Goal: Task Accomplishment & Management: Manage account settings

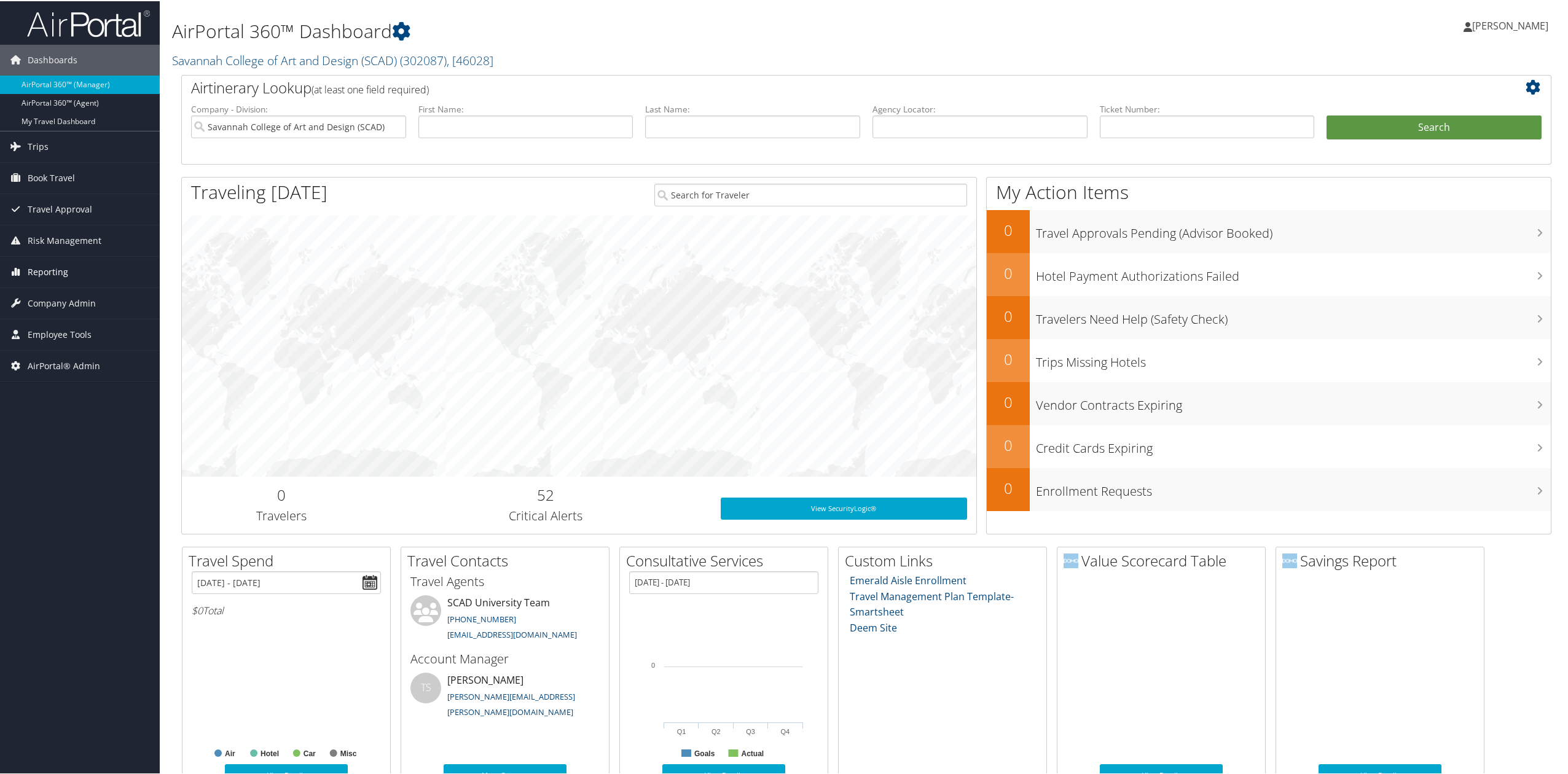
click at [67, 273] on span "Reporting" at bounding box center [48, 271] width 40 height 31
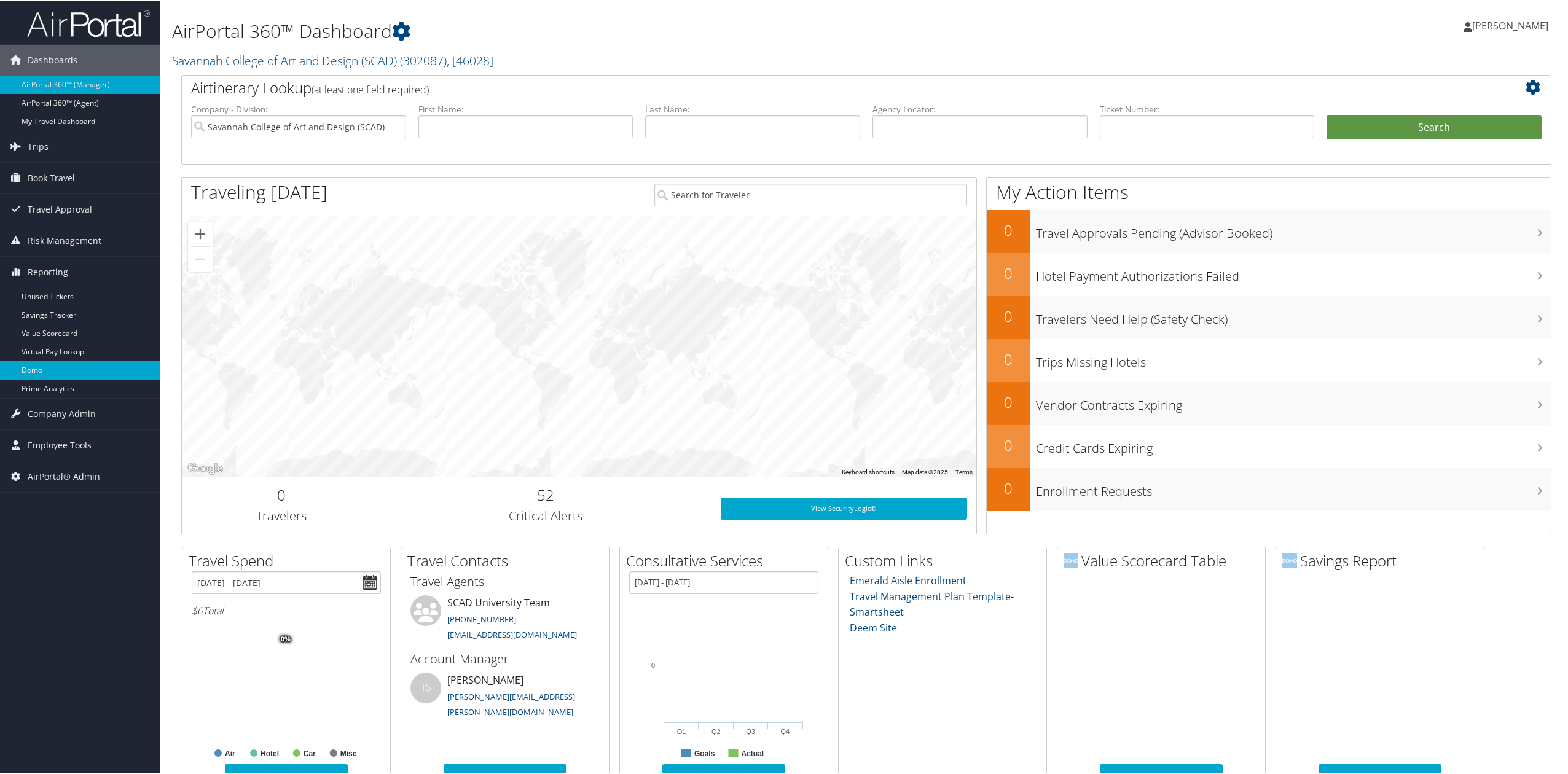
drag, startPoint x: 57, startPoint y: 359, endPoint x: 33, endPoint y: 365, distance: 24.7
click at [40, 411] on span "Company Admin" at bounding box center [61, 413] width 68 height 31
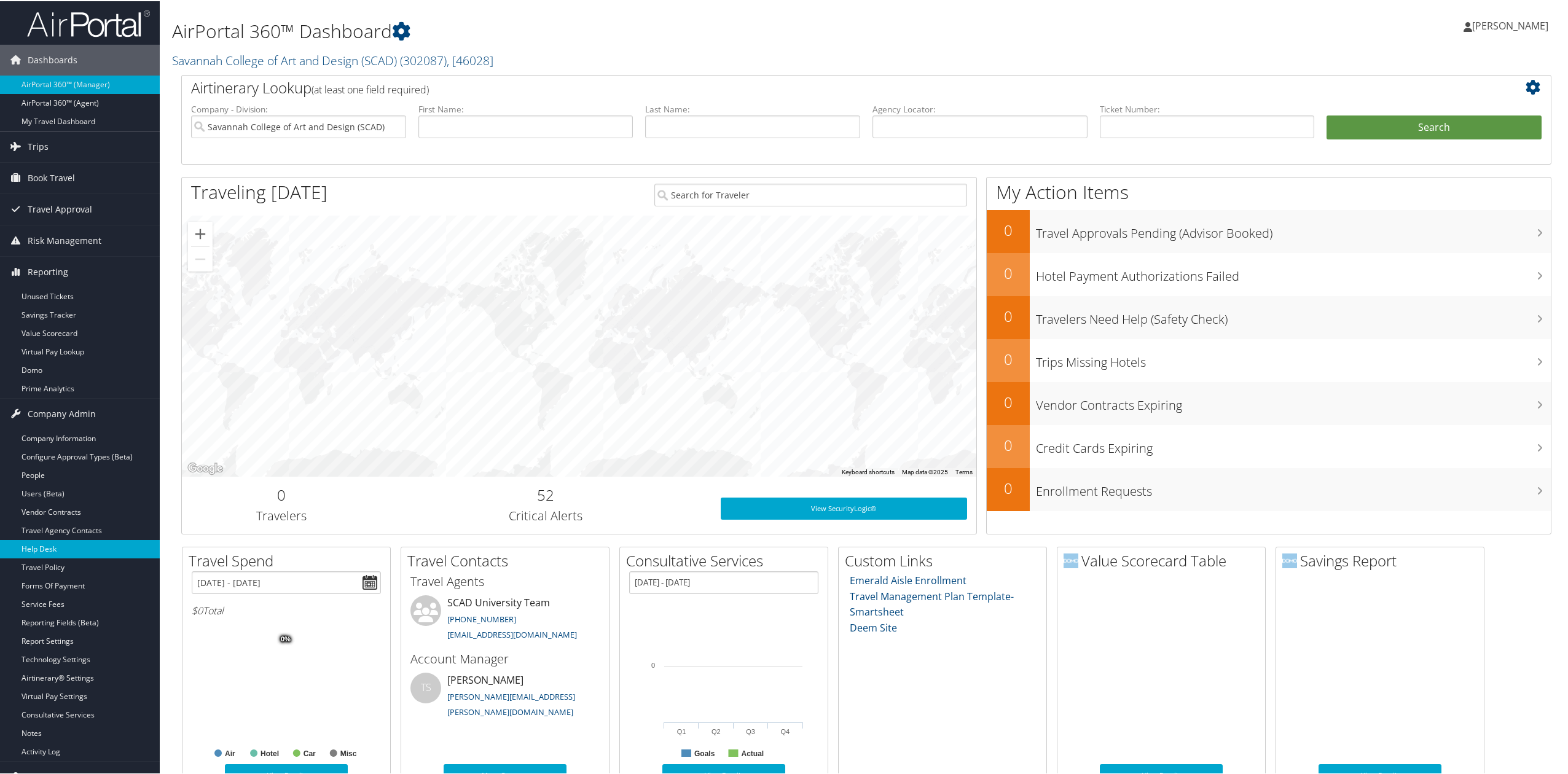
click at [71, 549] on link "Help Desk" at bounding box center [80, 548] width 160 height 18
drag, startPoint x: 244, startPoint y: 57, endPoint x: 244, endPoint y: 64, distance: 7.0
click at [244, 60] on link "Savannah College of Art and Design (SCAD) ( 302087 ) , [ 46028 ]" at bounding box center [333, 59] width 321 height 16
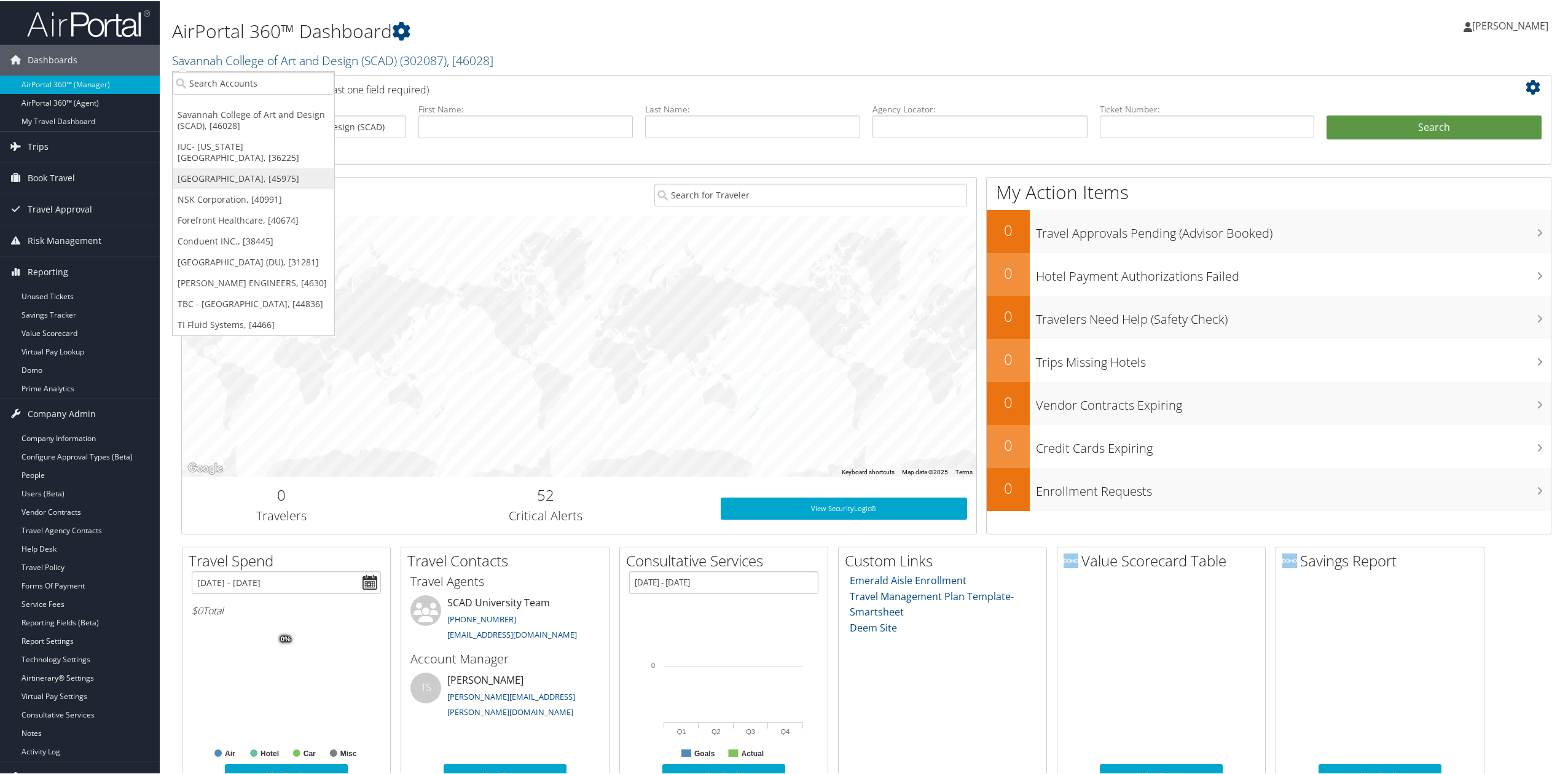
click at [248, 175] on link "[GEOGRAPHIC_DATA], [45975]" at bounding box center [254, 177] width 162 height 21
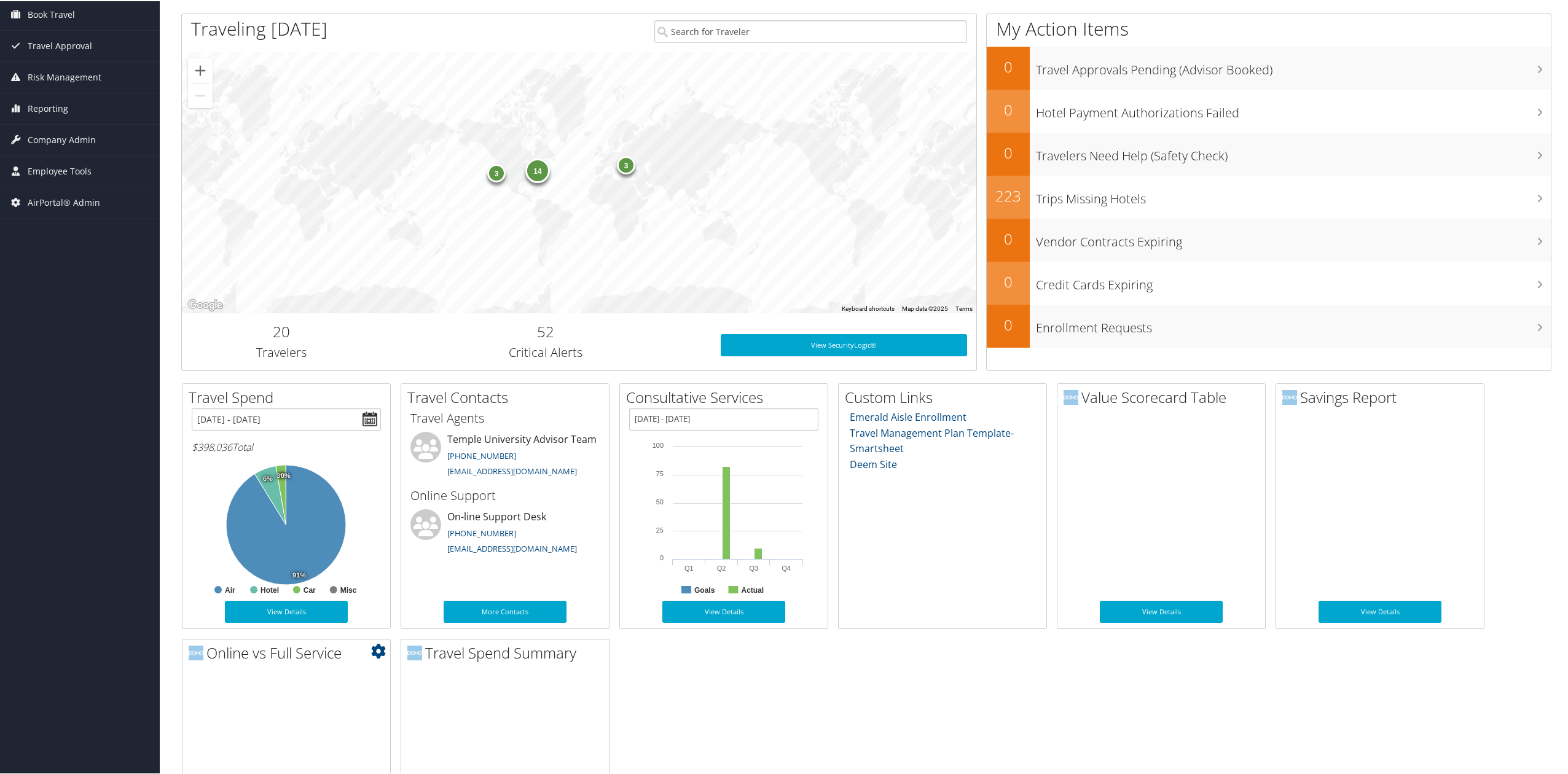
scroll to position [282, 0]
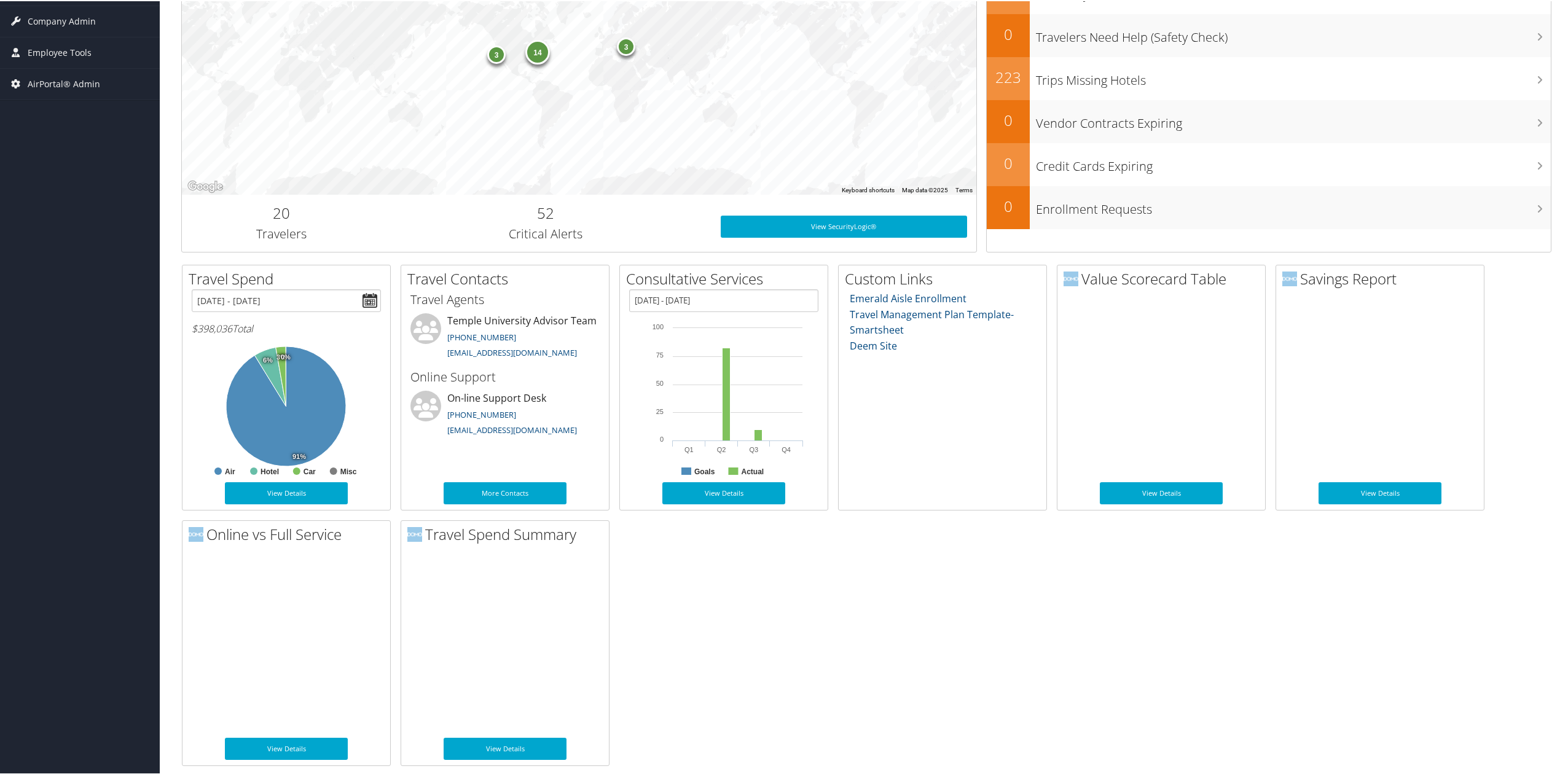
click at [655, 670] on div "Travel Spend 01/01/2025 - 08/11/2025 $398,036 Total Created with Highcharts 4.2…" at bounding box center [866, 514] width 1389 height 501
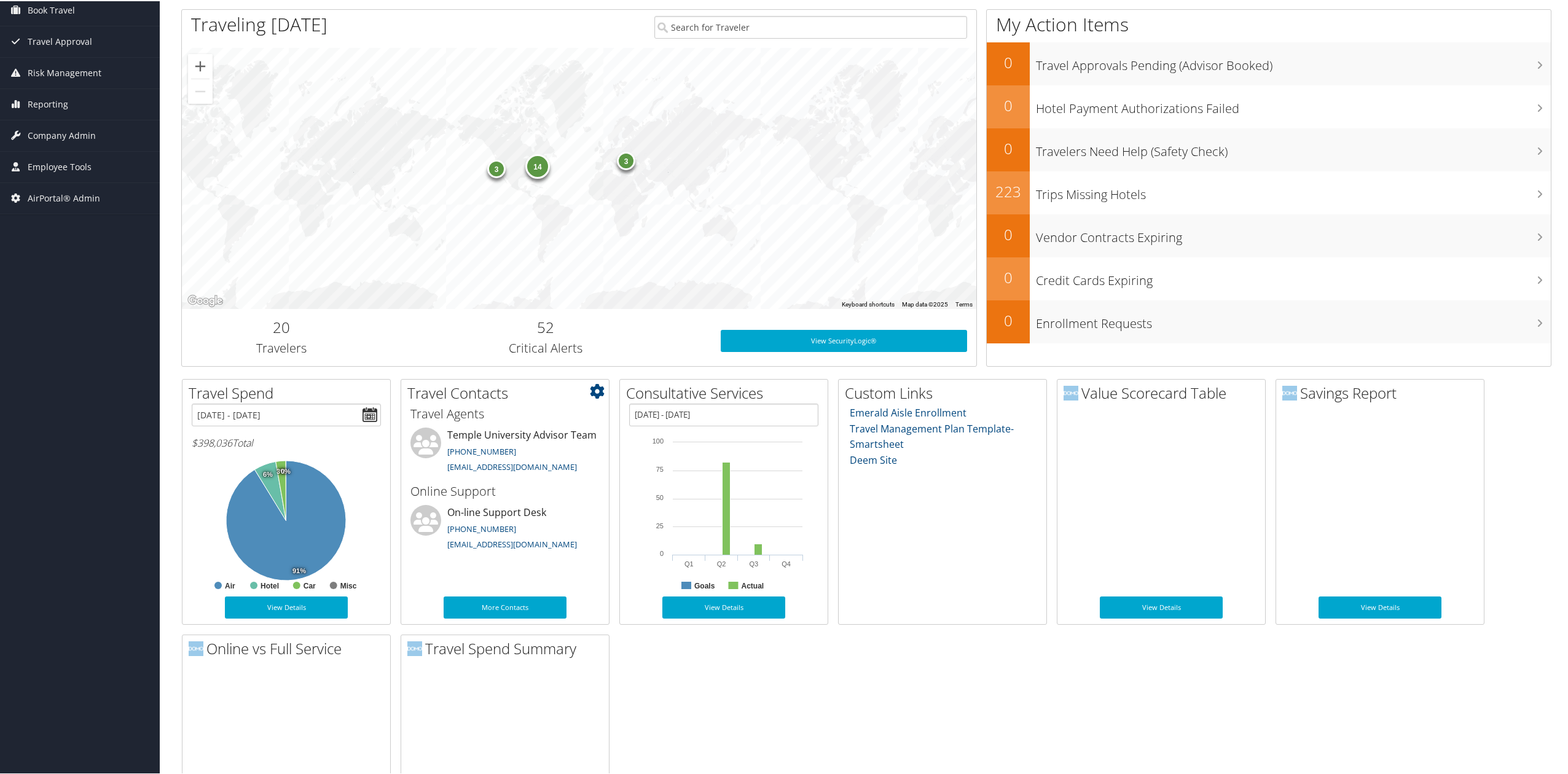
scroll to position [0, 0]
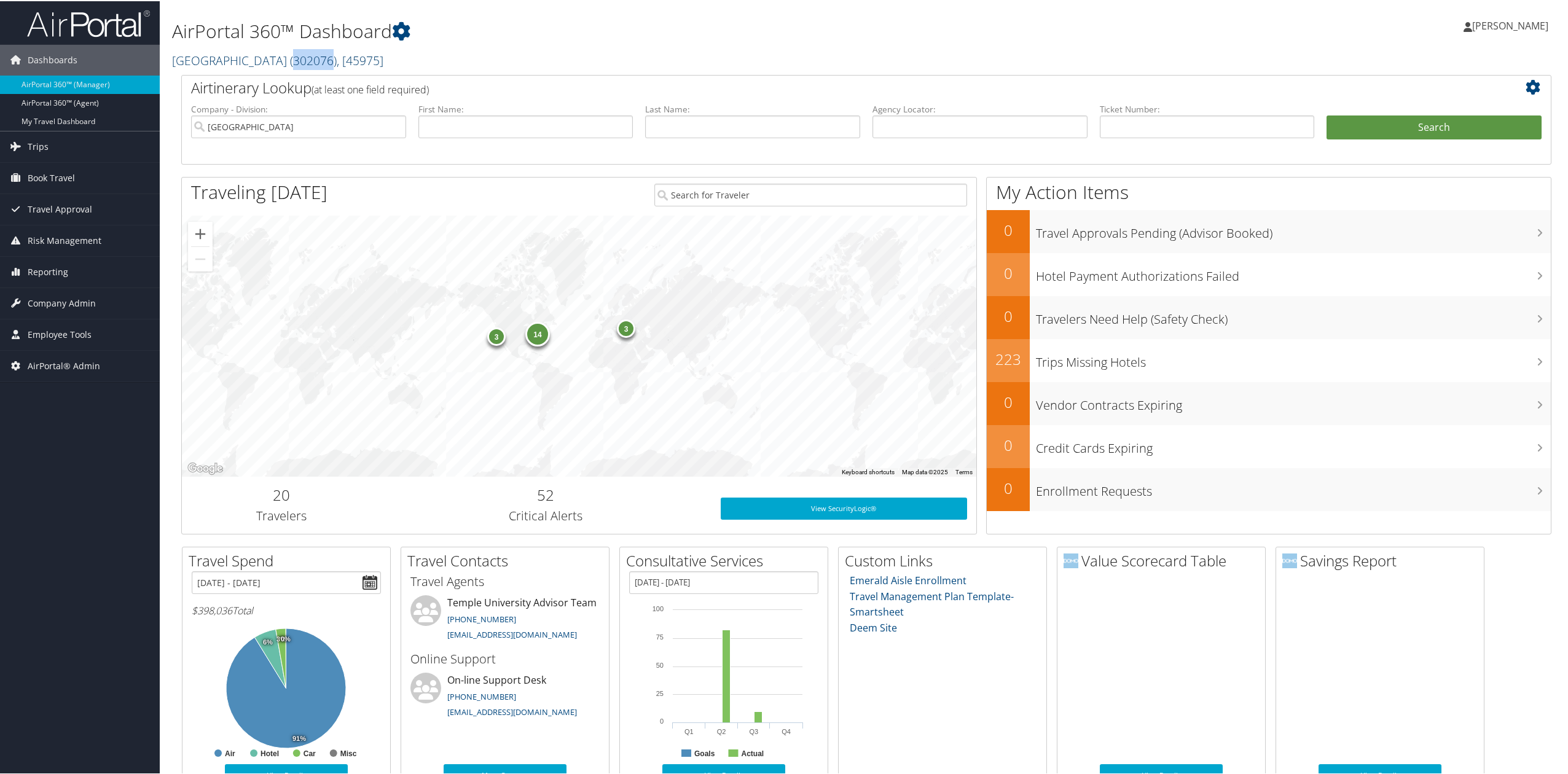
drag, startPoint x: 274, startPoint y: 67, endPoint x: 311, endPoint y: 67, distance: 37.0
click at [311, 67] on span "( 302076 )" at bounding box center [314, 59] width 47 height 16
copy span "302076"
click at [57, 271] on span "Reporting" at bounding box center [48, 271] width 40 height 31
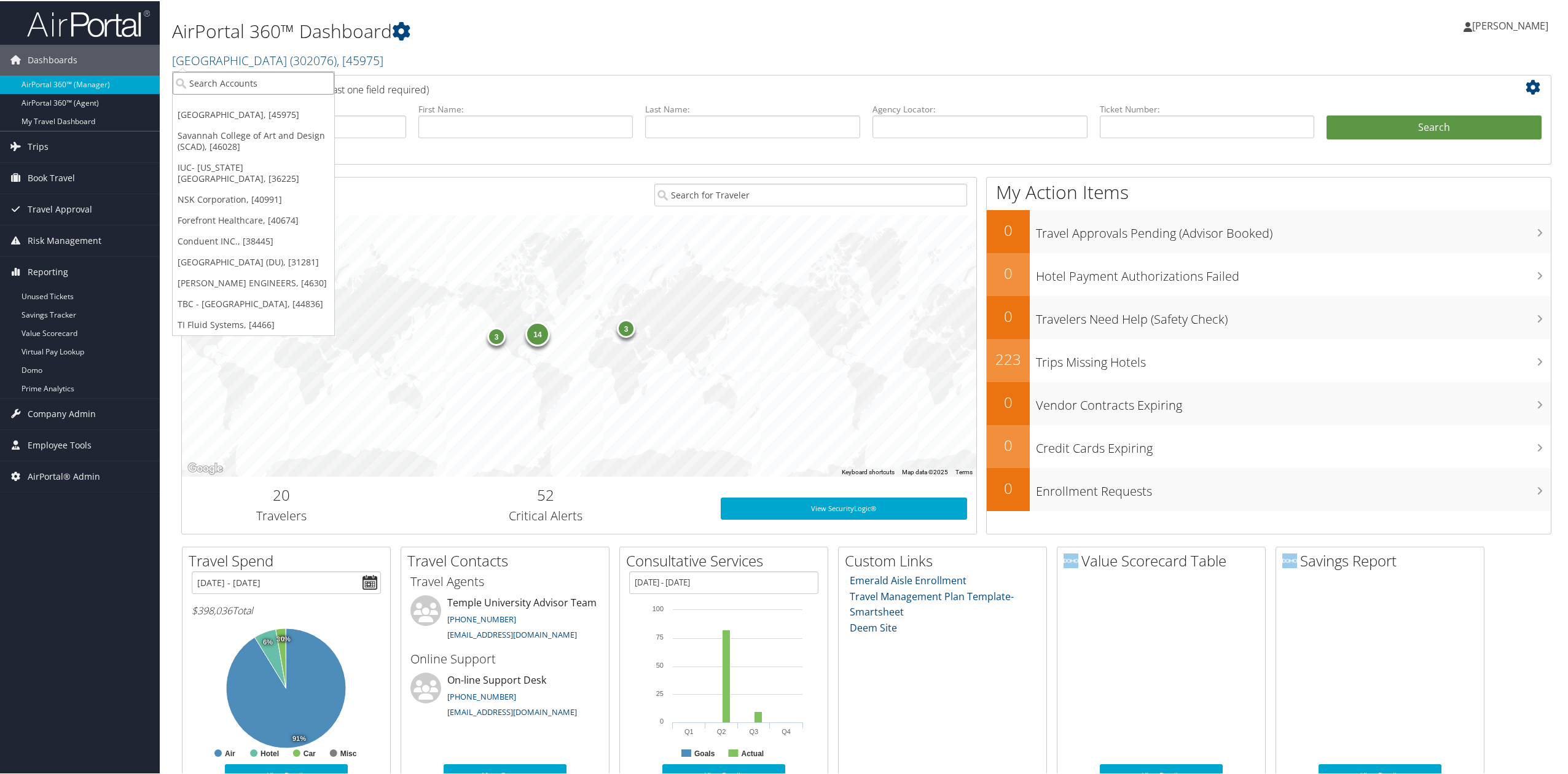
drag, startPoint x: 220, startPoint y: 78, endPoint x: 222, endPoint y: 83, distance: 5.4
click at [220, 79] on input "search" at bounding box center [254, 82] width 162 height 23
click at [239, 211] on link "Forefront Healthcare, [40674]" at bounding box center [254, 219] width 162 height 21
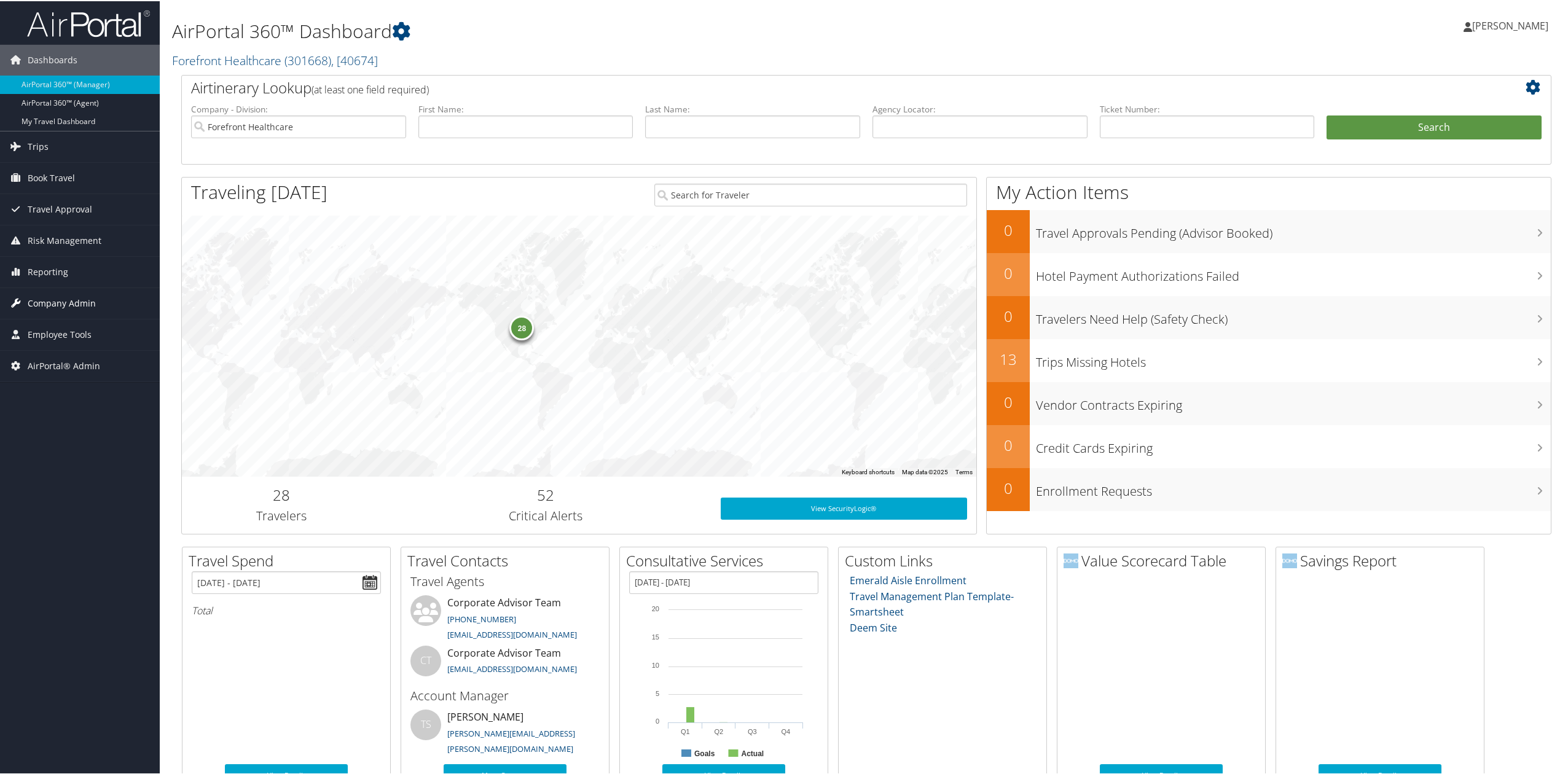
click at [70, 311] on span "Company Admin" at bounding box center [61, 302] width 68 height 31
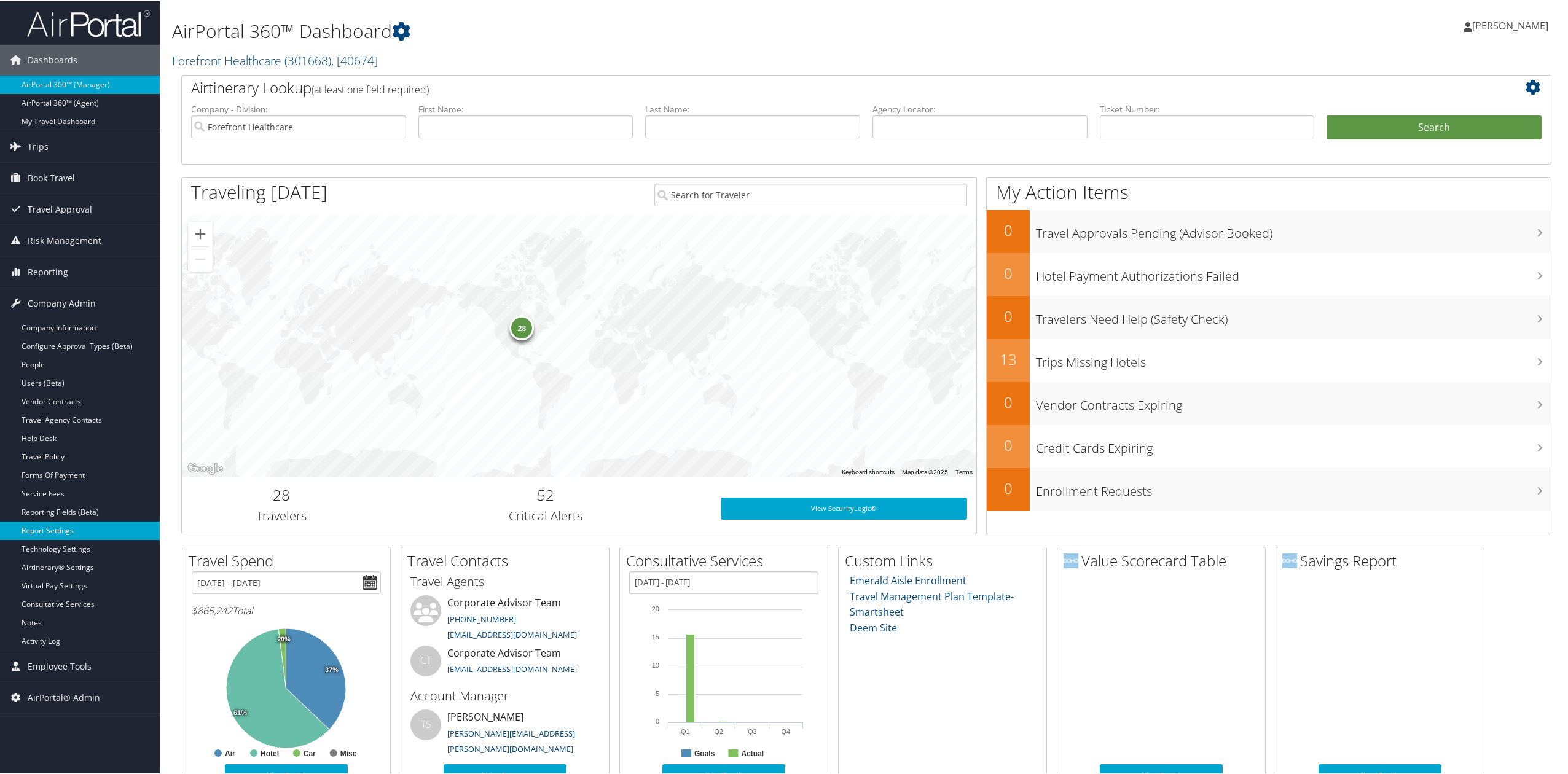
click at [68, 525] on link "Report Settings" at bounding box center [80, 529] width 160 height 18
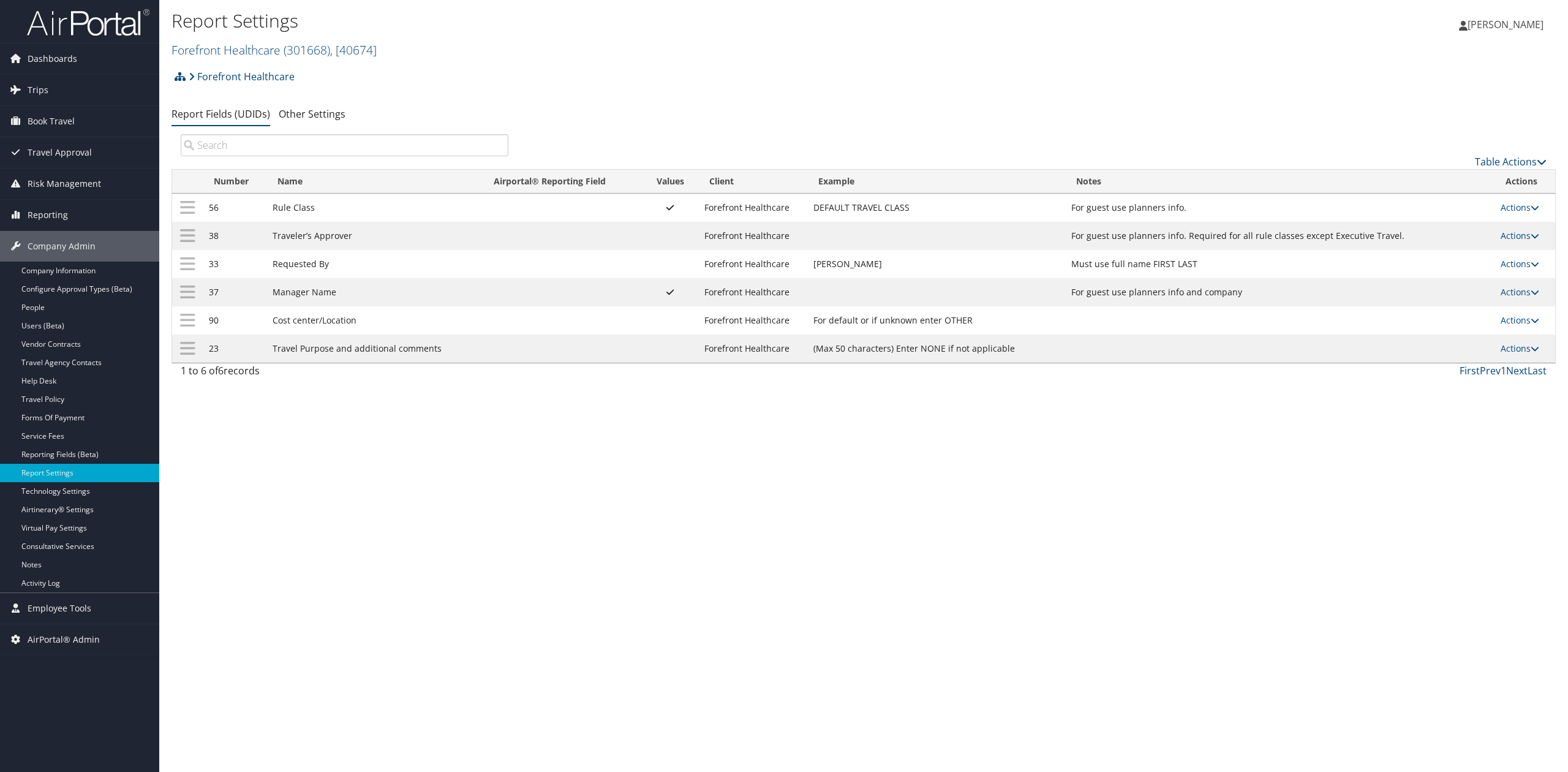
drag, startPoint x: 555, startPoint y: 515, endPoint x: 417, endPoint y: 483, distance: 141.7
click at [553, 512] on div "Report Settings Forefront Healthcare ( 301668 ) , [ 40674 ] Forefront Healthcar…" at bounding box center [863, 386] width 1409 height 772
click at [88, 216] on link "Reporting" at bounding box center [79, 215] width 159 height 31
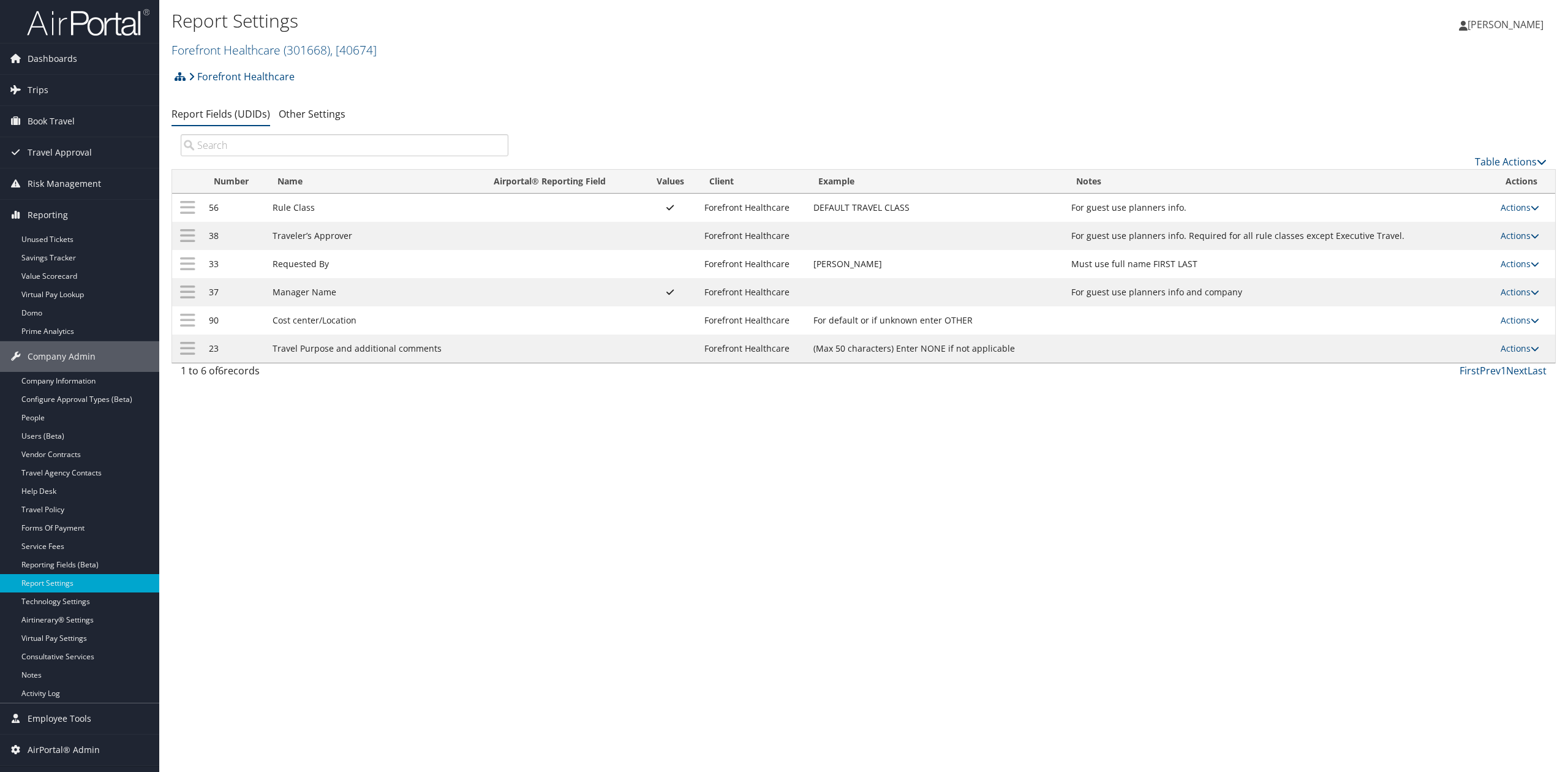
click at [224, 643] on div "Report Settings Forefront Healthcare ( 301668 ) , [ 40674 ] Forefront Healthcar…" at bounding box center [863, 386] width 1409 height 772
click at [417, 626] on div "Report Settings Forefront Healthcare ( 301668 ) , [ 40674 ] Forefront Healthcar…" at bounding box center [863, 386] width 1409 height 772
click at [1514, 319] on link "Actions" at bounding box center [1520, 320] width 38 height 12
click at [1475, 384] on link "Edit" at bounding box center [1472, 383] width 133 height 21
select select "1"
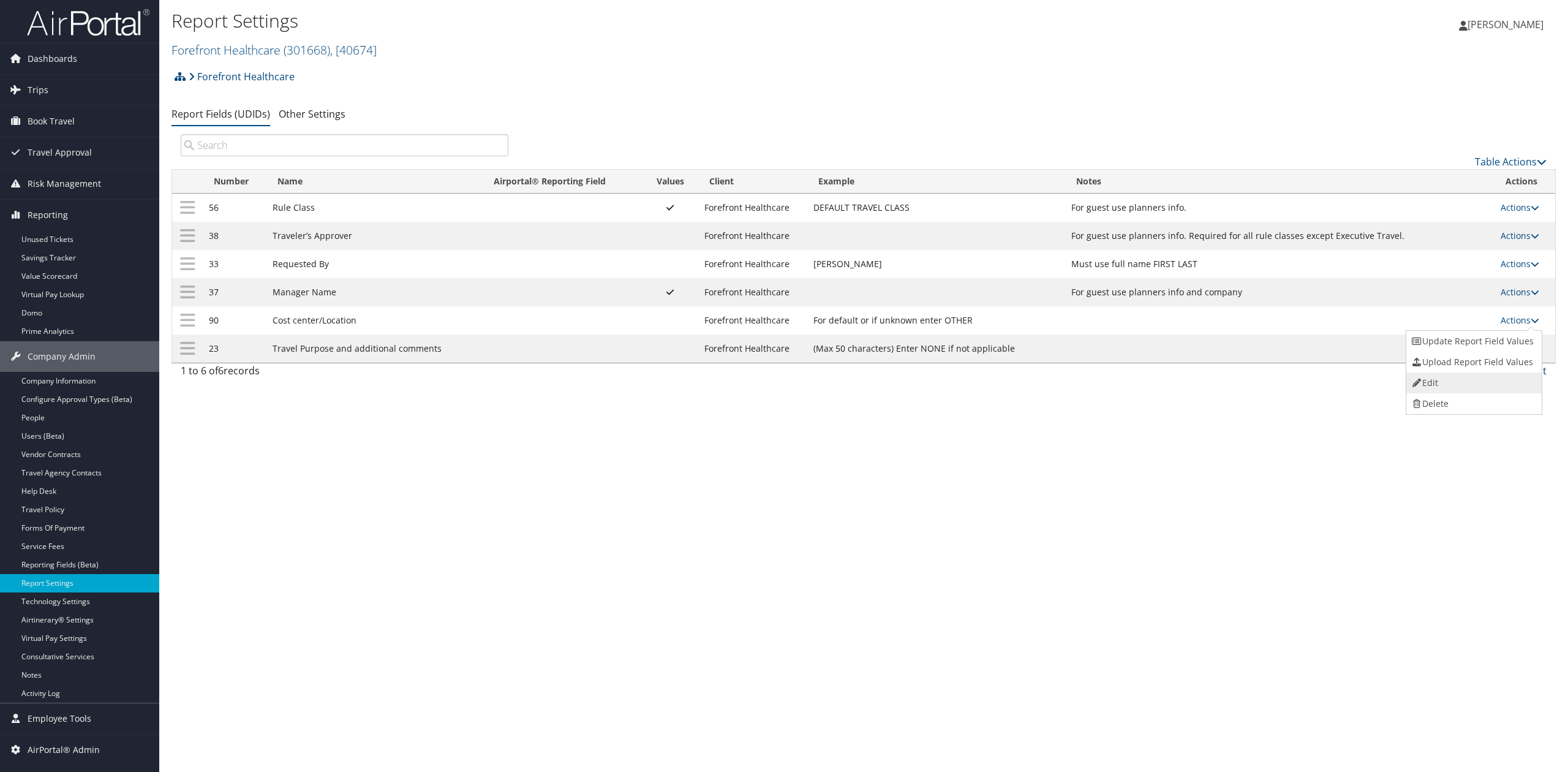
select select "both"
select select "trip"
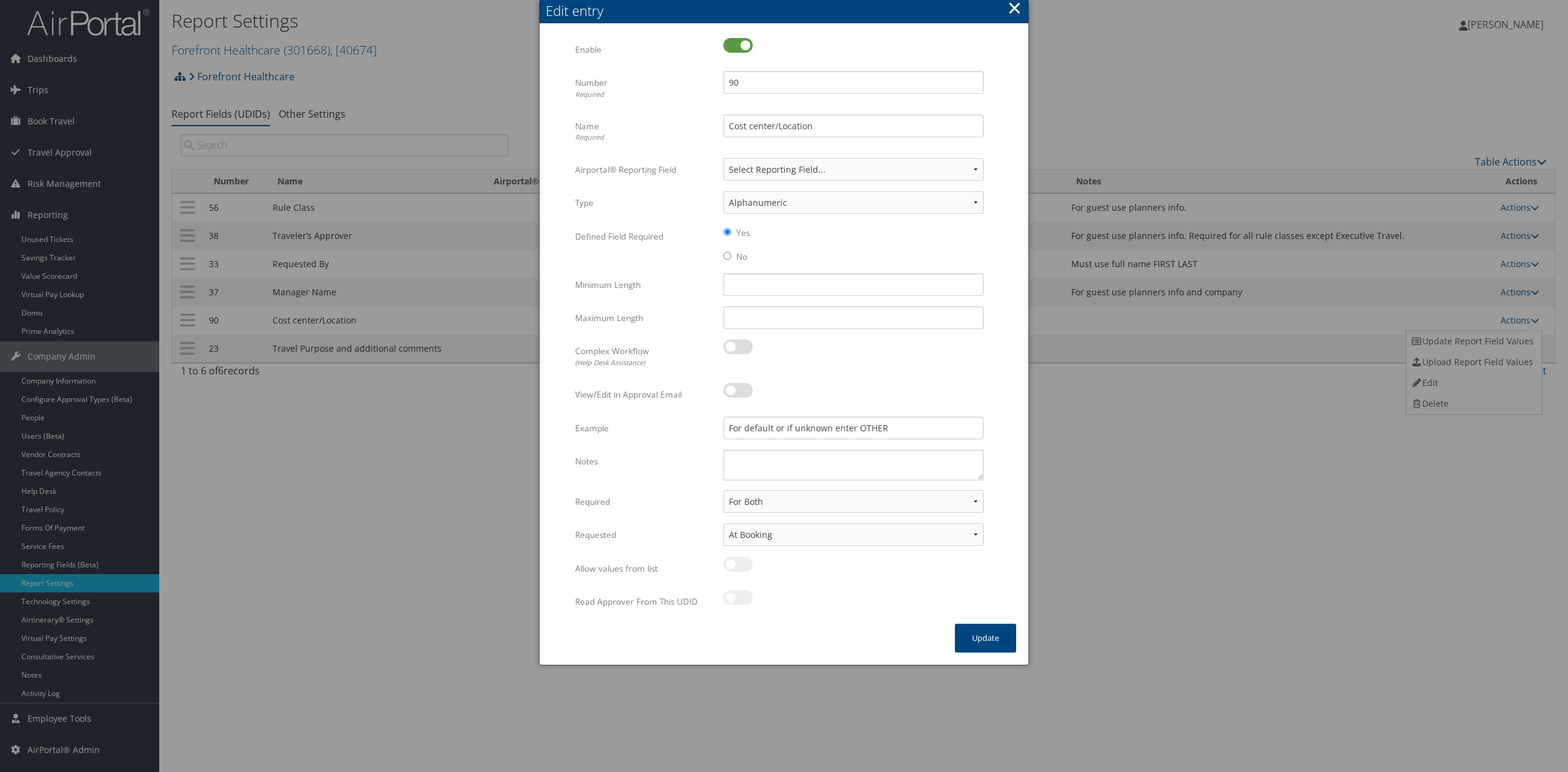
click at [1015, 5] on button "×" at bounding box center [1015, 8] width 14 height 25
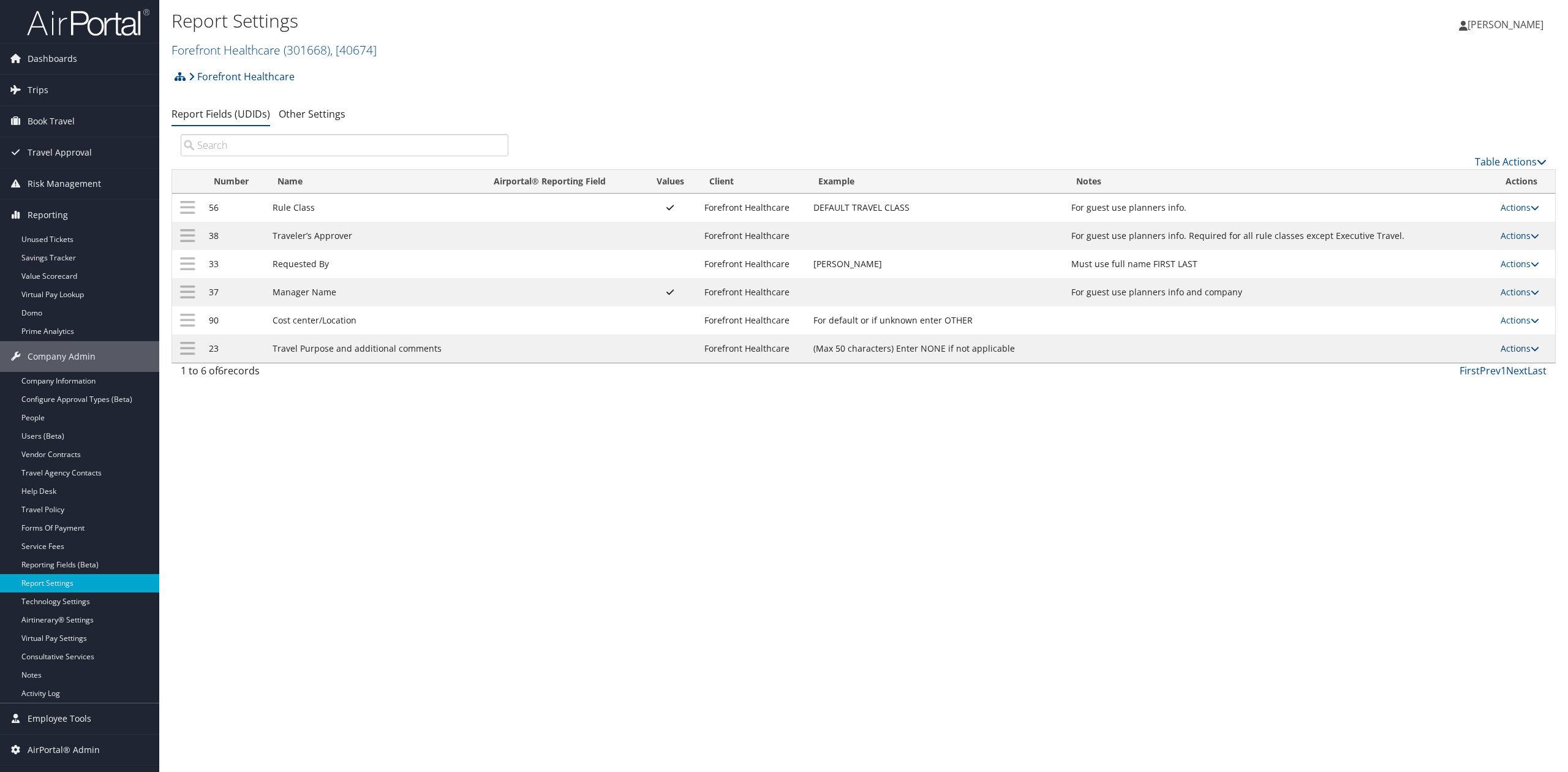
click at [1520, 347] on link "Actions" at bounding box center [1520, 349] width 38 height 12
click at [1474, 408] on link "Edit" at bounding box center [1472, 411] width 133 height 21
select select "trip"
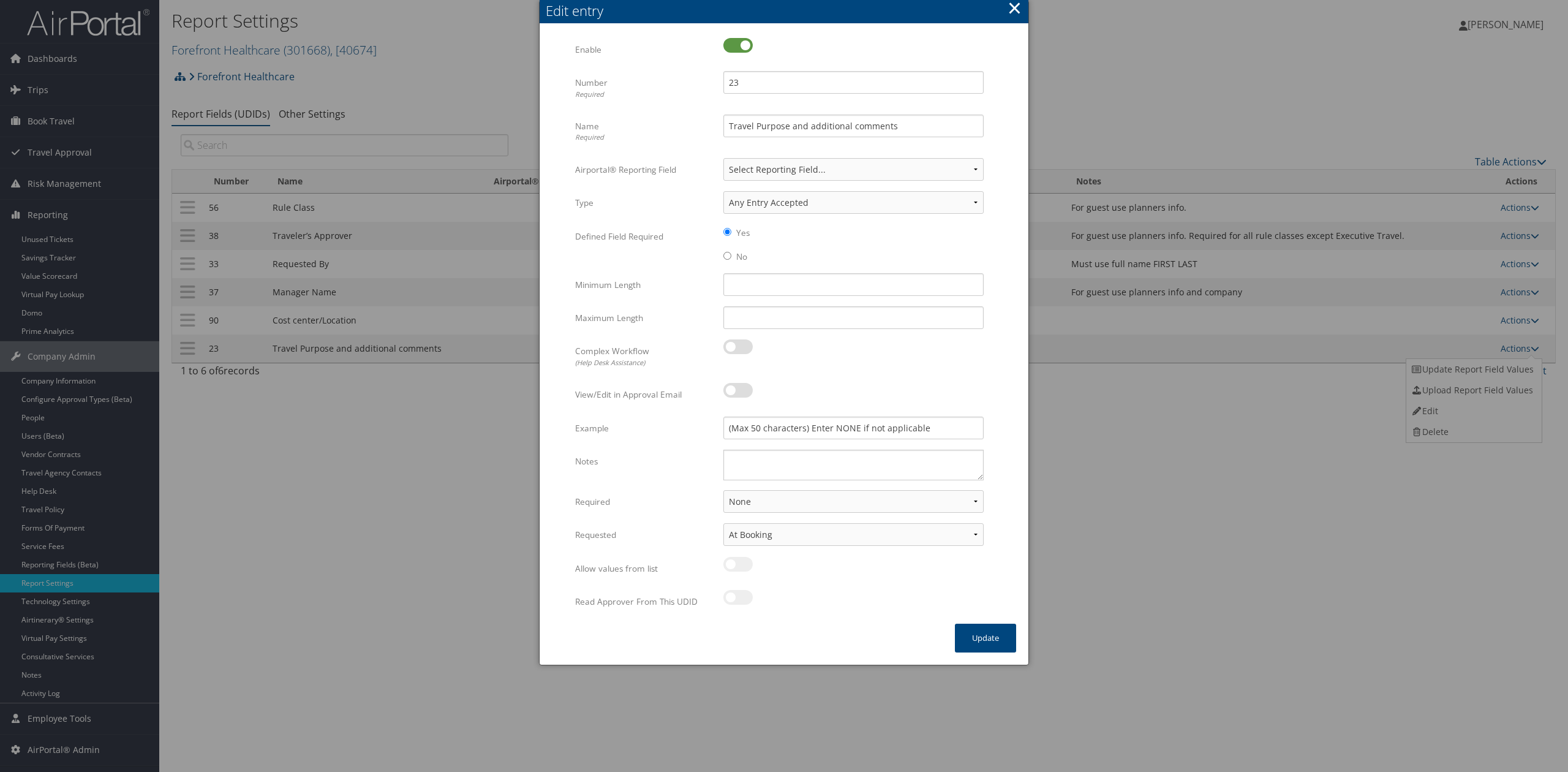
click at [1013, 1] on button "×" at bounding box center [1015, 8] width 14 height 25
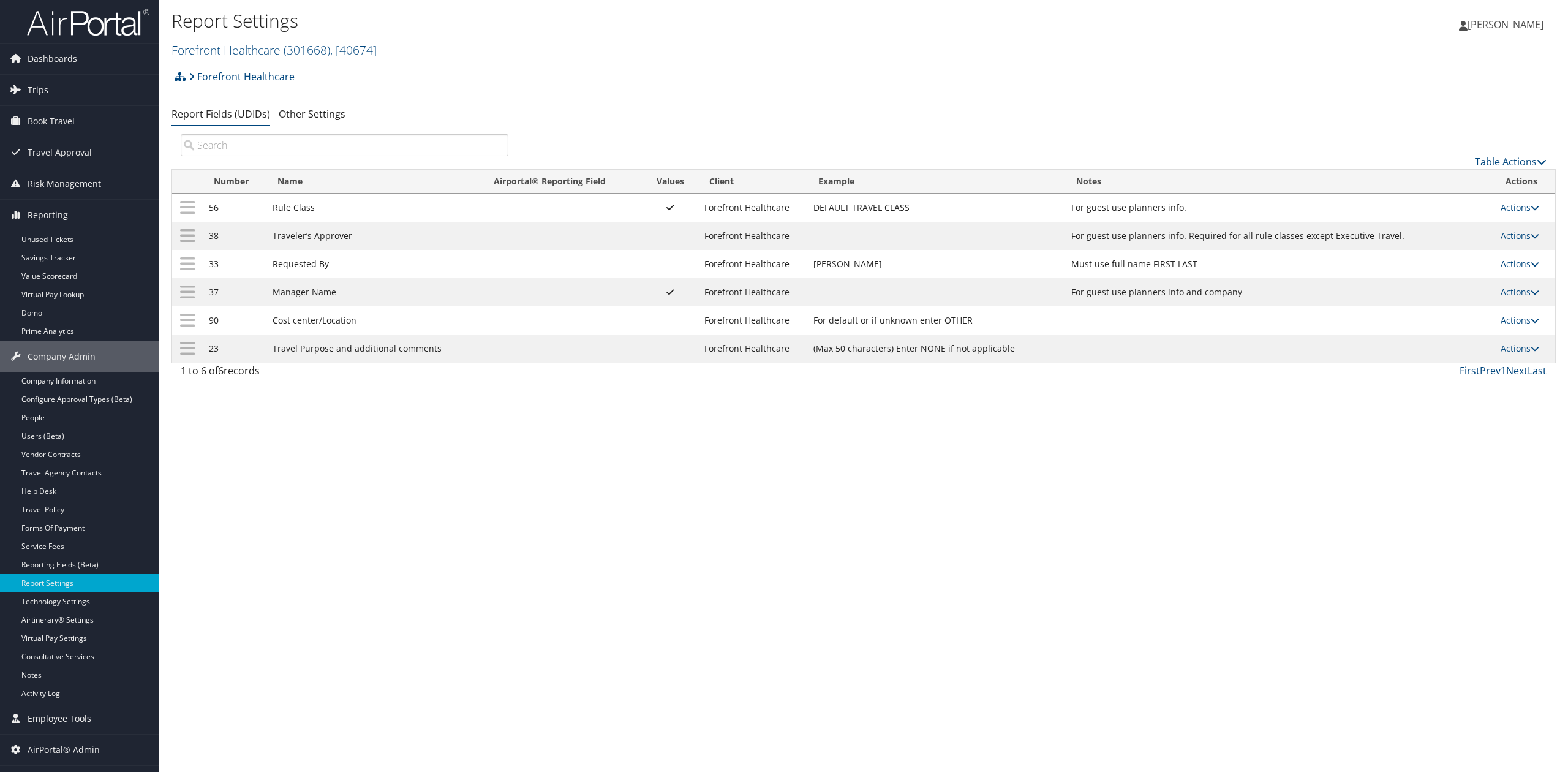
click at [397, 587] on div "Report Settings Forefront Healthcare ( 301668 ) , [ 40674 ] Forefront Healthcar…" at bounding box center [863, 386] width 1409 height 772
drag, startPoint x: 434, startPoint y: 438, endPoint x: 402, endPoint y: 349, distance: 94.6
click at [435, 438] on div "Report Settings Forefront Healthcare ( 301668 ) , [ 40674 ] Forefront Healthcar…" at bounding box center [863, 386] width 1409 height 772
drag, startPoint x: 250, startPoint y: 52, endPoint x: 248, endPoint y: 84, distance: 32.1
click at [250, 52] on link "Forefront Healthcare ( 301668 ) , [ 40674 ]" at bounding box center [274, 49] width 205 height 16
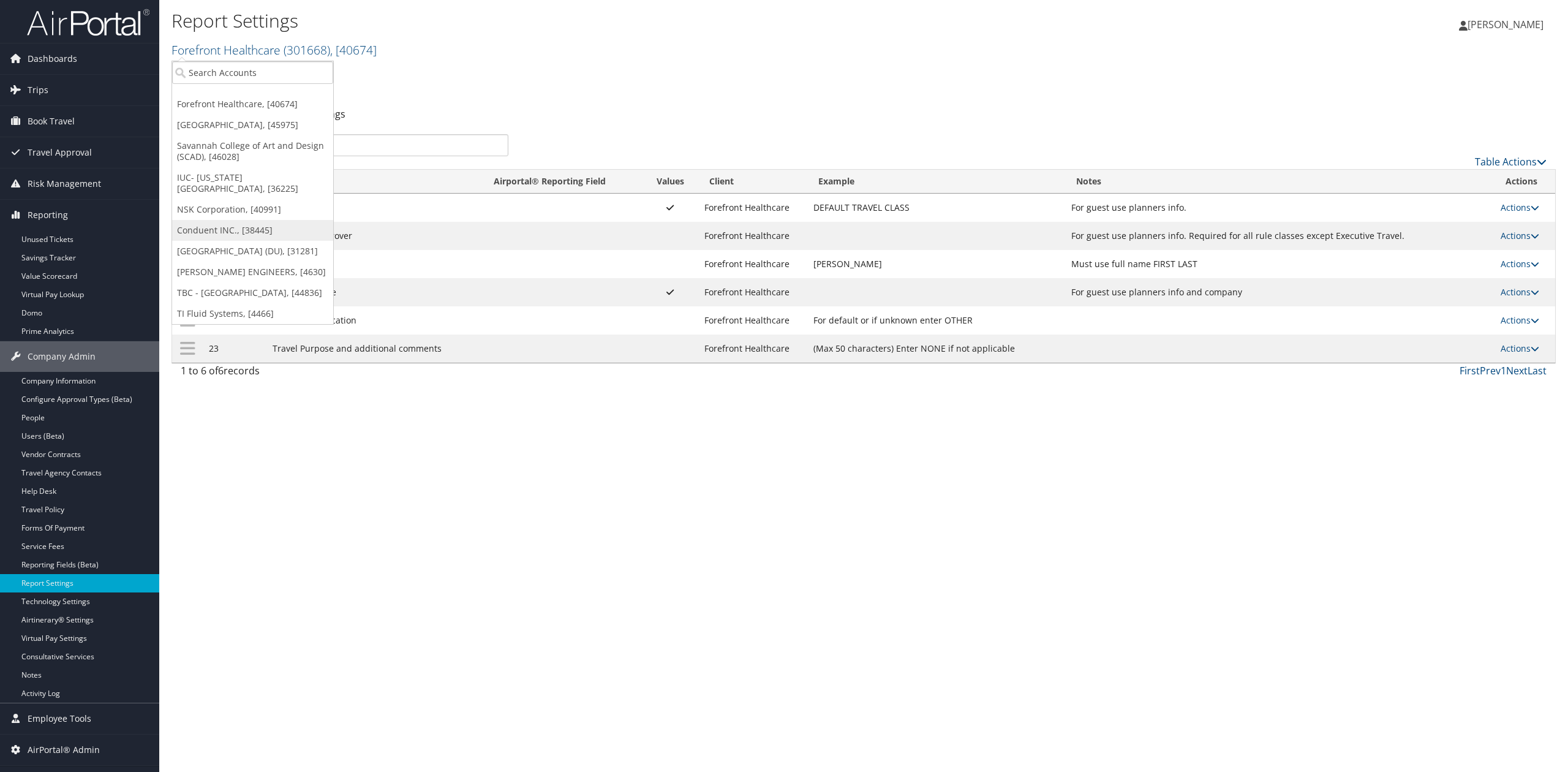
click at [238, 232] on link "Conduent INC., [38445]" at bounding box center [253, 230] width 161 height 21
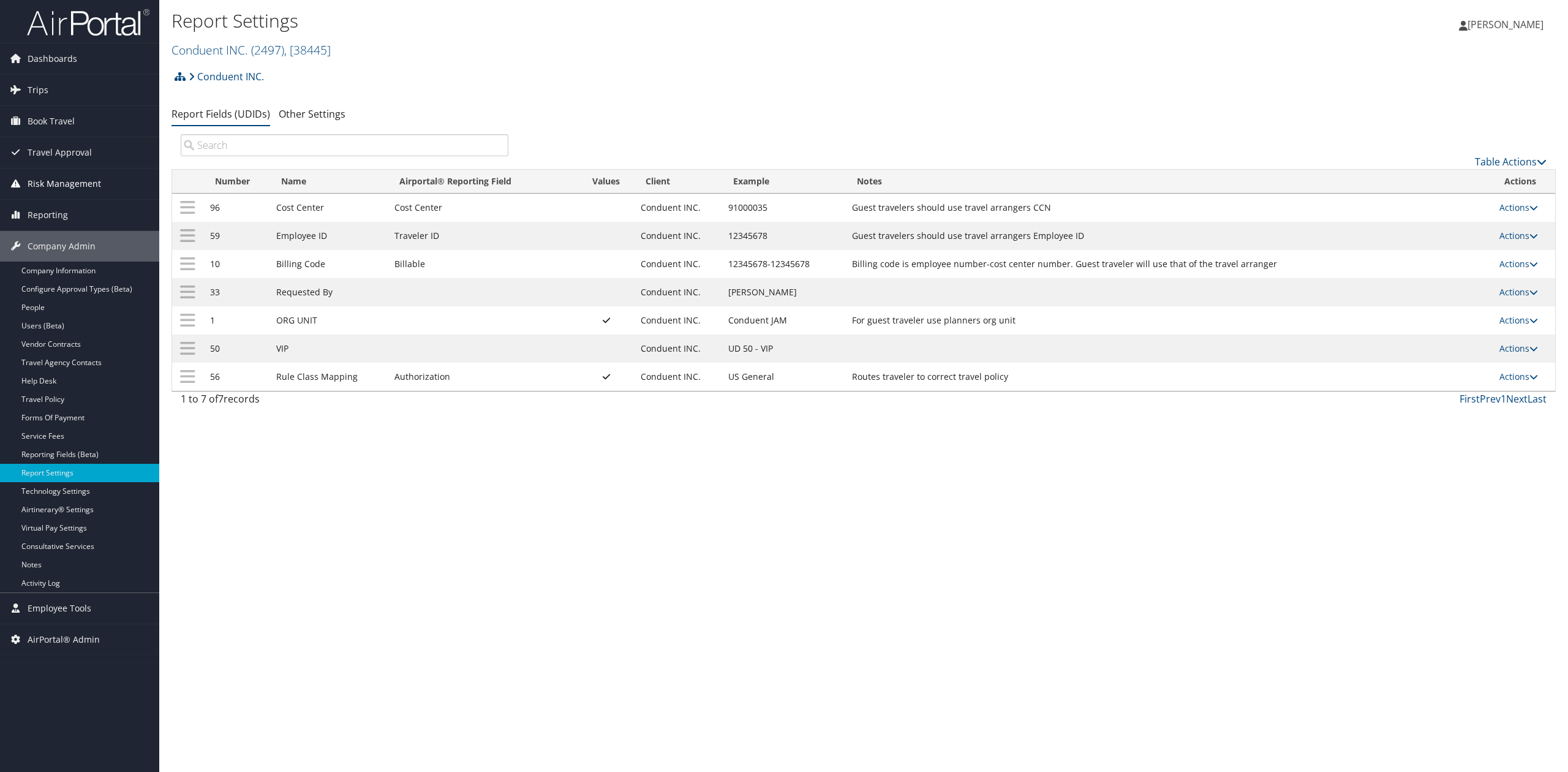
click at [62, 185] on span "Risk Management" at bounding box center [64, 183] width 73 height 31
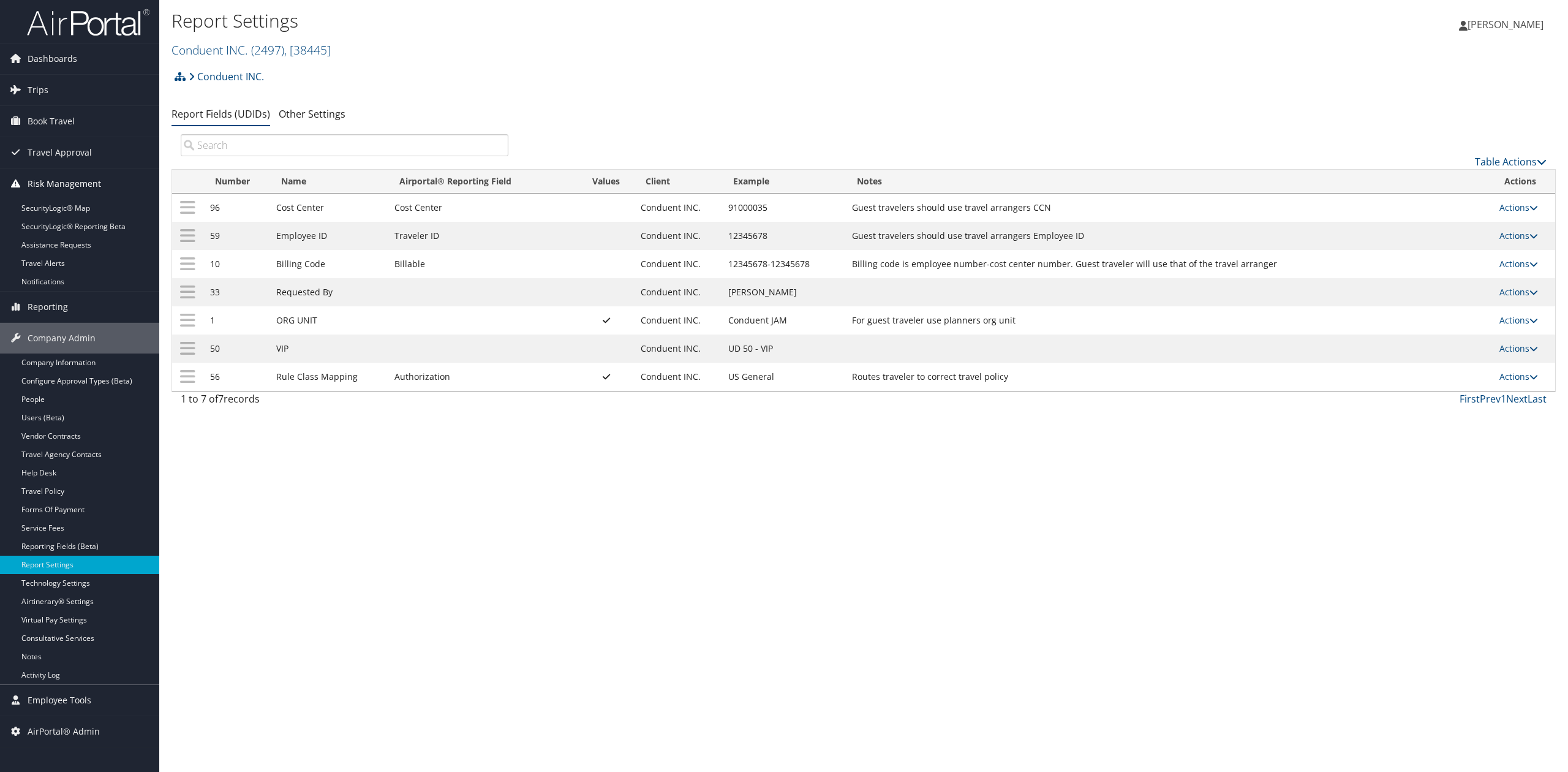
click at [60, 190] on span "Risk Management" at bounding box center [64, 183] width 73 height 31
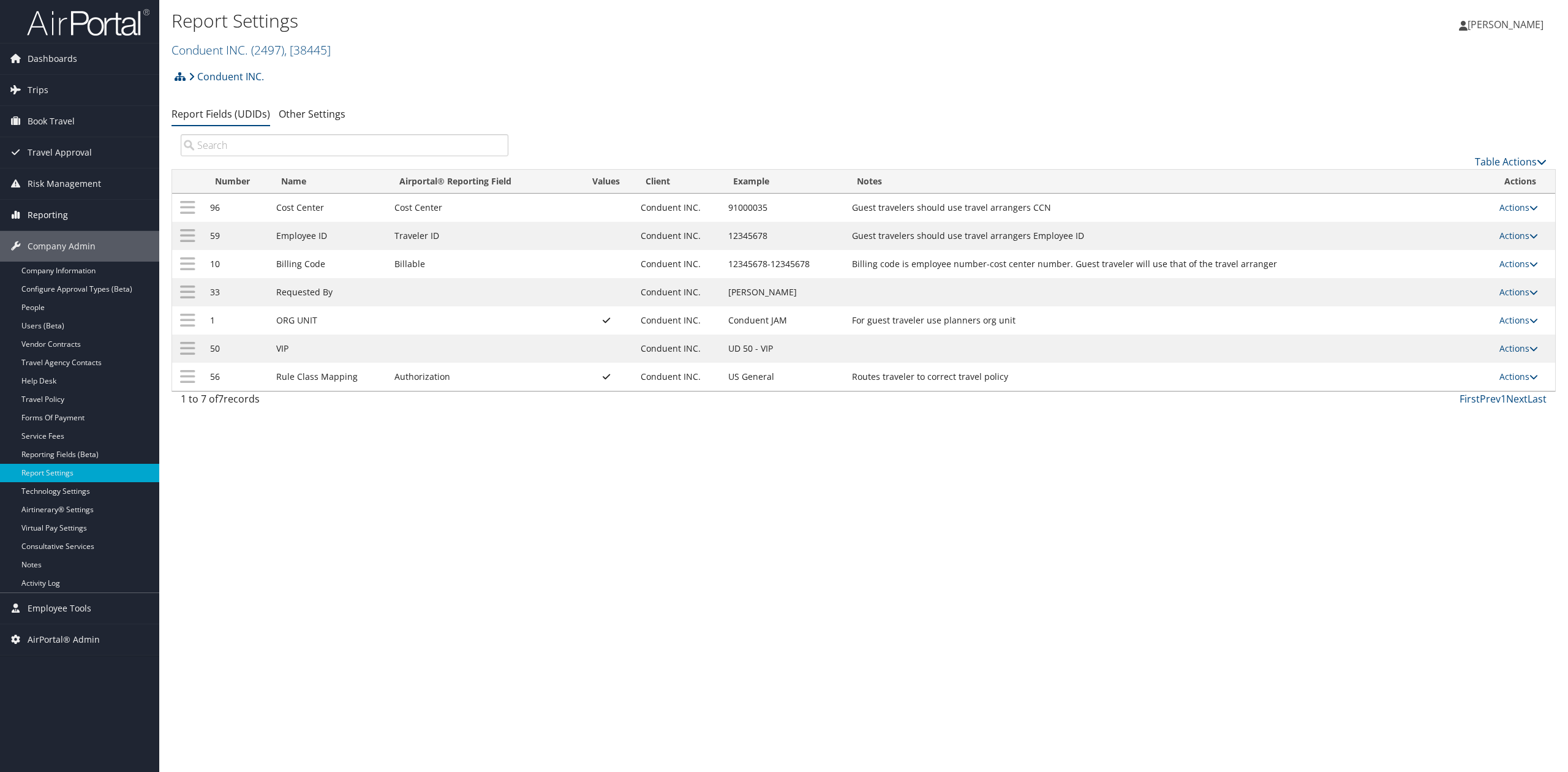
click at [59, 223] on span "Reporting" at bounding box center [47, 215] width 40 height 31
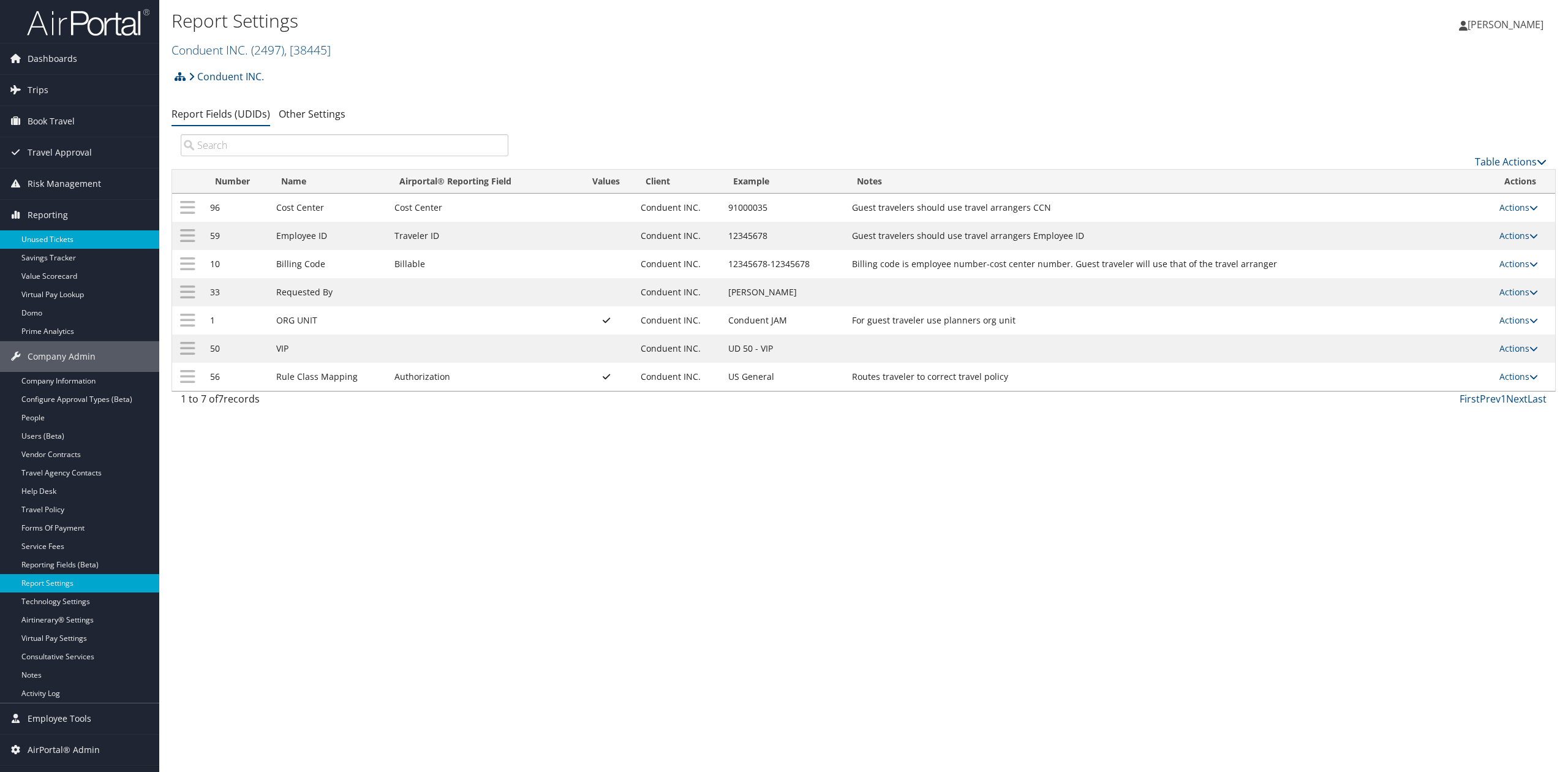
click at [67, 243] on link "Unused Tickets" at bounding box center [79, 239] width 159 height 18
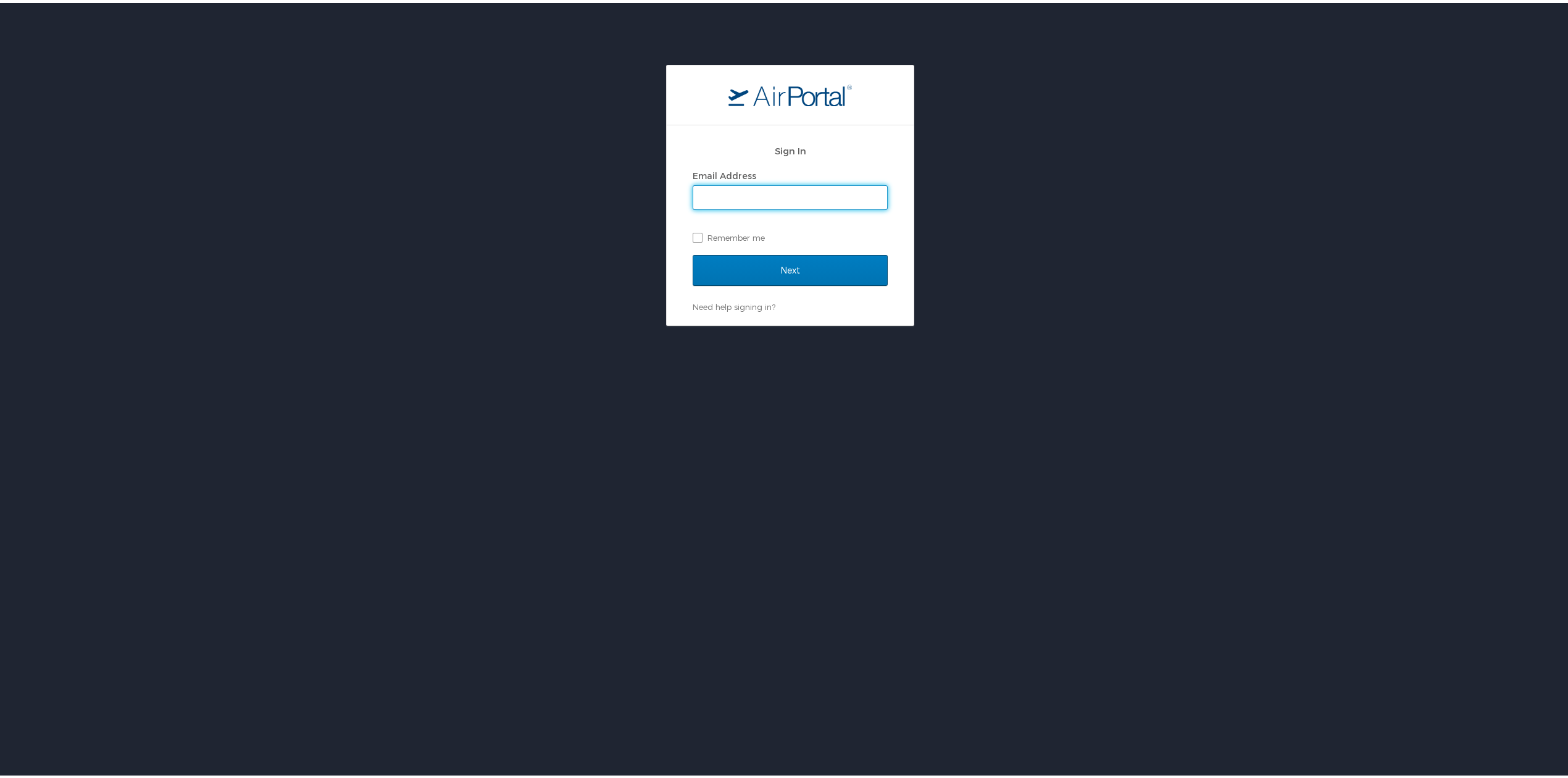
type input "tiffany.soja@cbtravel.com"
click at [761, 261] on input "Next" at bounding box center [790, 267] width 195 height 31
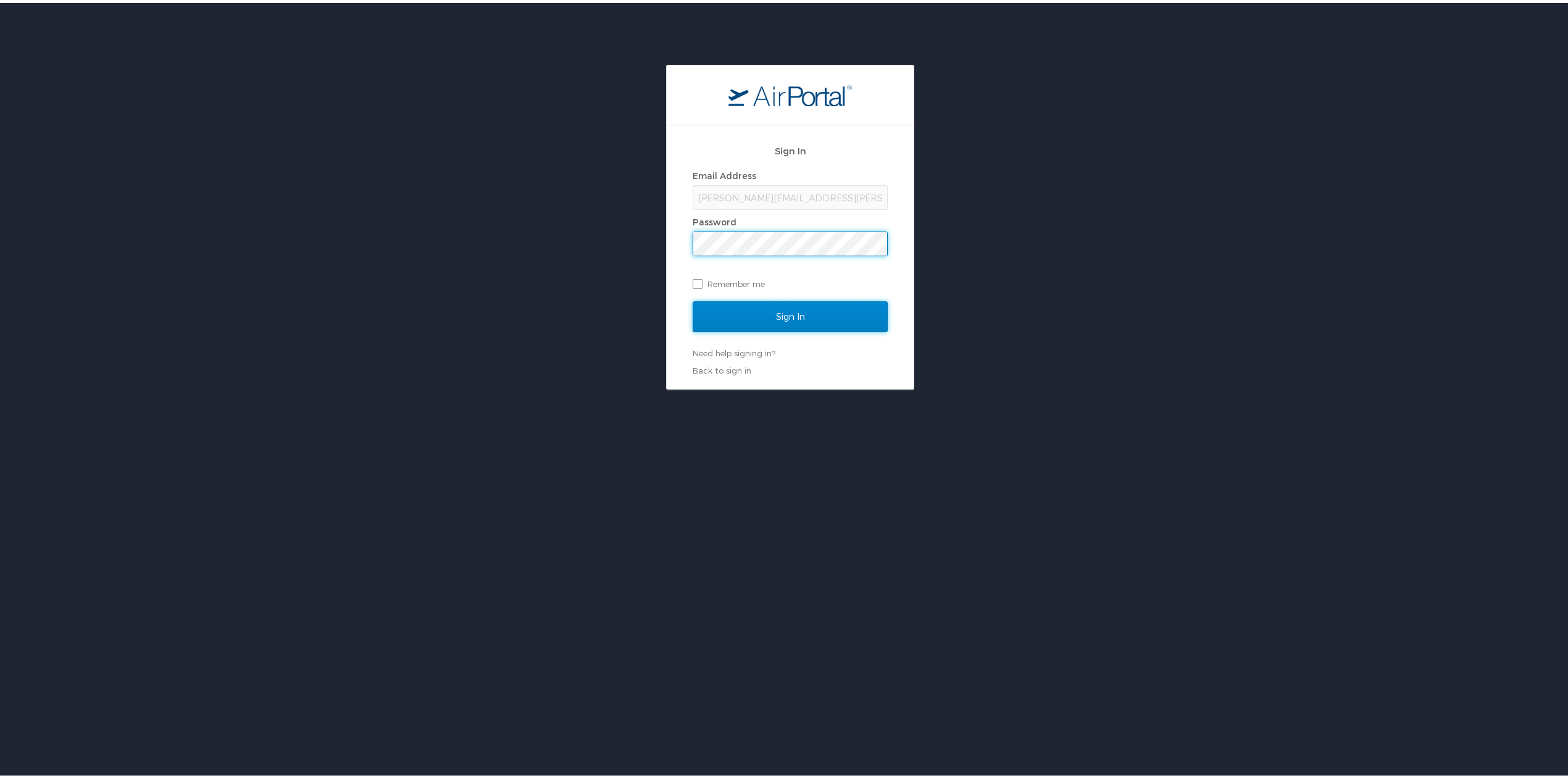
click at [783, 315] on input "Sign In" at bounding box center [790, 313] width 195 height 31
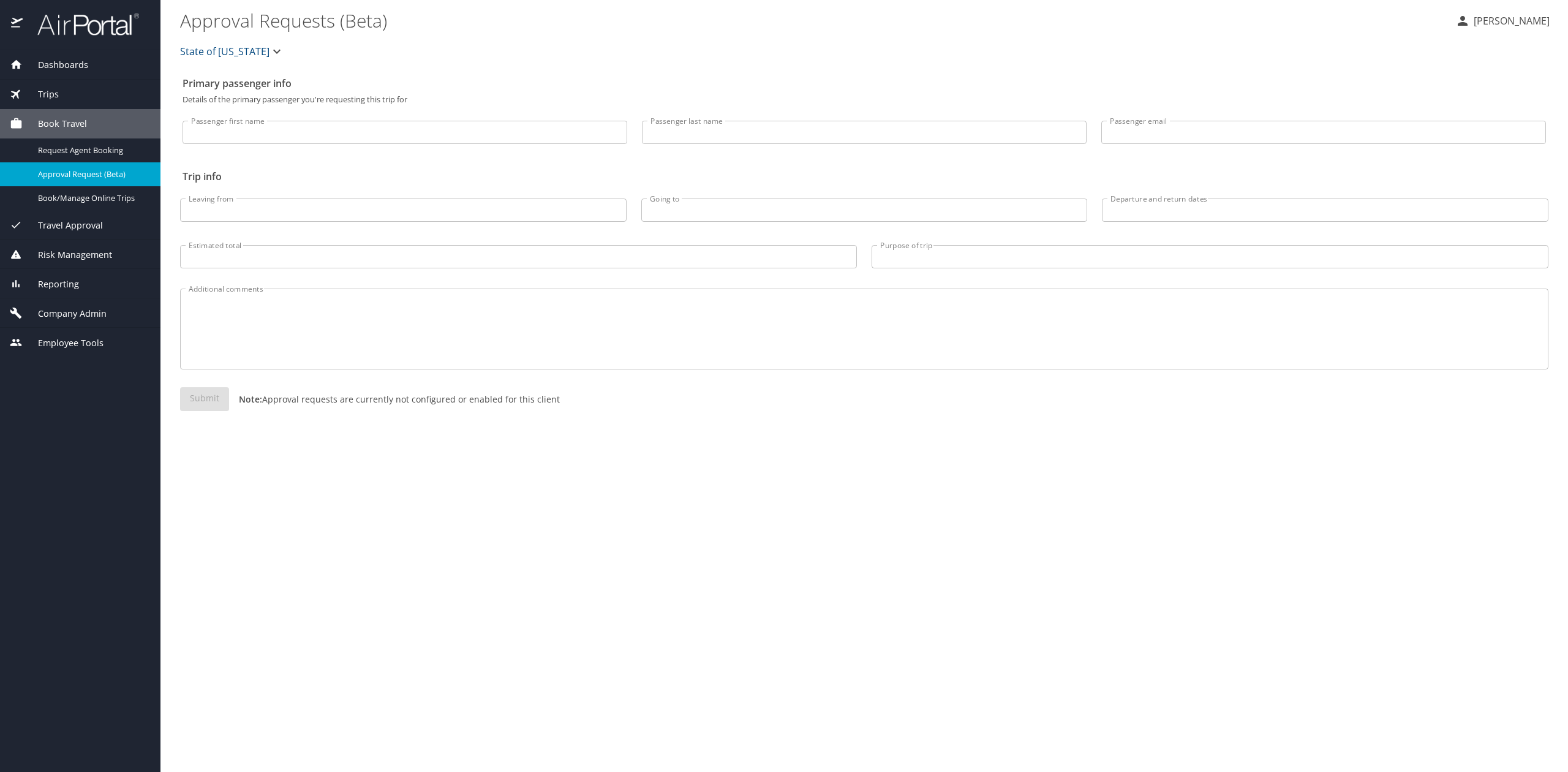
click at [69, 289] on span "Reporting" at bounding box center [51, 284] width 57 height 14
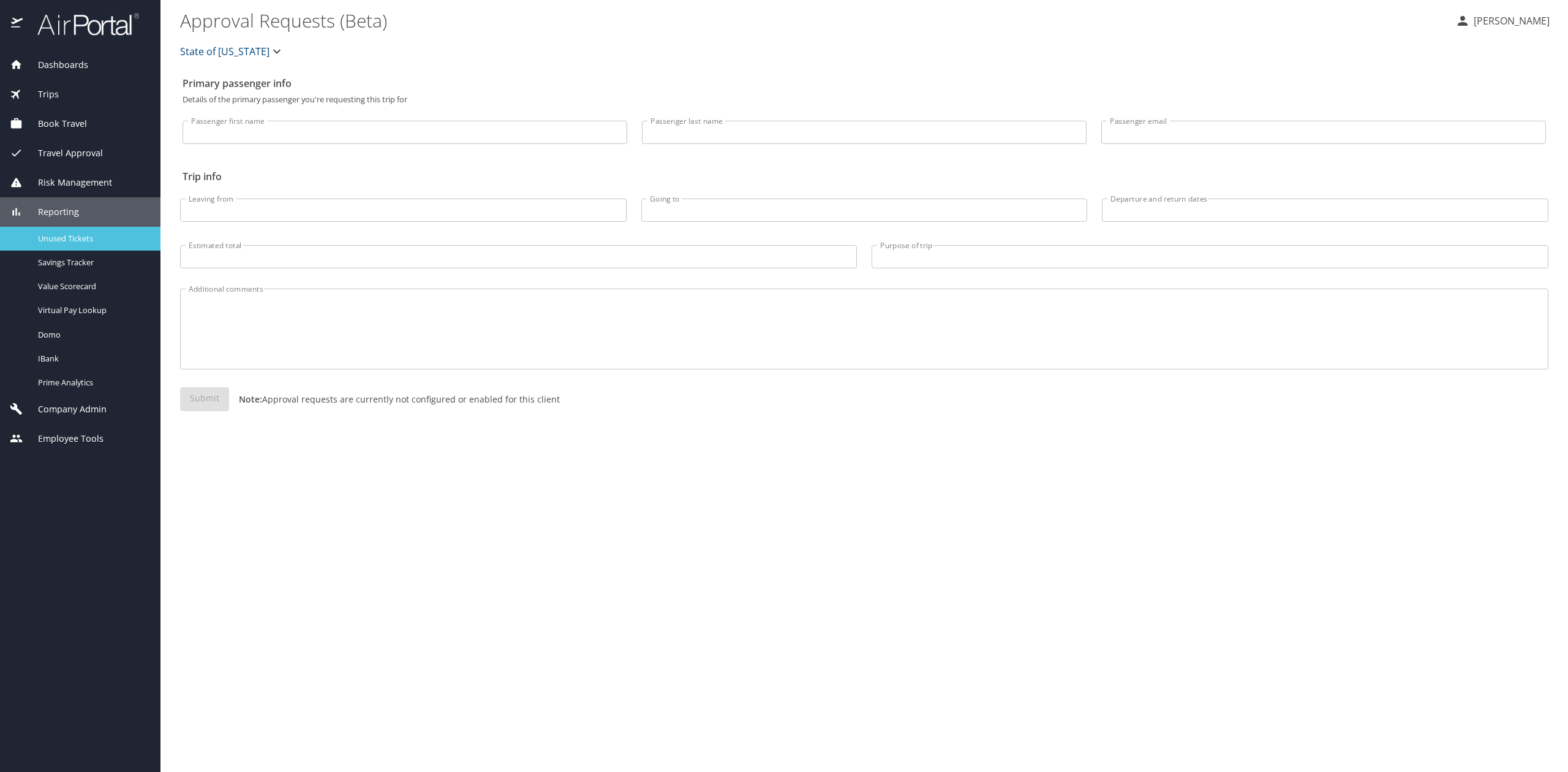
click at [96, 240] on span "Unused Tickets" at bounding box center [92, 239] width 108 height 12
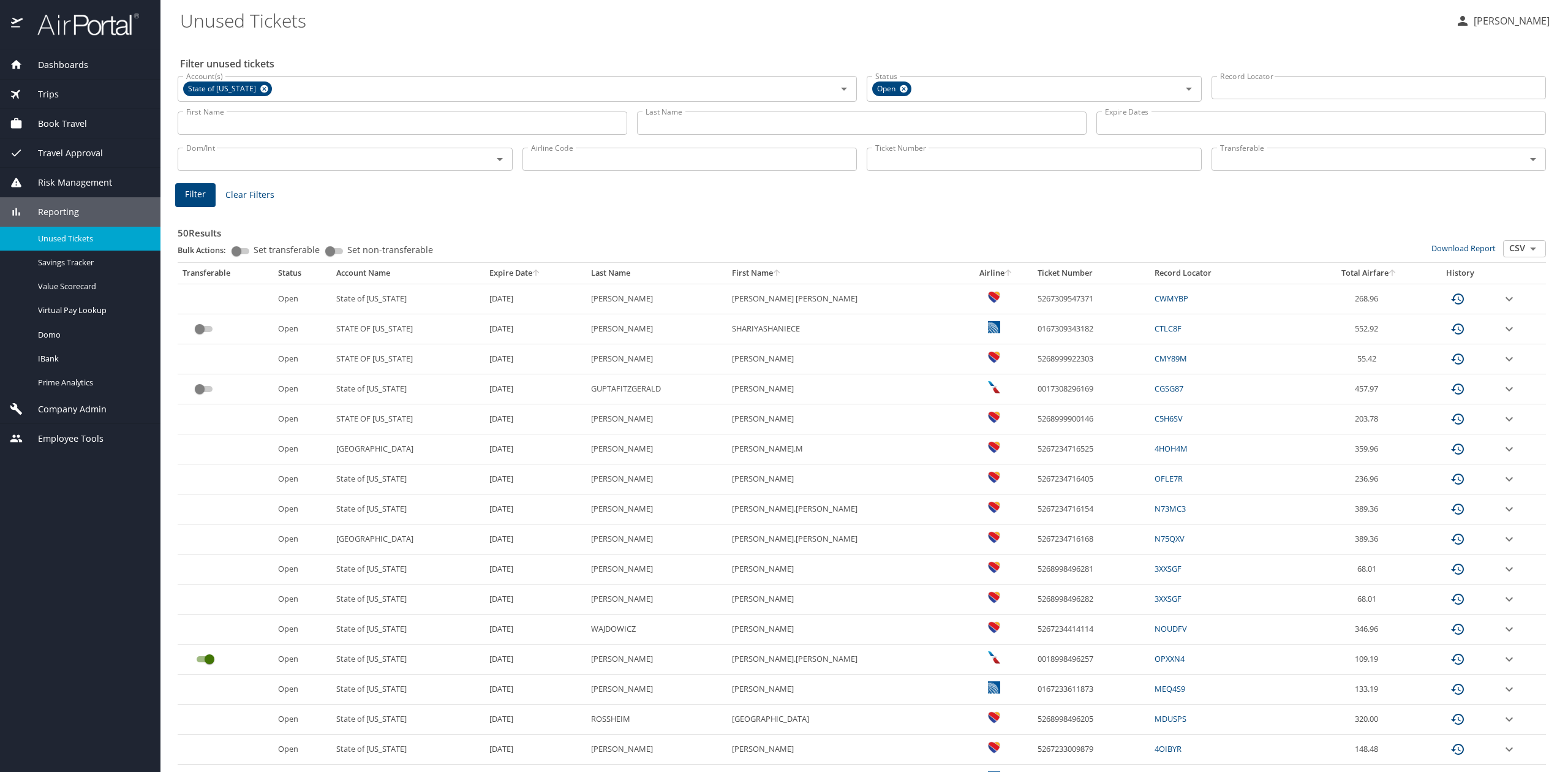
drag, startPoint x: 255, startPoint y: 89, endPoint x: 260, endPoint y: 101, distance: 13.0
click at [260, 93] on icon at bounding box center [265, 88] width 9 height 14
click at [260, 101] on div "First Name First Name" at bounding box center [402, 123] width 460 height 44
click at [275, 88] on input "Account(s)" at bounding box center [499, 87] width 636 height 16
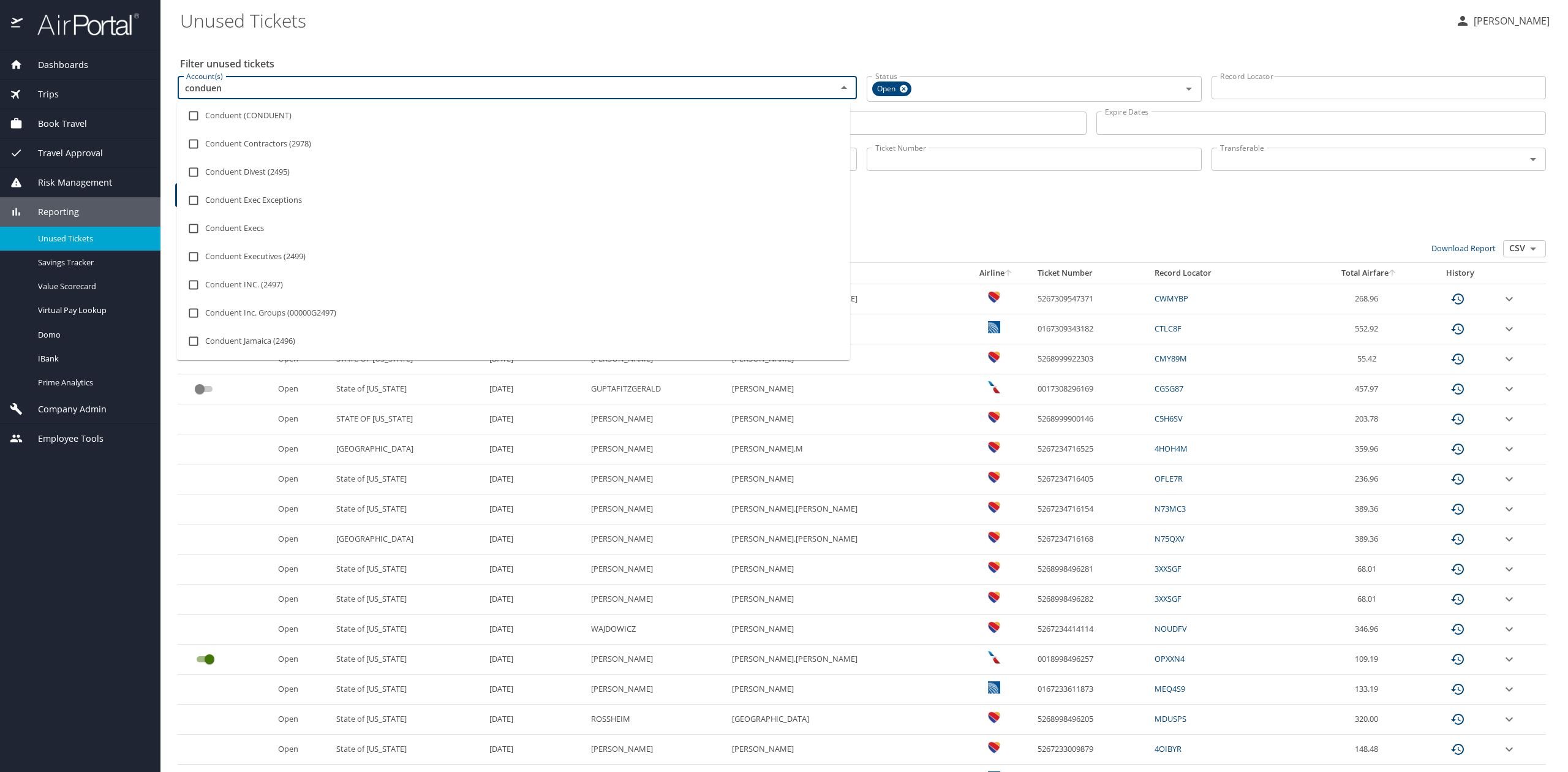
type input "conduent"
click at [233, 263] on li "Conduent Executives (2499)" at bounding box center [514, 256] width 673 height 28
checkbox input "true"
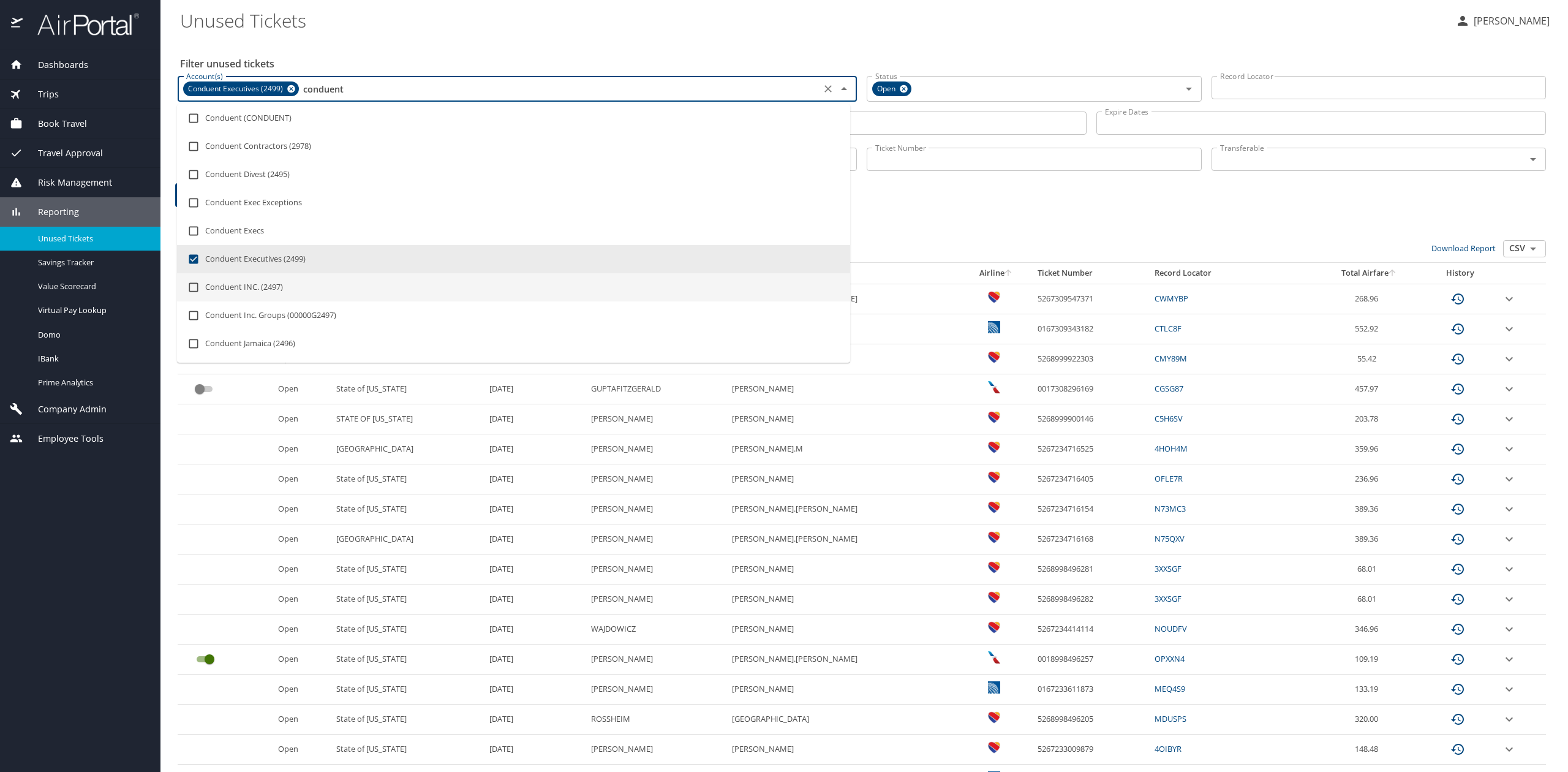
click at [231, 291] on li "Conduent INC. (2497)" at bounding box center [514, 287] width 673 height 28
checkbox input "true"
type input "conduent"
click at [1088, 200] on div "50 Results Bulk Actions: Set transferable Set non-transferable Download Report …" at bounding box center [862, 636] width 1378 height 873
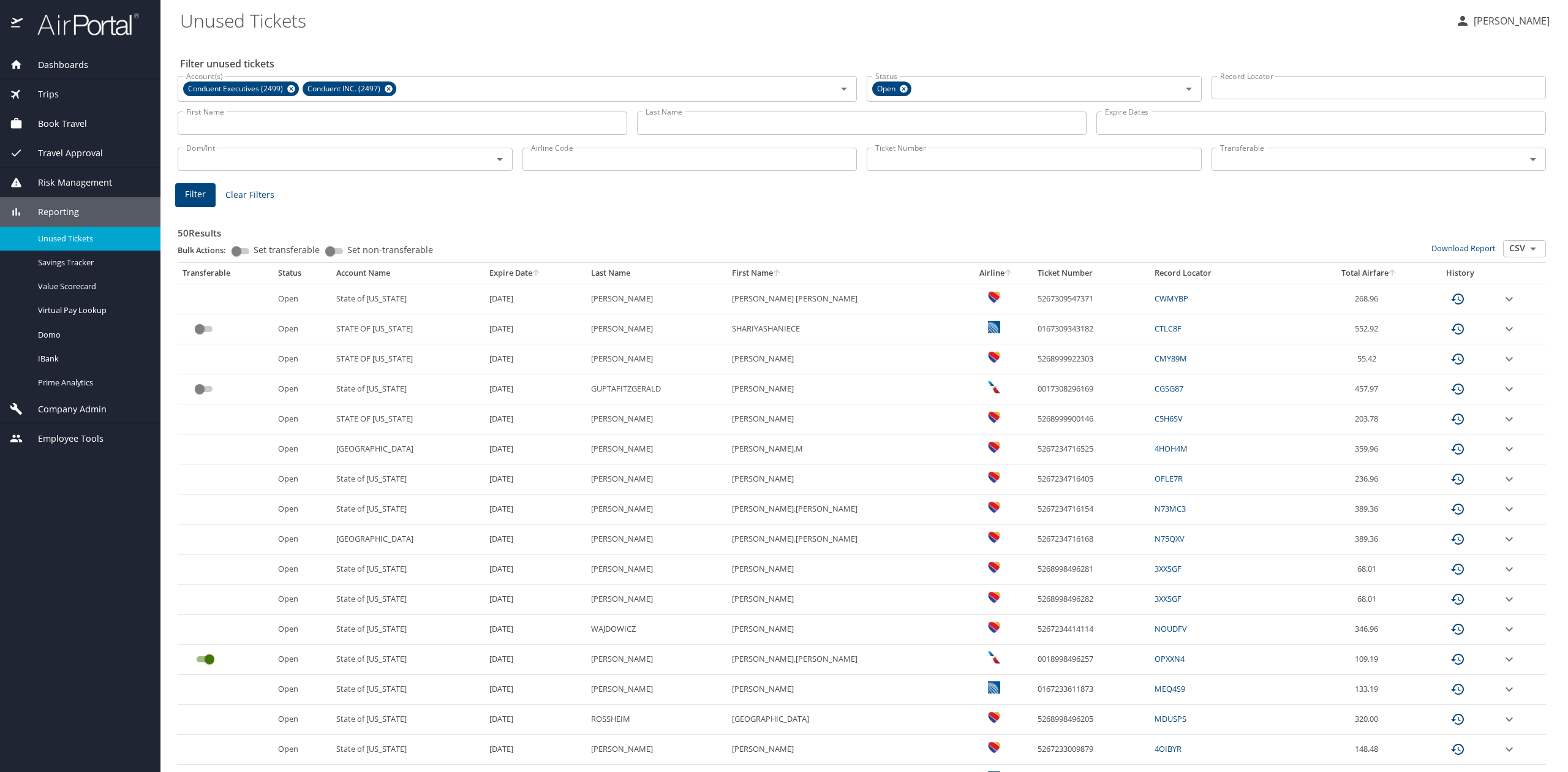
click at [192, 190] on span "Filter" at bounding box center [196, 194] width 21 height 16
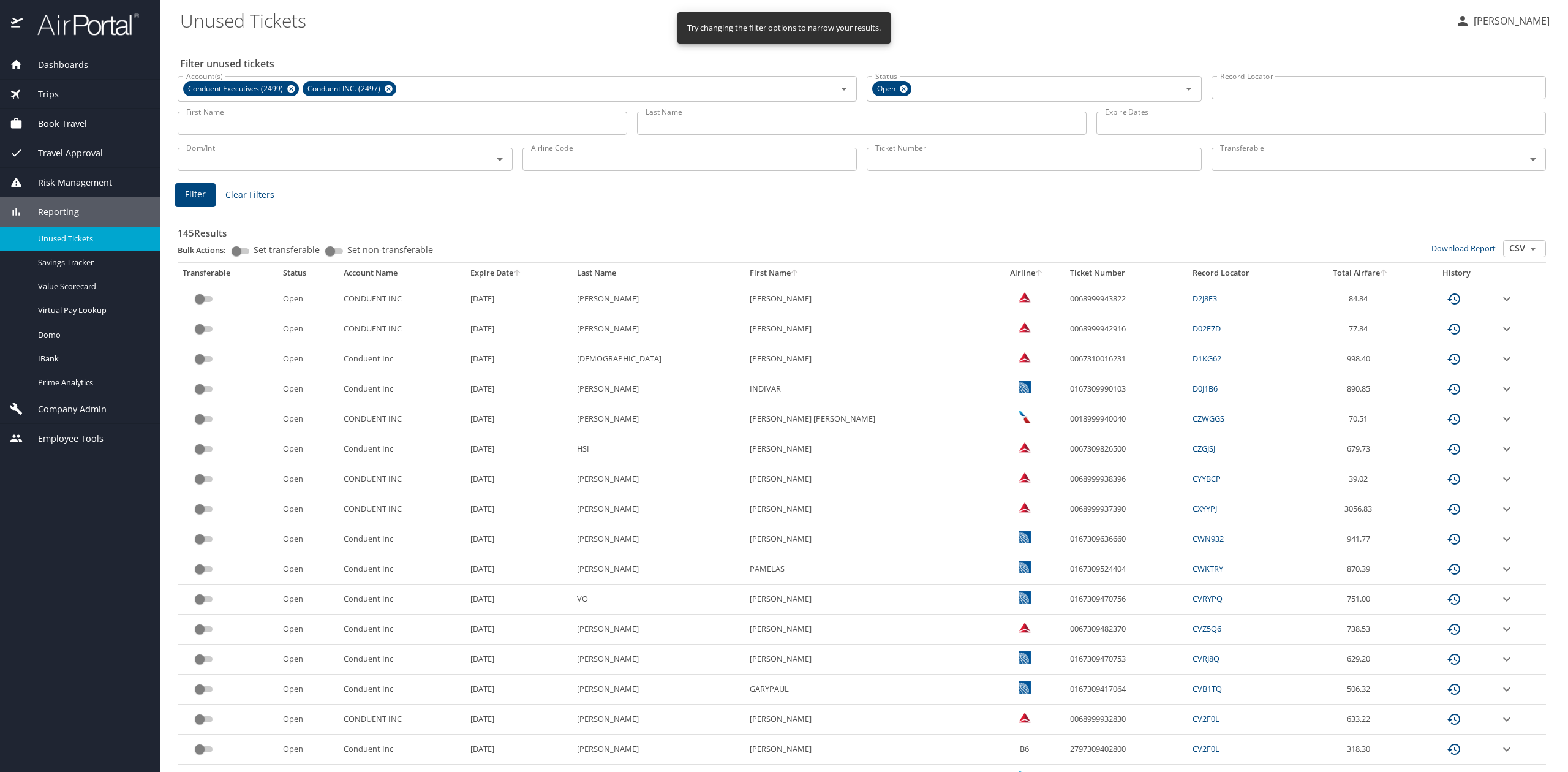
click at [561, 163] on input "Airline Code" at bounding box center [690, 159] width 335 height 23
type input "dl"
click at [207, 199] on button "Filter" at bounding box center [195, 195] width 40 height 24
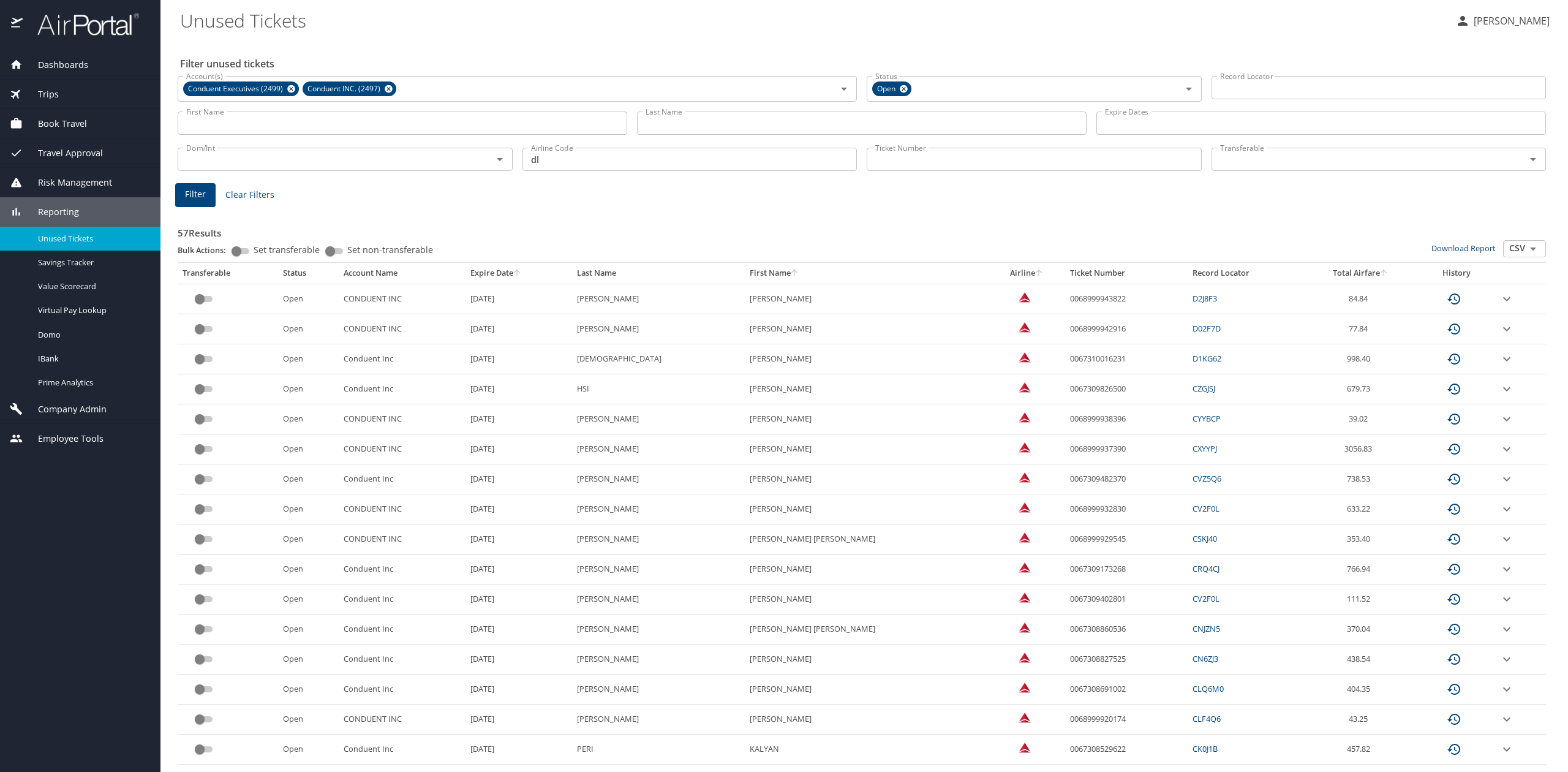
click at [522, 276] on icon "sort" at bounding box center [517, 273] width 10 height 10
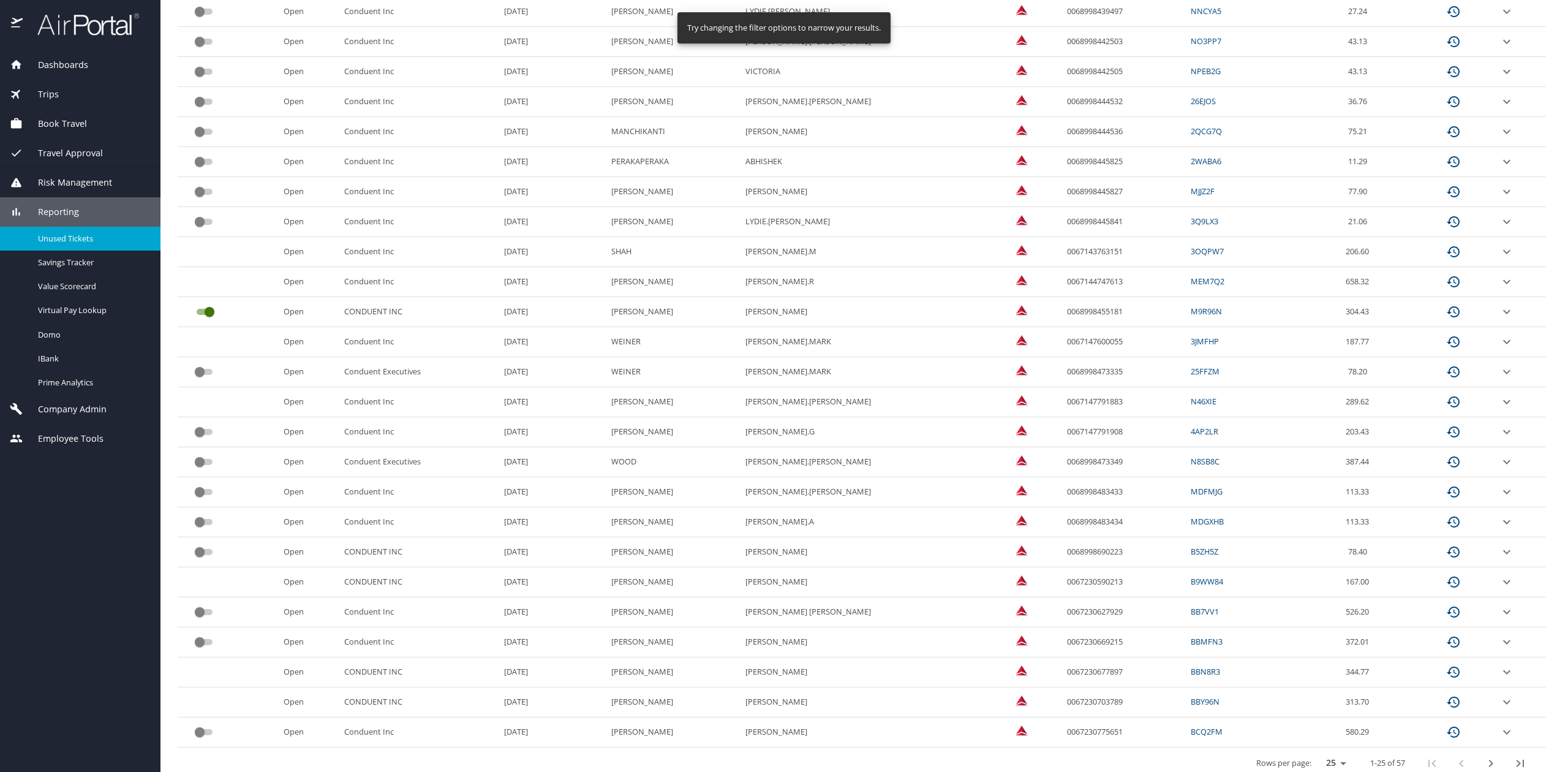
scroll to position [305, 0]
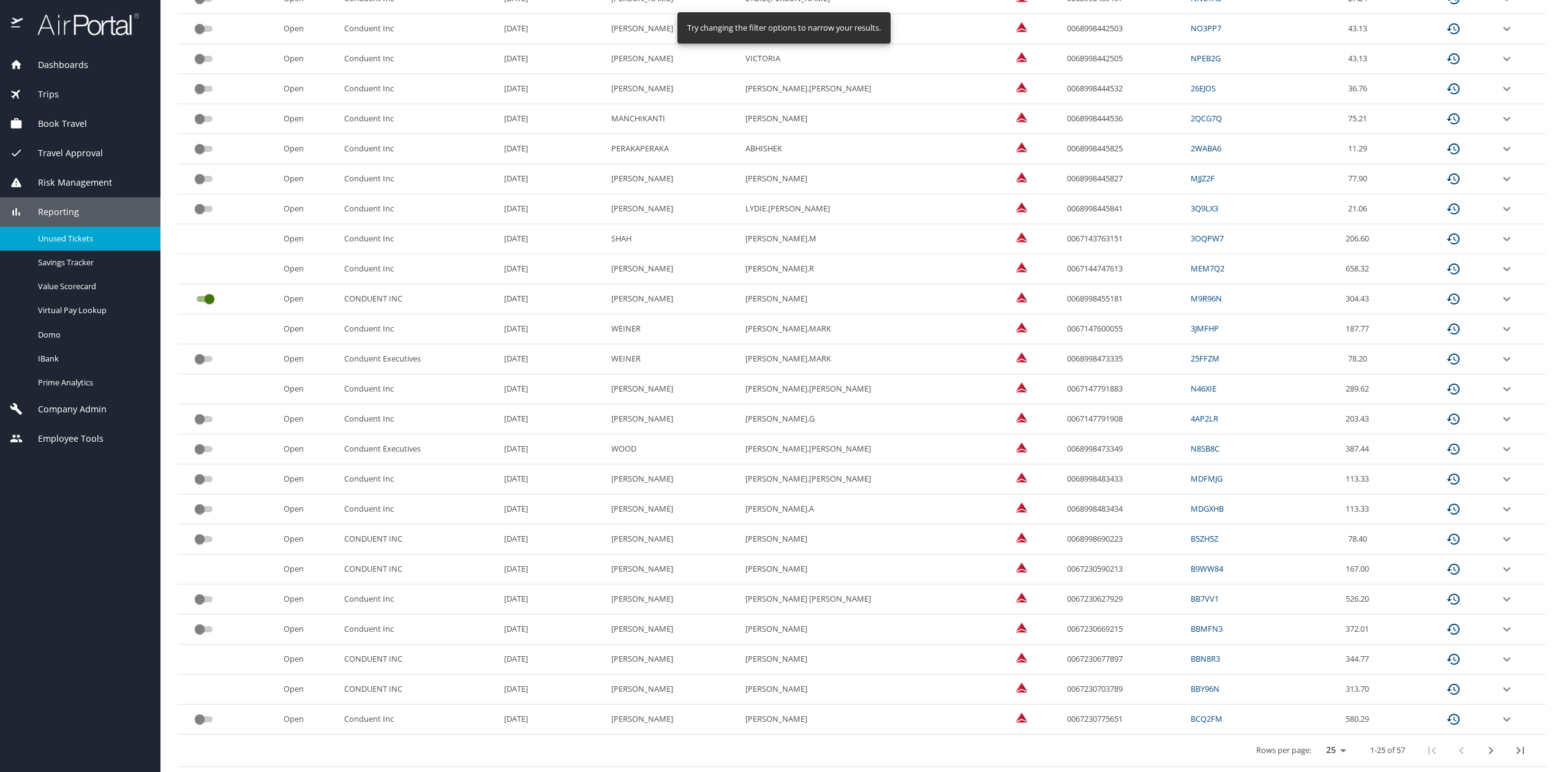
click at [1316, 752] on select "25 50 100" at bounding box center [1333, 751] width 34 height 18
select select "100"
click at [1316, 741] on select "25 50 100" at bounding box center [1333, 751] width 34 height 18
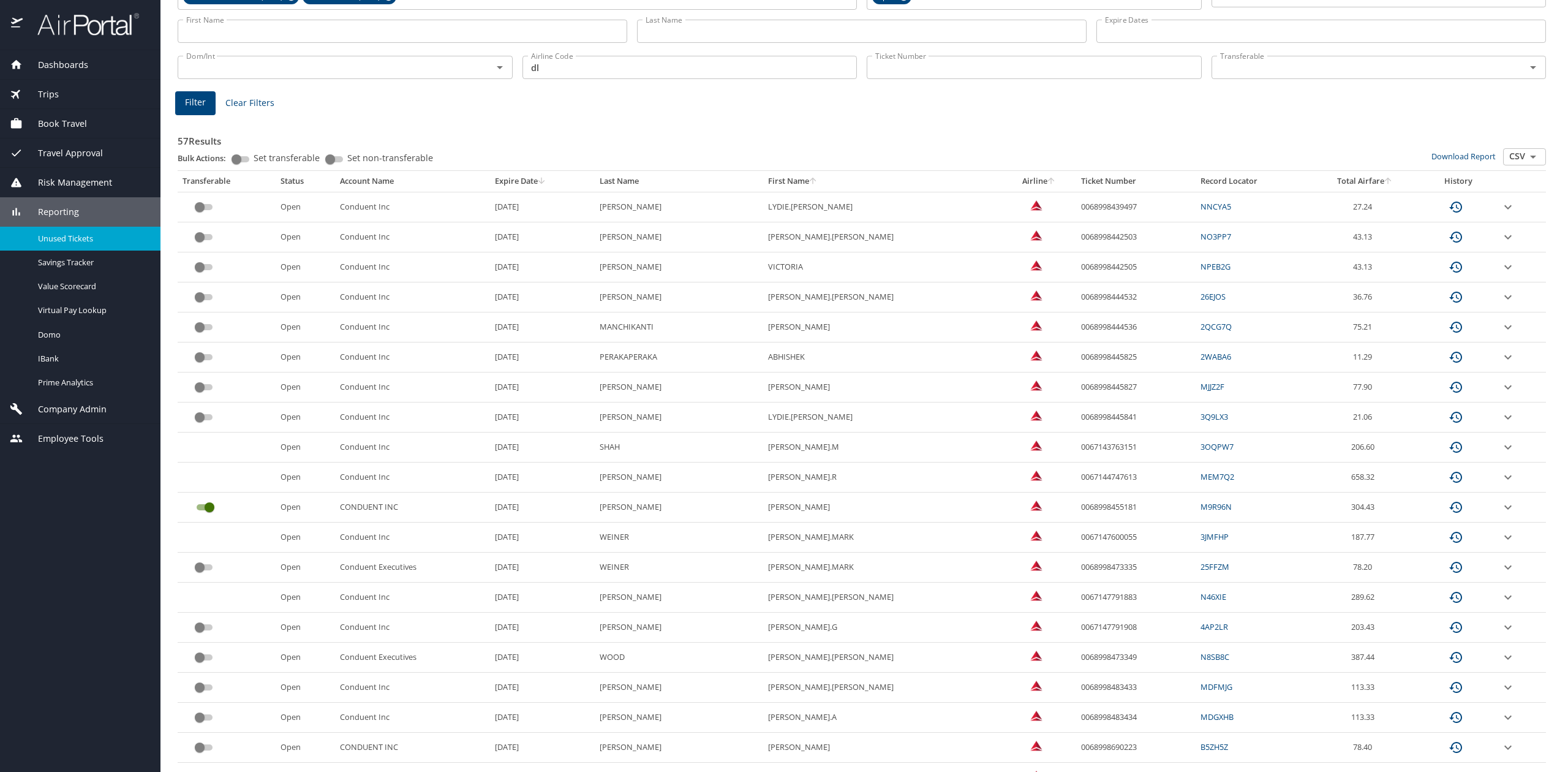
scroll to position [163, 0]
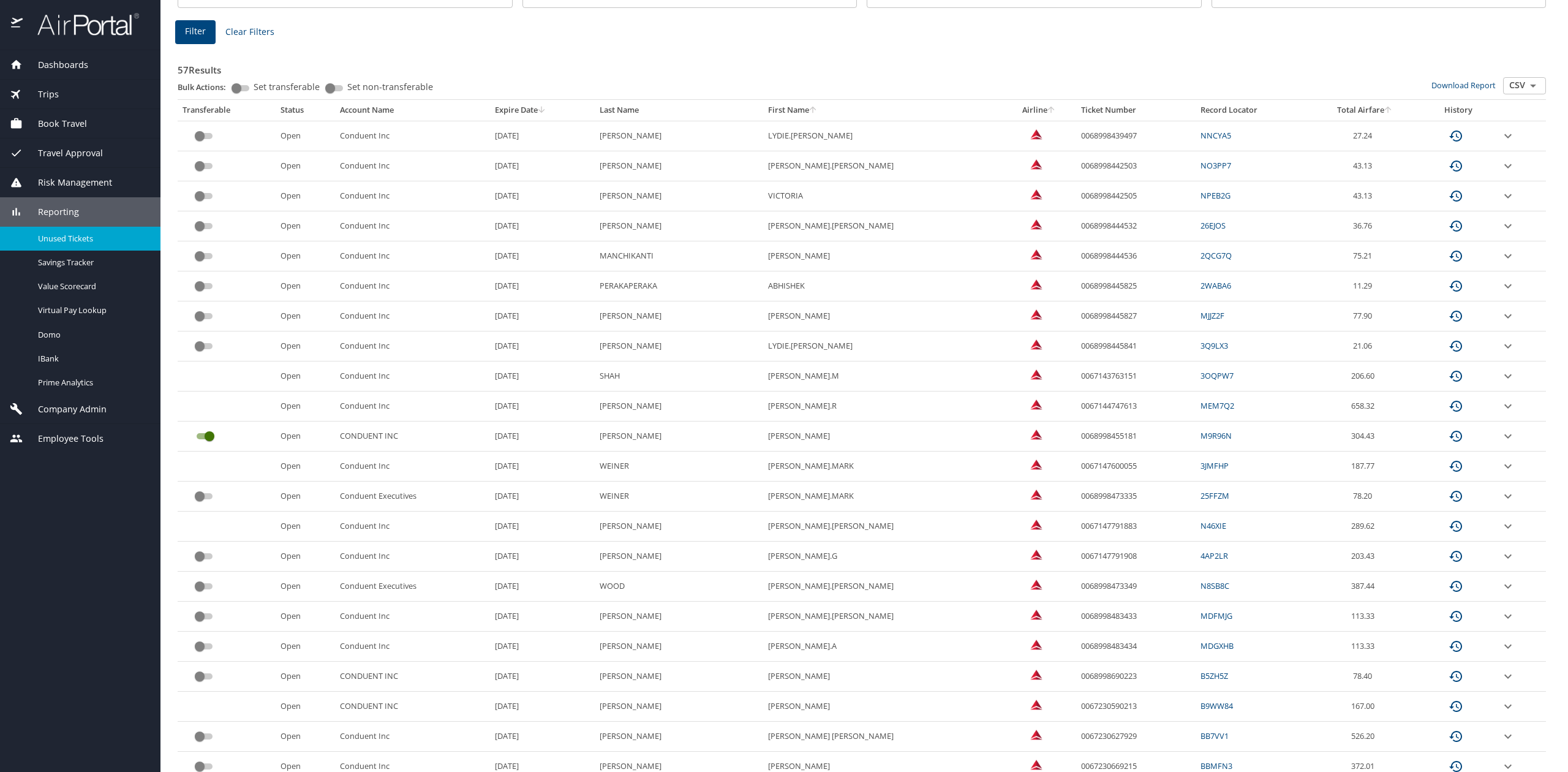
click at [1501, 131] on icon "expand row" at bounding box center [1508, 136] width 15 height 15
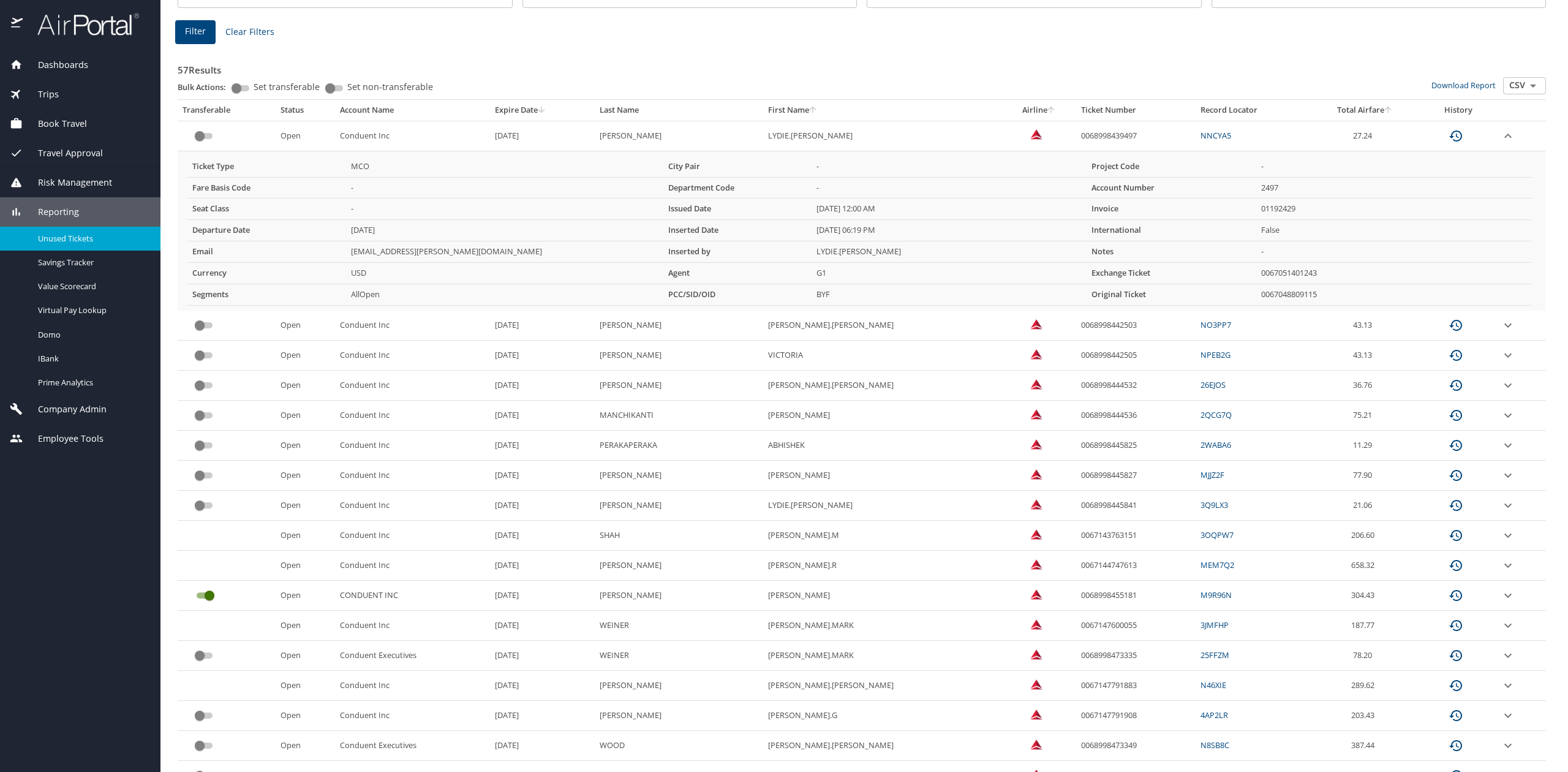
click at [1501, 131] on icon "expand row" at bounding box center [1508, 136] width 15 height 15
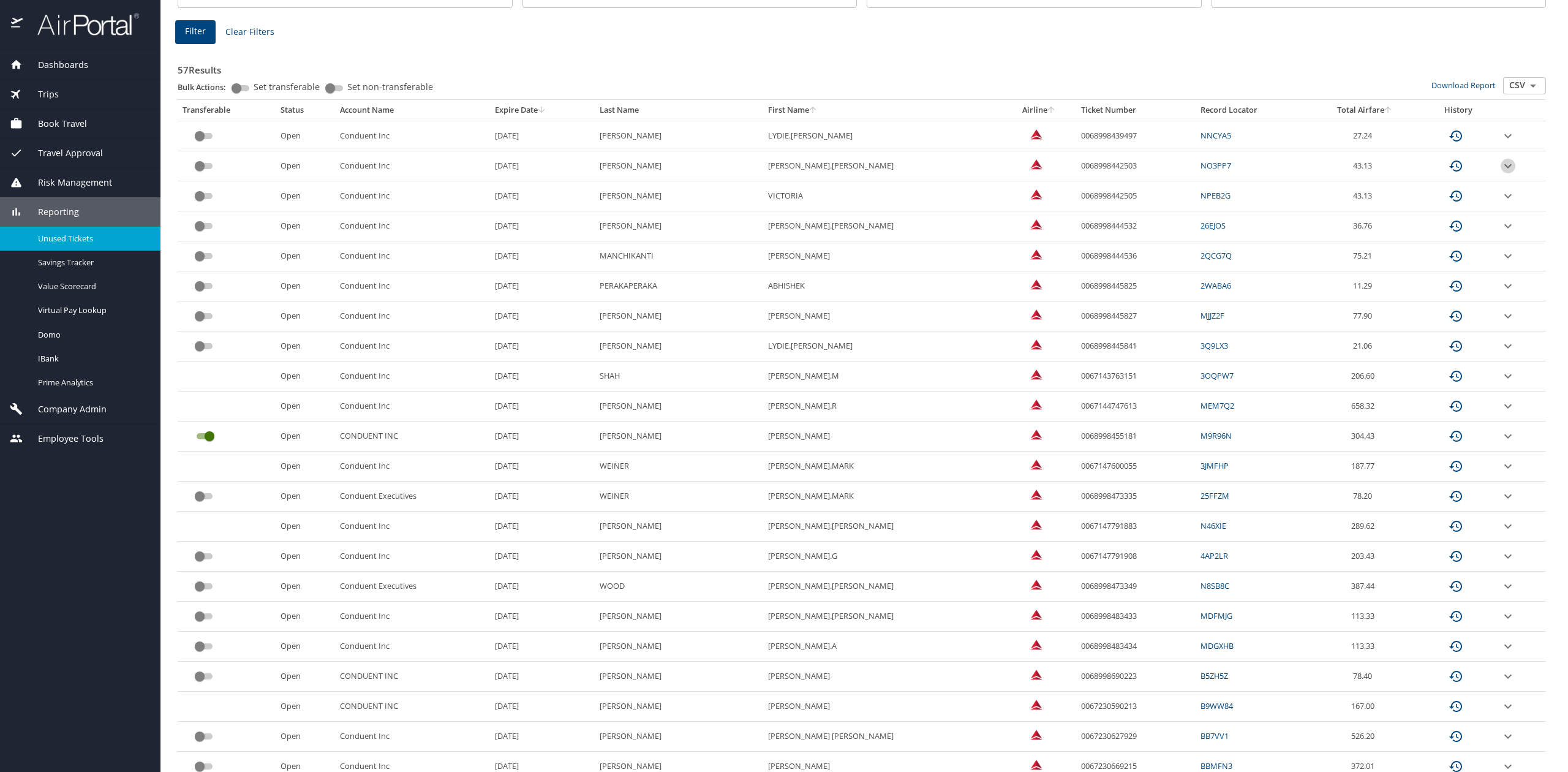
click at [1501, 143] on icon "expand row" at bounding box center [1508, 136] width 15 height 15
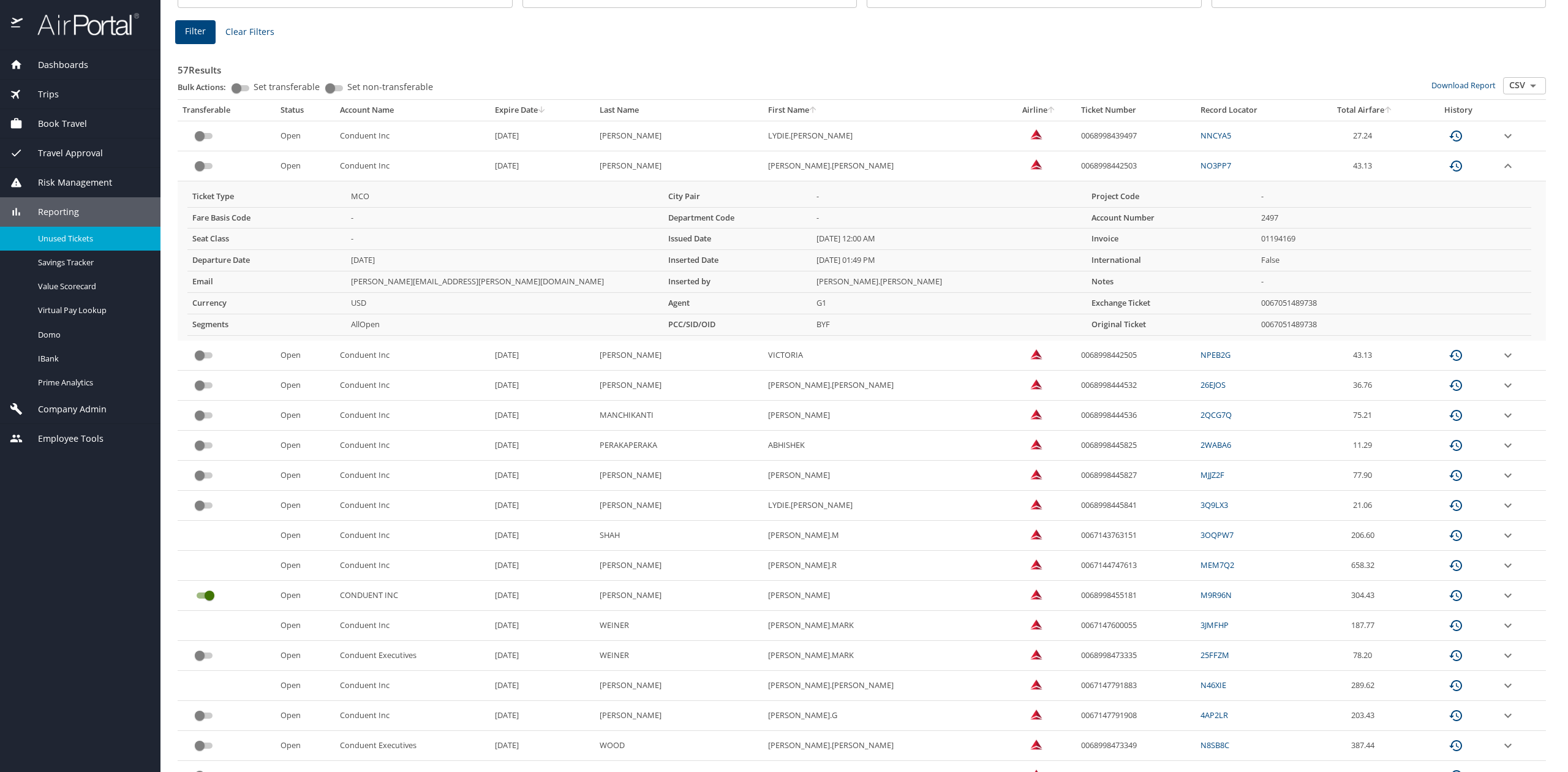
click at [1504, 138] on icon "expand row" at bounding box center [1508, 135] width 7 height 5
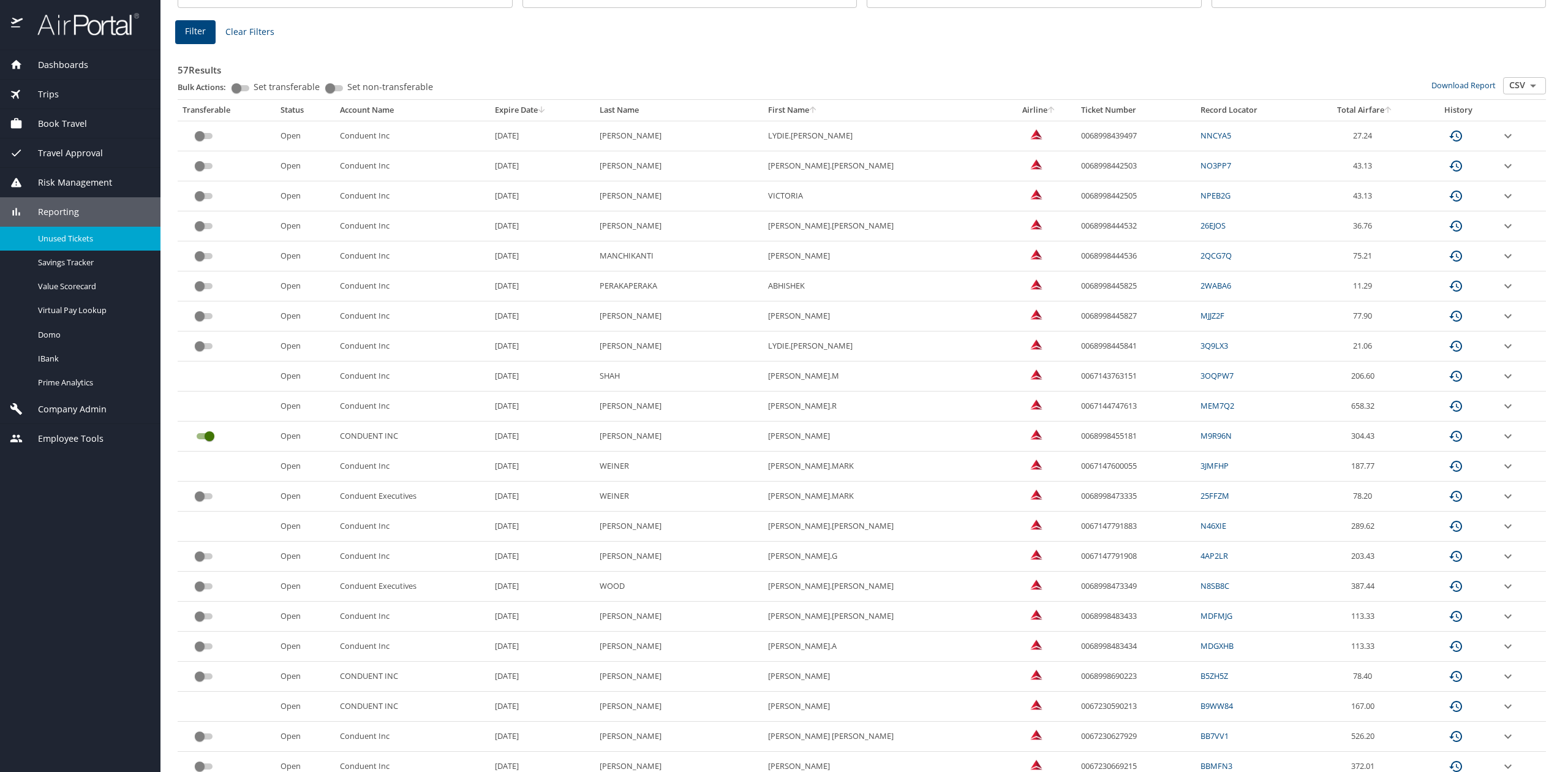
click at [1501, 143] on icon "expand row" at bounding box center [1508, 136] width 15 height 15
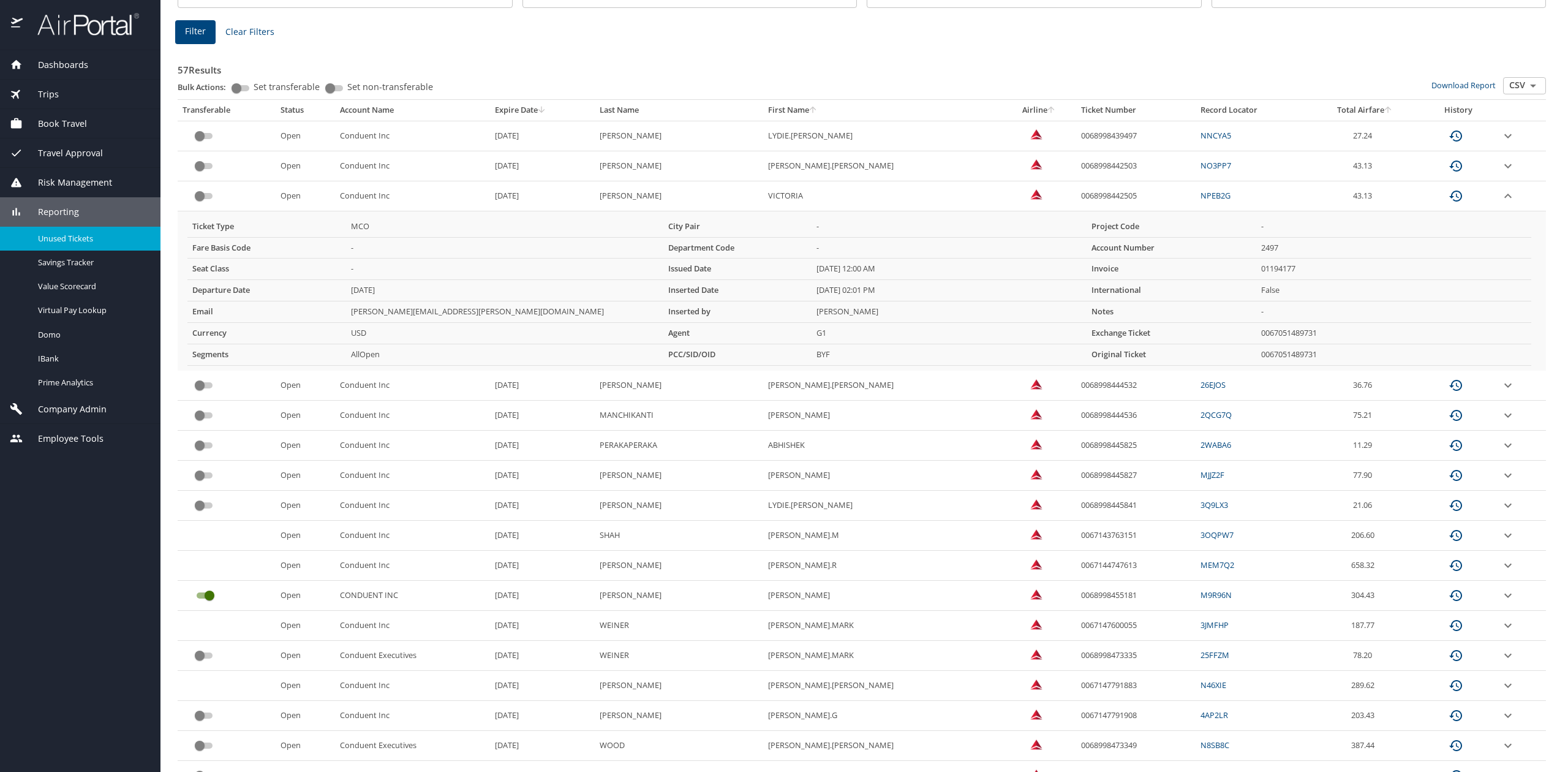
click at [1501, 143] on icon "expand row" at bounding box center [1508, 136] width 15 height 15
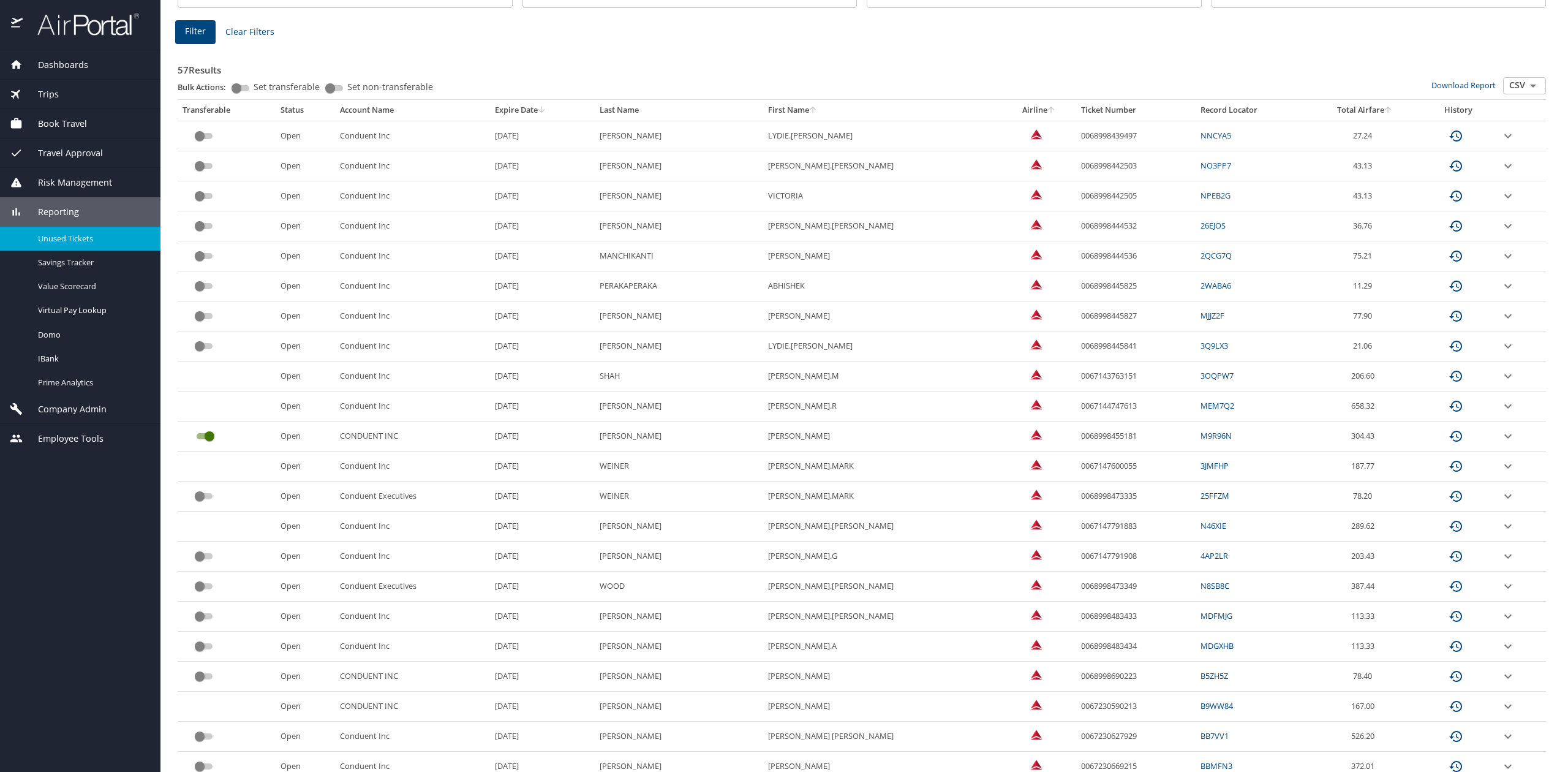
click at [1501, 143] on icon "expand row" at bounding box center [1508, 136] width 15 height 15
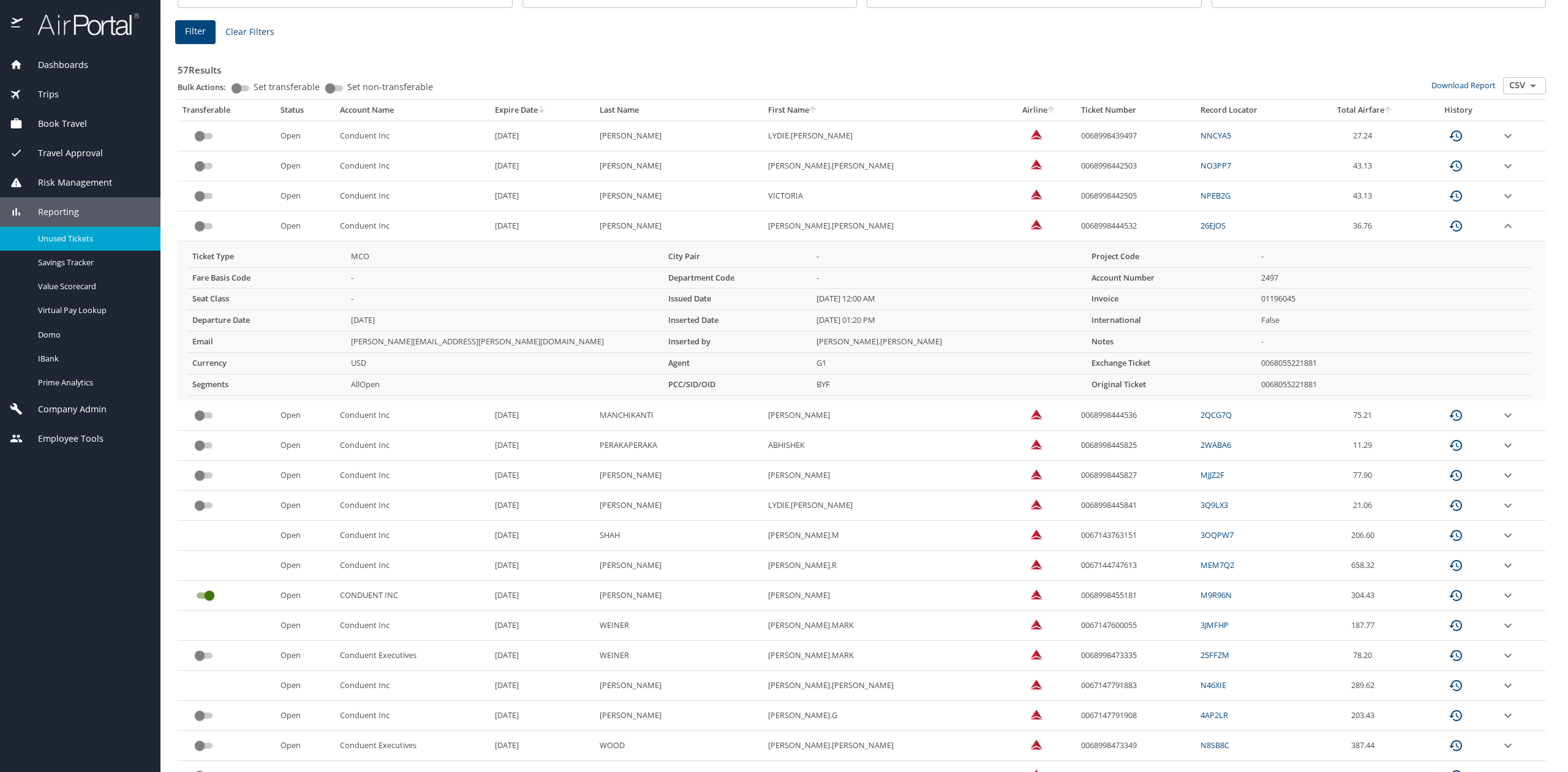
click at [1501, 143] on icon "expand row" at bounding box center [1508, 136] width 15 height 15
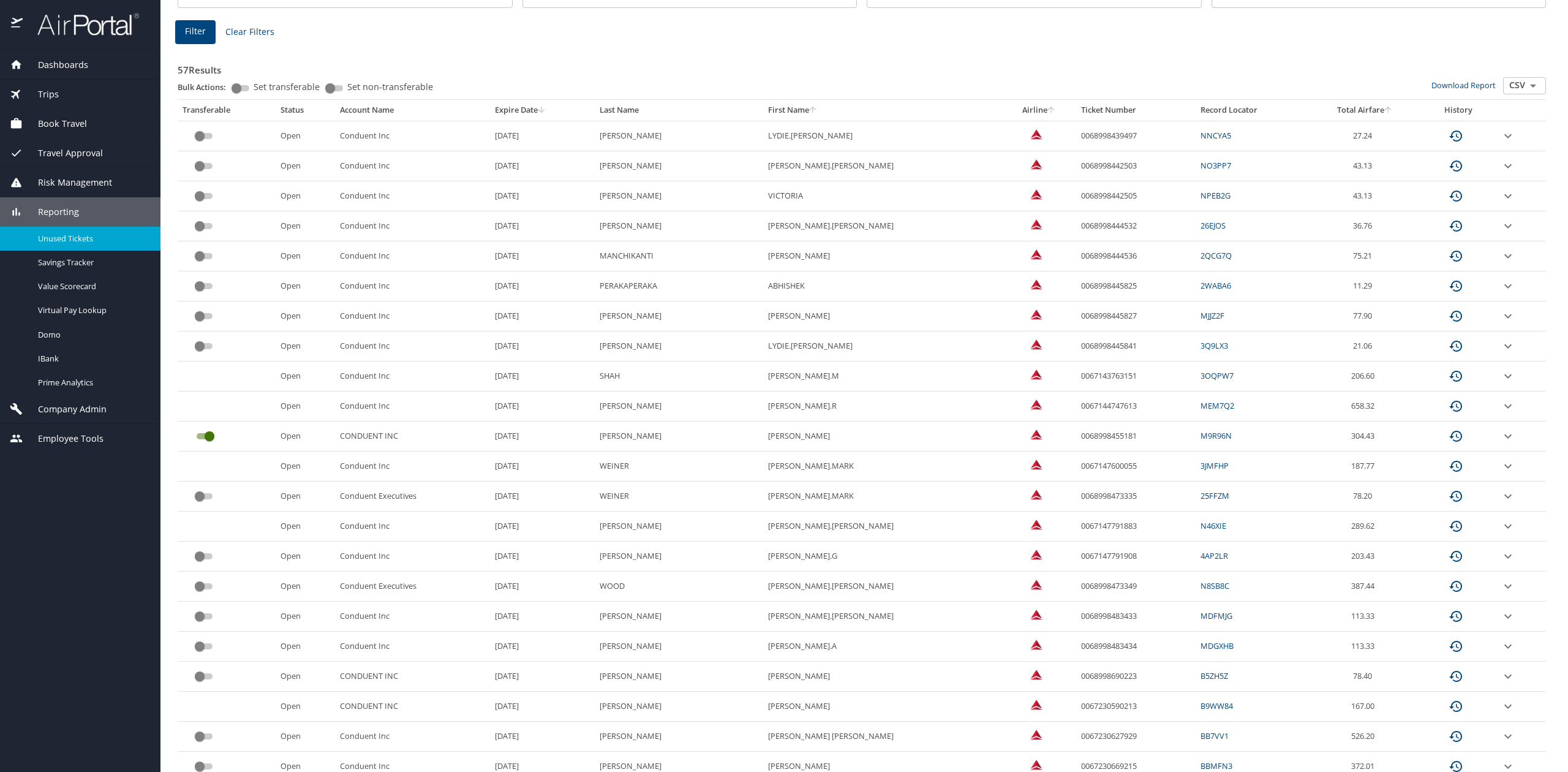
click at [1501, 143] on icon "expand row" at bounding box center [1508, 136] width 15 height 15
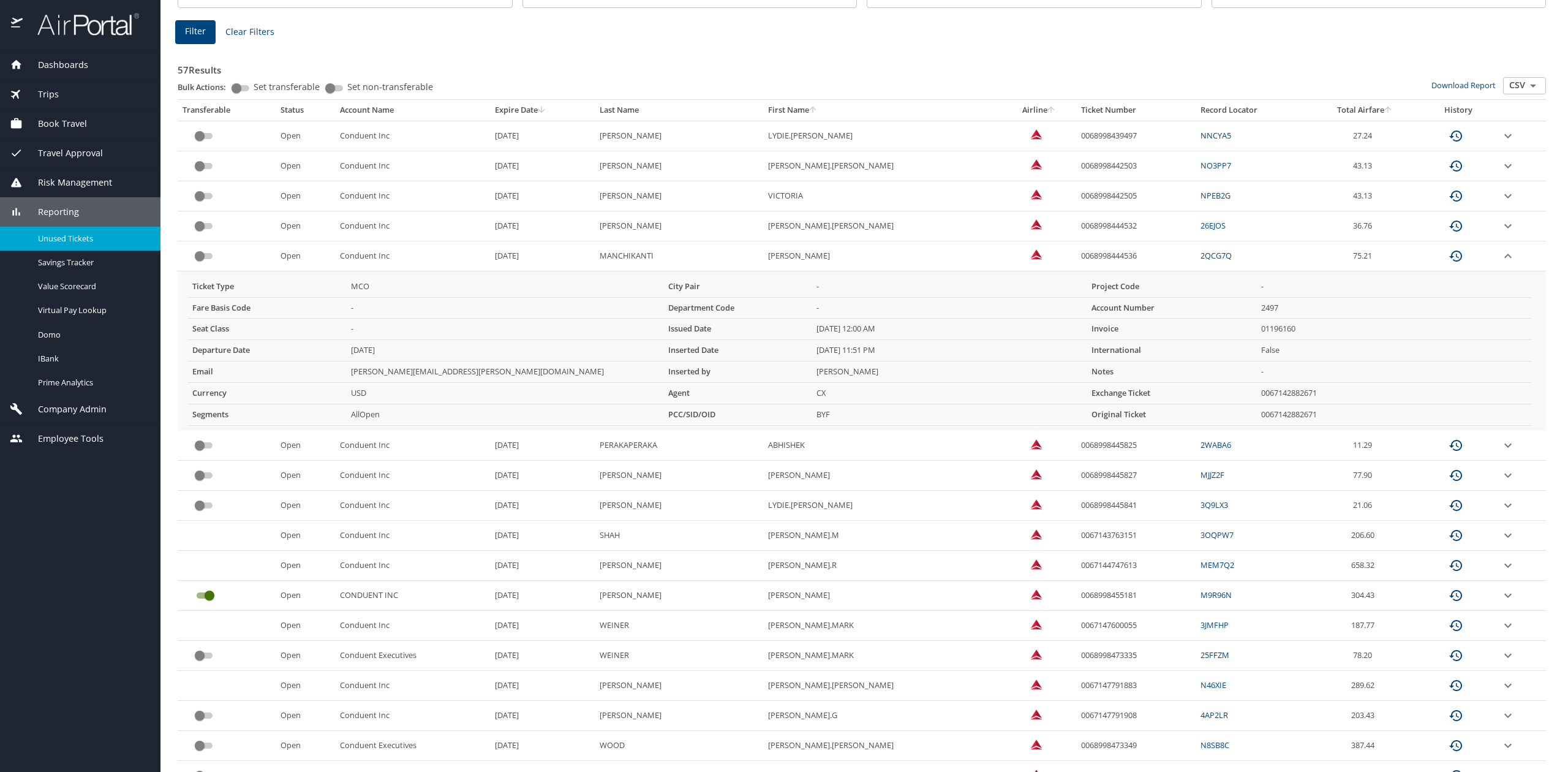
click at [1501, 143] on icon "expand row" at bounding box center [1508, 136] width 15 height 15
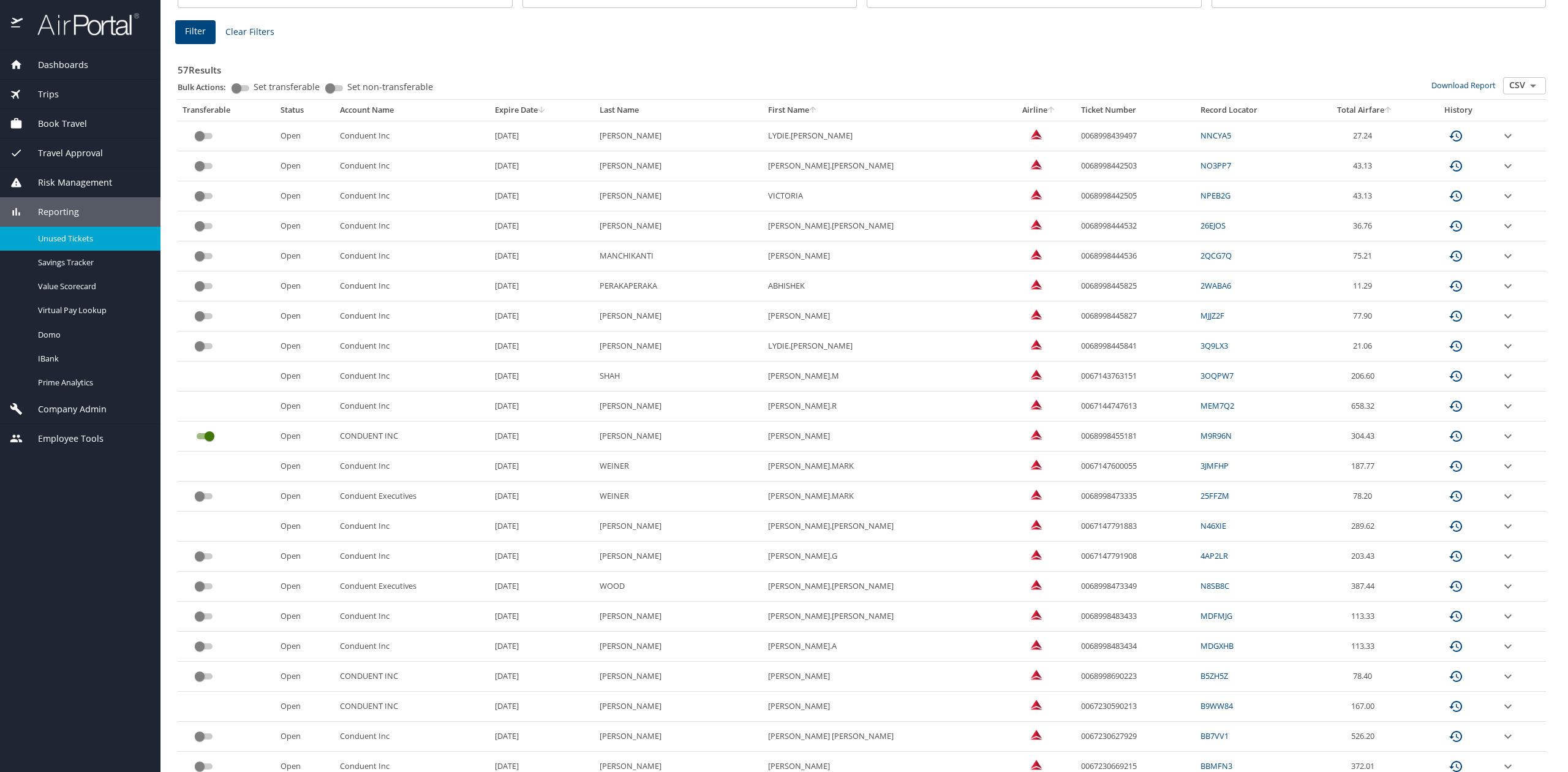
click at [1501, 143] on icon "expand row" at bounding box center [1508, 136] width 15 height 15
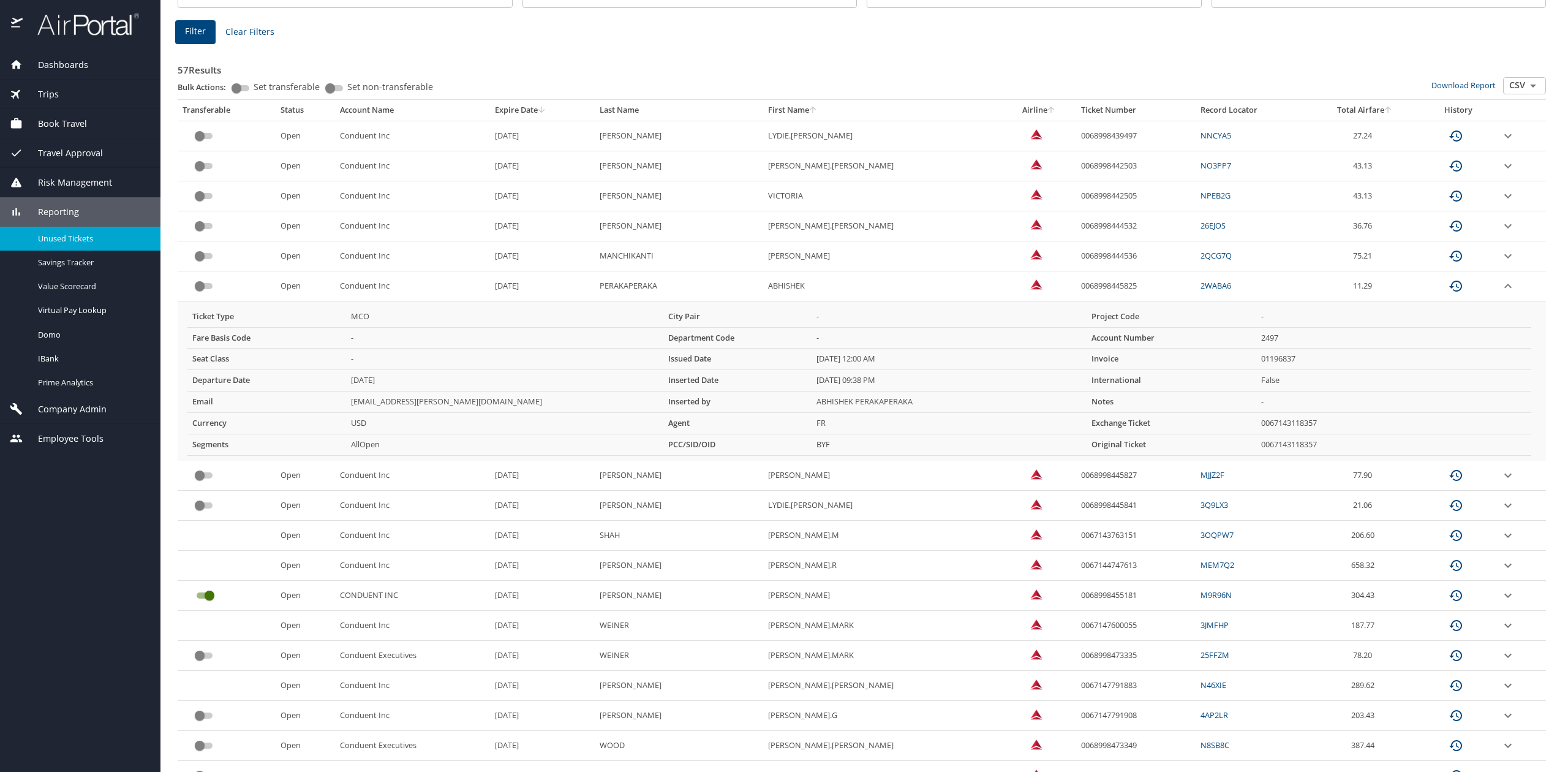
click at [1501, 143] on icon "expand row" at bounding box center [1508, 136] width 15 height 15
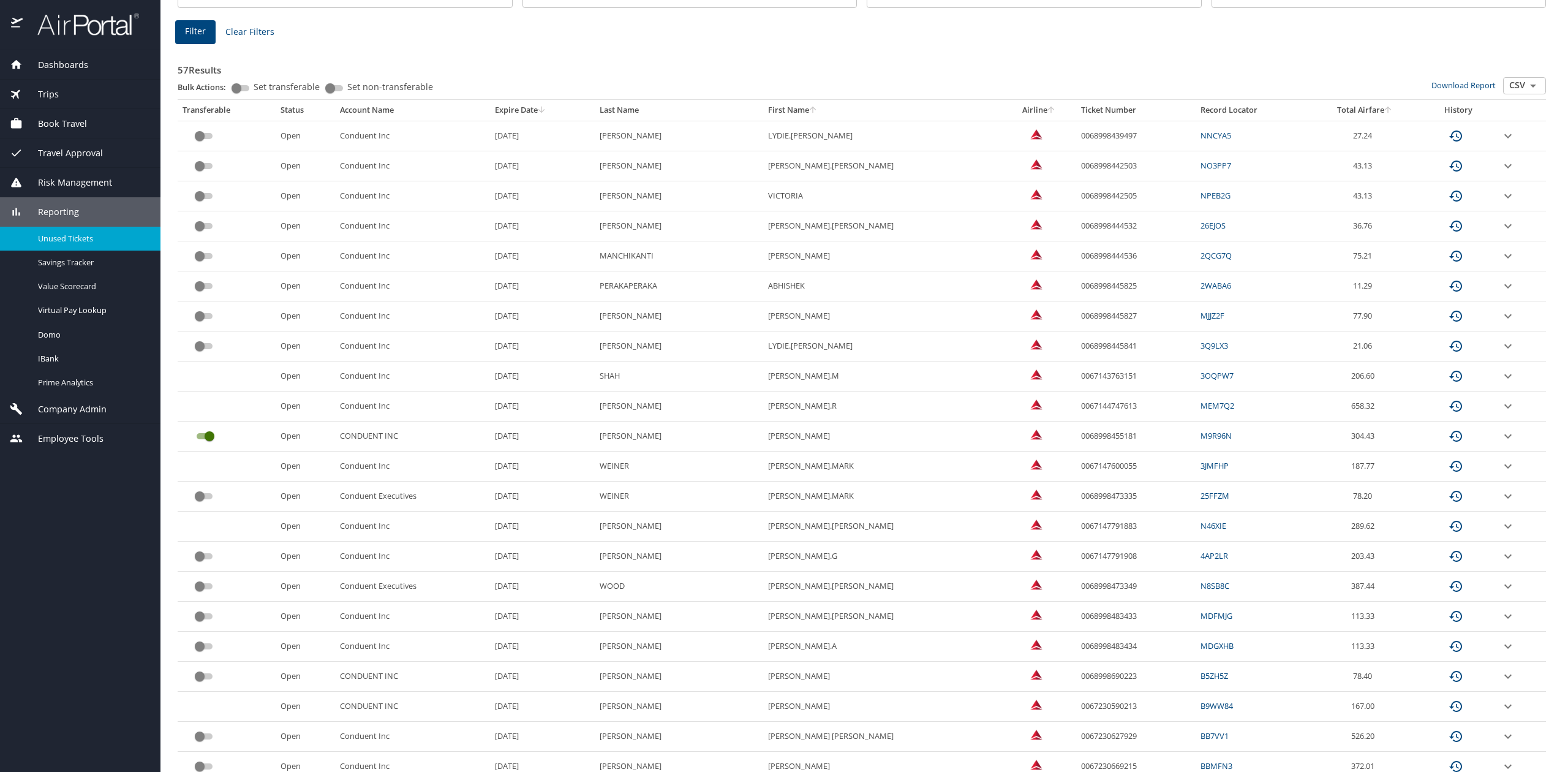
click at [1501, 143] on icon "expand row" at bounding box center [1508, 136] width 15 height 15
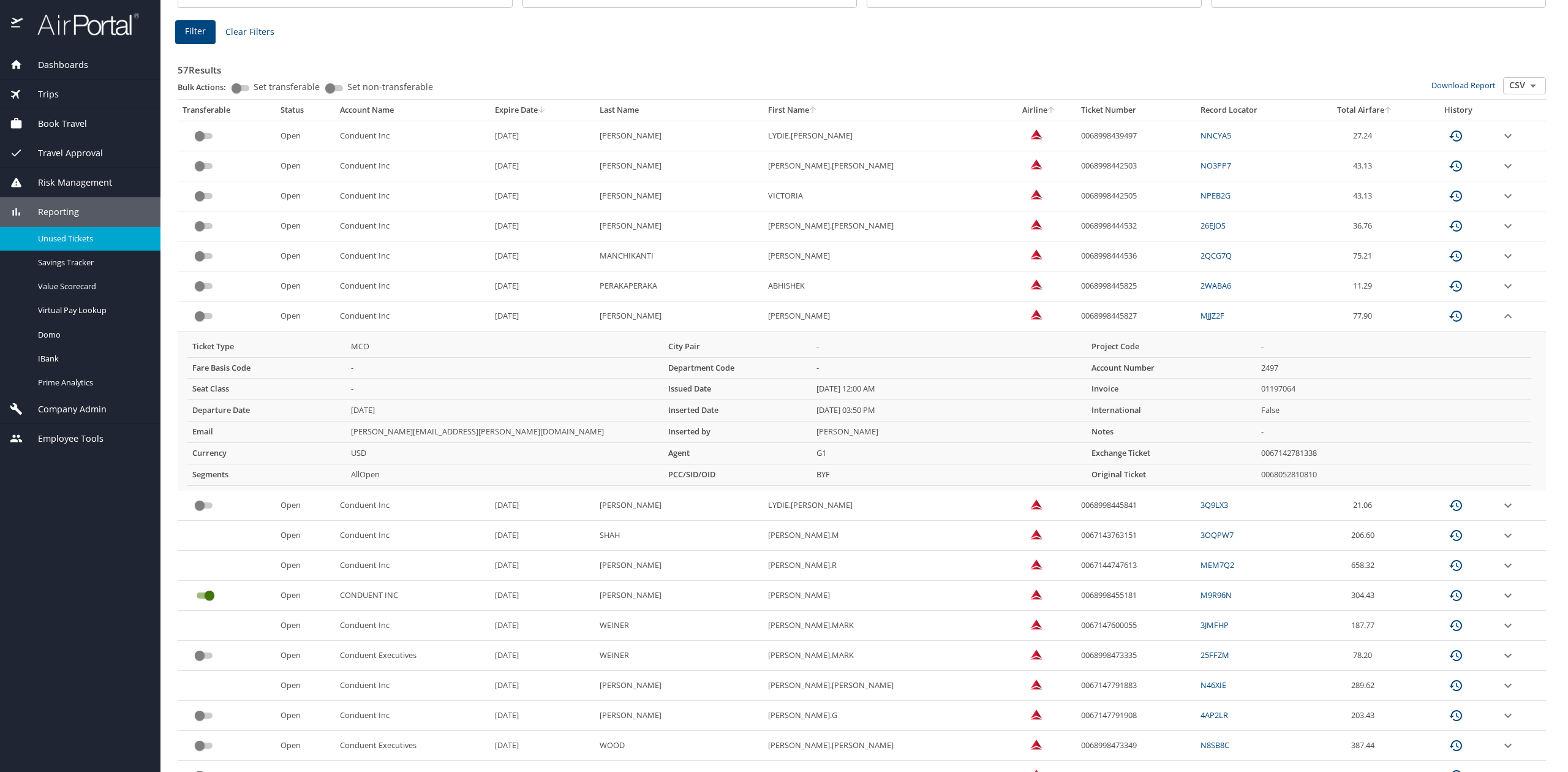
click at [1501, 143] on icon "expand row" at bounding box center [1508, 136] width 15 height 15
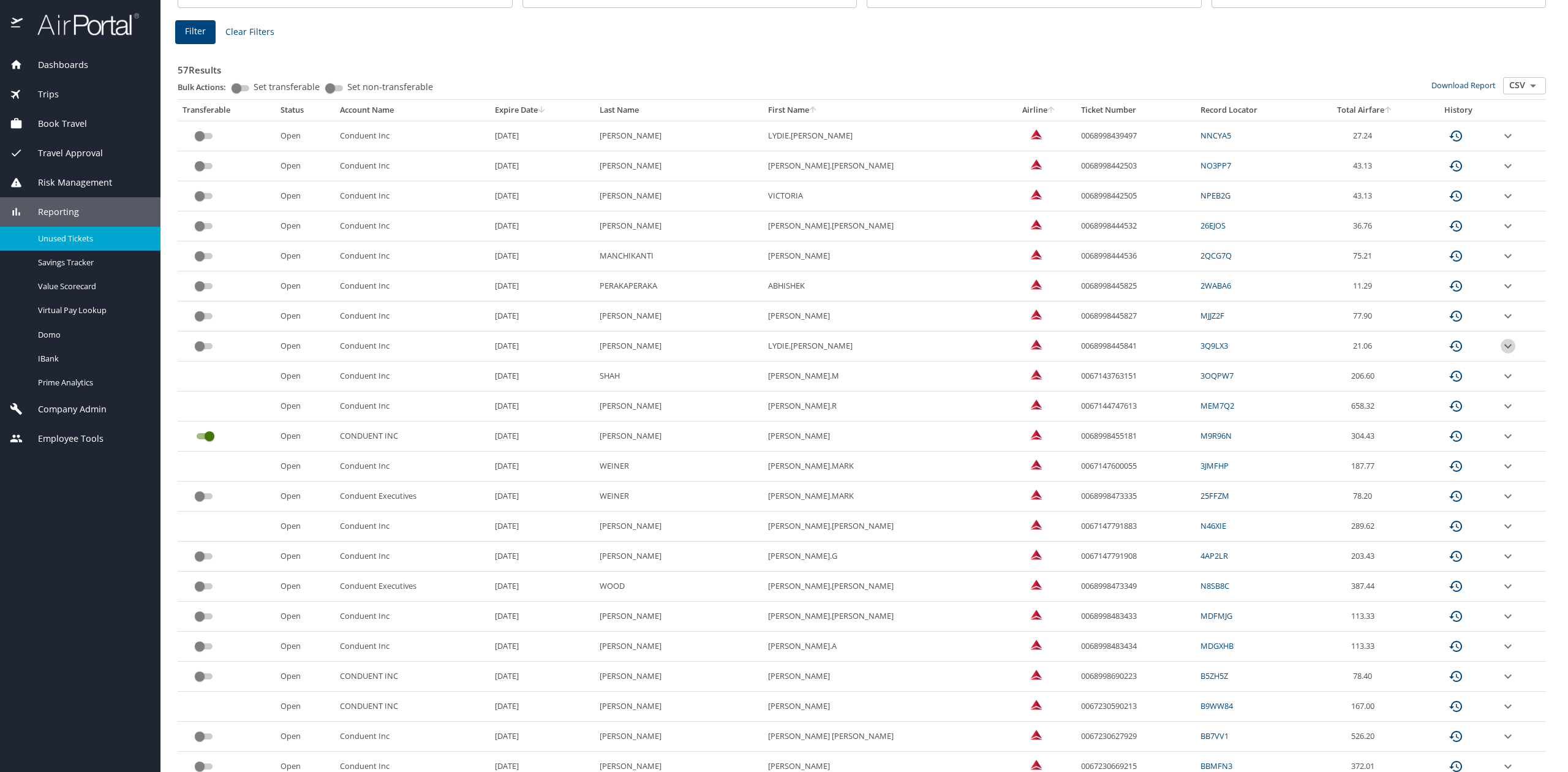
click at [1501, 143] on icon "expand row" at bounding box center [1508, 136] width 15 height 15
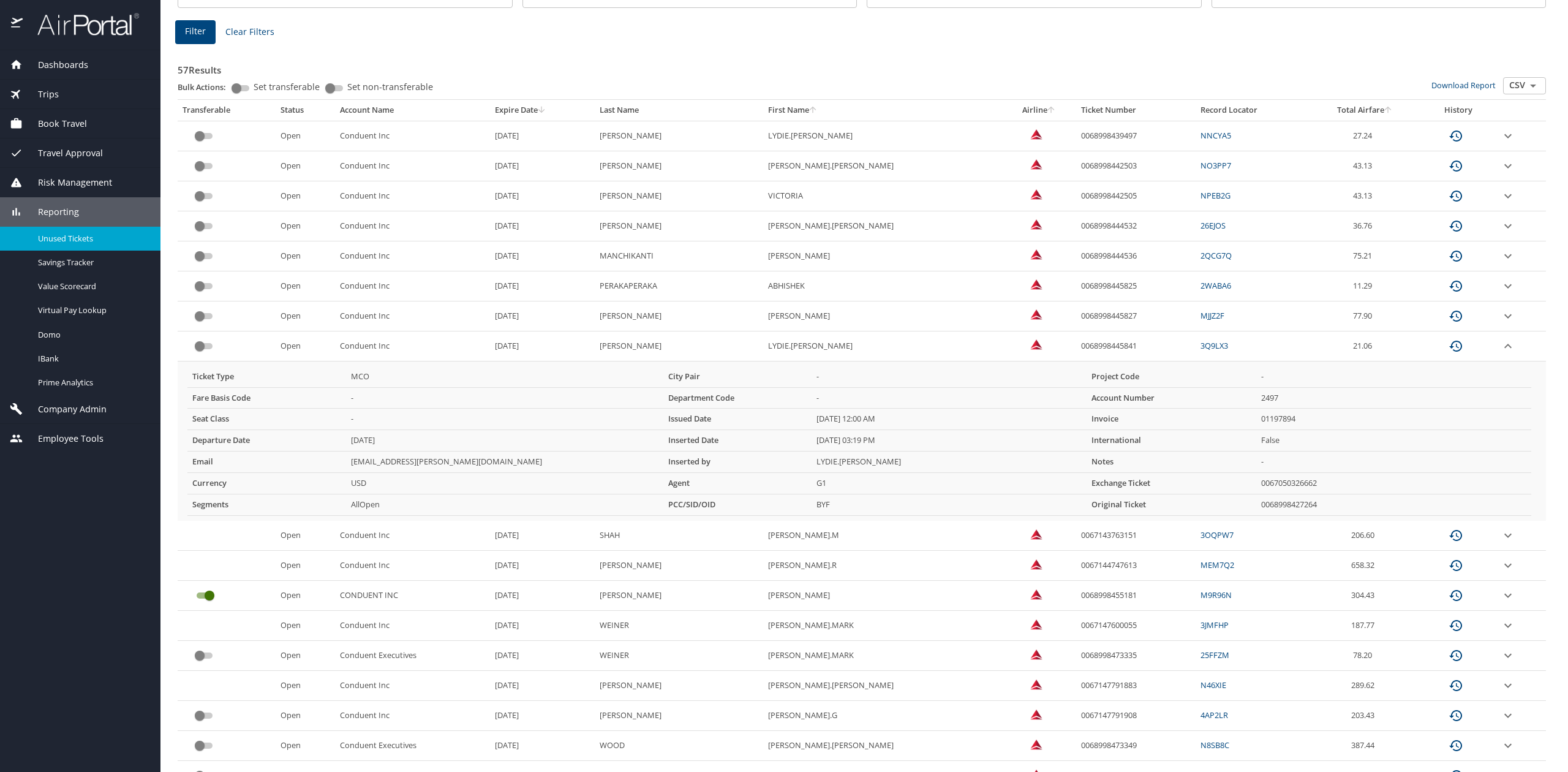
click at [1504, 138] on icon "expand row" at bounding box center [1508, 135] width 7 height 5
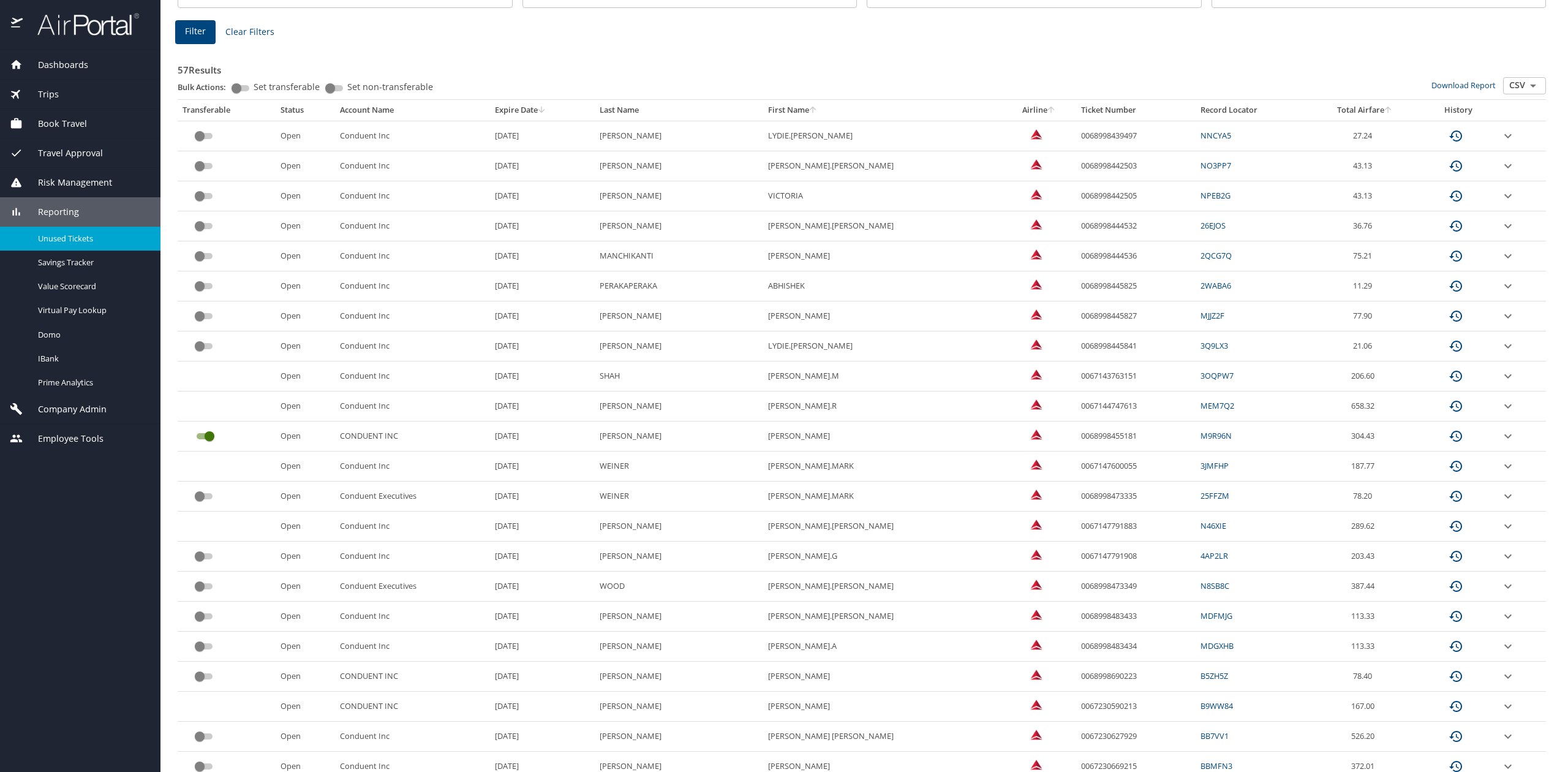
click at [1501, 143] on icon "expand row" at bounding box center [1508, 136] width 15 height 15
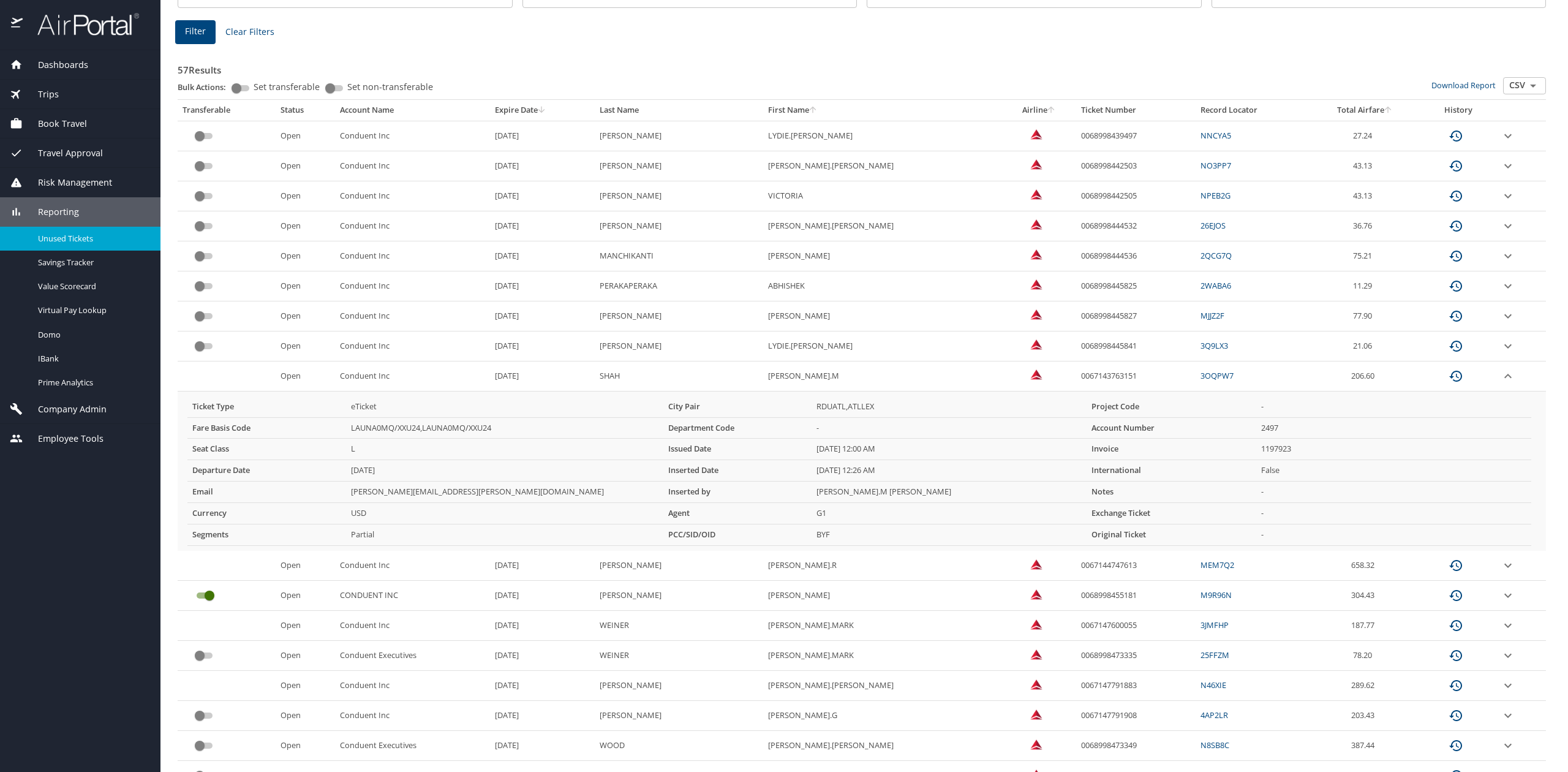
click at [1501, 143] on icon "expand row" at bounding box center [1508, 136] width 15 height 15
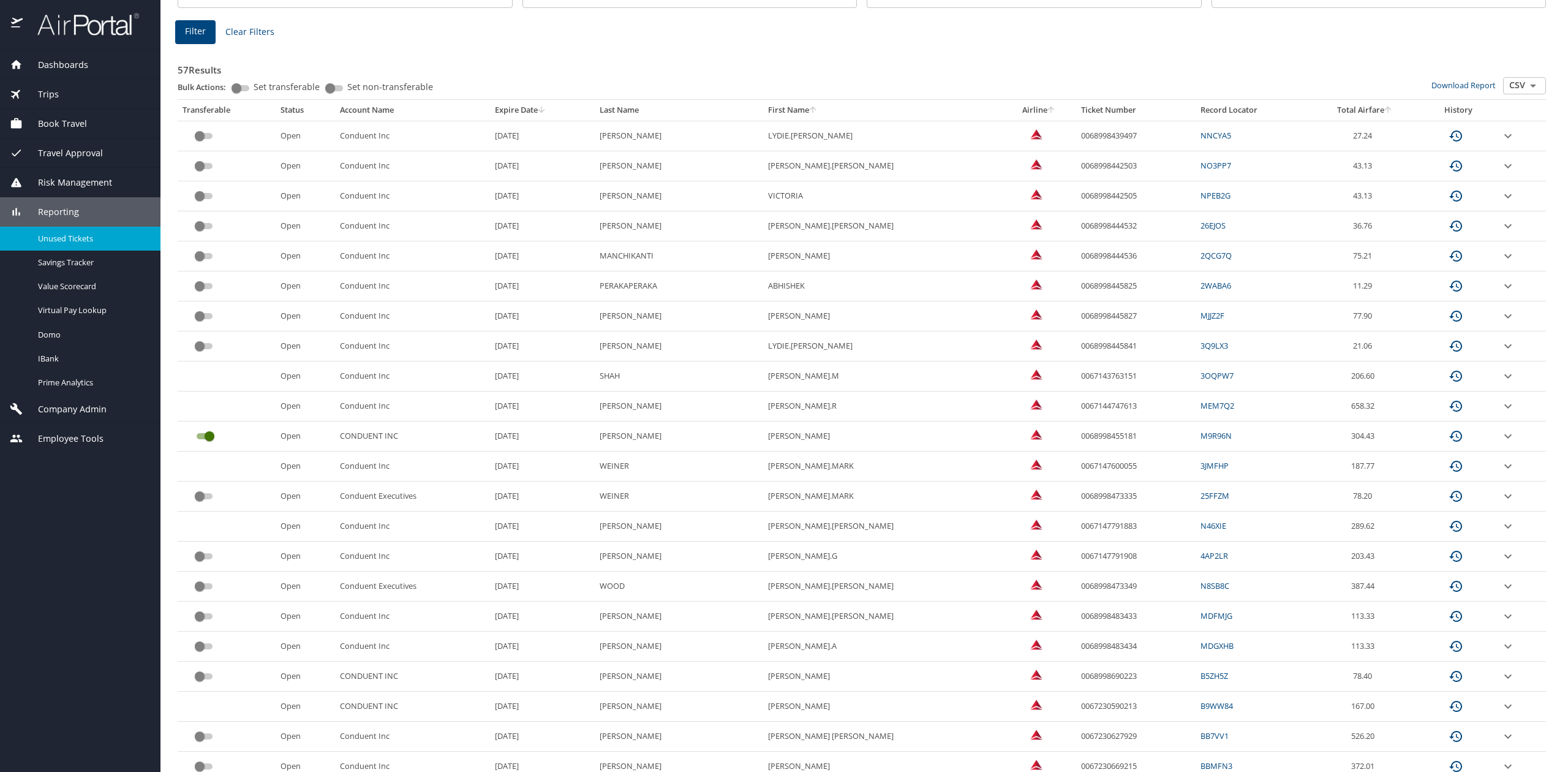
drag, startPoint x: 1486, startPoint y: 371, endPoint x: 1490, endPoint y: 363, distance: 8.9
click at [1496, 366] on td "custom pagination table" at bounding box center [1521, 377] width 50 height 30
click at [1501, 143] on icon "expand row" at bounding box center [1508, 136] width 15 height 15
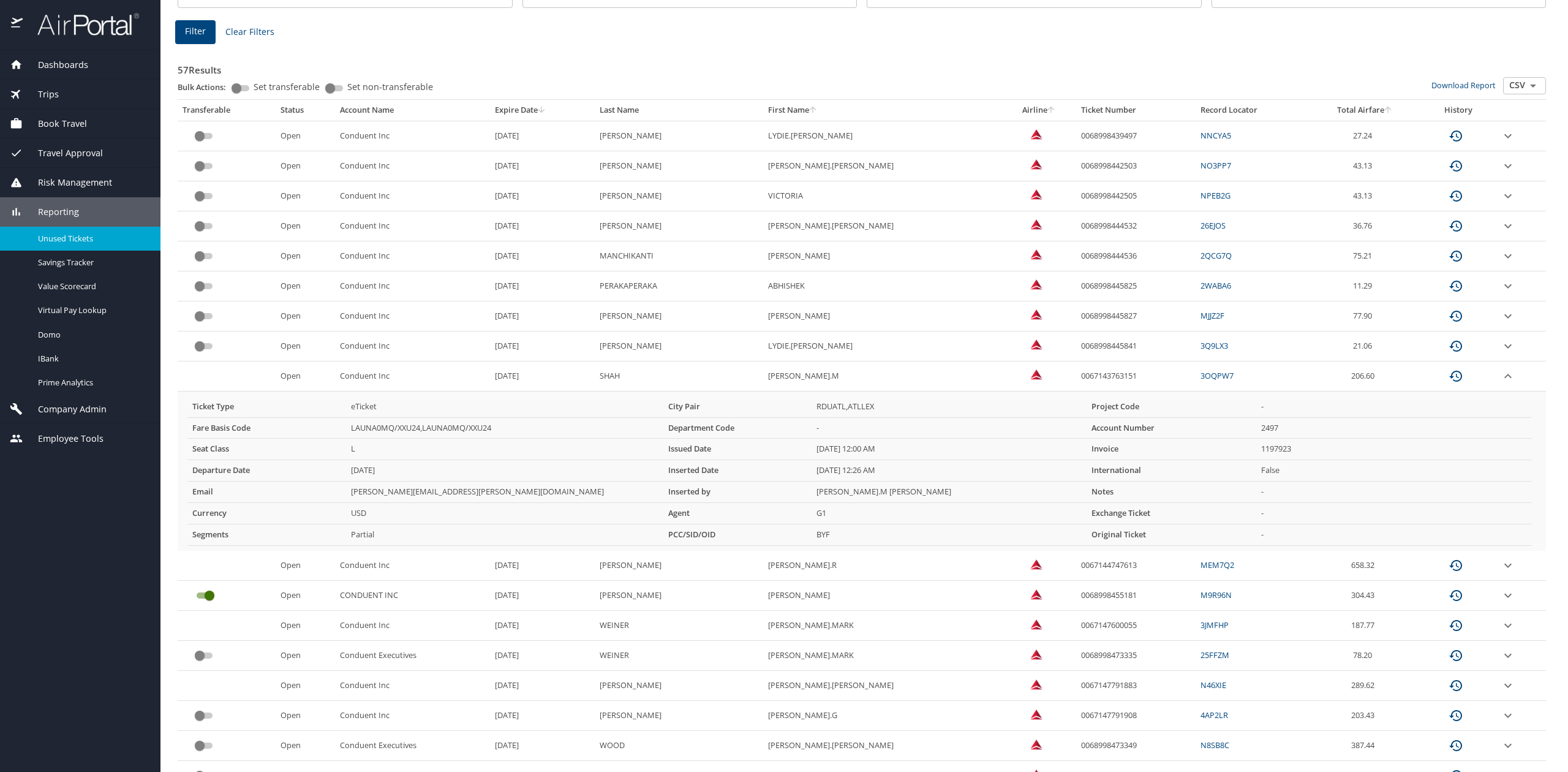
click at [1501, 143] on icon "expand row" at bounding box center [1508, 136] width 15 height 15
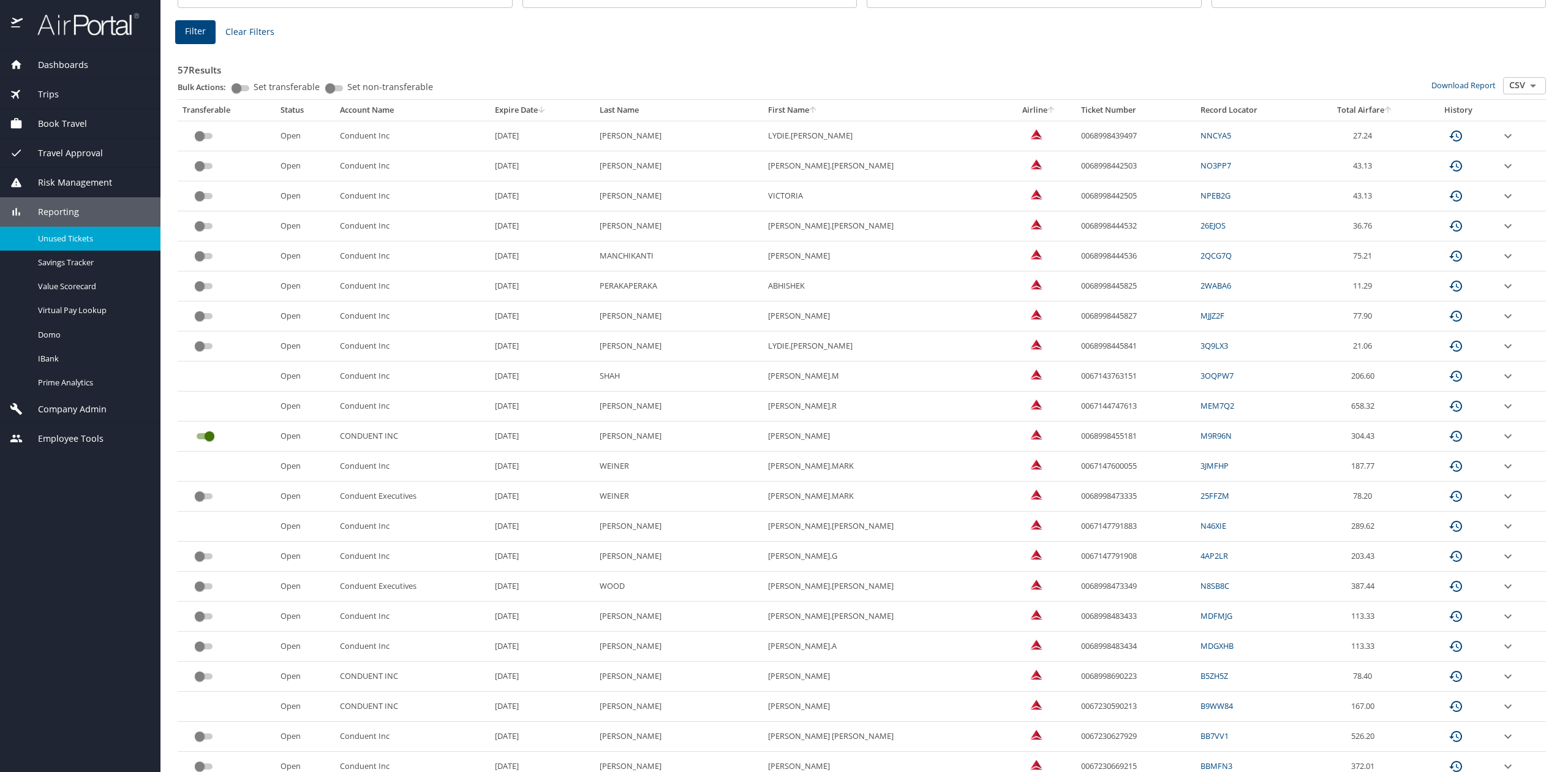
click at [1501, 143] on icon "expand row" at bounding box center [1508, 136] width 15 height 15
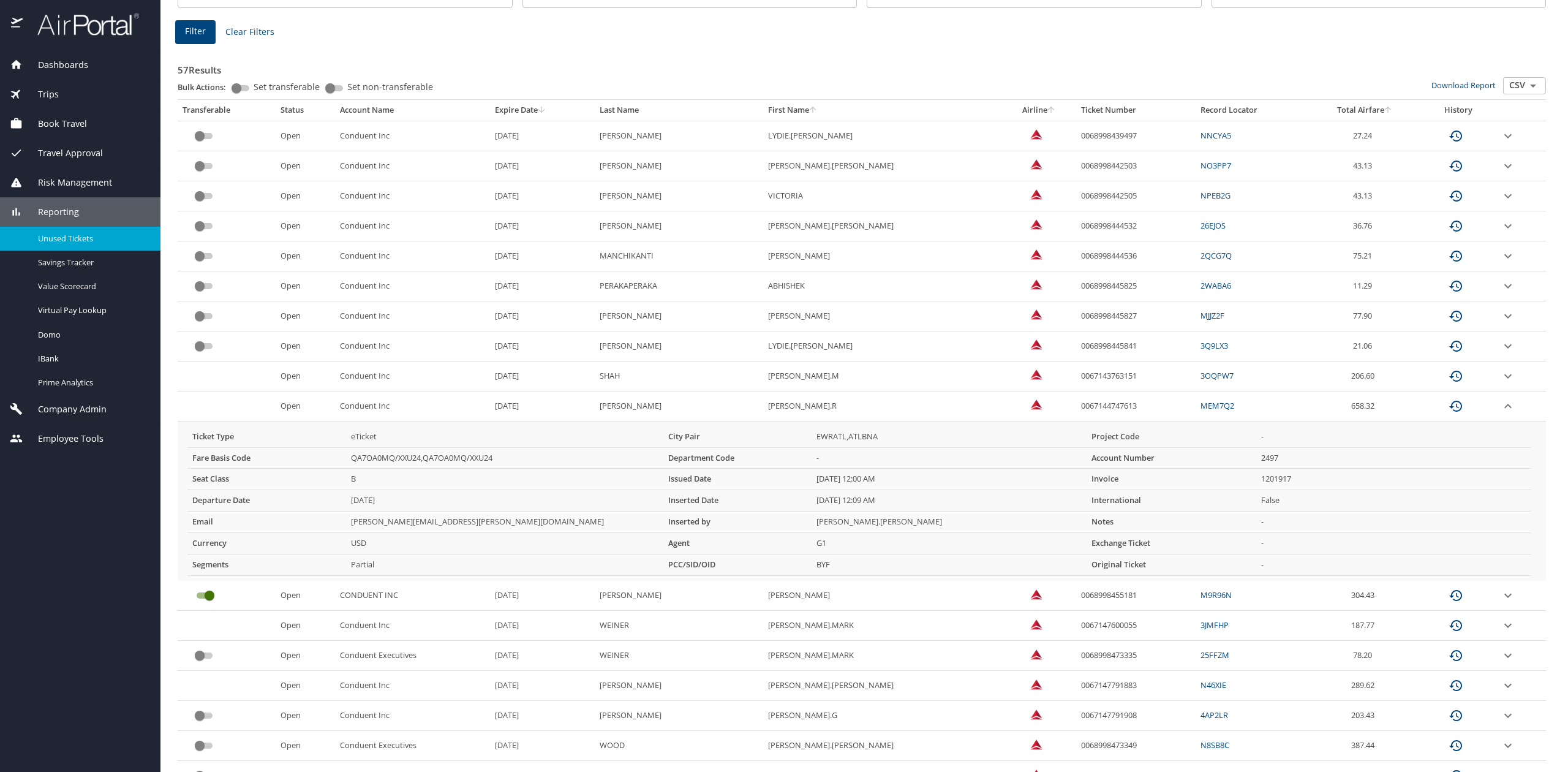
click at [1501, 143] on icon "expand row" at bounding box center [1508, 136] width 15 height 15
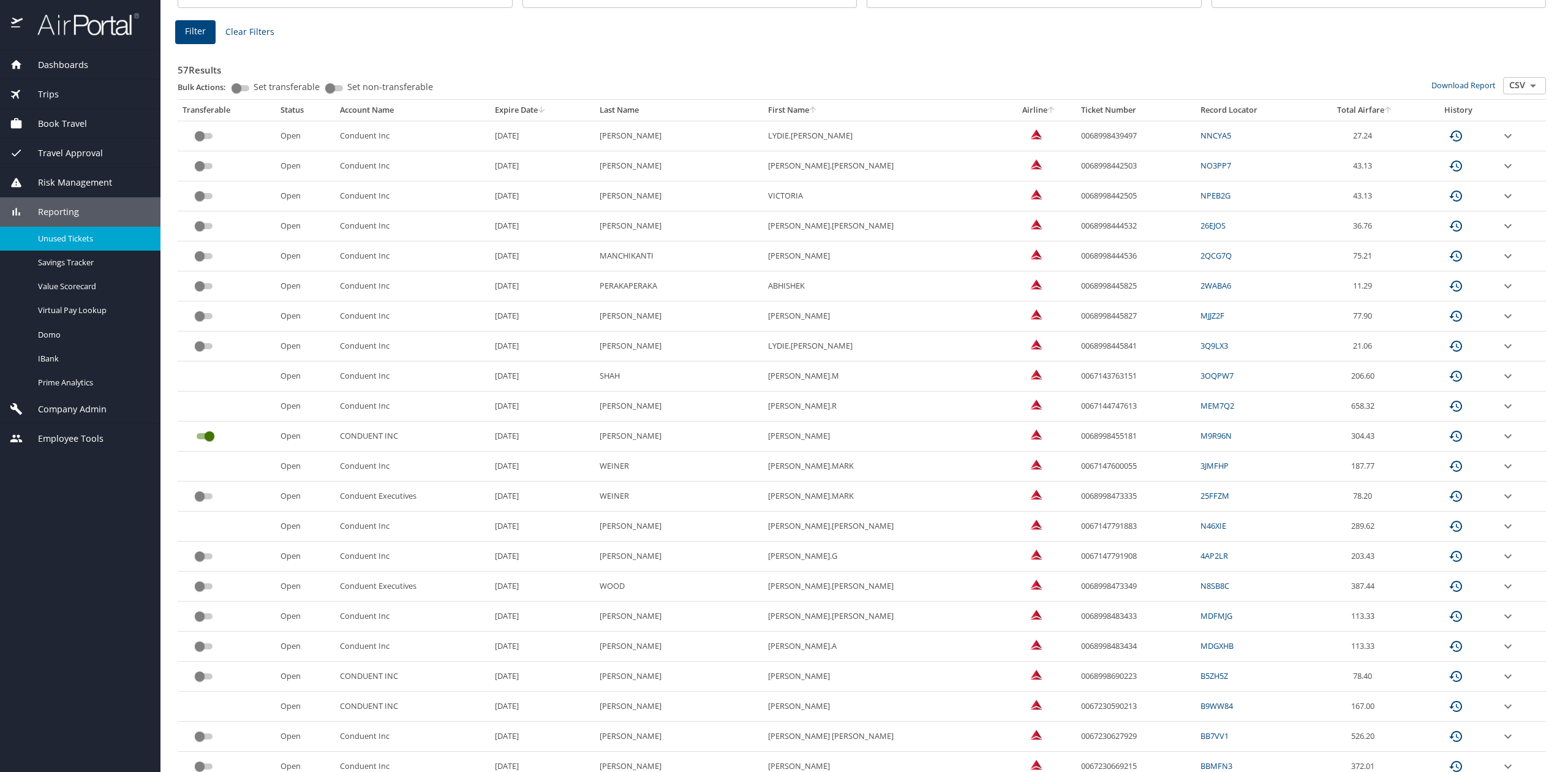
click at [1501, 143] on icon "expand row" at bounding box center [1508, 136] width 15 height 15
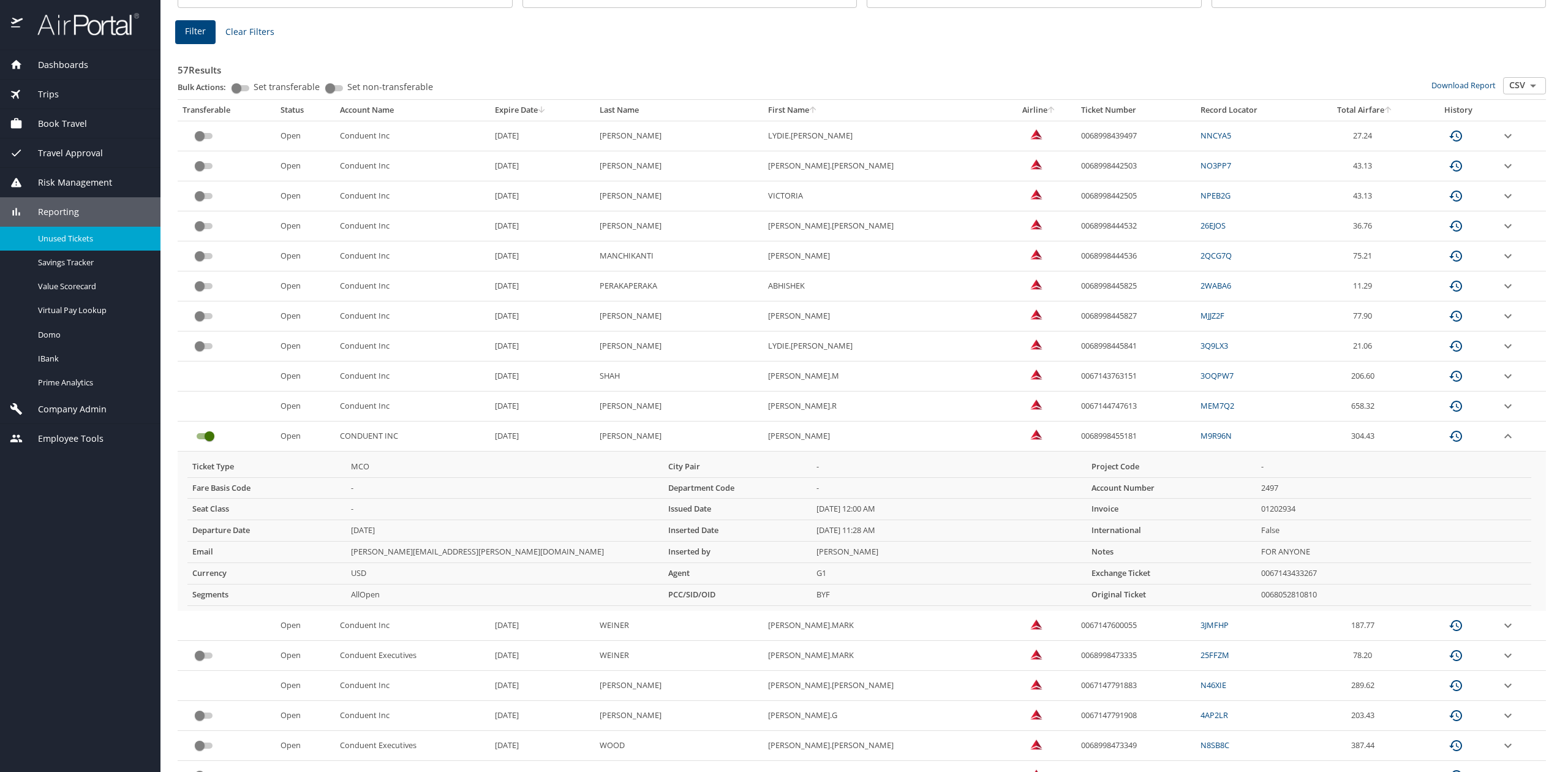
click at [1504, 138] on icon "expand row" at bounding box center [1508, 135] width 7 height 5
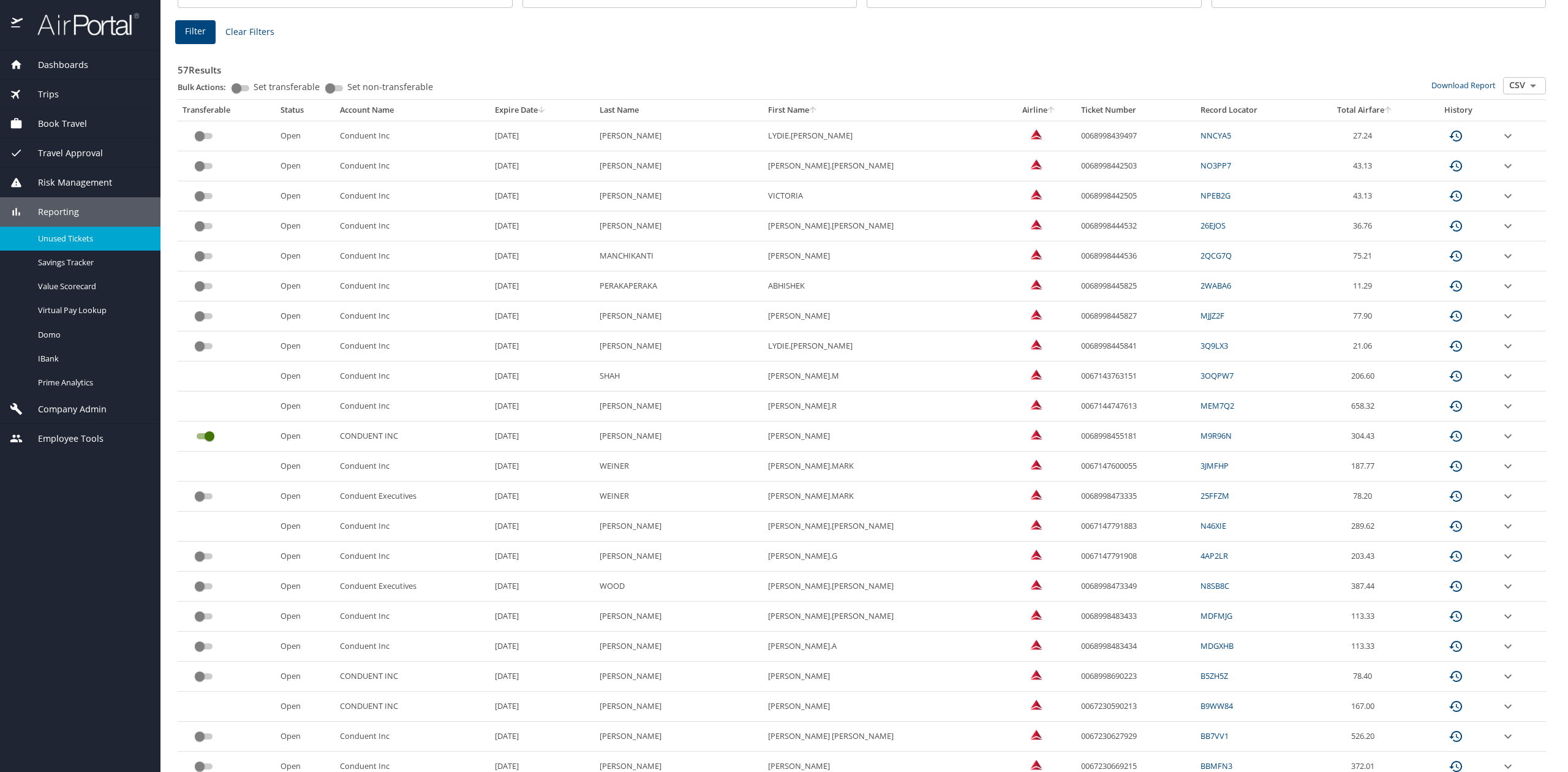
click at [1501, 143] on icon "expand row" at bounding box center [1508, 136] width 15 height 15
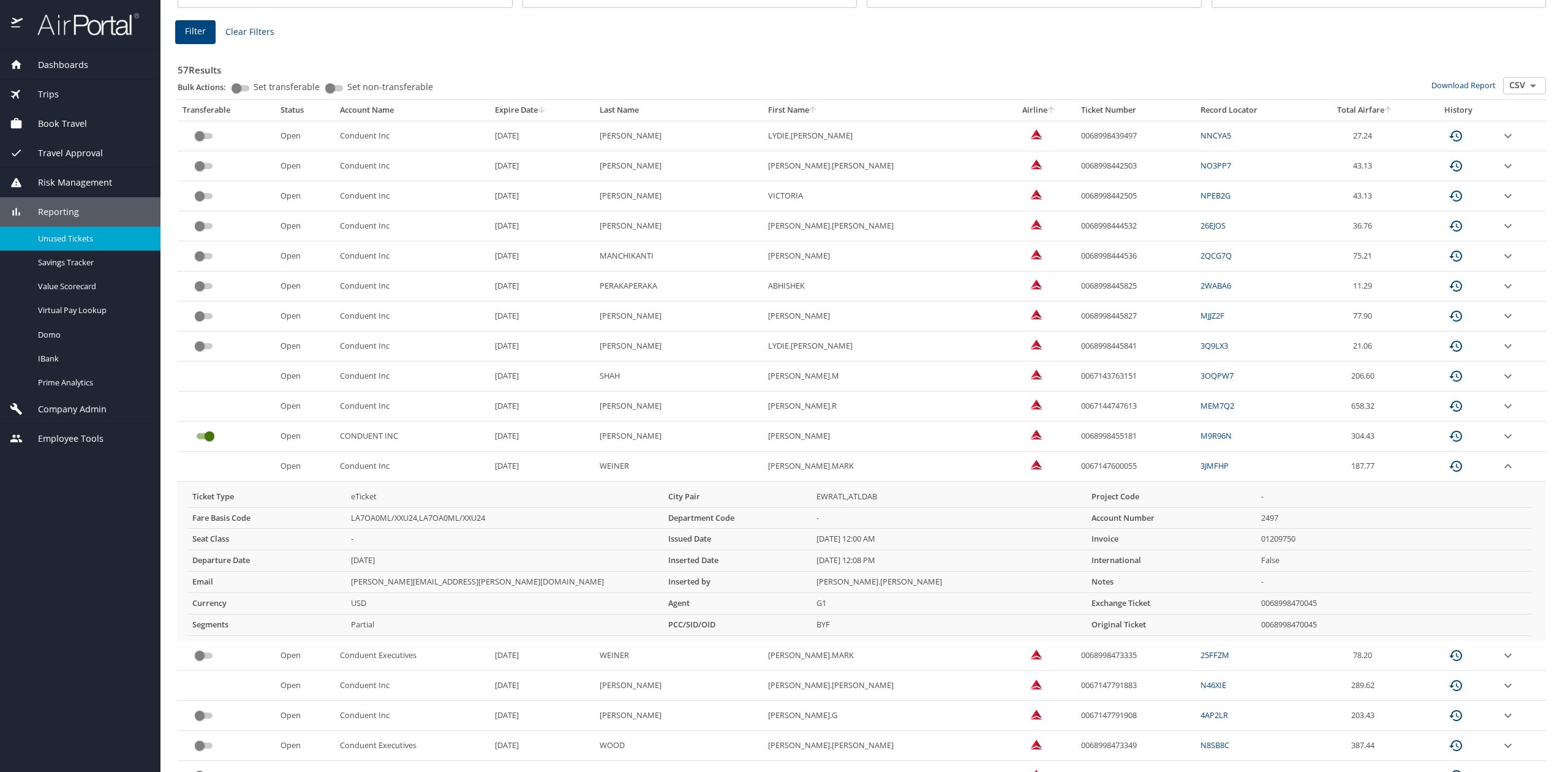
click at [1501, 143] on icon "expand row" at bounding box center [1508, 136] width 15 height 15
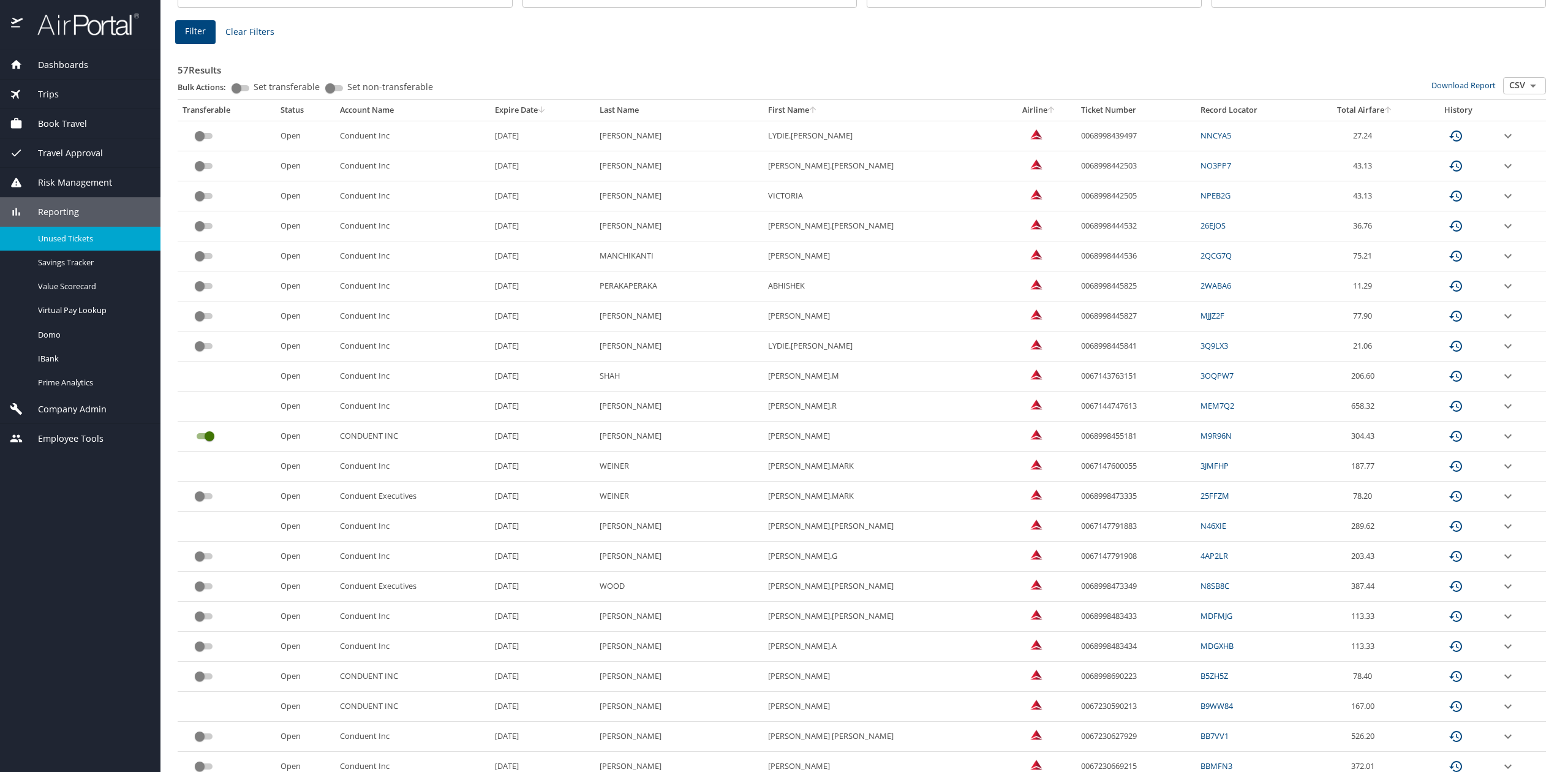
click at [1501, 143] on icon "expand row" at bounding box center [1508, 136] width 15 height 15
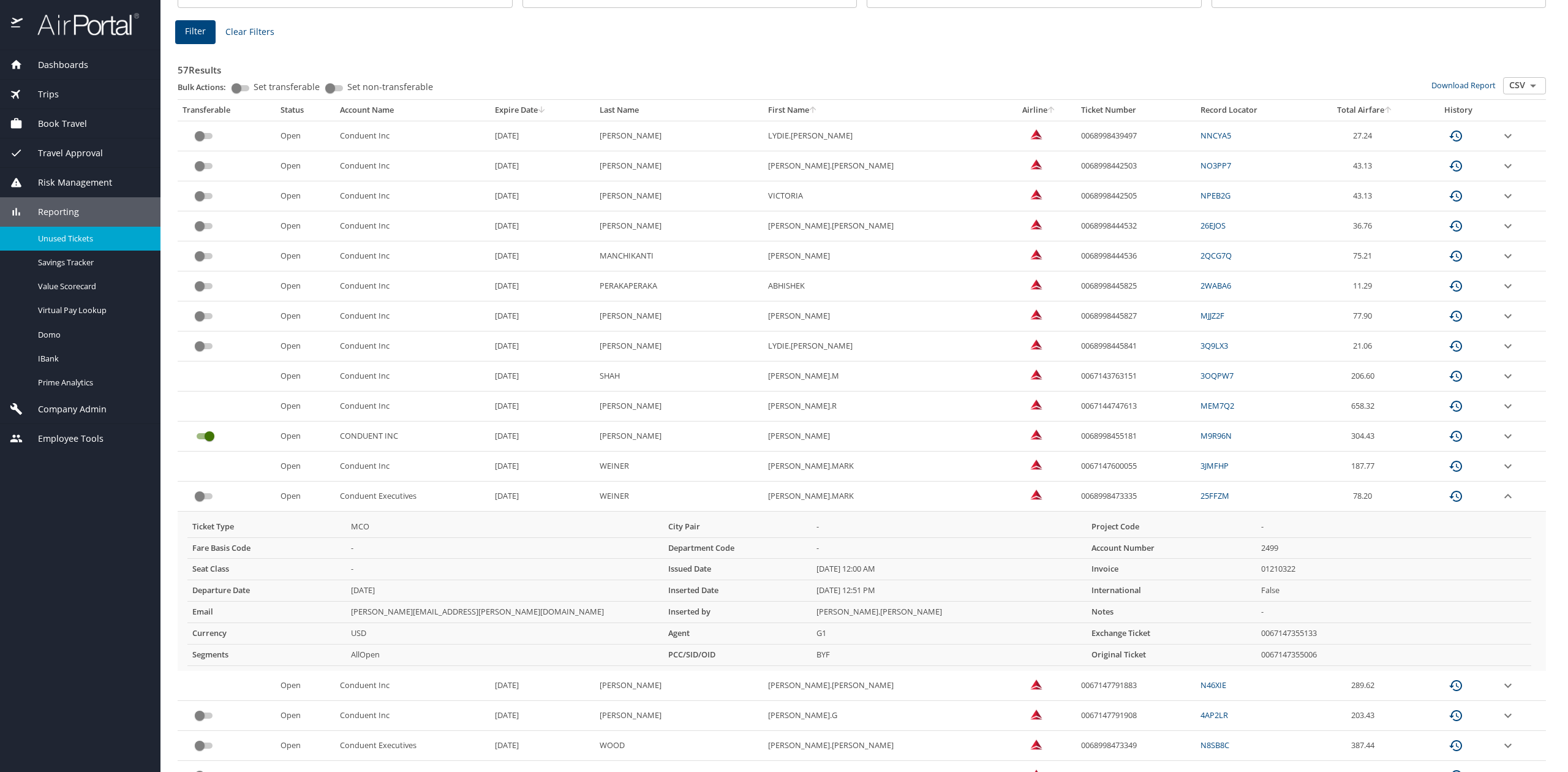
click at [1501, 143] on icon "expand row" at bounding box center [1508, 136] width 15 height 15
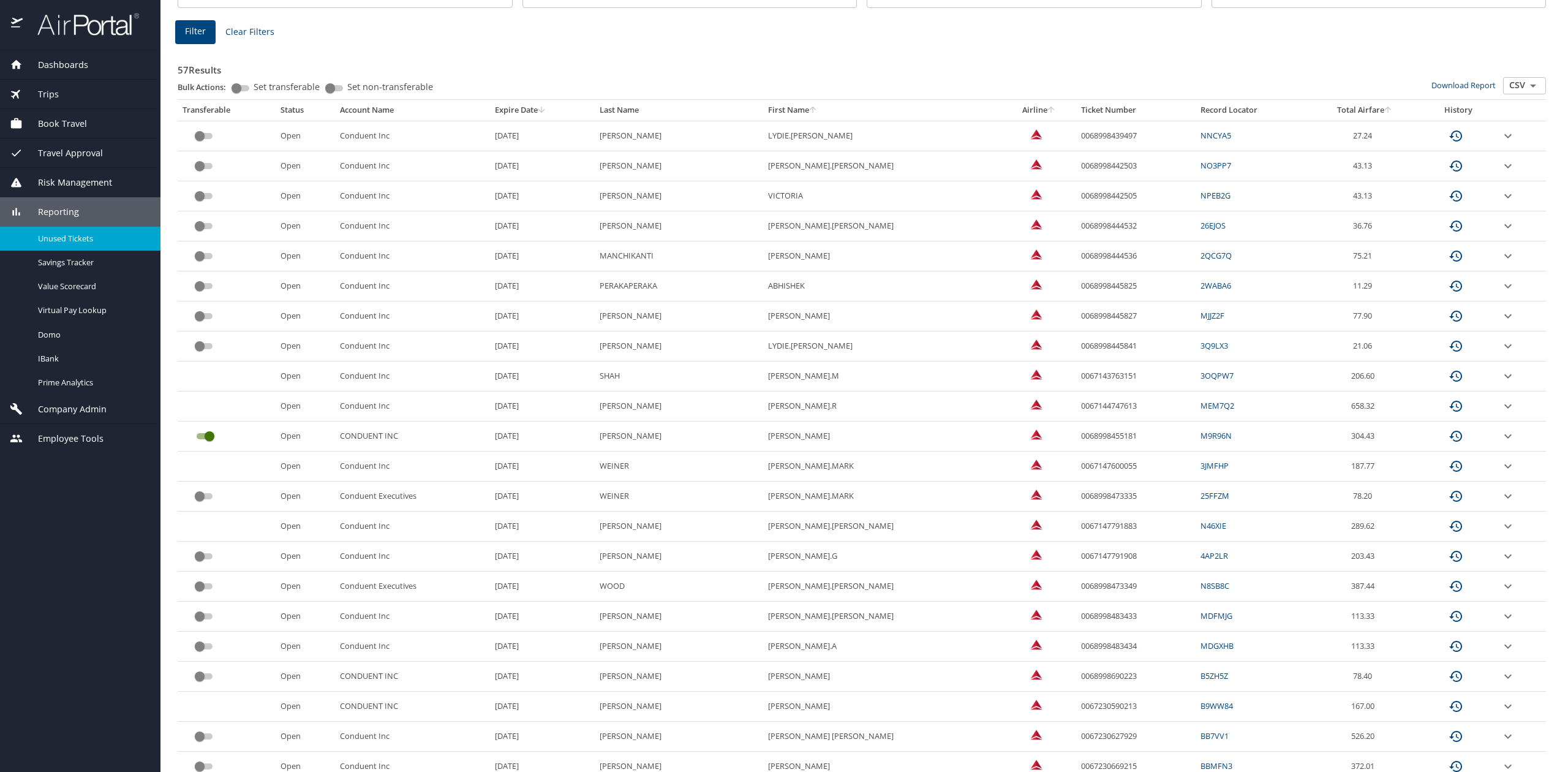
click at [1501, 143] on icon "expand row" at bounding box center [1508, 136] width 15 height 15
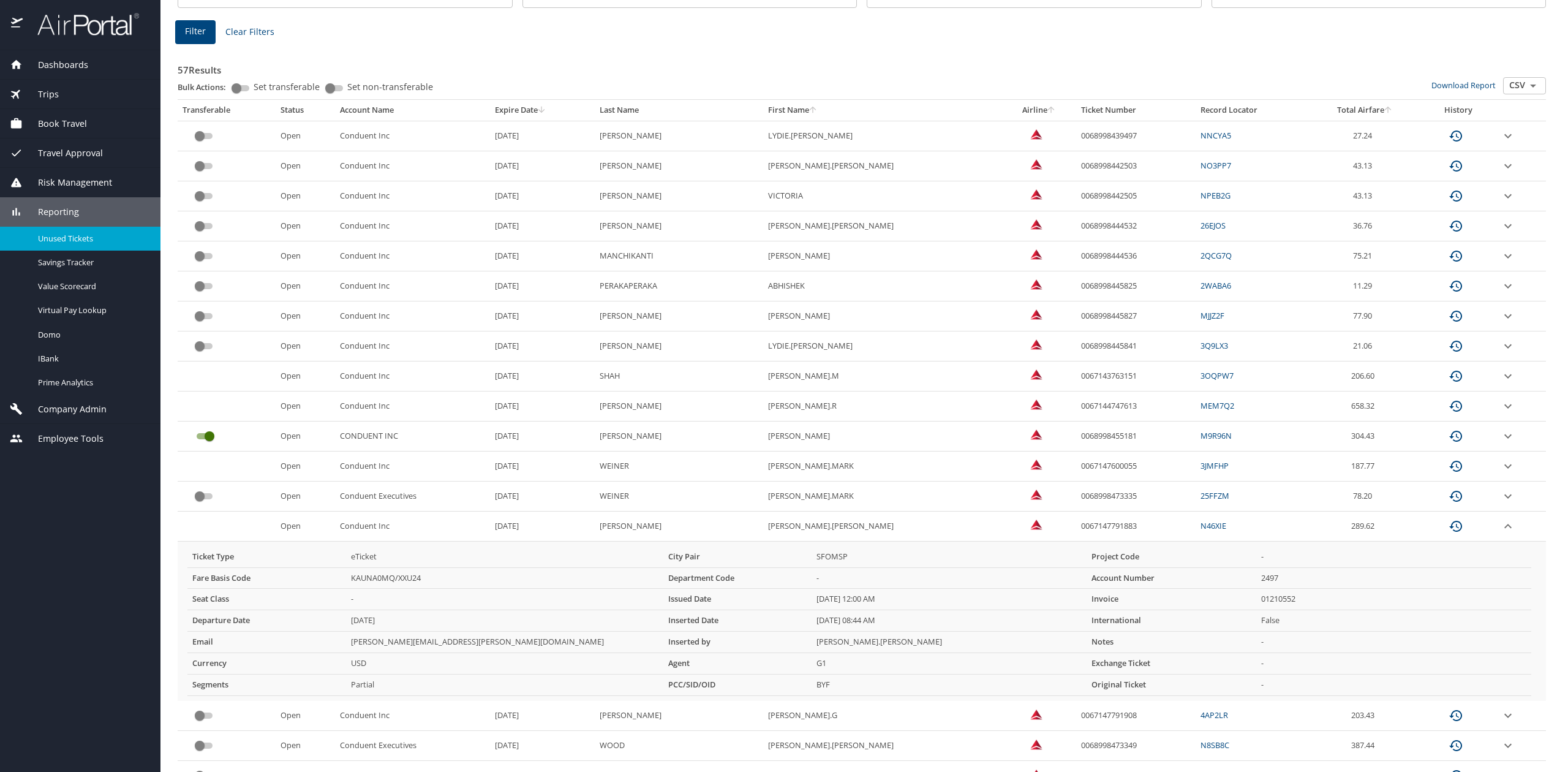
click at [1501, 143] on icon "expand row" at bounding box center [1508, 136] width 15 height 15
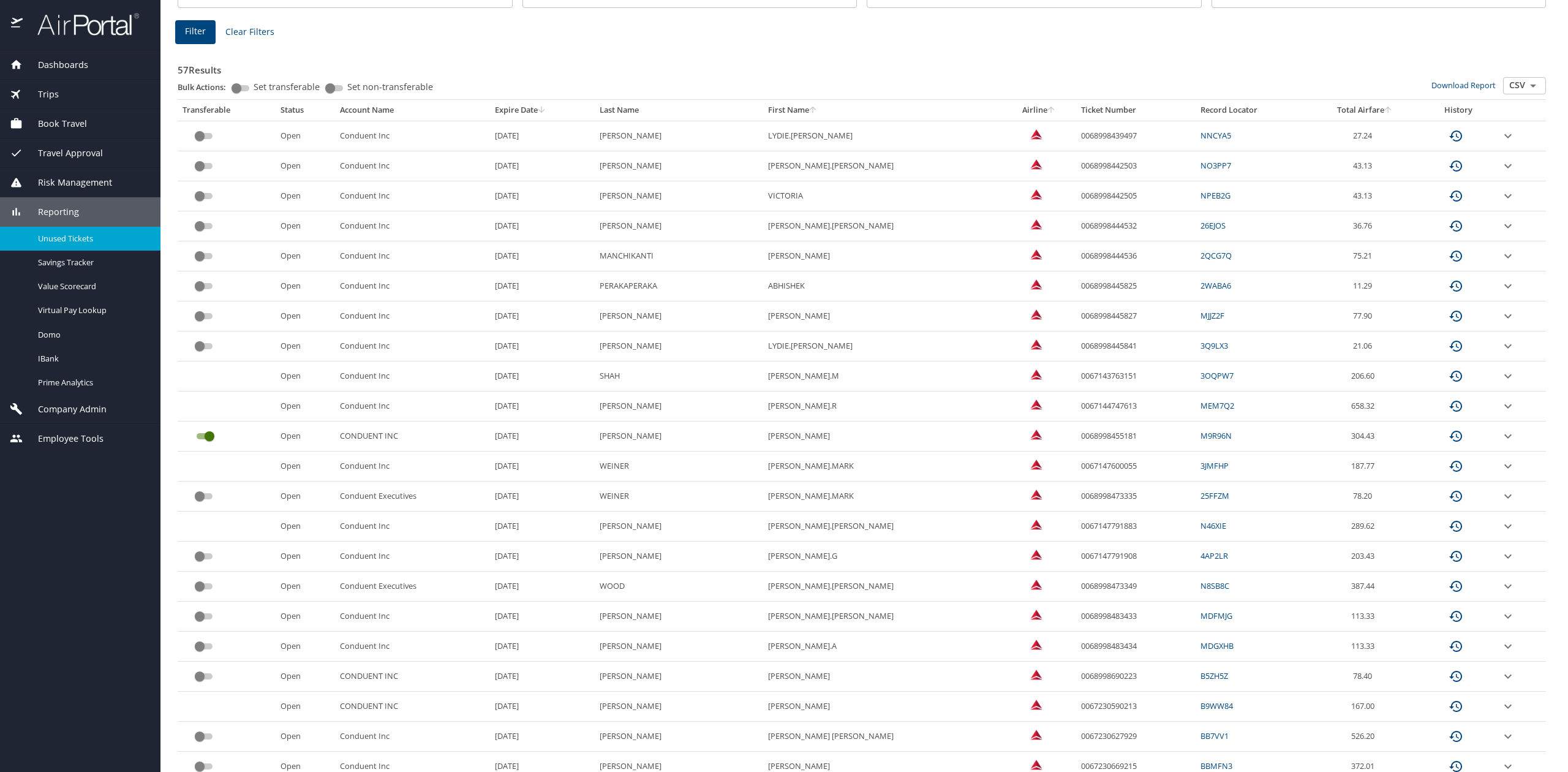
click at [1501, 143] on icon "expand row" at bounding box center [1508, 136] width 15 height 15
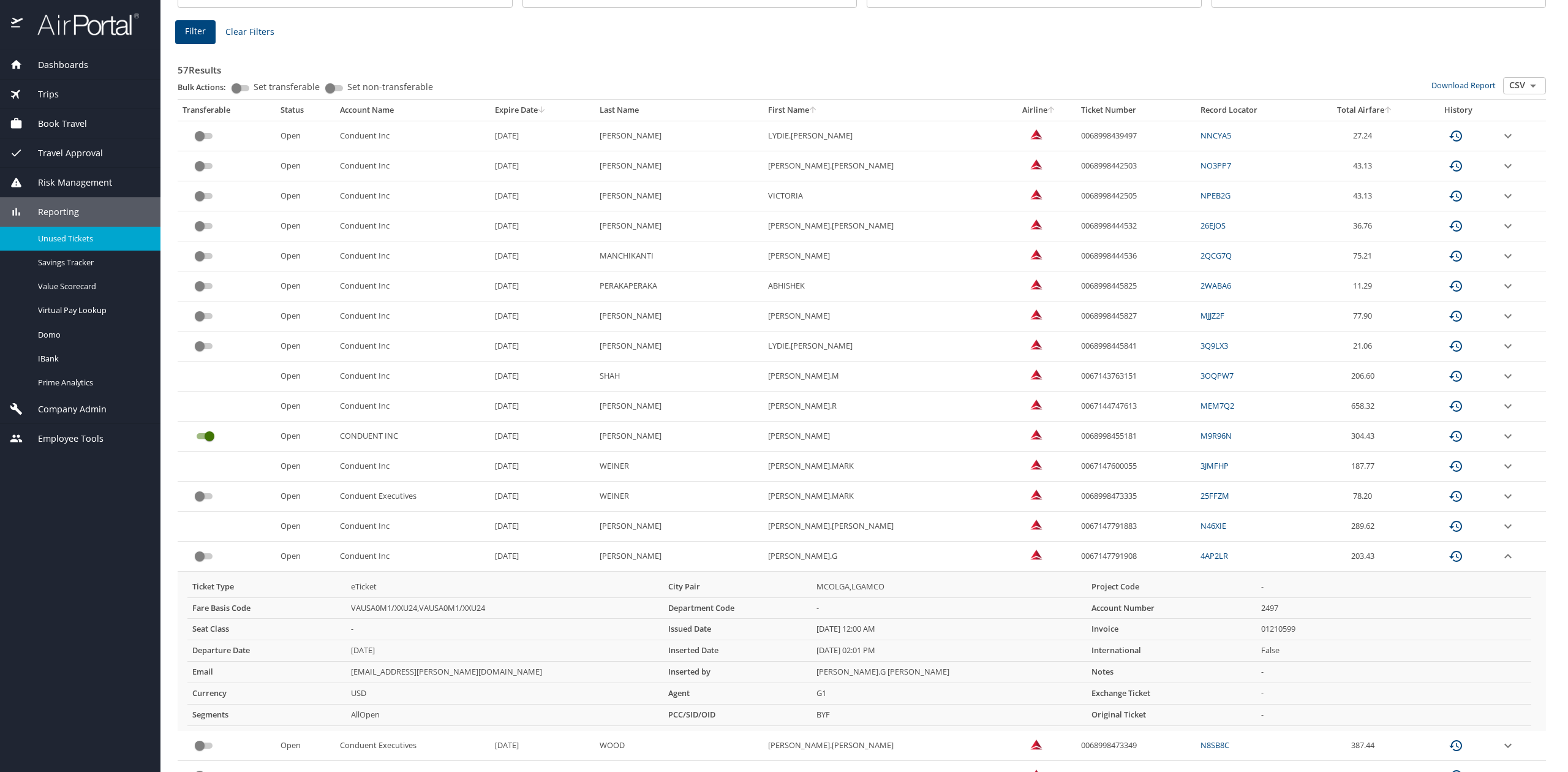
click at [1501, 143] on icon "expand row" at bounding box center [1508, 136] width 15 height 15
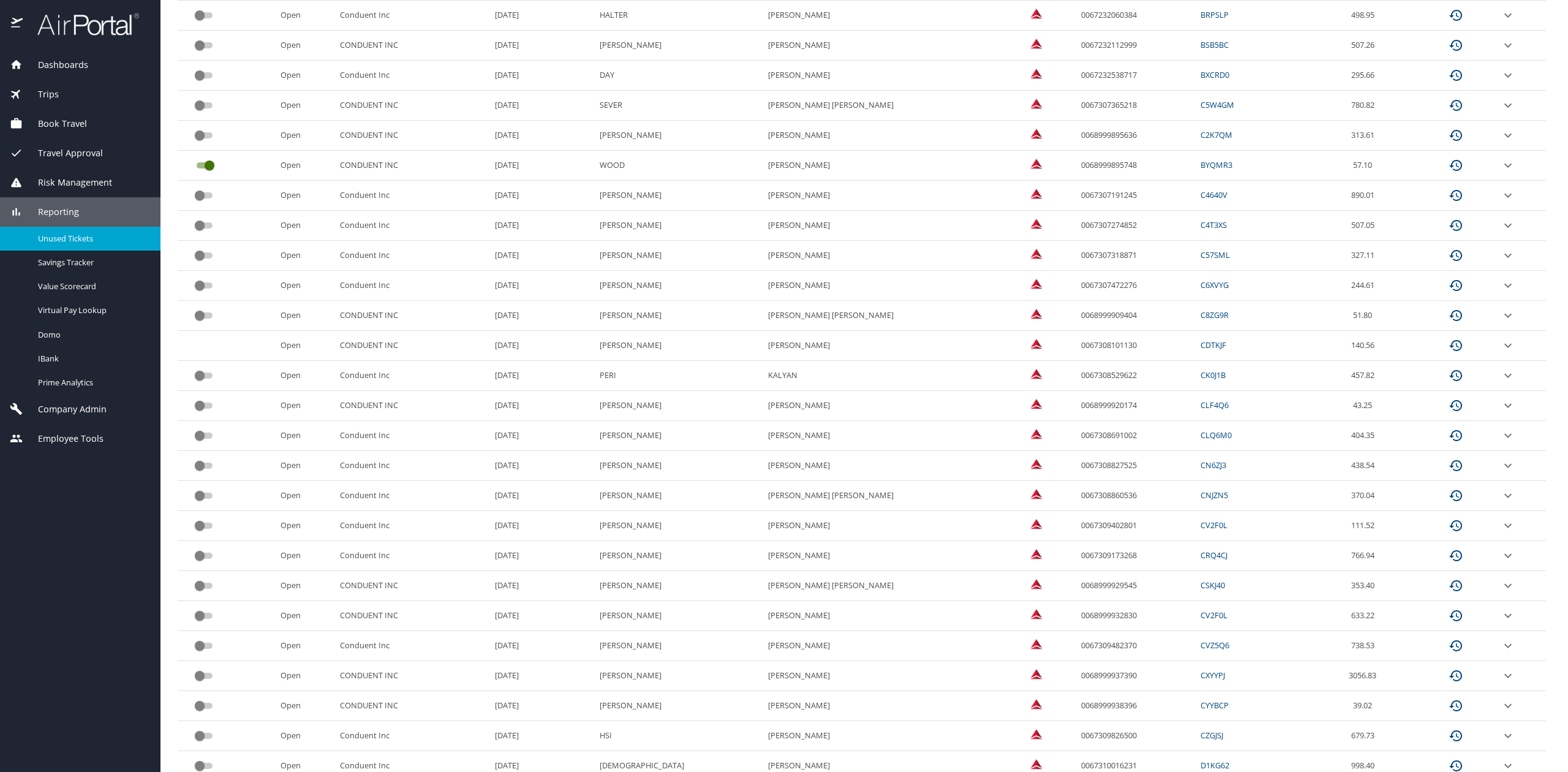
scroll to position [1273, 0]
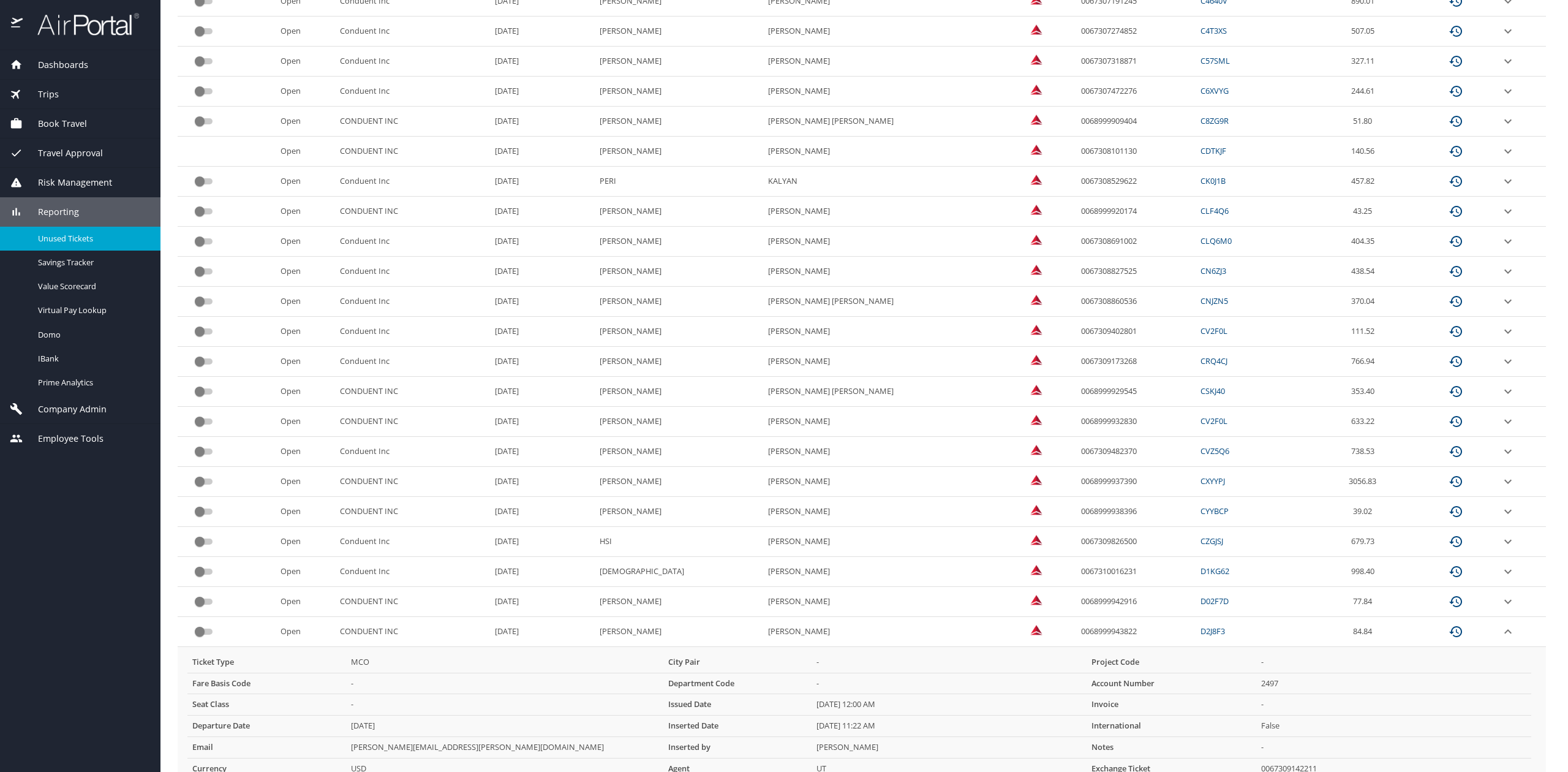
scroll to position [1434, 0]
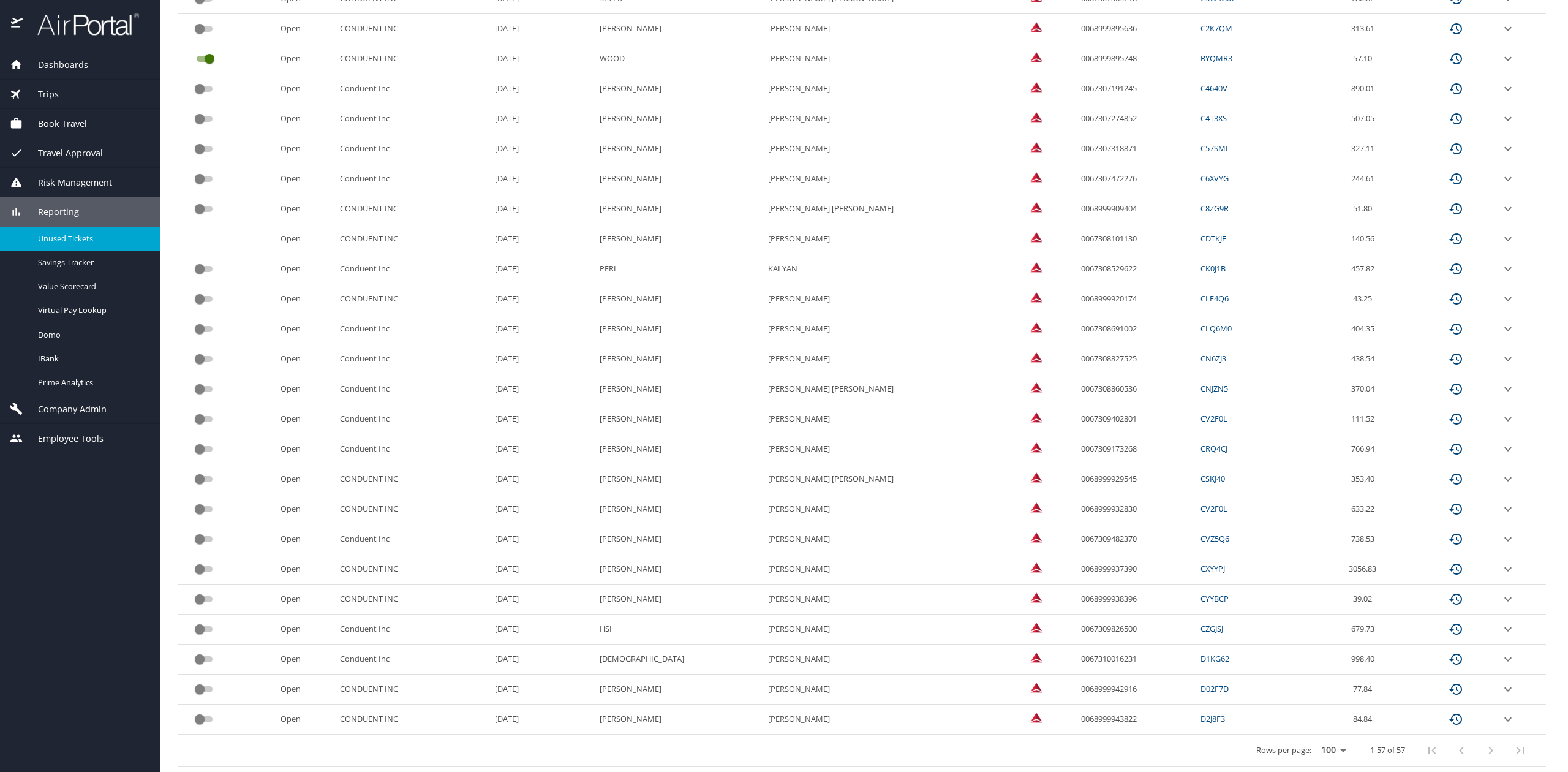
scroll to position [1273, 0]
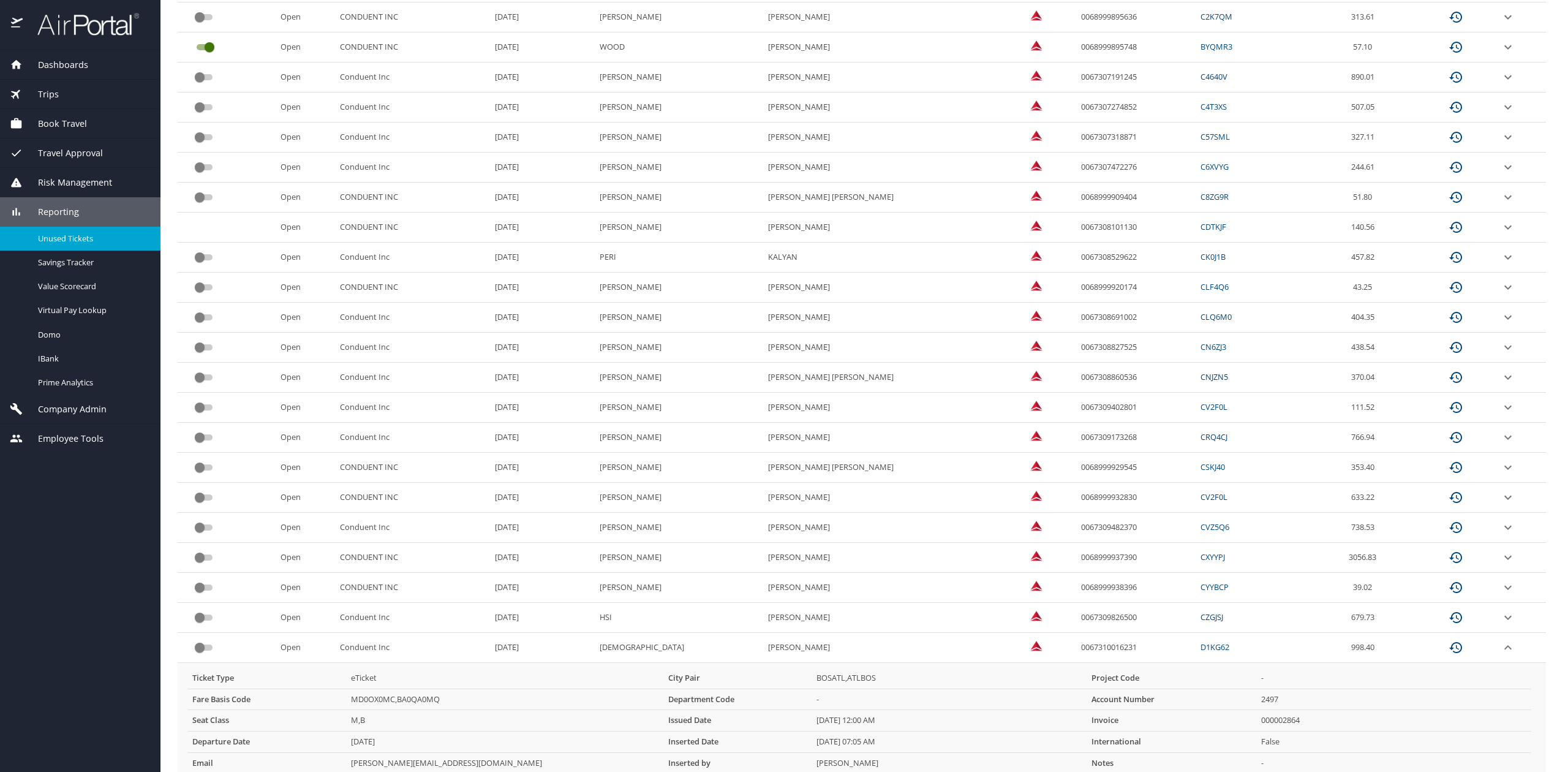
scroll to position [1434, 0]
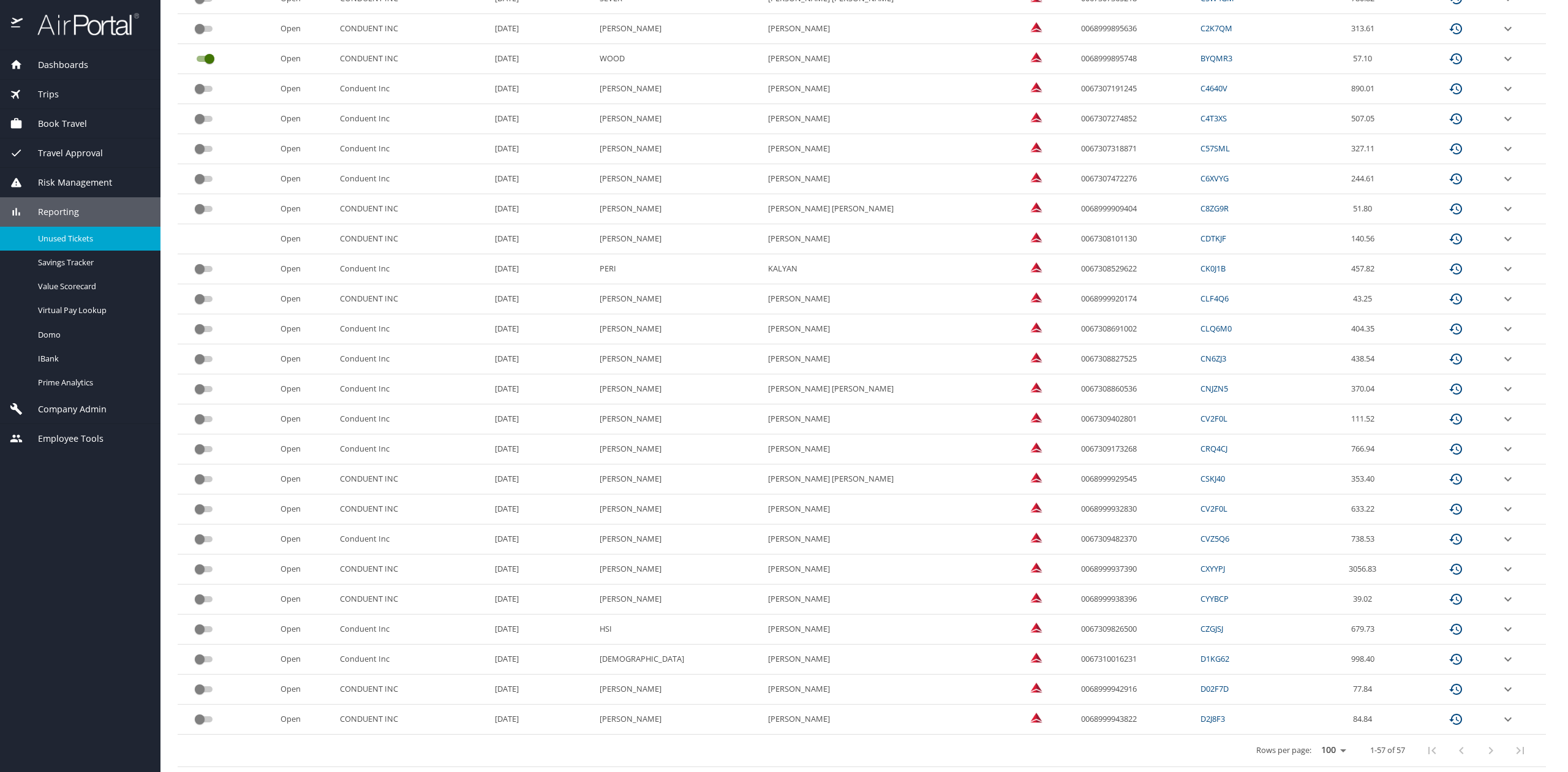
scroll to position [1273, 0]
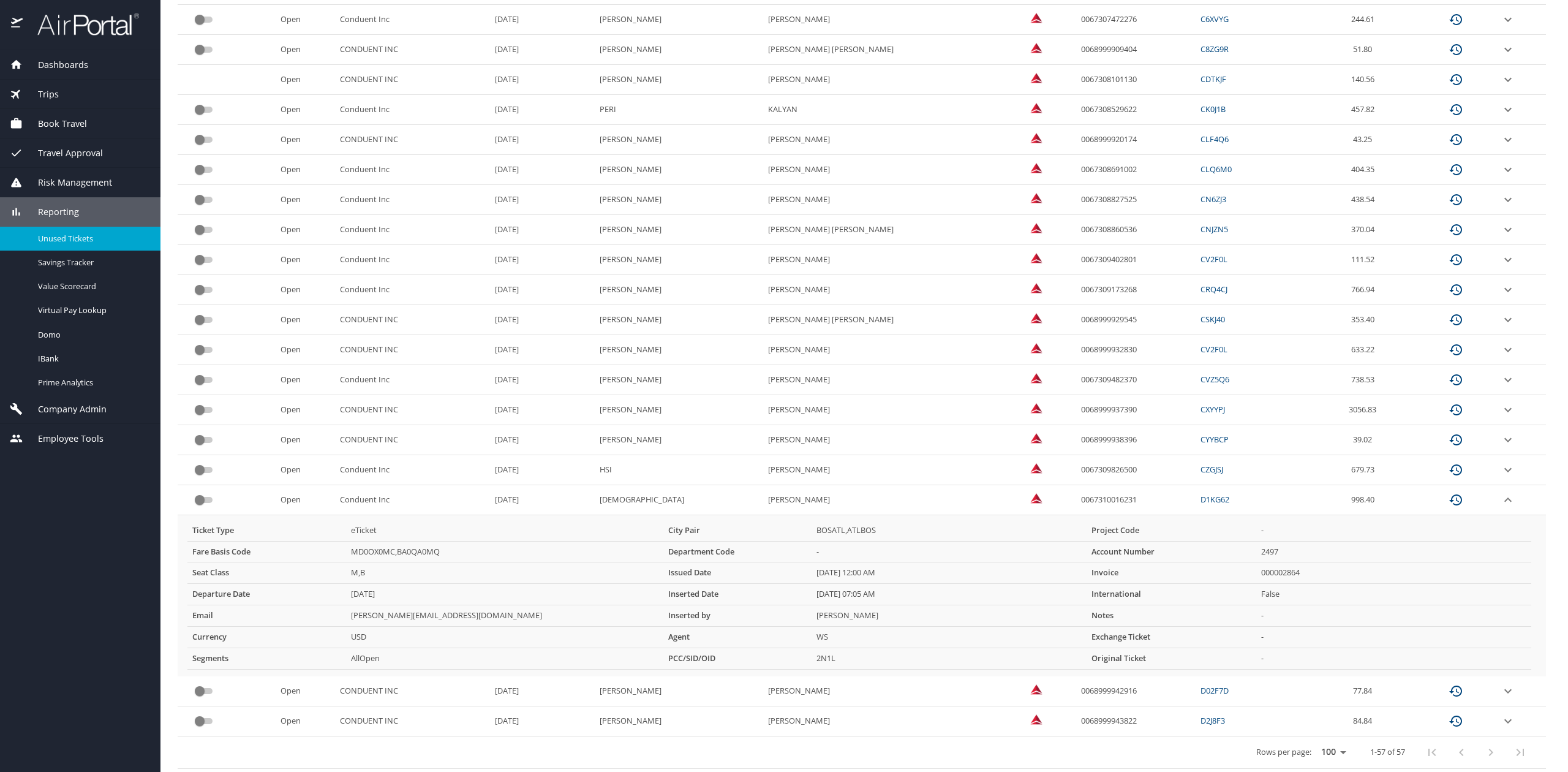
scroll to position [1434, 0]
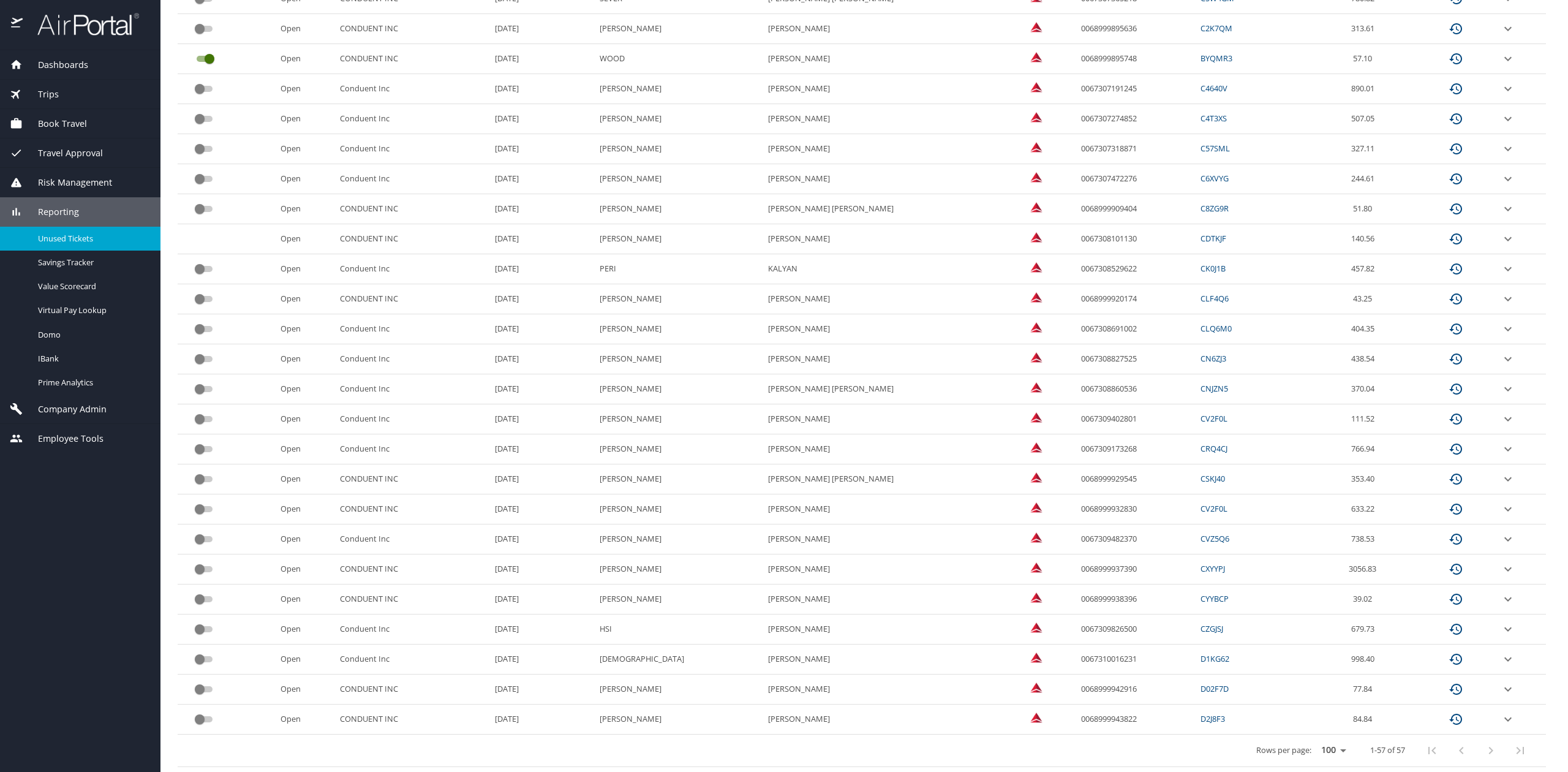
scroll to position [1273, 0]
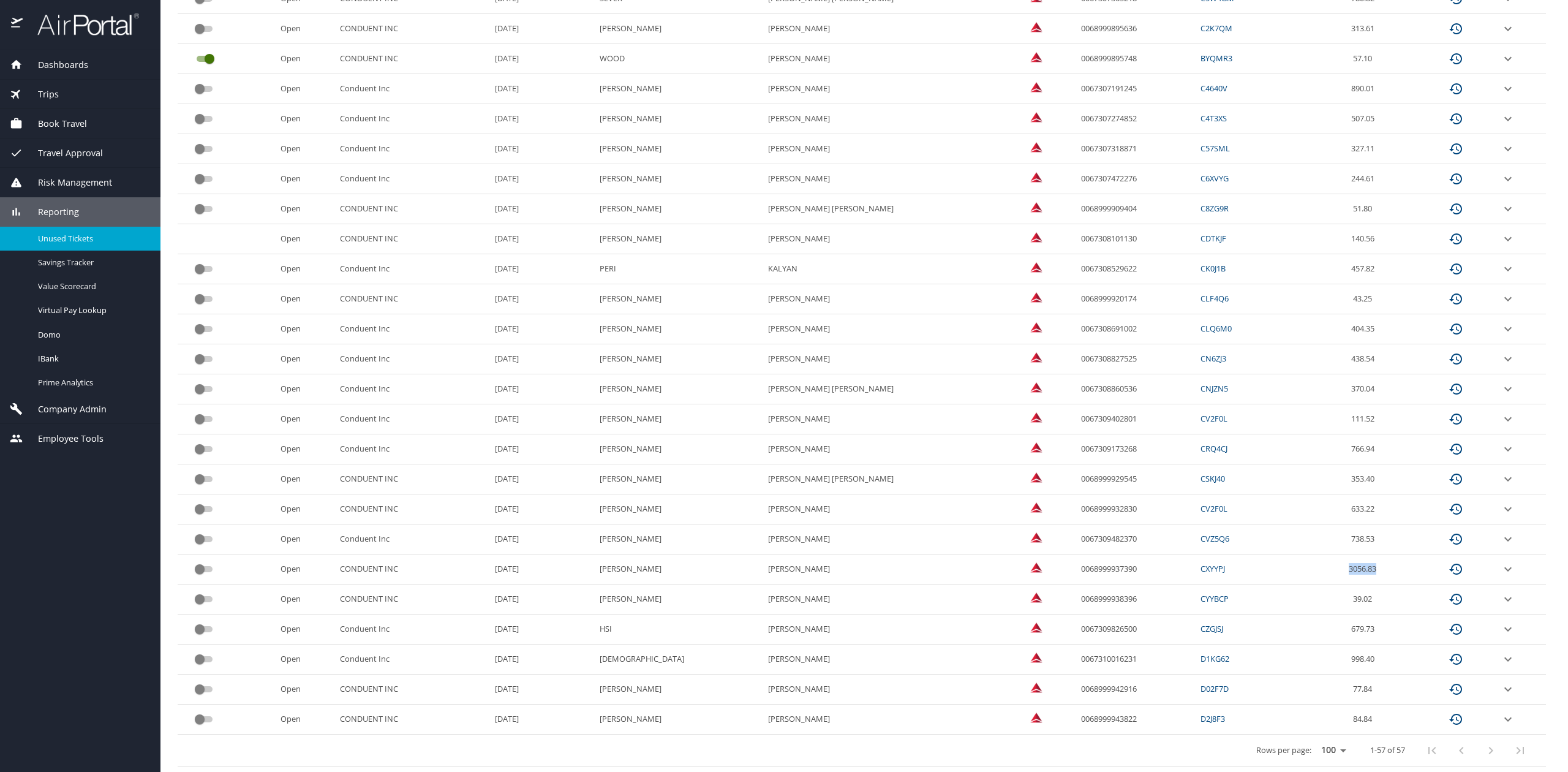
drag, startPoint x: 1339, startPoint y: 565, endPoint x: 1287, endPoint y: 566, distance: 52.0
click at [1310, 566] on td "3056.83" at bounding box center [1365, 570] width 111 height 30
click at [1366, 569] on td "3056.83" at bounding box center [1365, 570] width 111 height 30
drag, startPoint x: 1355, startPoint y: 572, endPoint x: 1277, endPoint y: 572, distance: 78.0
click at [1310, 572] on td "3056.83" at bounding box center [1365, 570] width 111 height 30
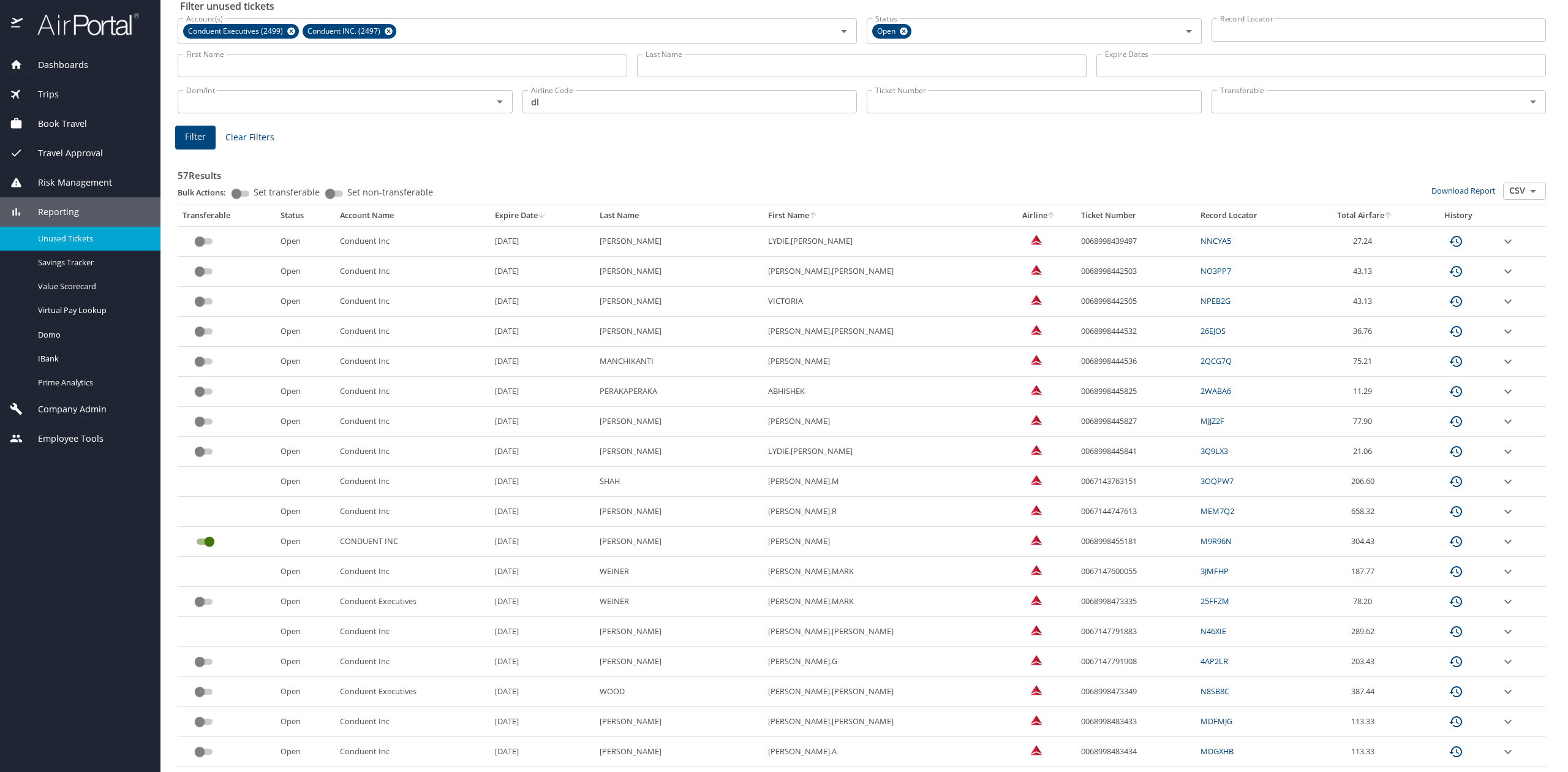
scroll to position [0, 0]
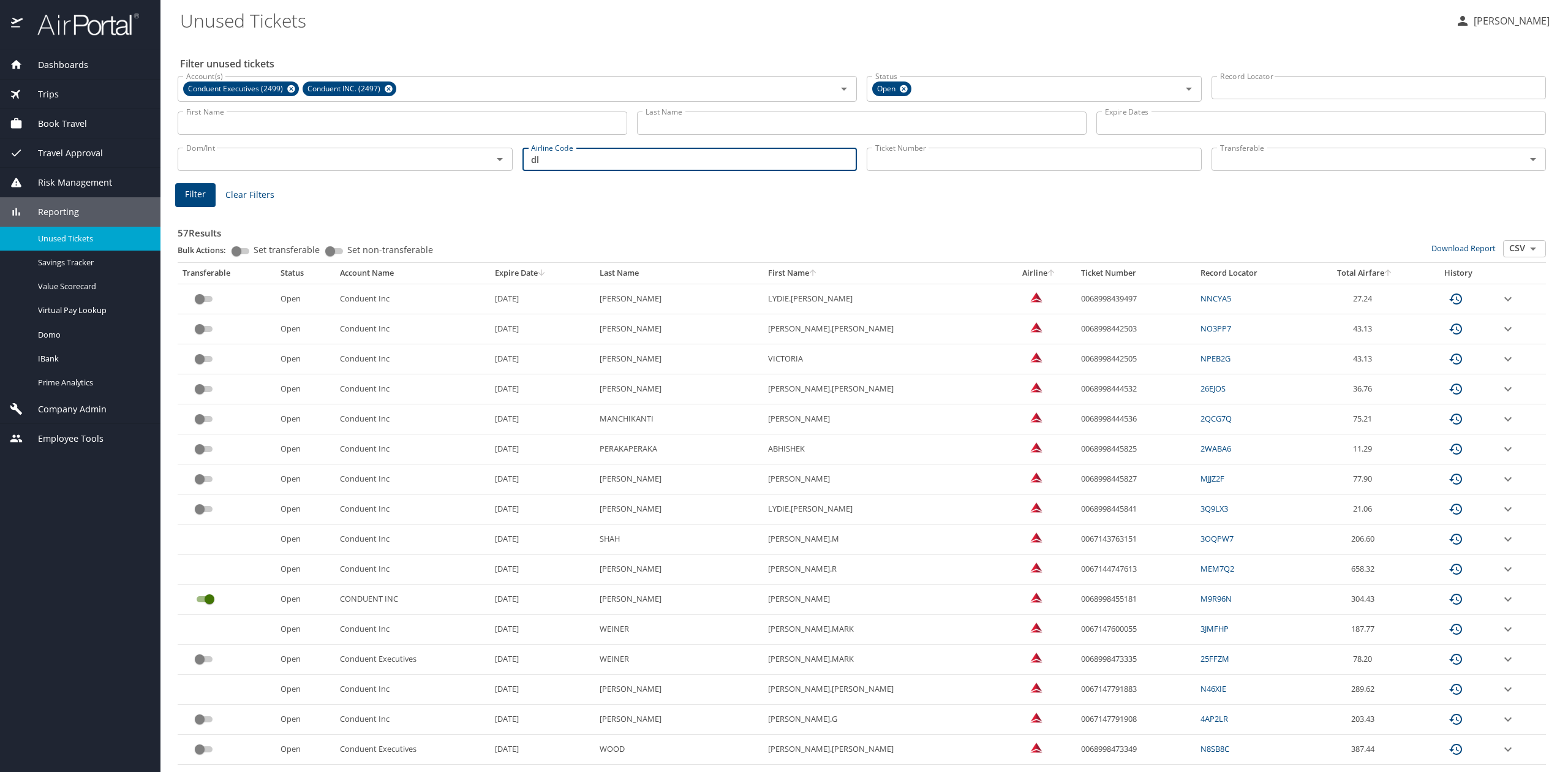
drag, startPoint x: 556, startPoint y: 166, endPoint x: 529, endPoint y: 163, distance: 27.2
click at [532, 163] on input "dl" at bounding box center [690, 159] width 335 height 23
type input "d"
drag, startPoint x: 530, startPoint y: 177, endPoint x: 469, endPoint y: 163, distance: 62.6
click at [525, 175] on div "Airline Code Airline Code" at bounding box center [690, 158] width 345 height 40
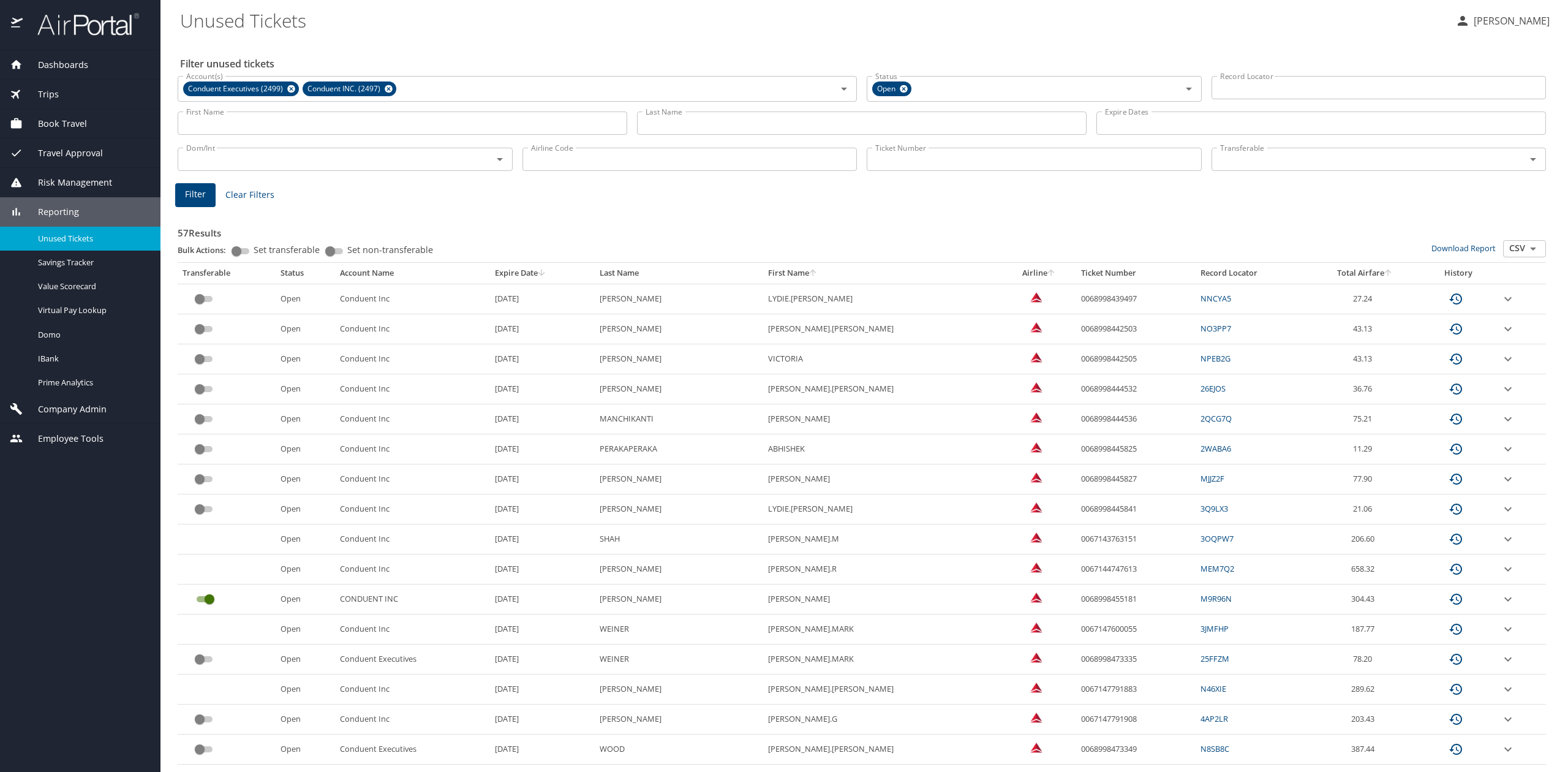
click at [198, 187] on span "Filter" at bounding box center [196, 194] width 21 height 16
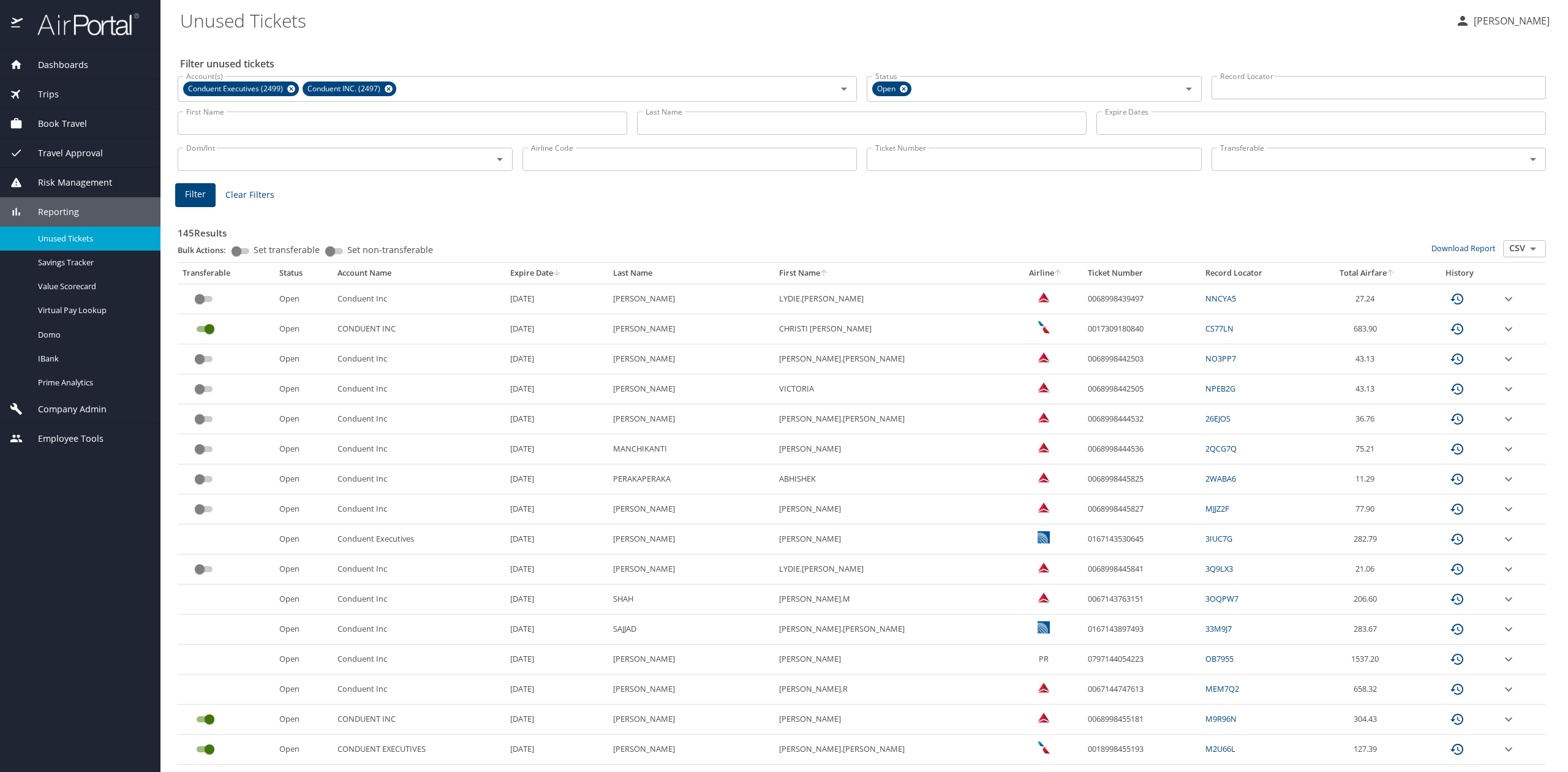
click at [1502, 306] on icon "expand row" at bounding box center [1509, 299] width 15 height 15
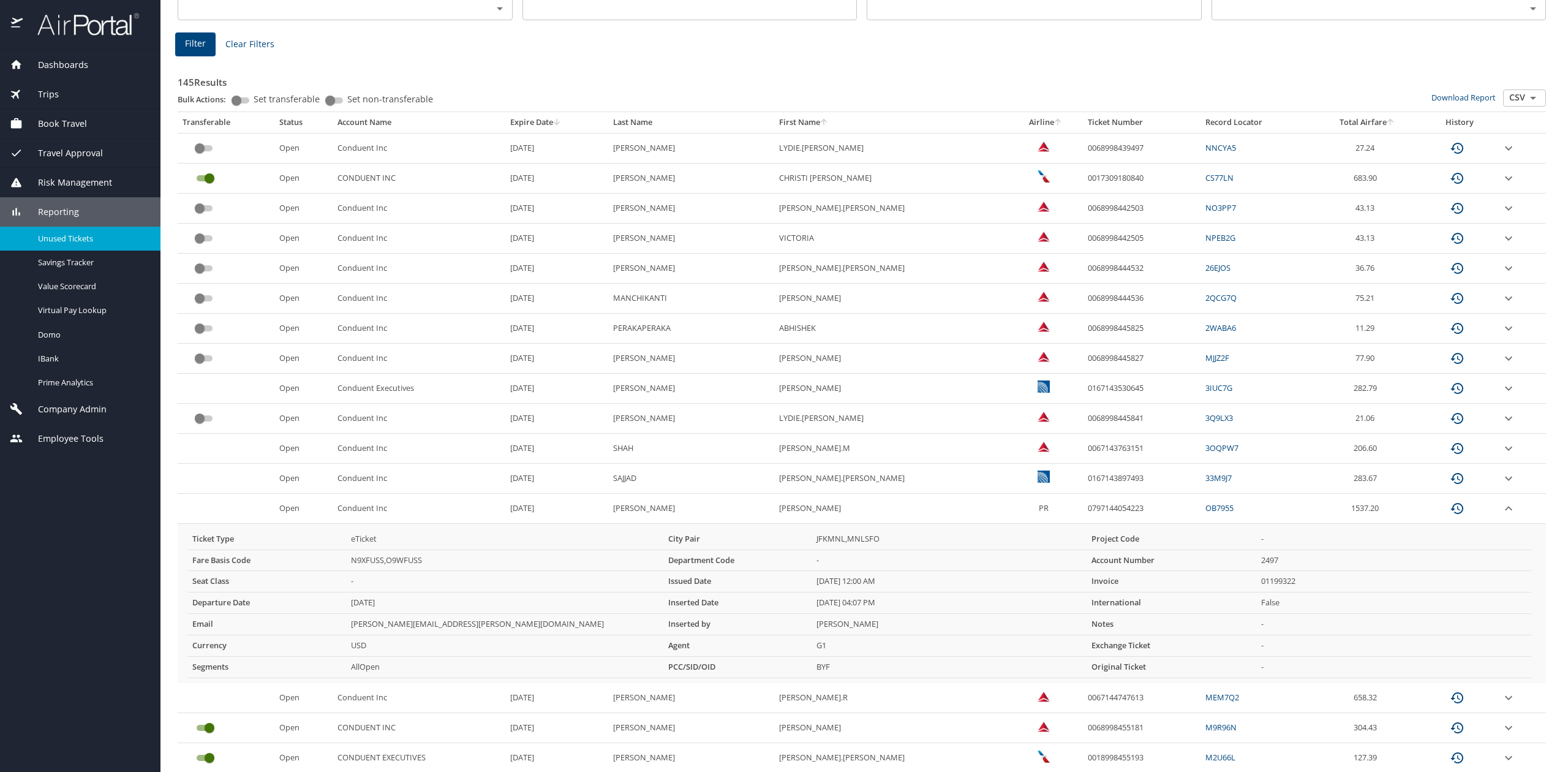
scroll to position [163, 0]
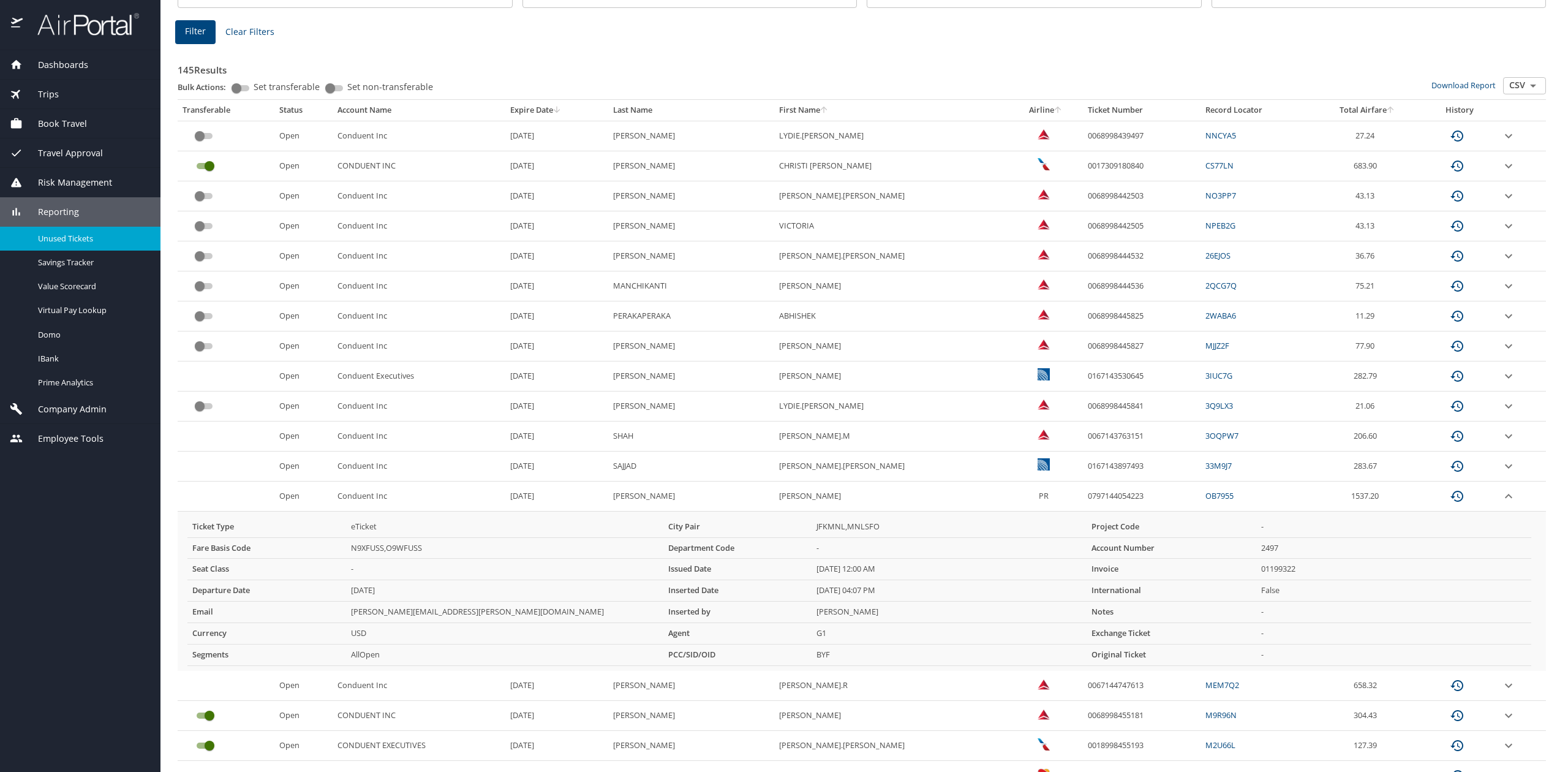
click at [1505, 138] on icon "expand row" at bounding box center [1508, 135] width 7 height 5
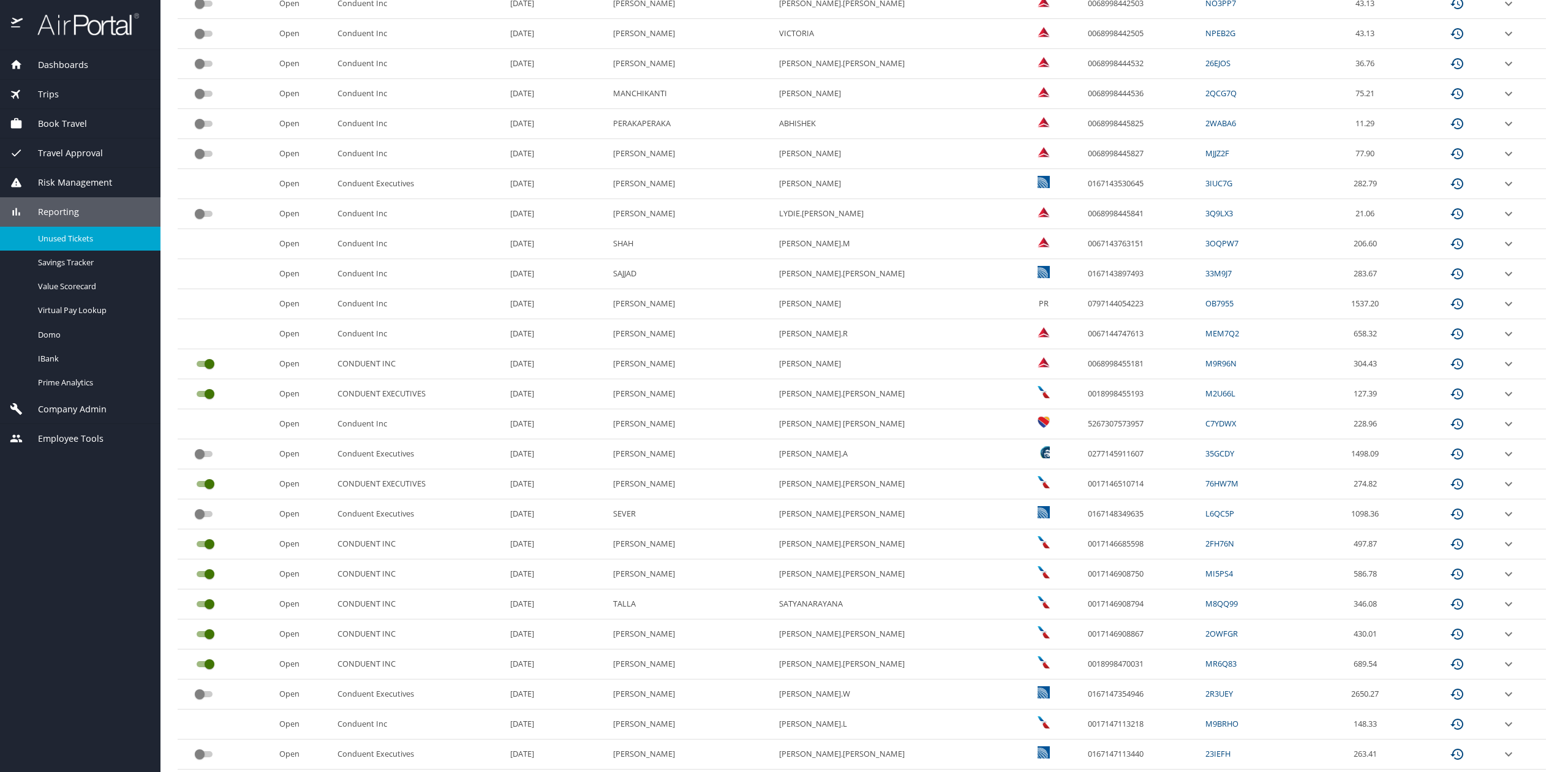
scroll to position [408, 0]
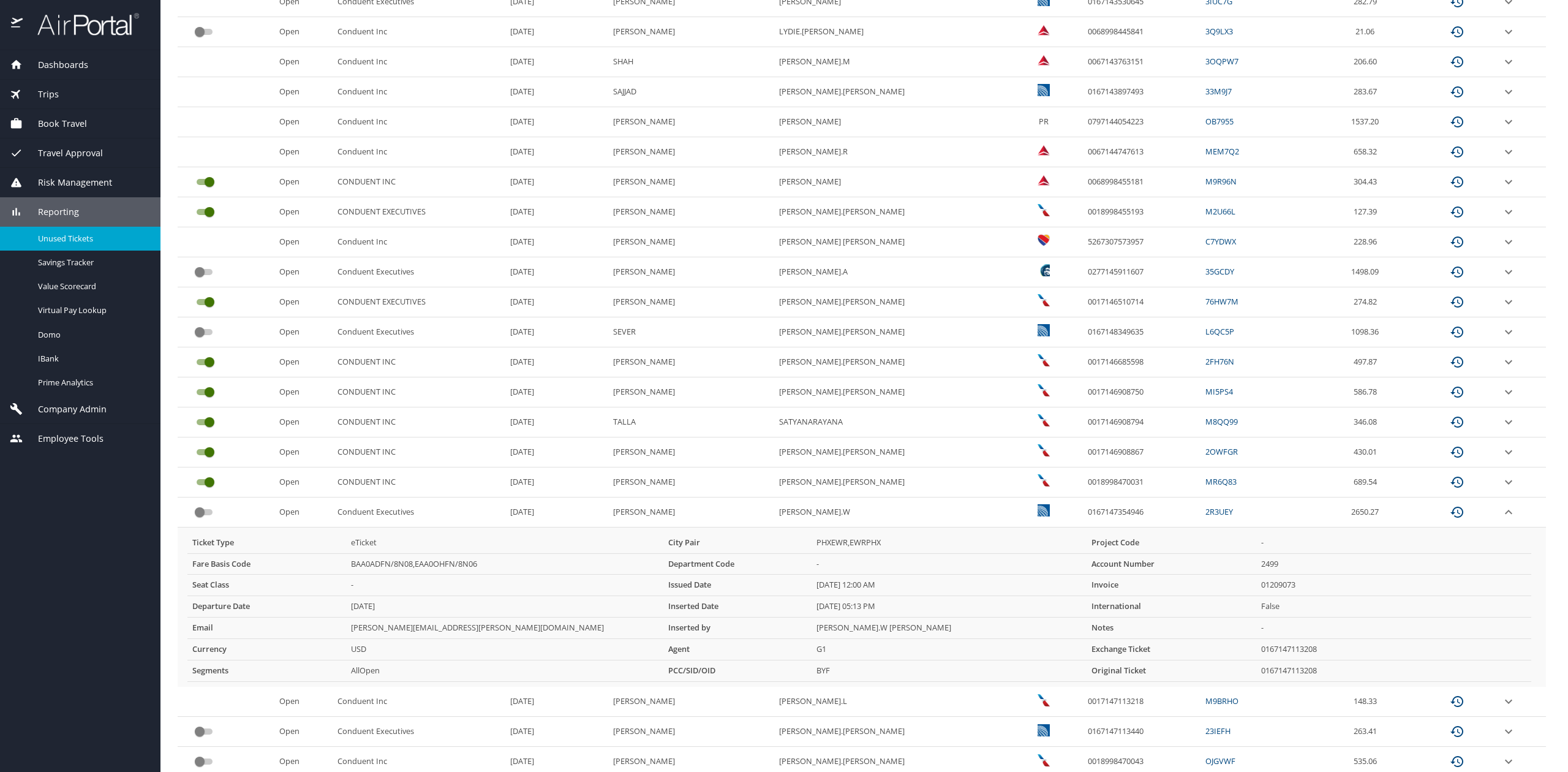
scroll to position [653, 0]
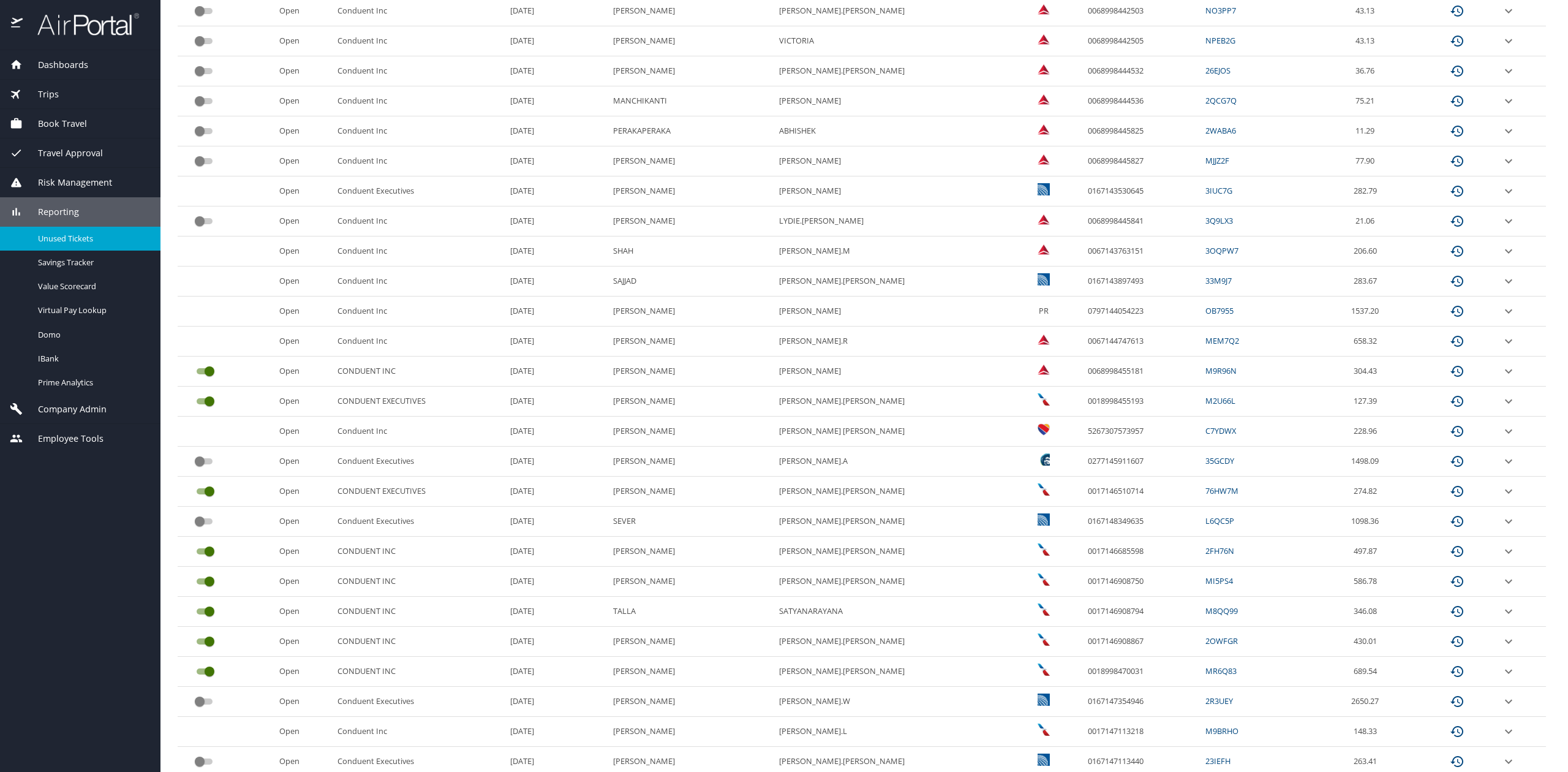
scroll to position [81, 0]
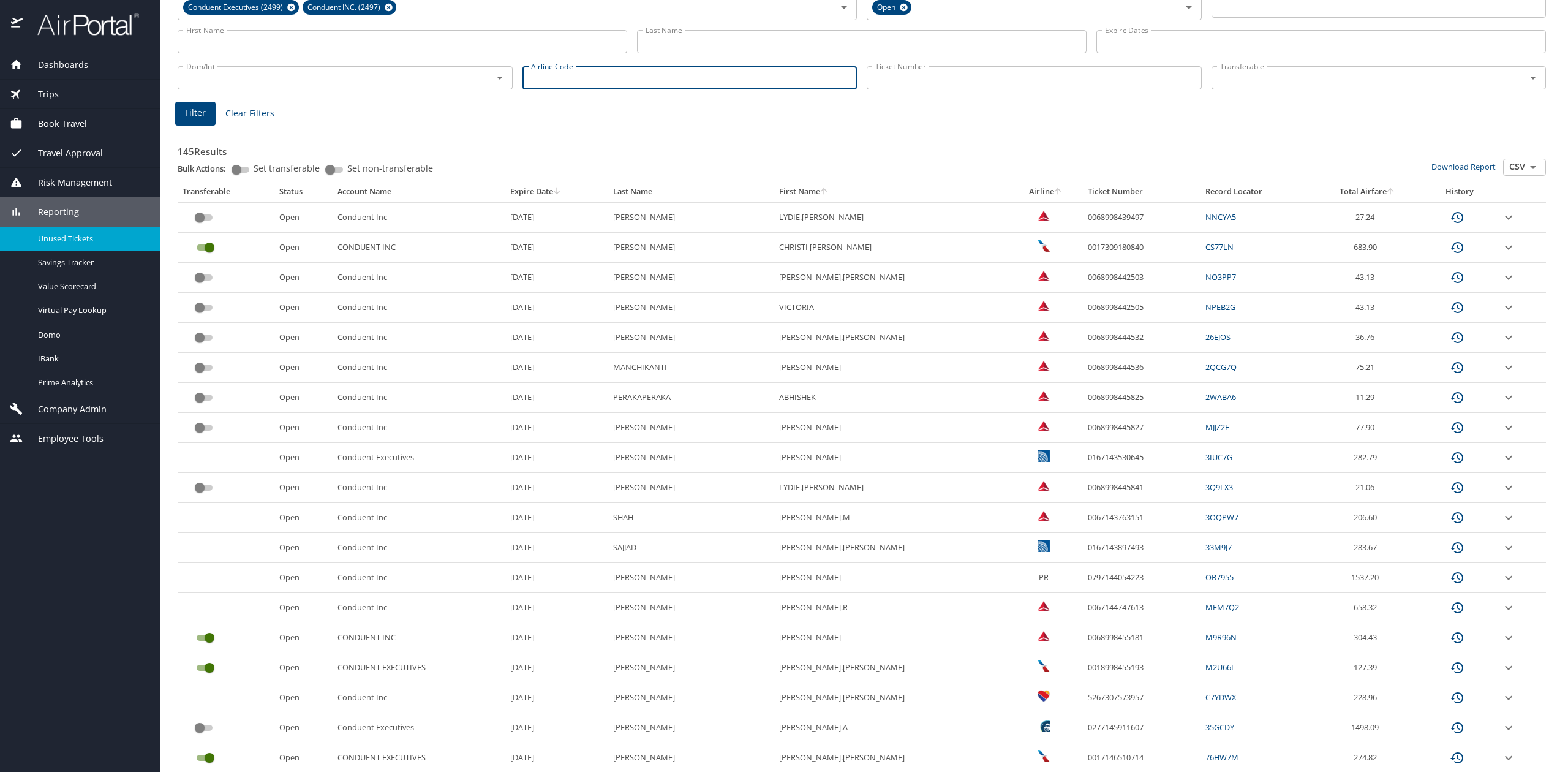
click at [687, 68] on input "Airline Code" at bounding box center [690, 78] width 335 height 23
type input "ua"
click at [189, 113] on span "Filter" at bounding box center [196, 113] width 21 height 16
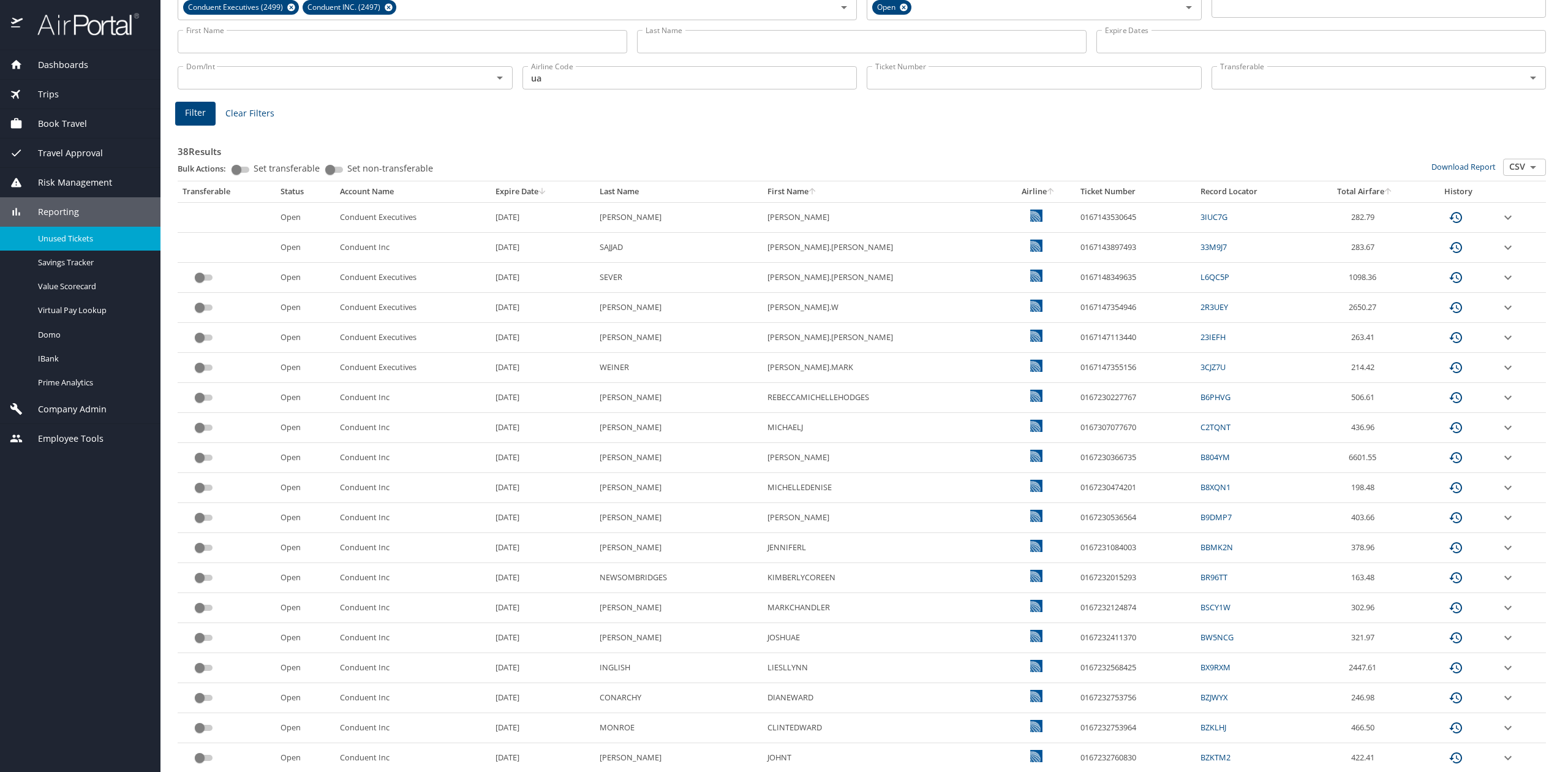
drag, startPoint x: 1492, startPoint y: 282, endPoint x: 1483, endPoint y: 283, distance: 9.1
click at [1501, 225] on icon "expand row" at bounding box center [1508, 217] width 15 height 15
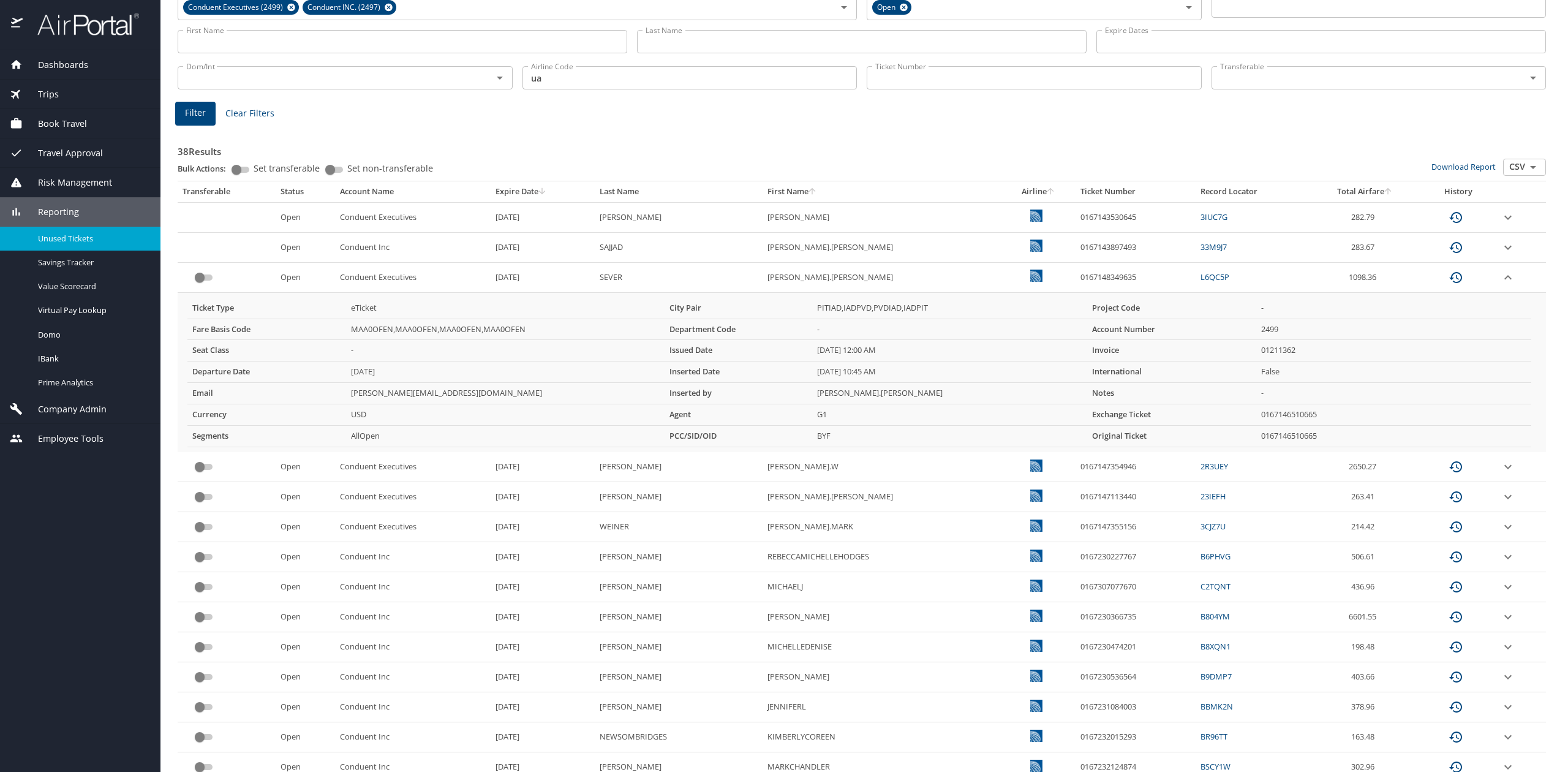
click at [1501, 225] on icon "expand row" at bounding box center [1508, 217] width 15 height 15
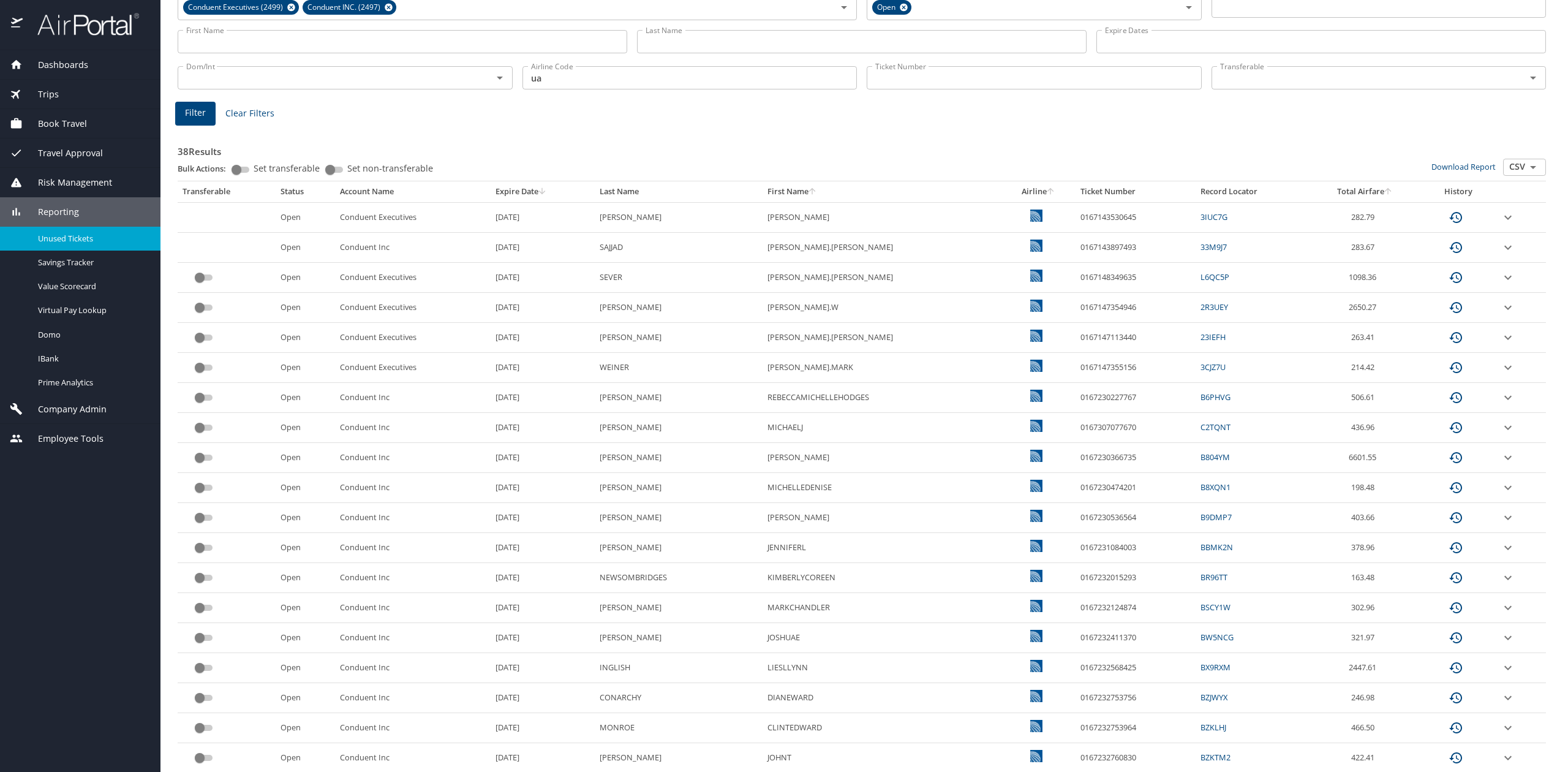
click at [1496, 221] on td "custom pagination table" at bounding box center [1521, 217] width 50 height 30
click at [1501, 219] on icon "expand row" at bounding box center [1508, 217] width 15 height 15
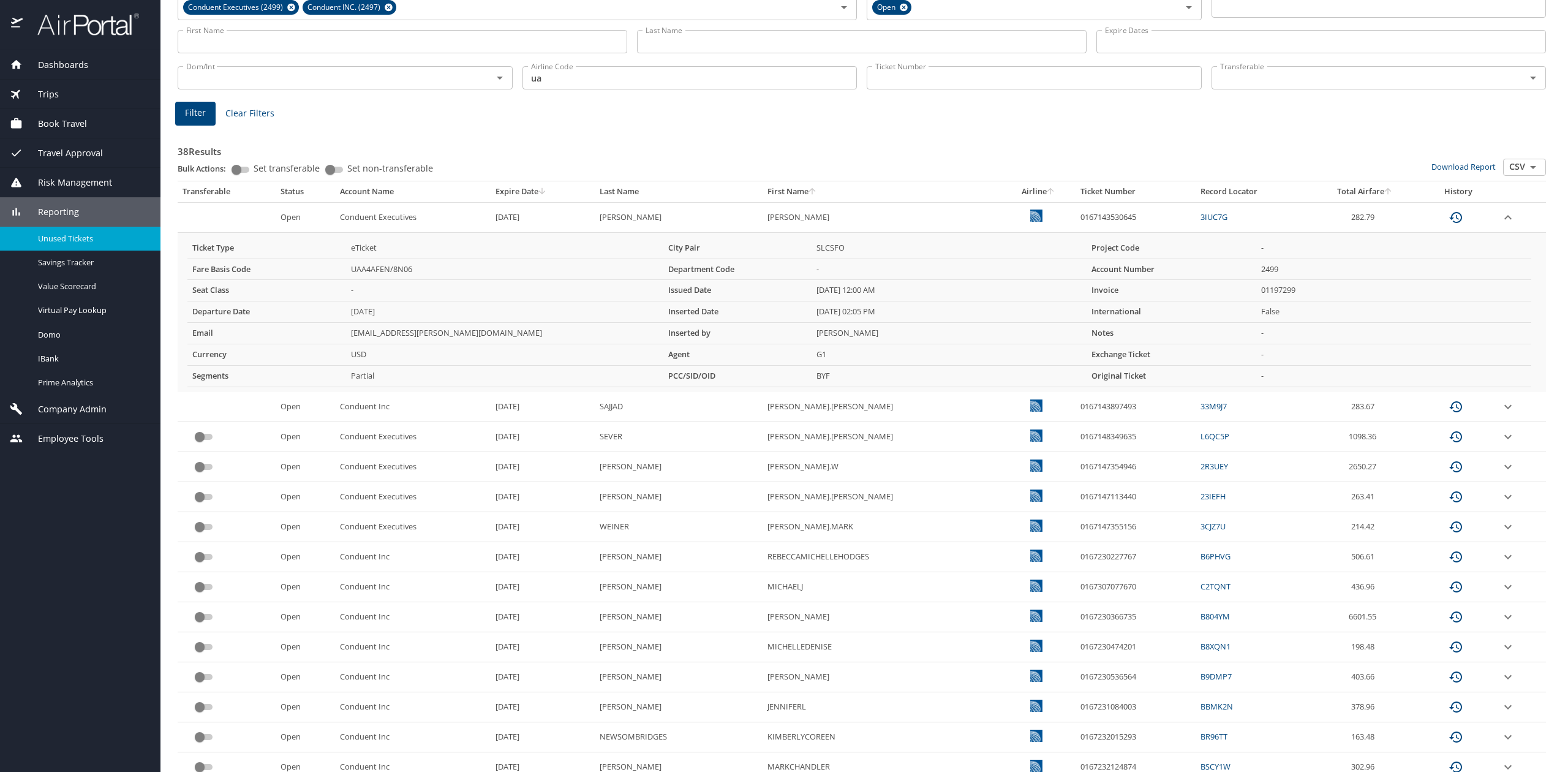
click at [1501, 219] on icon "expand row" at bounding box center [1508, 217] width 15 height 15
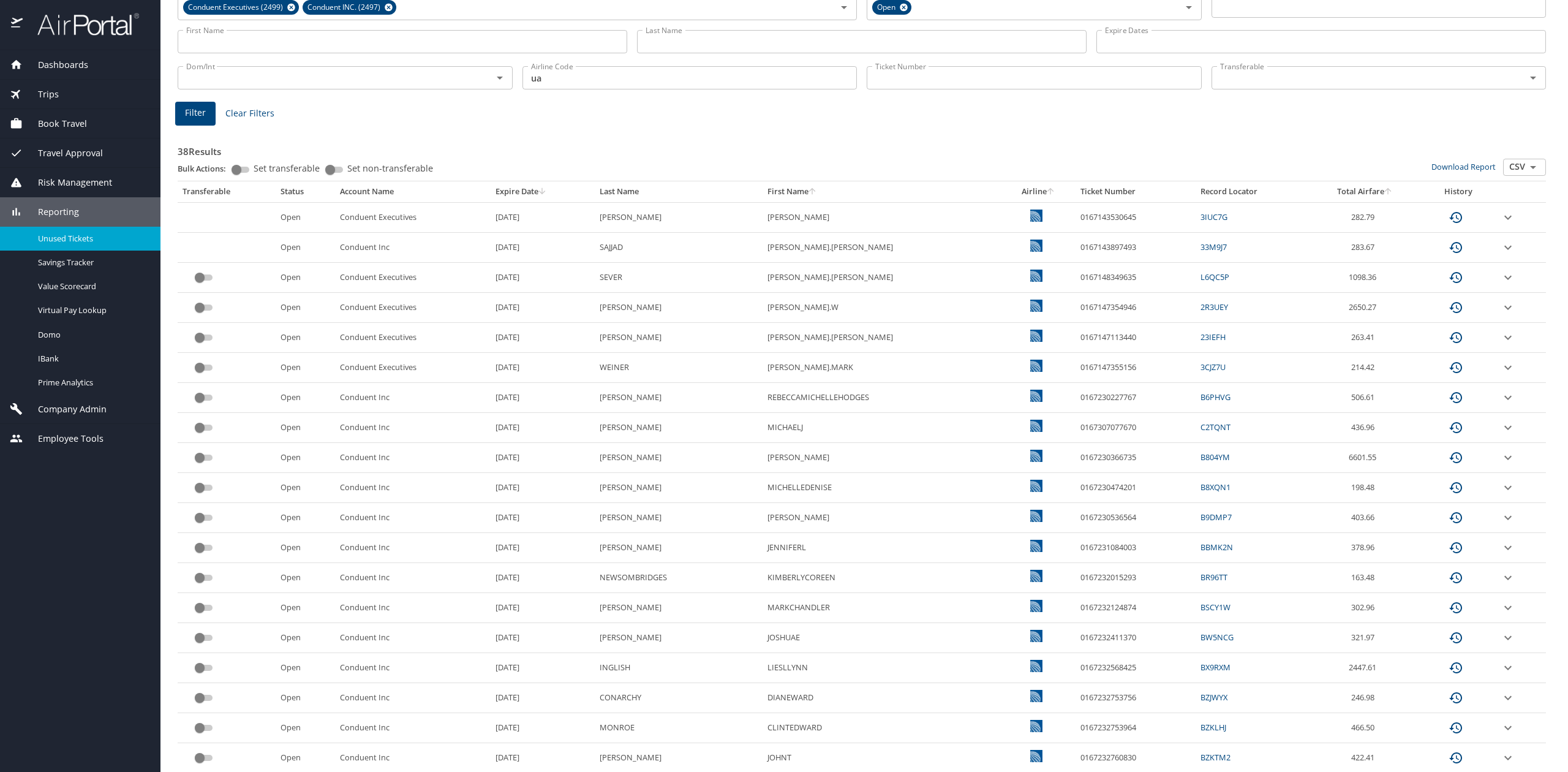
click at [1501, 225] on icon "expand row" at bounding box center [1508, 217] width 15 height 15
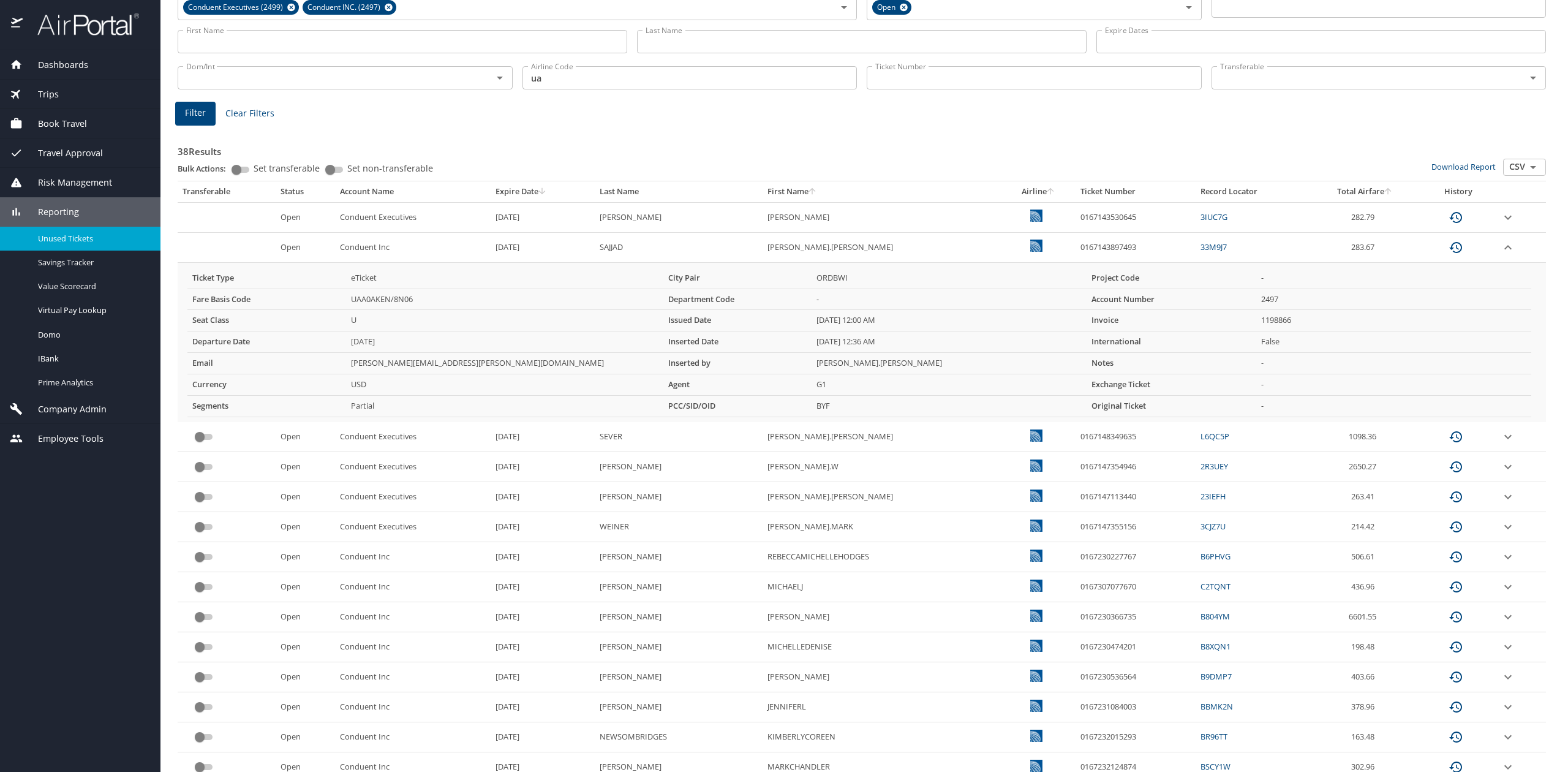
click at [1501, 225] on icon "expand row" at bounding box center [1508, 217] width 15 height 15
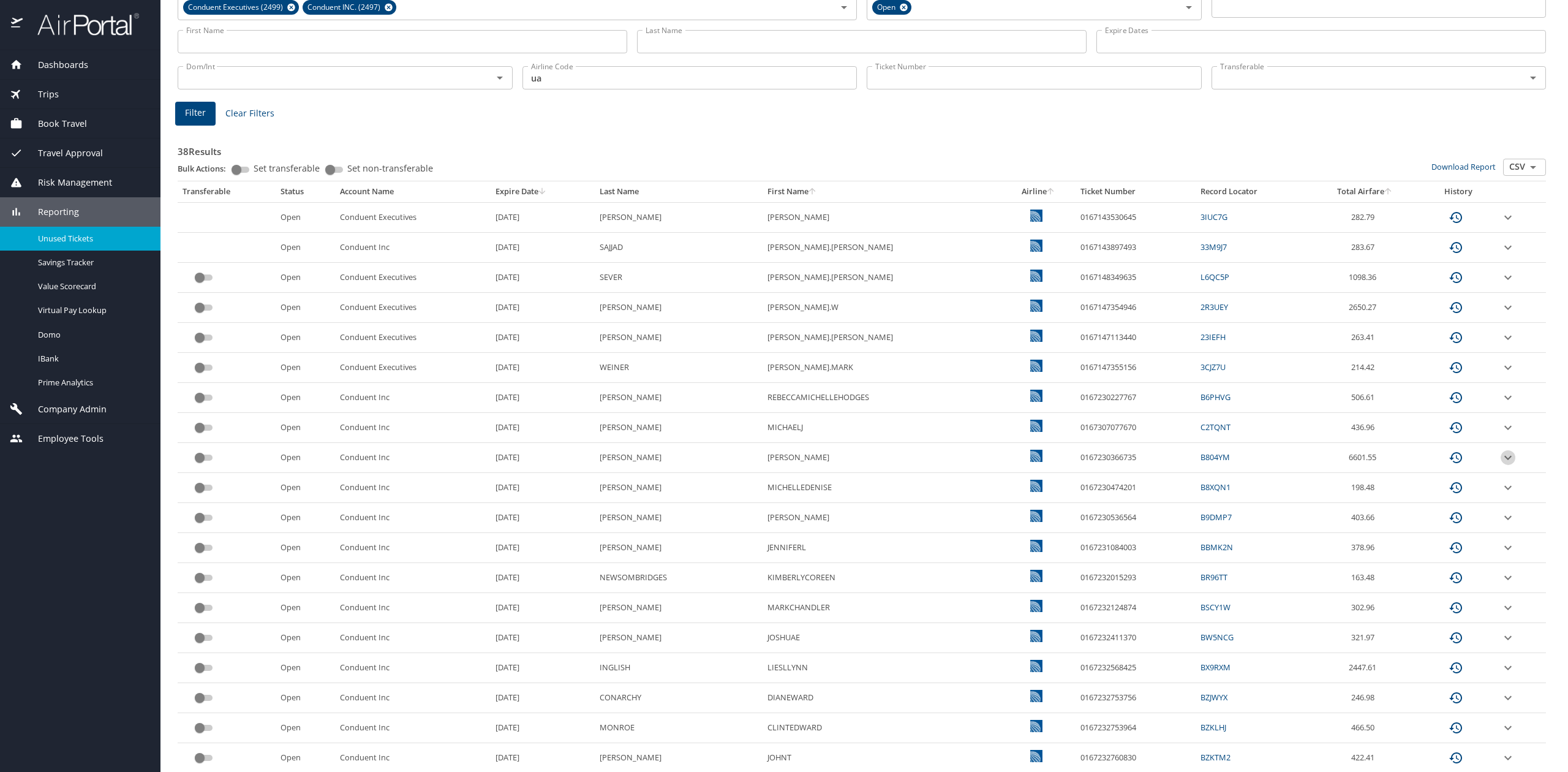
click at [1501, 225] on icon "expand row" at bounding box center [1508, 217] width 15 height 15
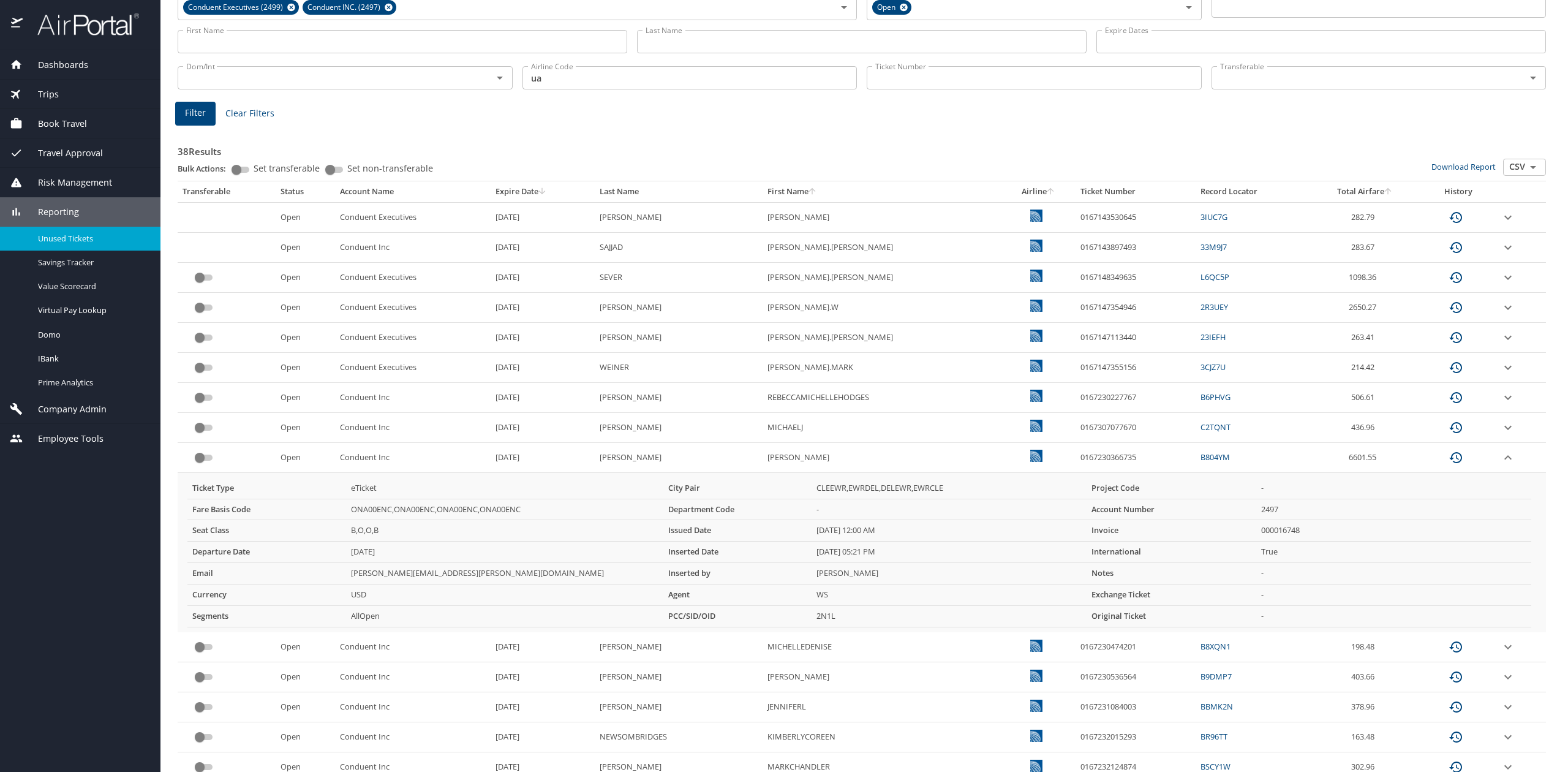
click at [1501, 225] on icon "expand row" at bounding box center [1508, 217] width 15 height 15
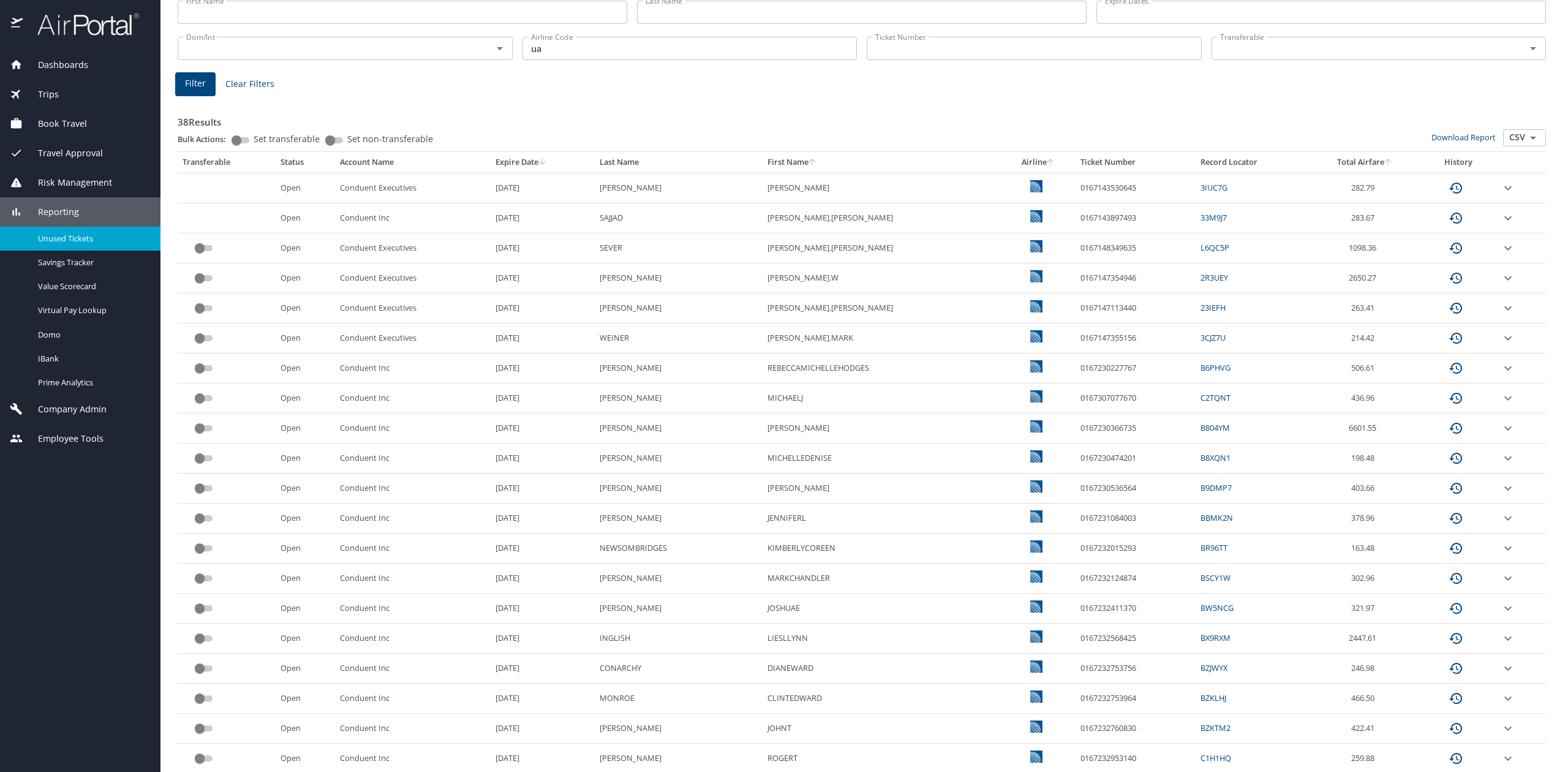
scroll to position [0, 0]
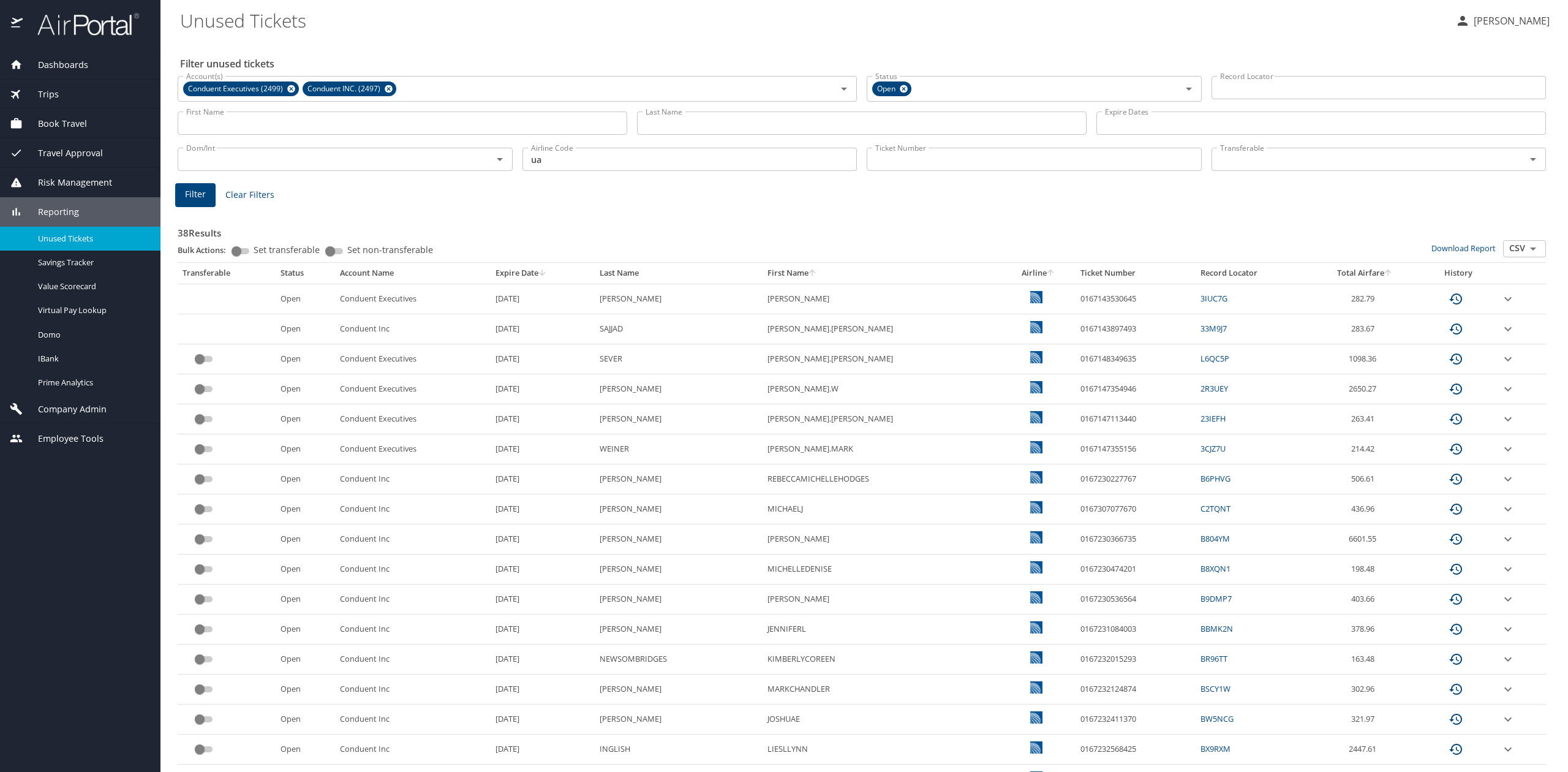
click at [77, 25] on img at bounding box center [81, 24] width 115 height 24
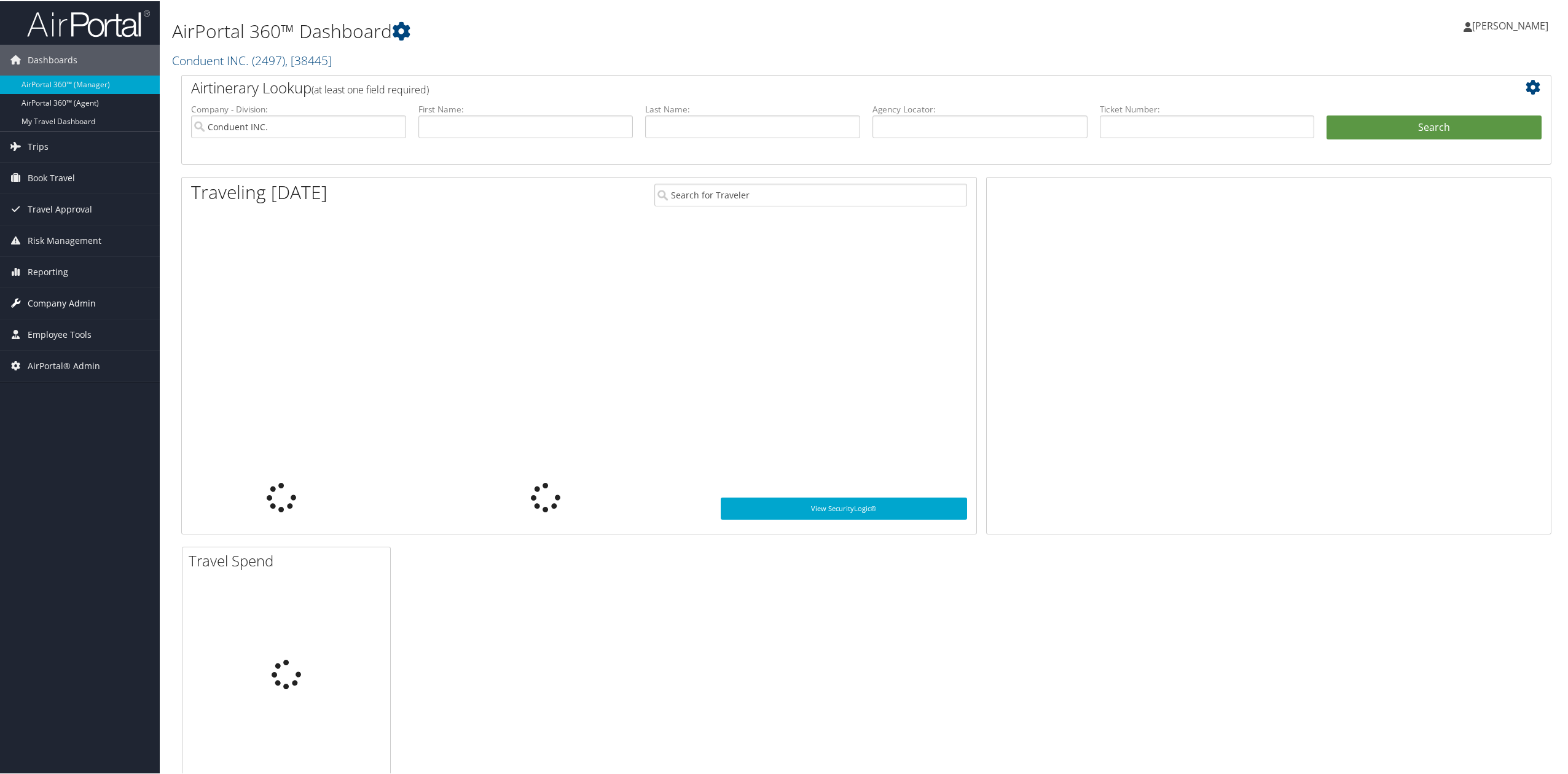
click at [79, 305] on span "Company Admin" at bounding box center [61, 302] width 68 height 31
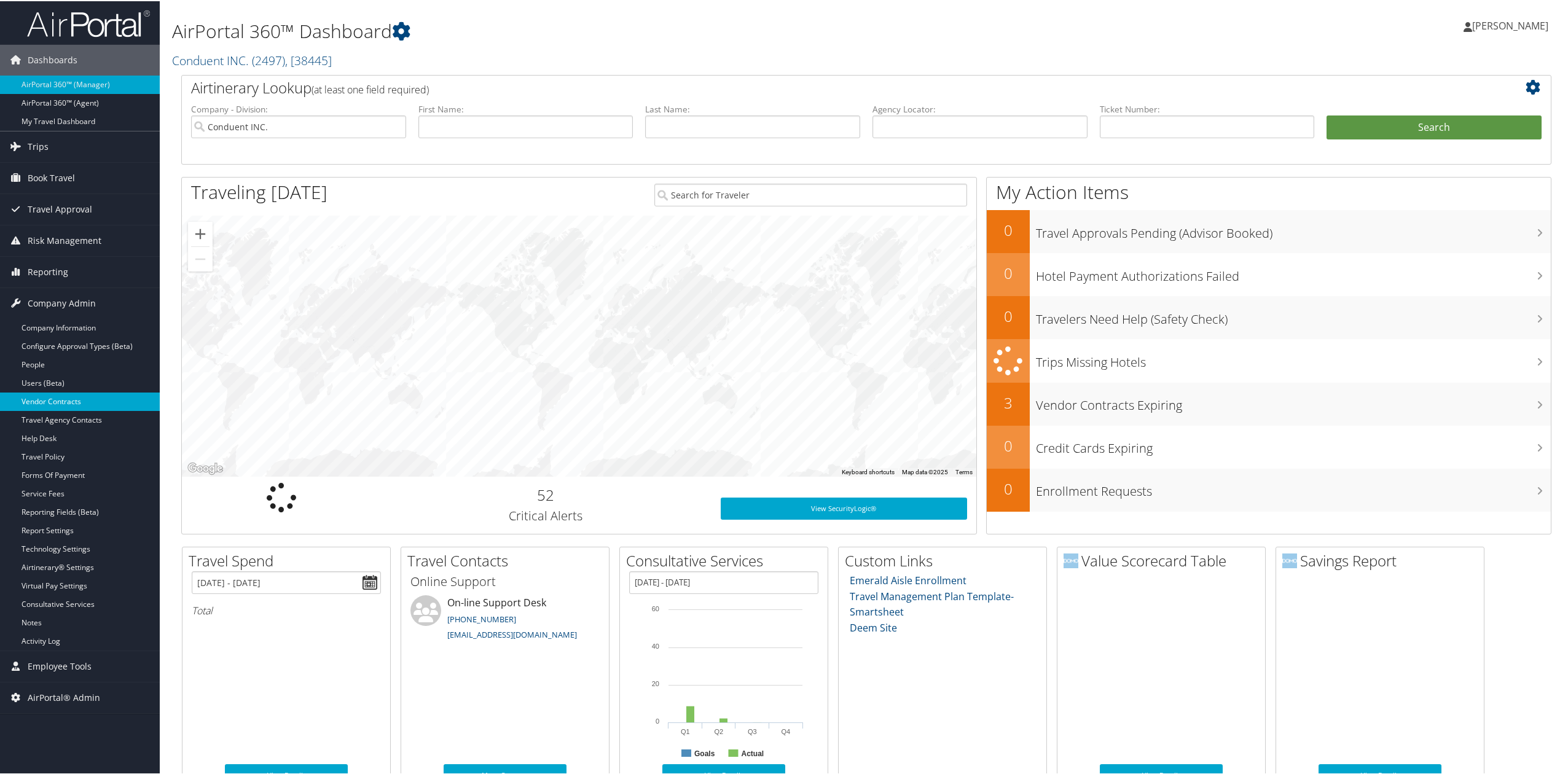
click at [99, 398] on link "Vendor Contracts" at bounding box center [80, 400] width 160 height 18
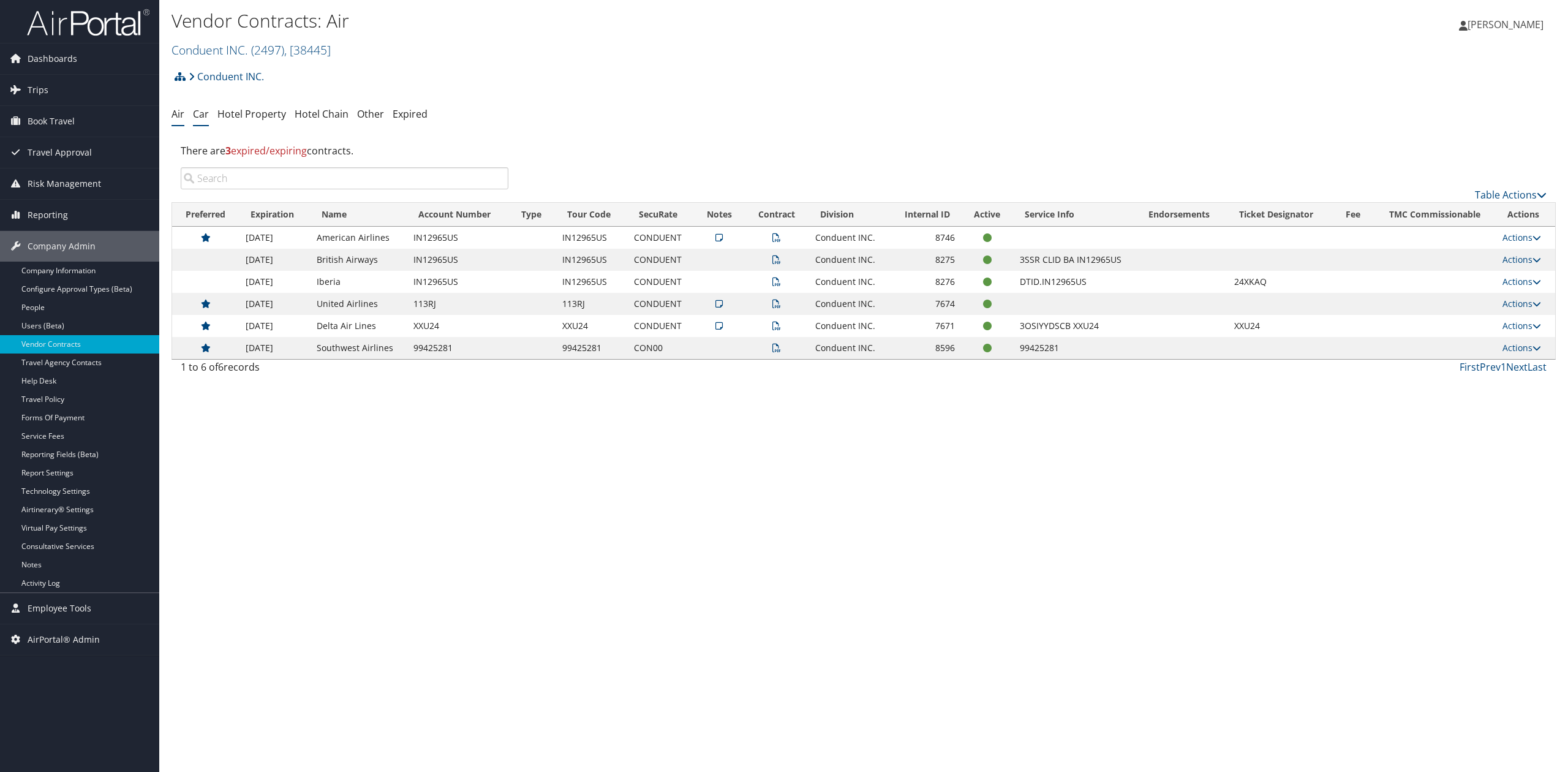
drag, startPoint x: 217, startPoint y: 105, endPoint x: 207, endPoint y: 111, distance: 11.7
click at [211, 109] on ul "Air Car Hotel Property Hotel Chain Other Expired" at bounding box center [864, 114] width 1385 height 22
click at [204, 111] on link "Car" at bounding box center [201, 114] width 16 height 14
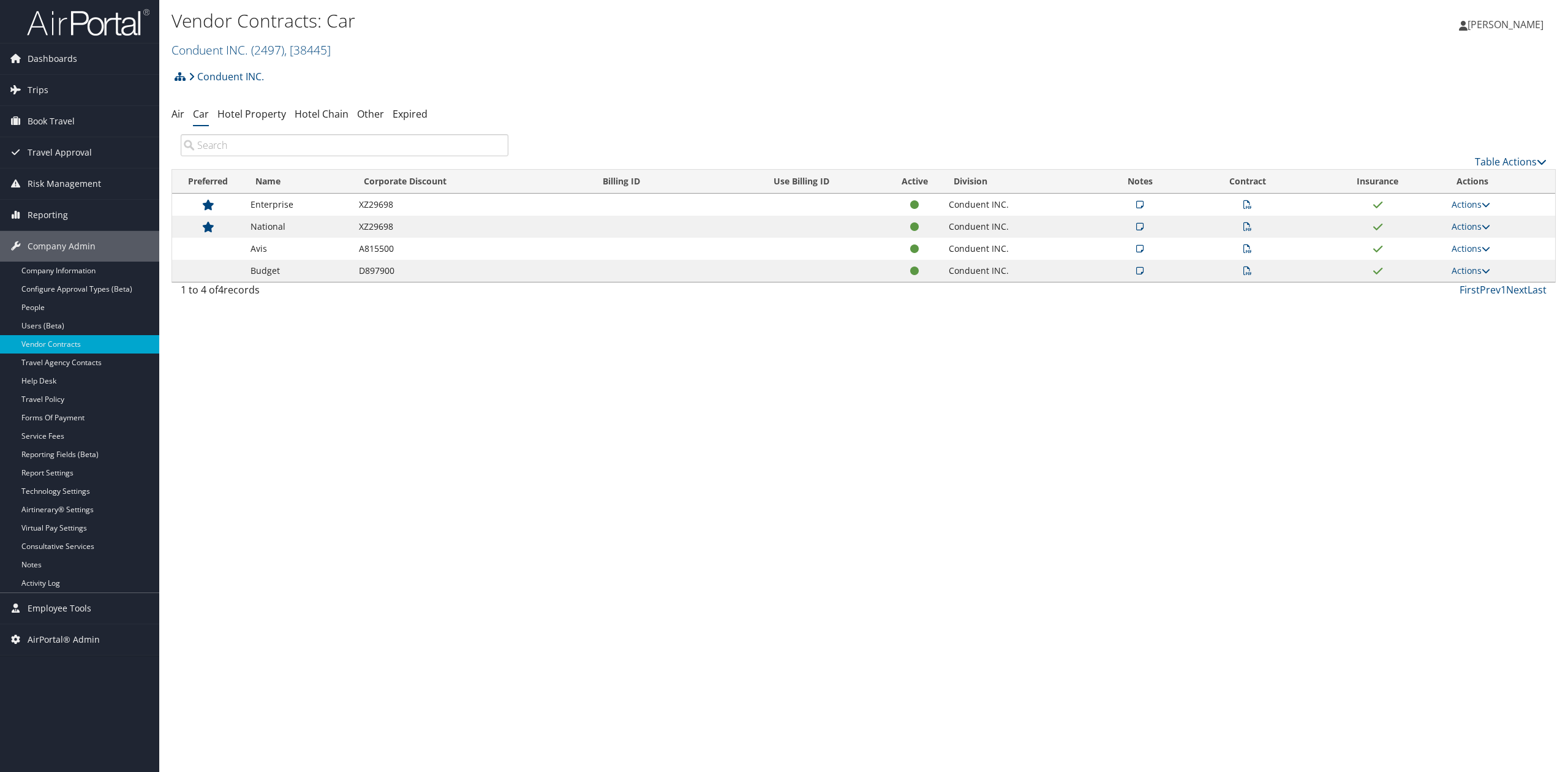
click at [429, 464] on div "Vendor Contracts: Car Conduent INC. ( 2497 ) , [ 38445 ] Conduent INC. [GEOGRAP…" at bounding box center [863, 386] width 1409 height 772
click at [1140, 250] on icon at bounding box center [1140, 248] width 7 height 8
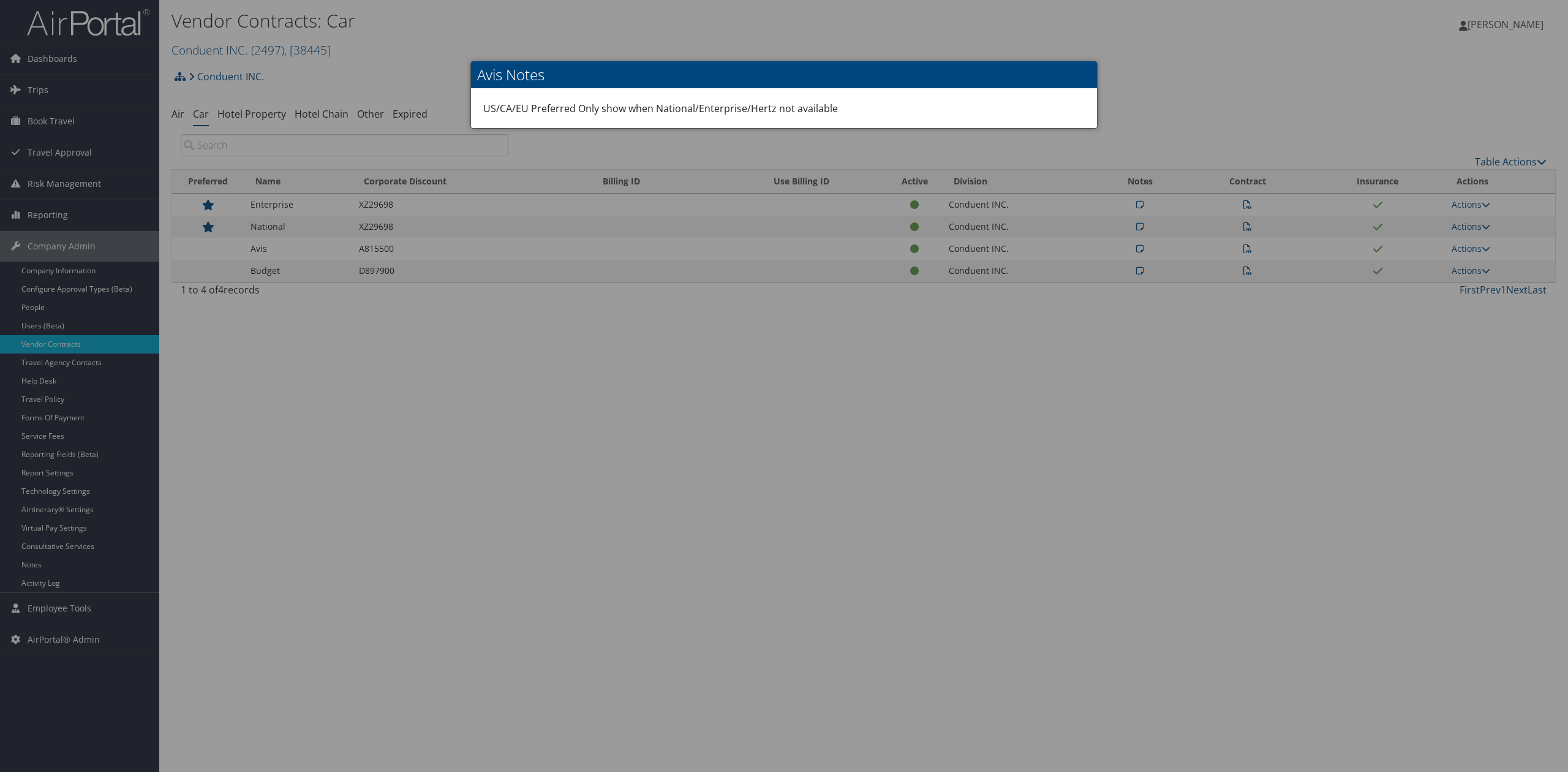
click at [909, 349] on div at bounding box center [784, 386] width 1568 height 772
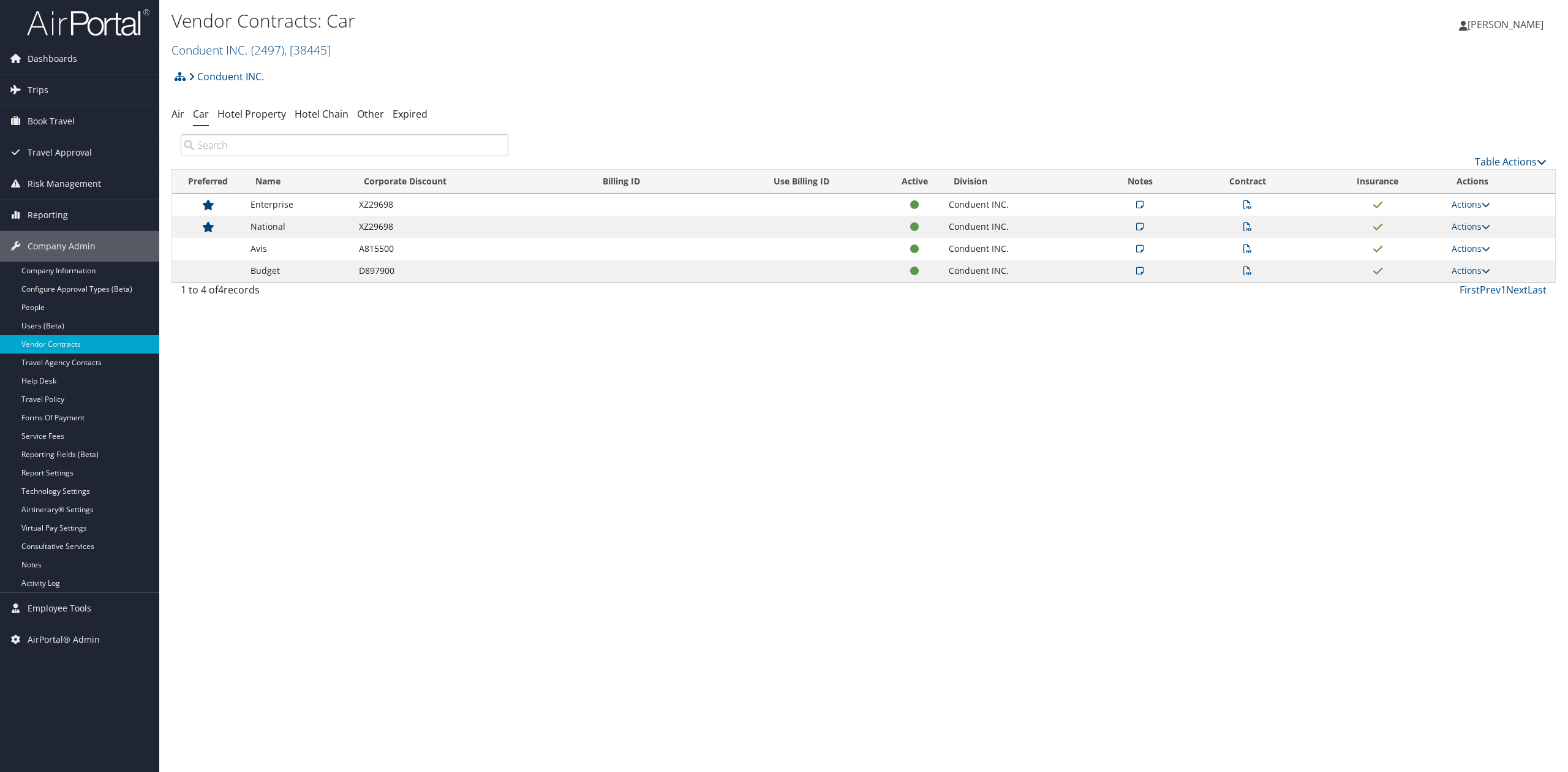
click at [464, 454] on div "Vendor Contracts: Car Conduent INC. ( 2497 ) , [ 38445 ] Conduent INC. Forefron…" at bounding box center [863, 386] width 1409 height 772
click at [108, 511] on link "Airtinerary® Settings" at bounding box center [79, 510] width 159 height 18
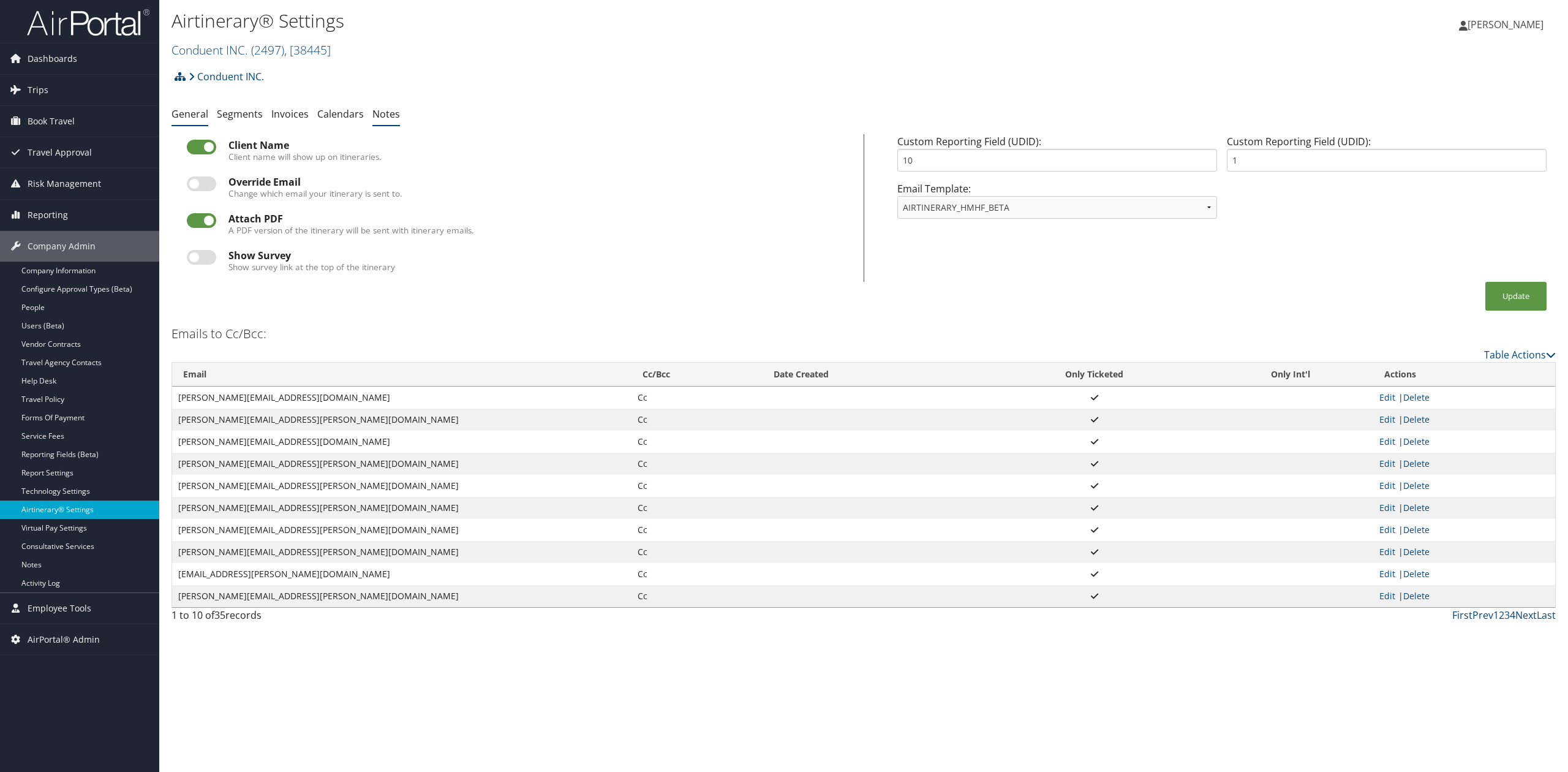
click at [383, 113] on link "Notes" at bounding box center [386, 114] width 27 height 14
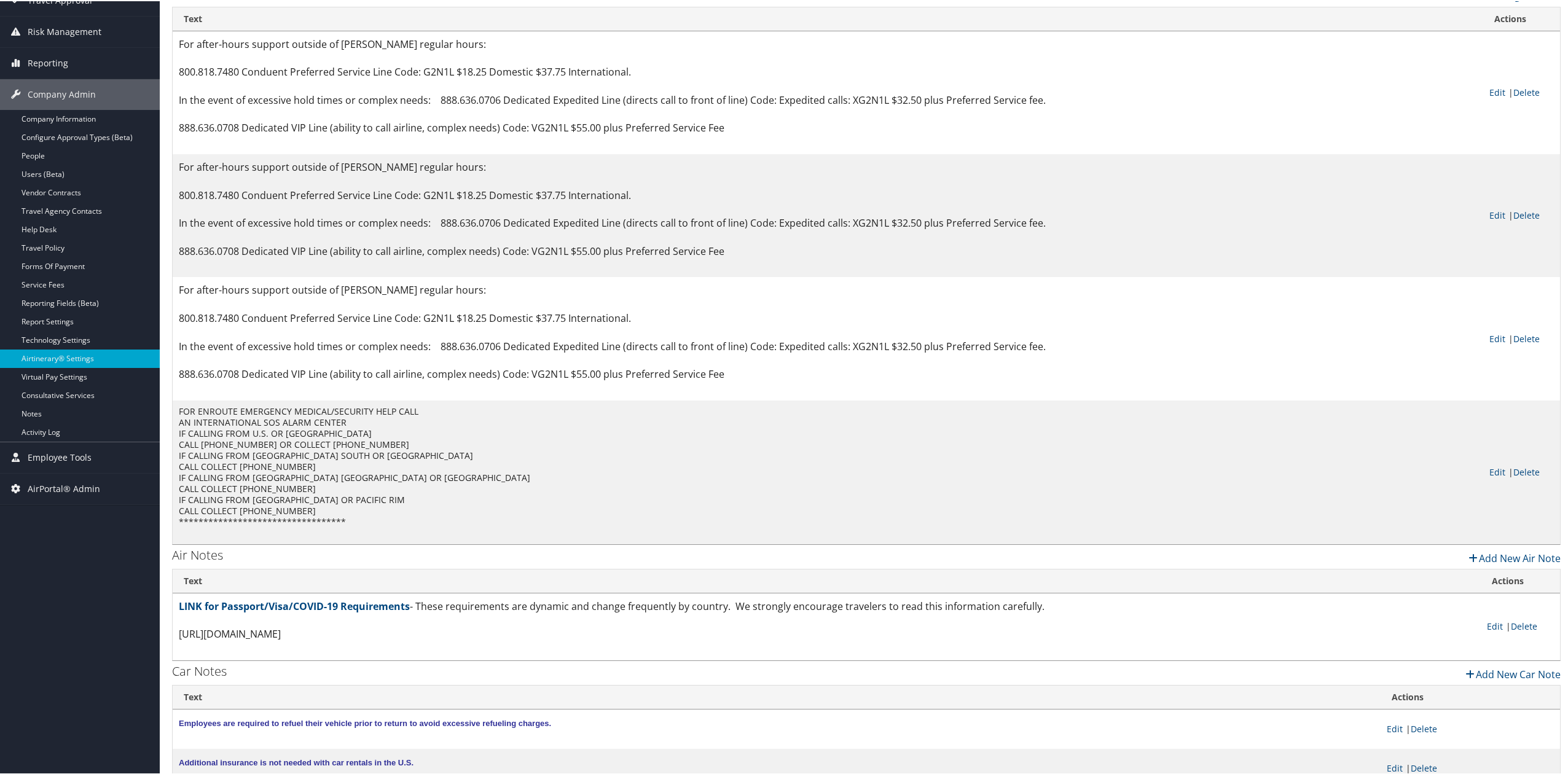
scroll to position [258, 0]
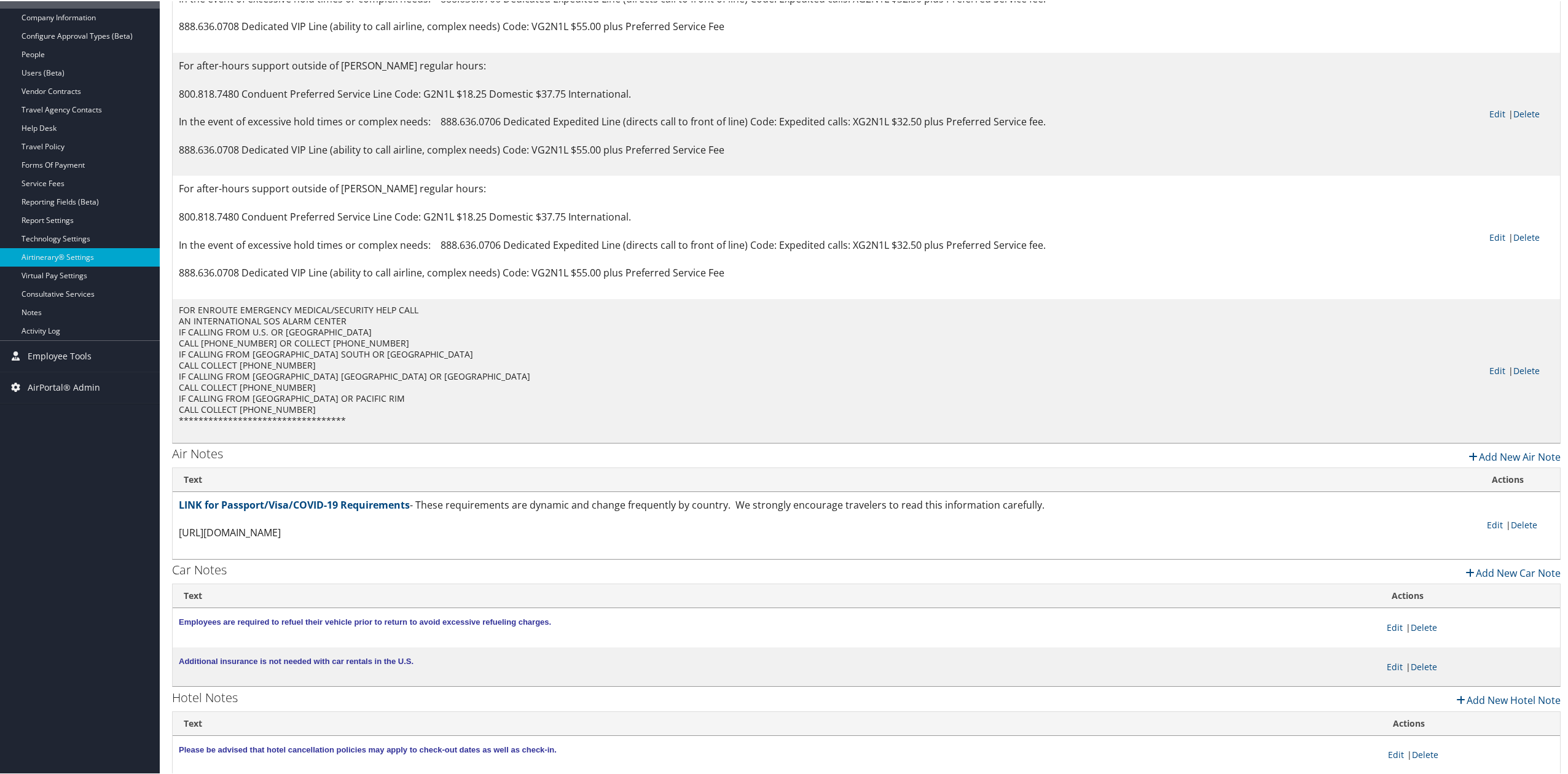
click at [478, 661] on p "Additional insurance is not needed with car rentals in the U.S." at bounding box center [777, 660] width 1196 height 16
click at [1392, 662] on link "Edit" at bounding box center [1395, 666] width 16 height 12
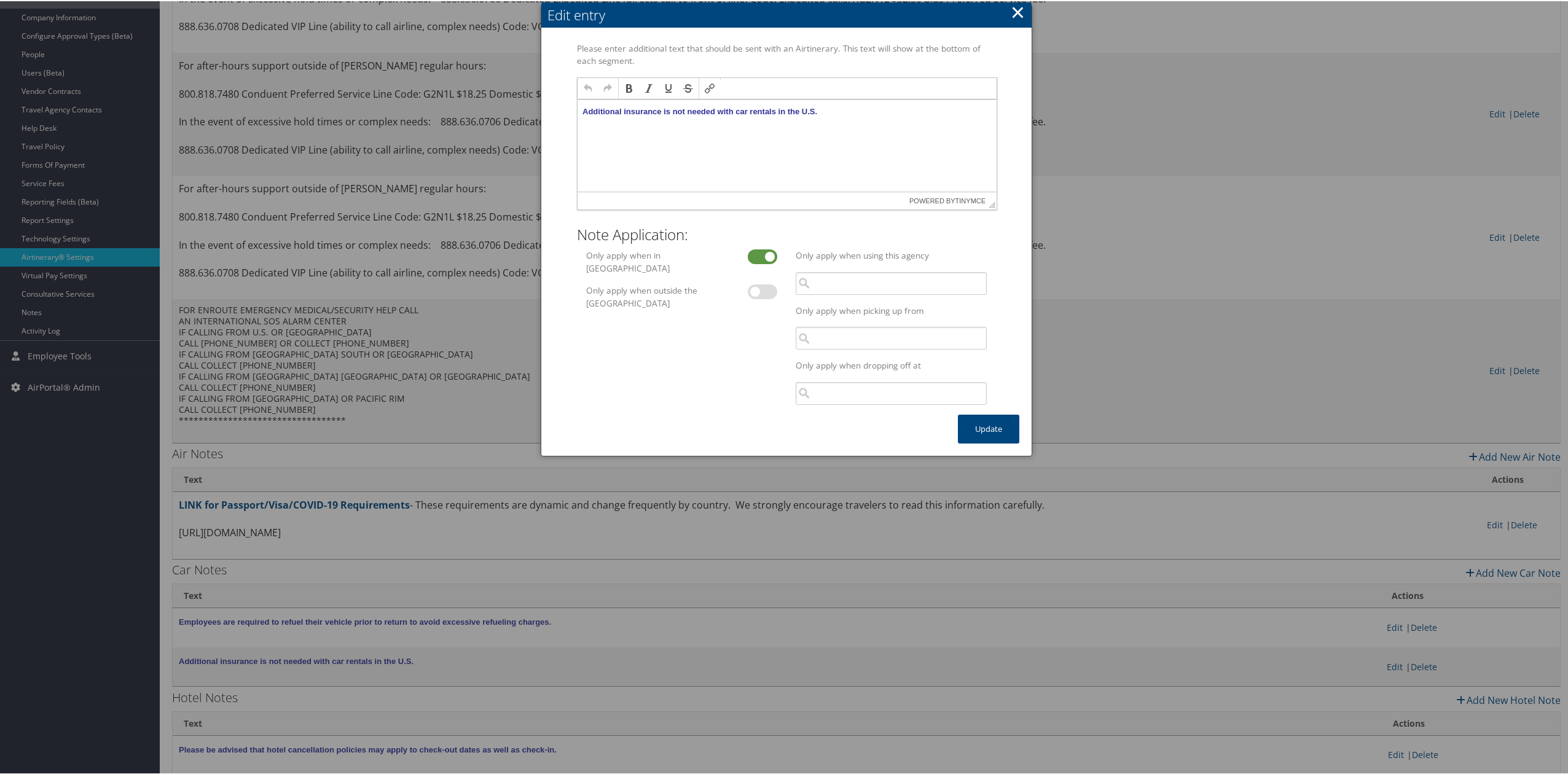
scroll to position [0, 0]
drag, startPoint x: 1020, startPoint y: 3, endPoint x: 1020, endPoint y: 55, distance: 52.0
click at [1020, 4] on button "×" at bounding box center [1018, 11] width 14 height 25
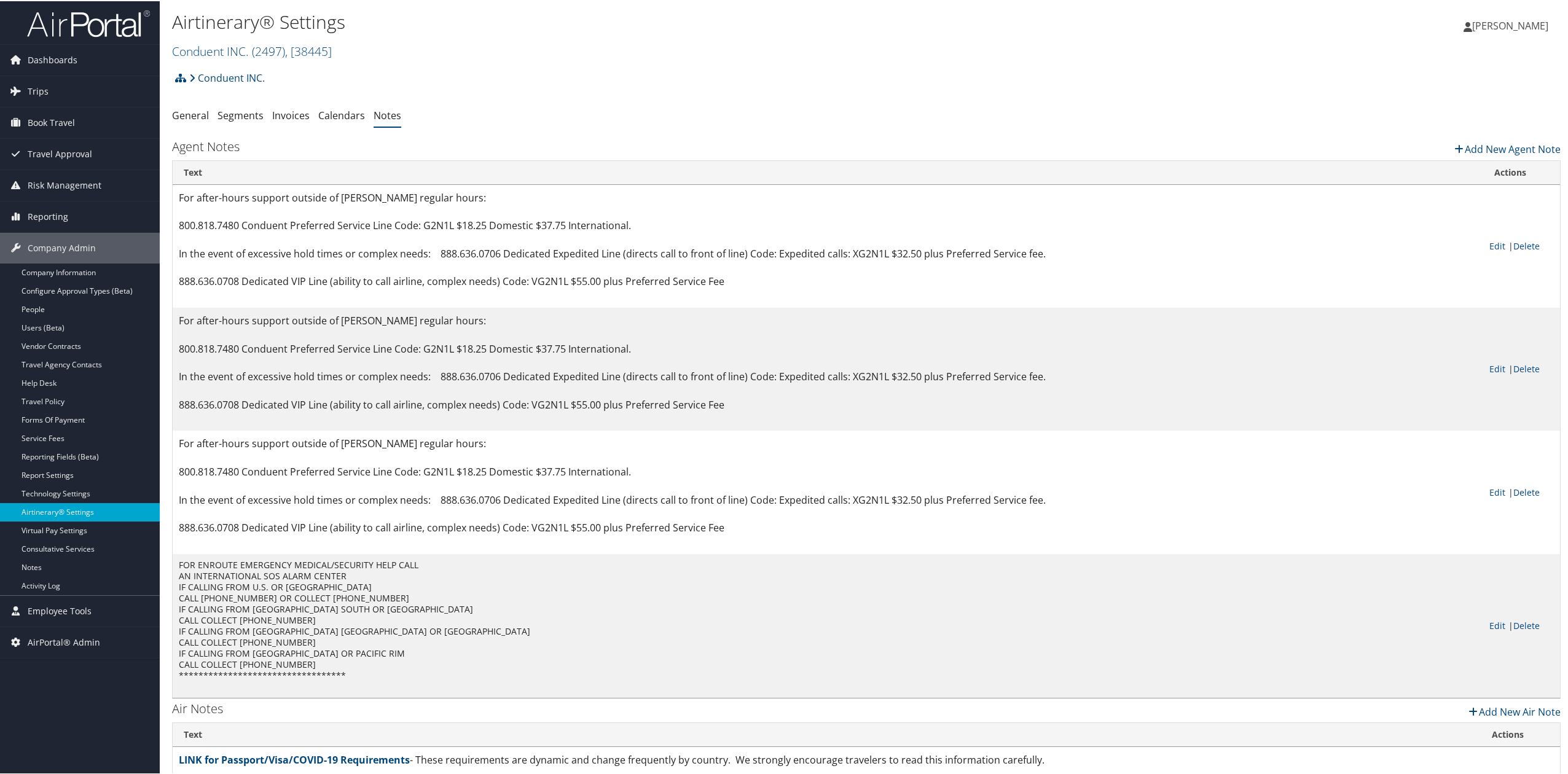
click at [89, 11] on img at bounding box center [88, 22] width 123 height 29
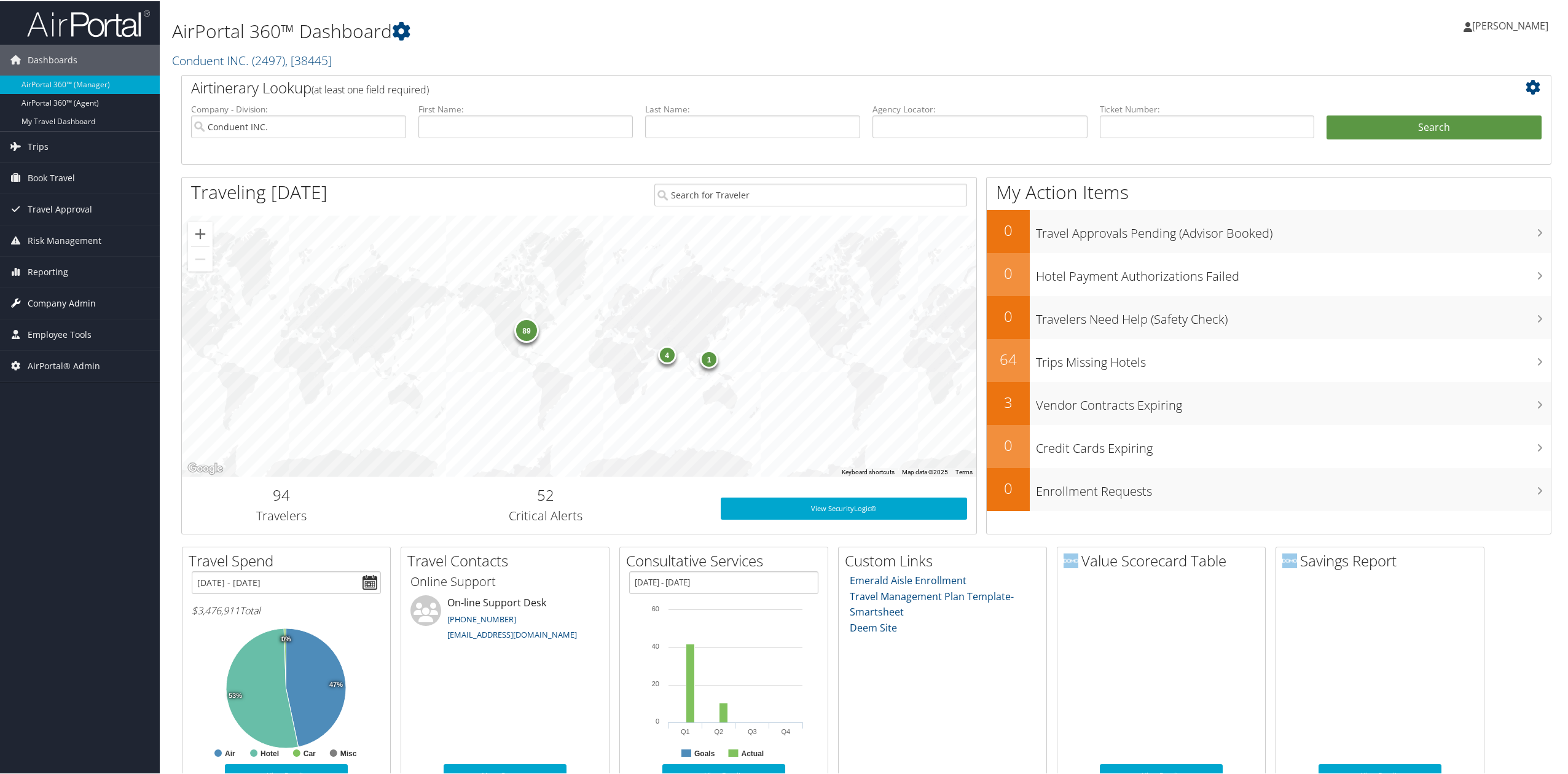
click at [89, 303] on span "Company Admin" at bounding box center [61, 302] width 68 height 31
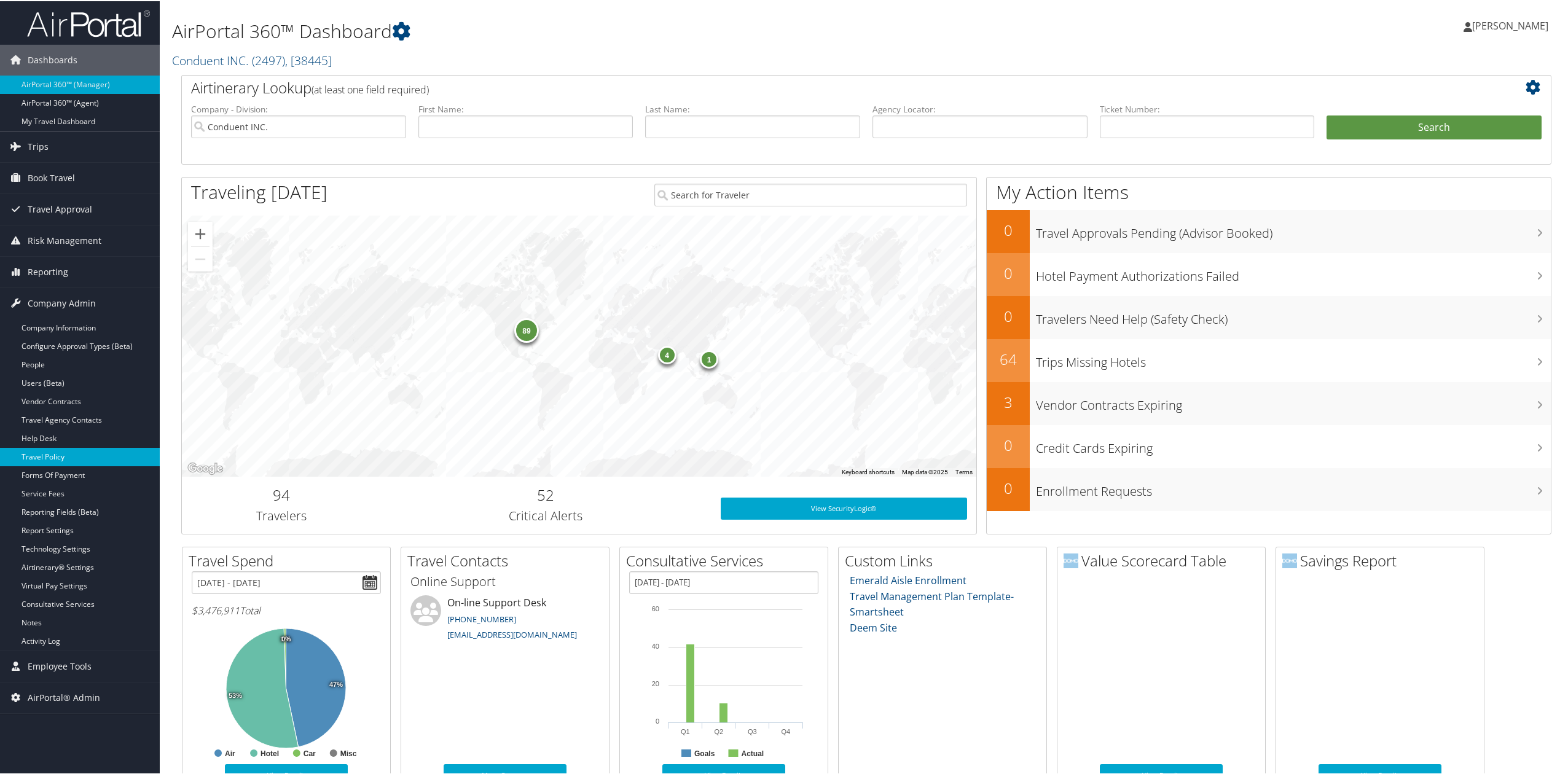
click at [97, 449] on link "Travel Policy" at bounding box center [80, 456] width 160 height 18
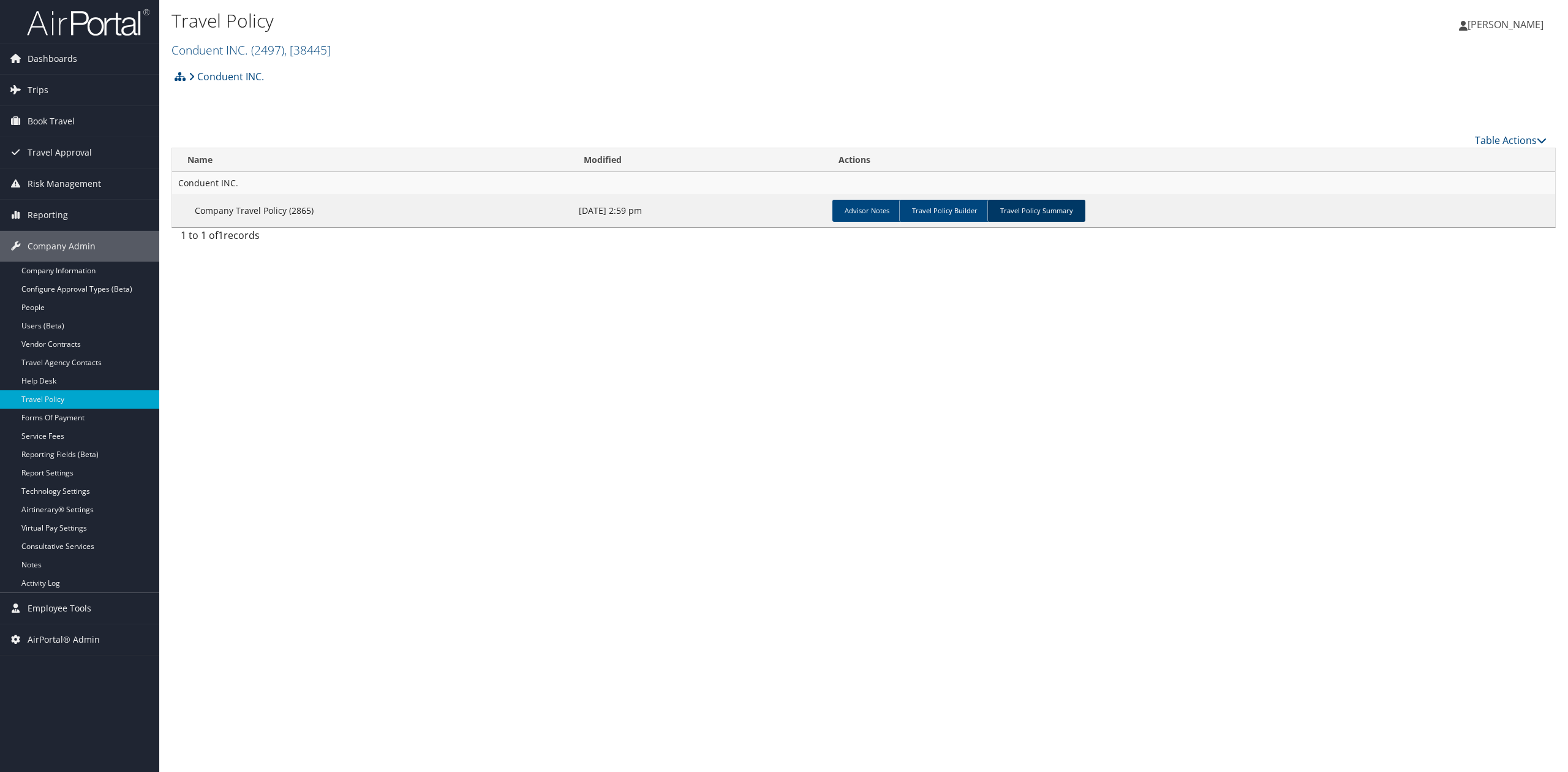
click at [1030, 216] on link "Travel Policy Summary" at bounding box center [1036, 211] width 98 height 22
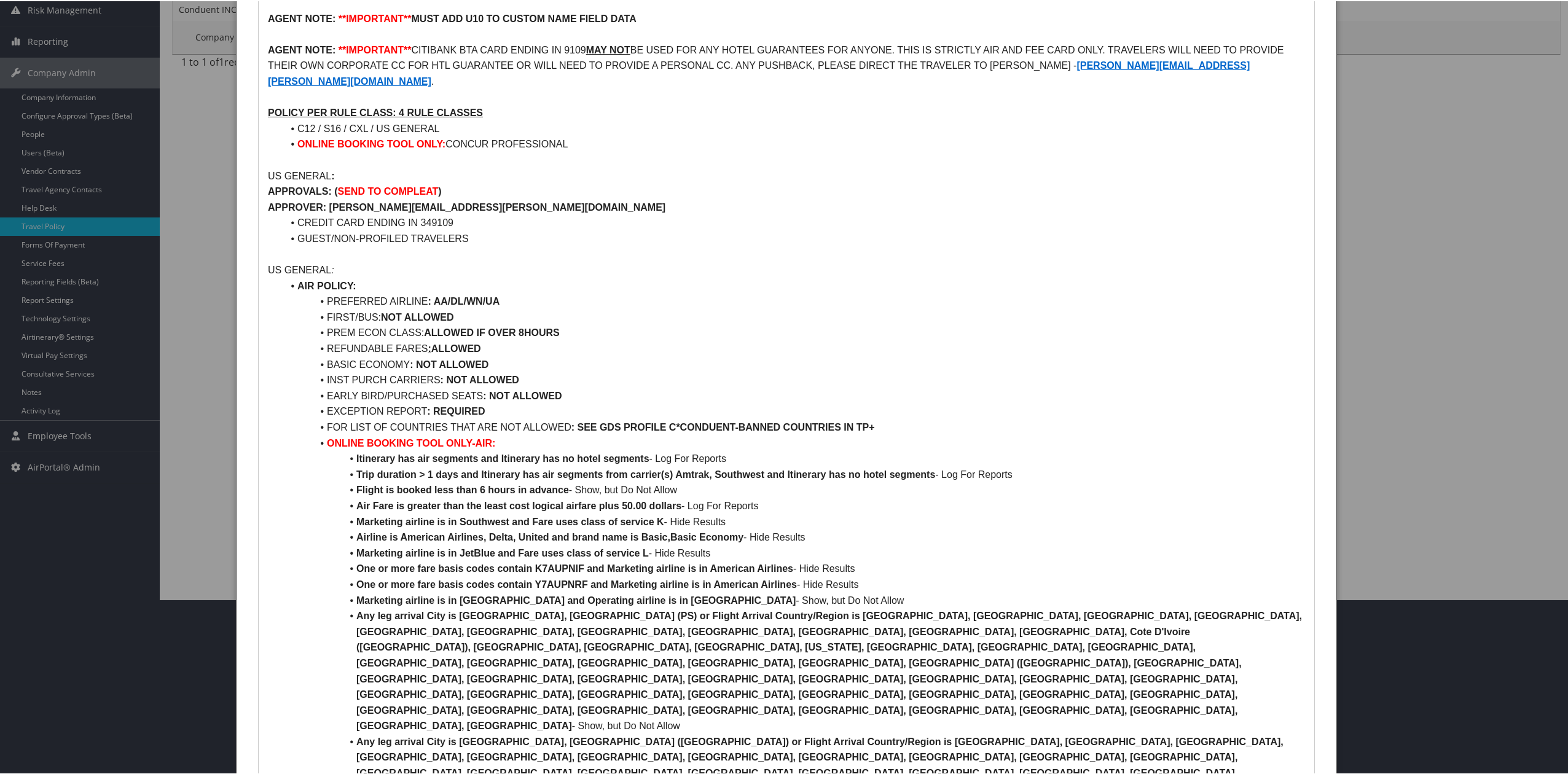
scroll to position [246, 0]
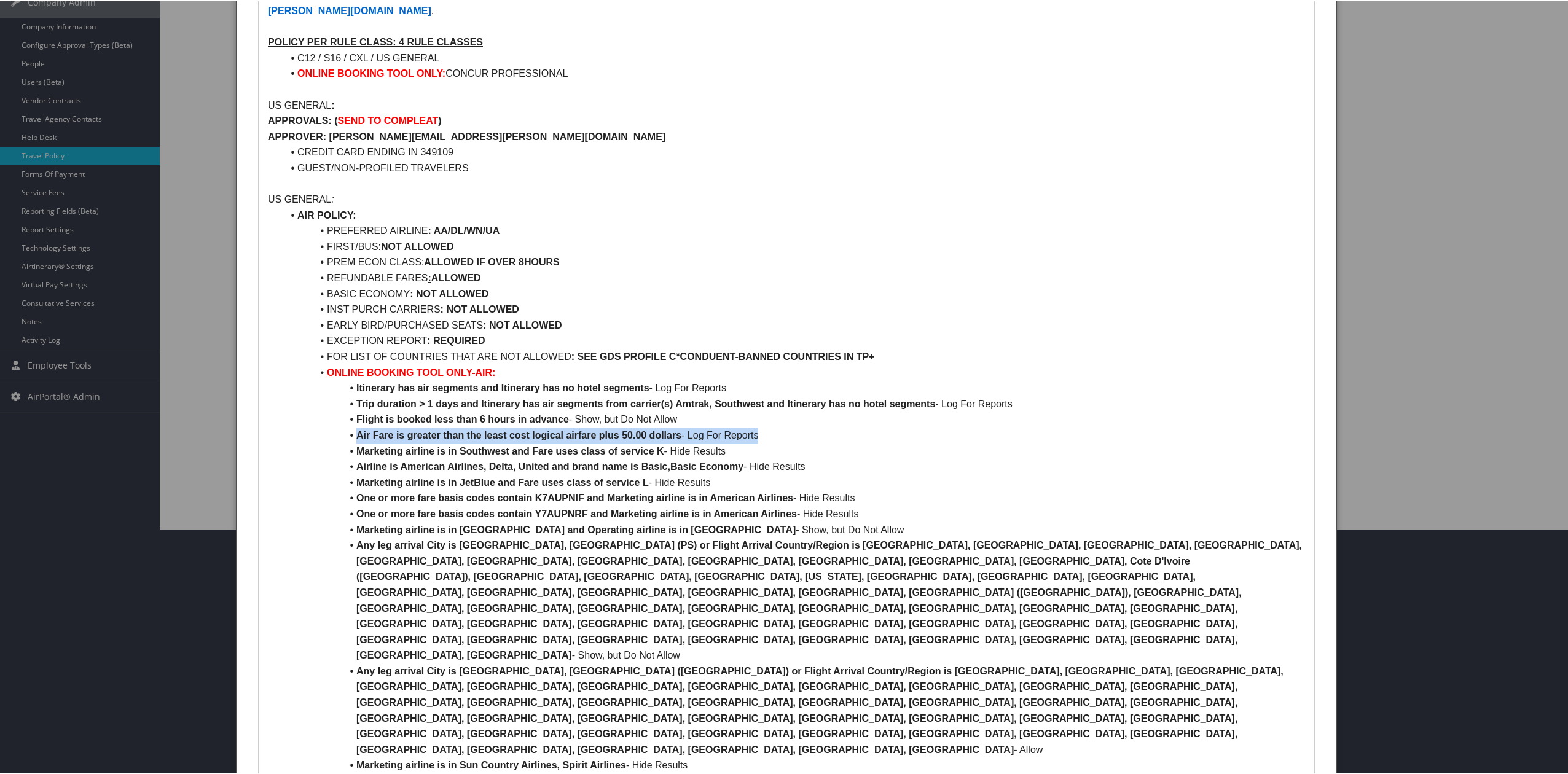
drag, startPoint x: 792, startPoint y: 419, endPoint x: 295, endPoint y: 424, distance: 497.0
click at [290, 426] on li "Air Fare is greater than the least cost logical airfare plus 50.00 dollars - Lo…" at bounding box center [793, 434] width 1022 height 16
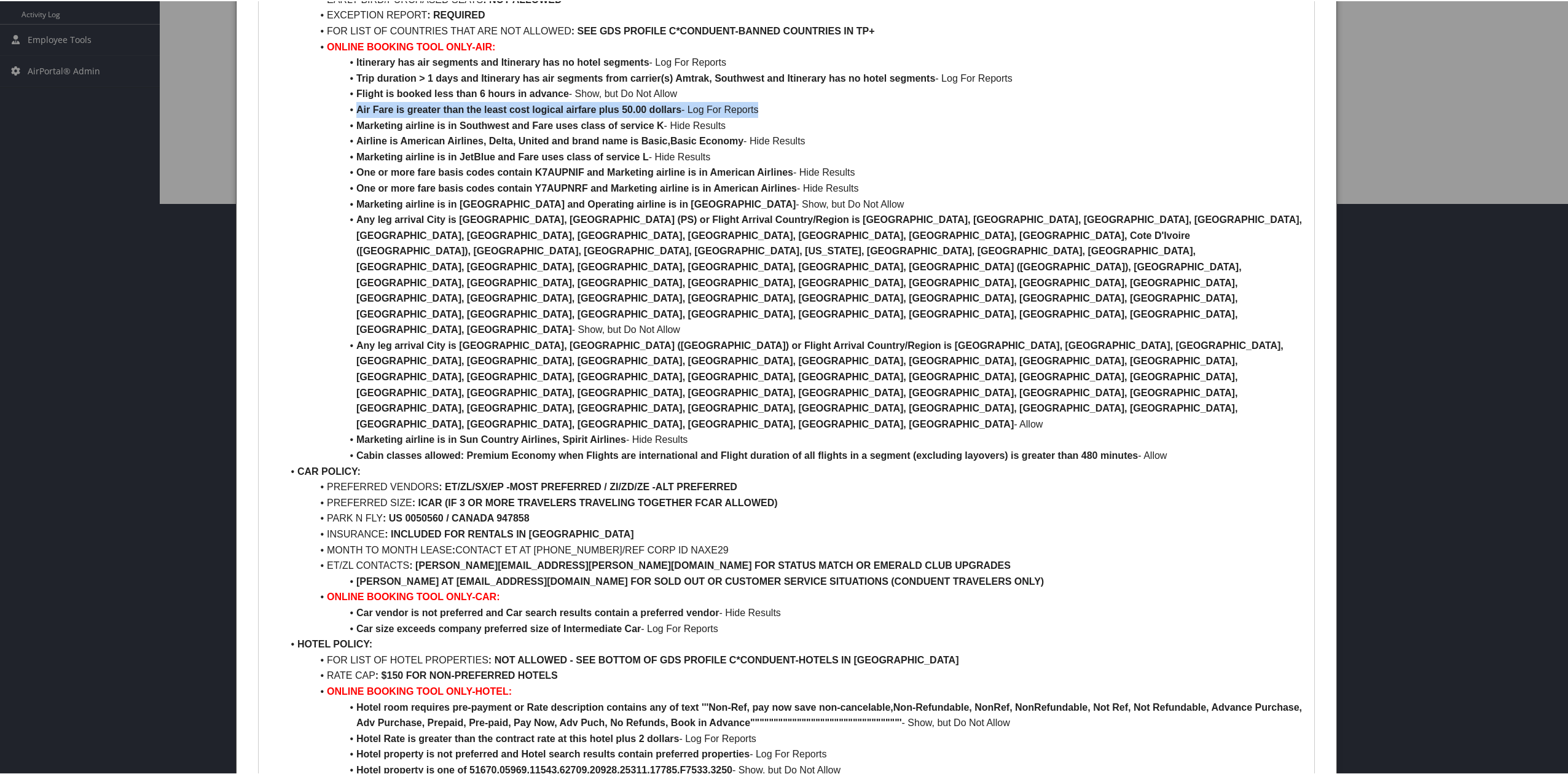
scroll to position [573, 0]
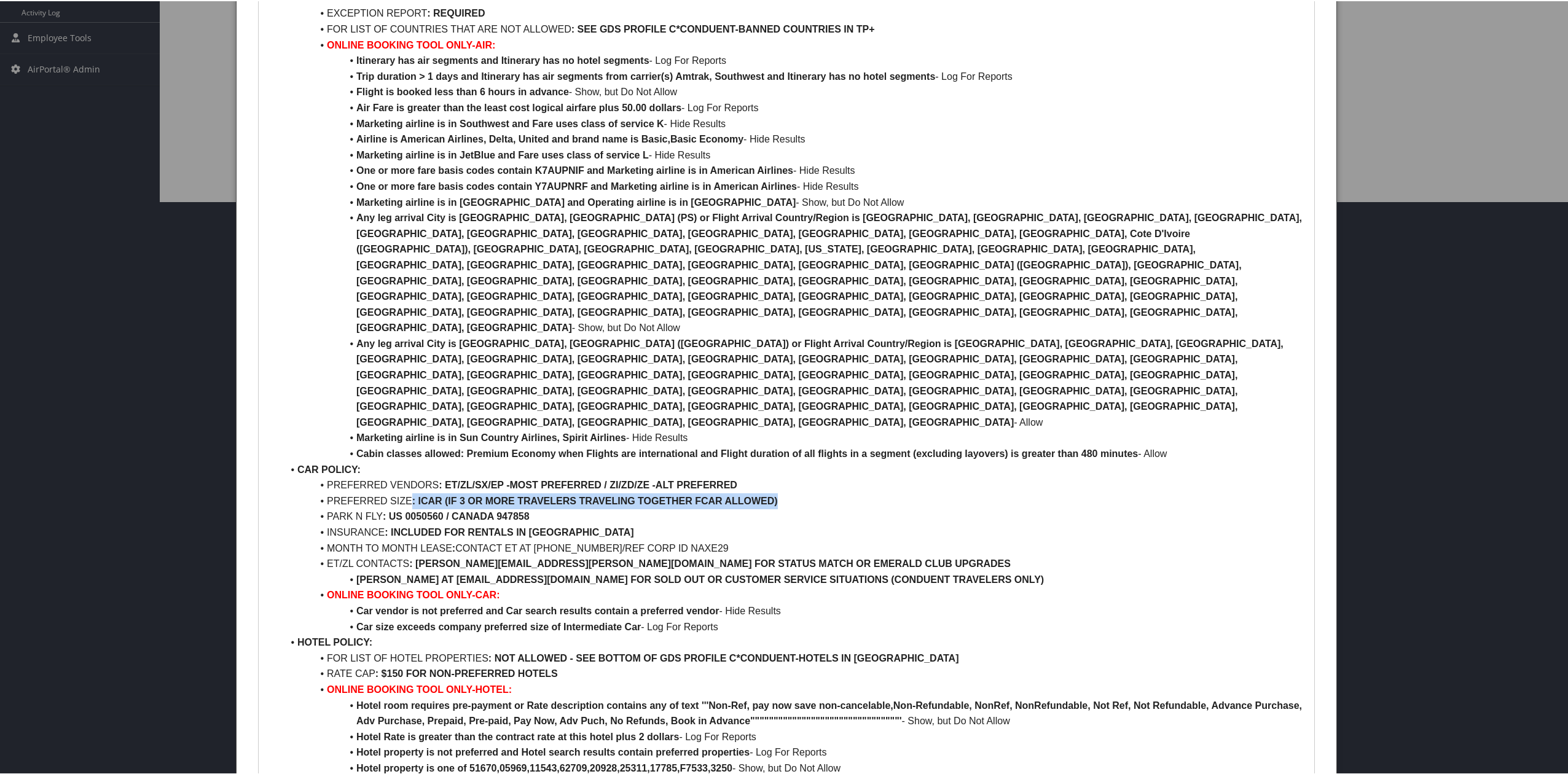
drag, startPoint x: 411, startPoint y: 366, endPoint x: 826, endPoint y: 371, distance: 415.0
click at [826, 492] on li "PREFERRED SIZE : ICAR (IF 3 OR MORE TRAVELERS TRAVELING TOGETHER FCAR ALLOWED)" at bounding box center [793, 500] width 1022 height 16
click at [681, 495] on strong ": ICAR (IF 3 OR MORE TRAVELERS TRAVELING TOGETHER FCAR ALLOWED)" at bounding box center [595, 500] width 366 height 10
drag, startPoint x: 354, startPoint y: 375, endPoint x: 791, endPoint y: 386, distance: 437.1
click at [791, 386] on ul "AIR POLICY: PREFERRED AIRLINE : AA/DL/WN/UA FIRST/BUS: NOT ALLOWED PREM ECON CL…" at bounding box center [786, 413] width 1037 height 1069
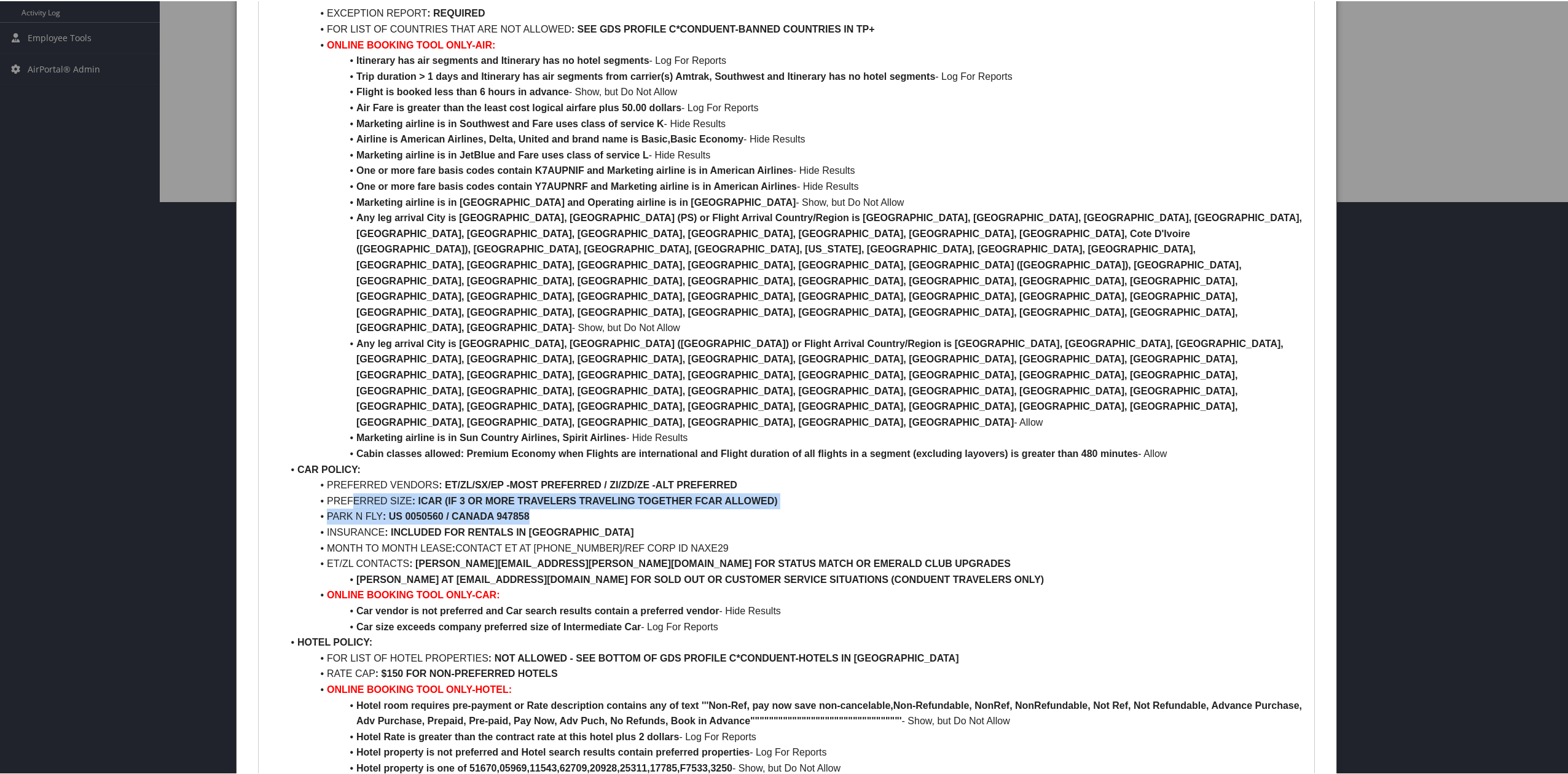
drag, startPoint x: 765, startPoint y: 484, endPoint x: 683, endPoint y: 526, distance: 92.1
click at [765, 602] on li "Car vendor is not preferred and Car search results contain a preferred vendor -…" at bounding box center [793, 610] width 1022 height 16
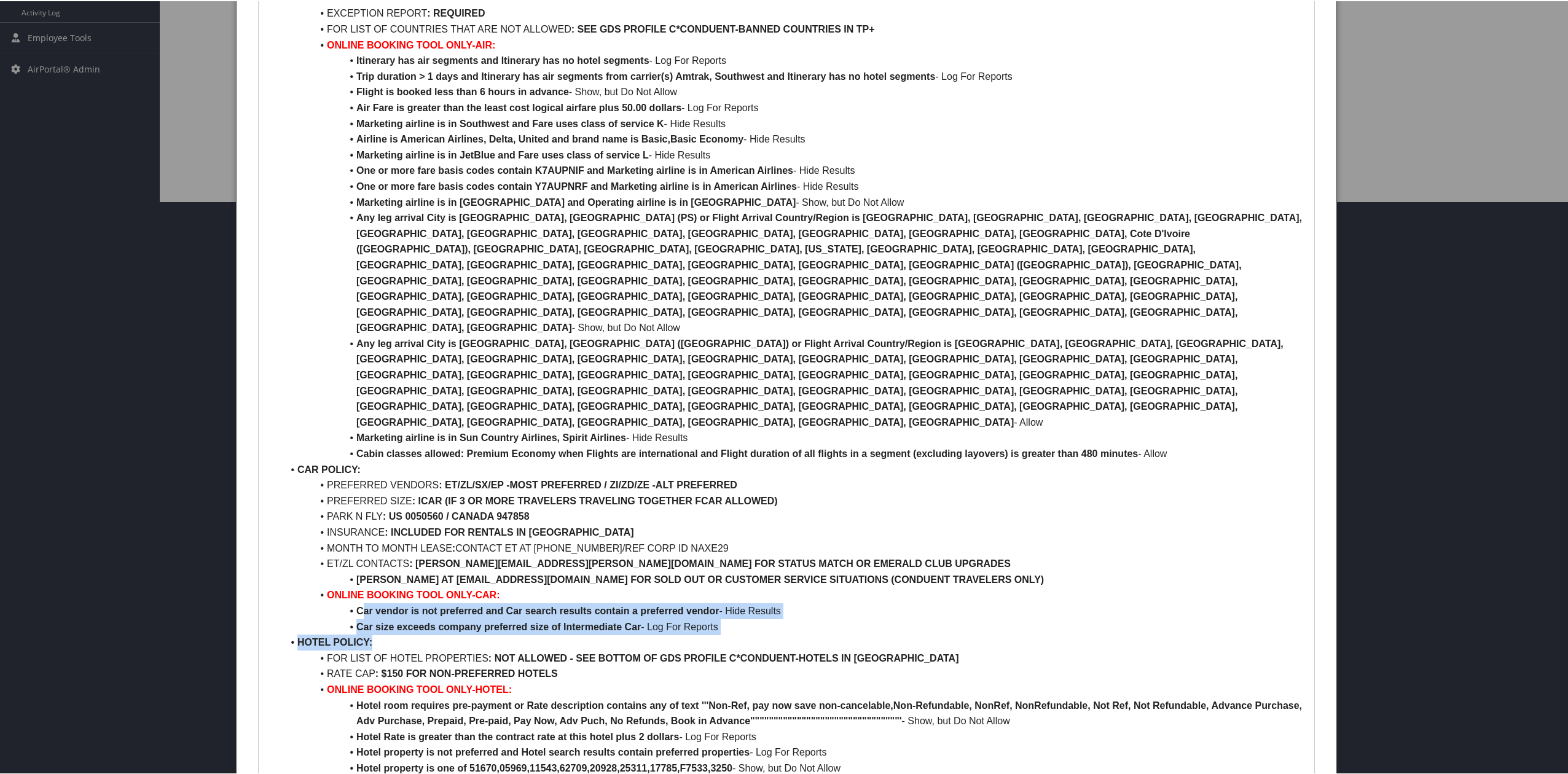
drag, startPoint x: 359, startPoint y: 478, endPoint x: 770, endPoint y: 517, distance: 412.8
click at [770, 517] on ul "AIR POLICY: PREFERRED AIRLINE : AA/DL/WN/UA FIRST/BUS: NOT ALLOWED PREM ECON CL…" at bounding box center [786, 413] width 1037 height 1069
click at [942, 602] on li "Car vendor is not preferred and Car search results contain a preferred vendor -…" at bounding box center [793, 610] width 1022 height 16
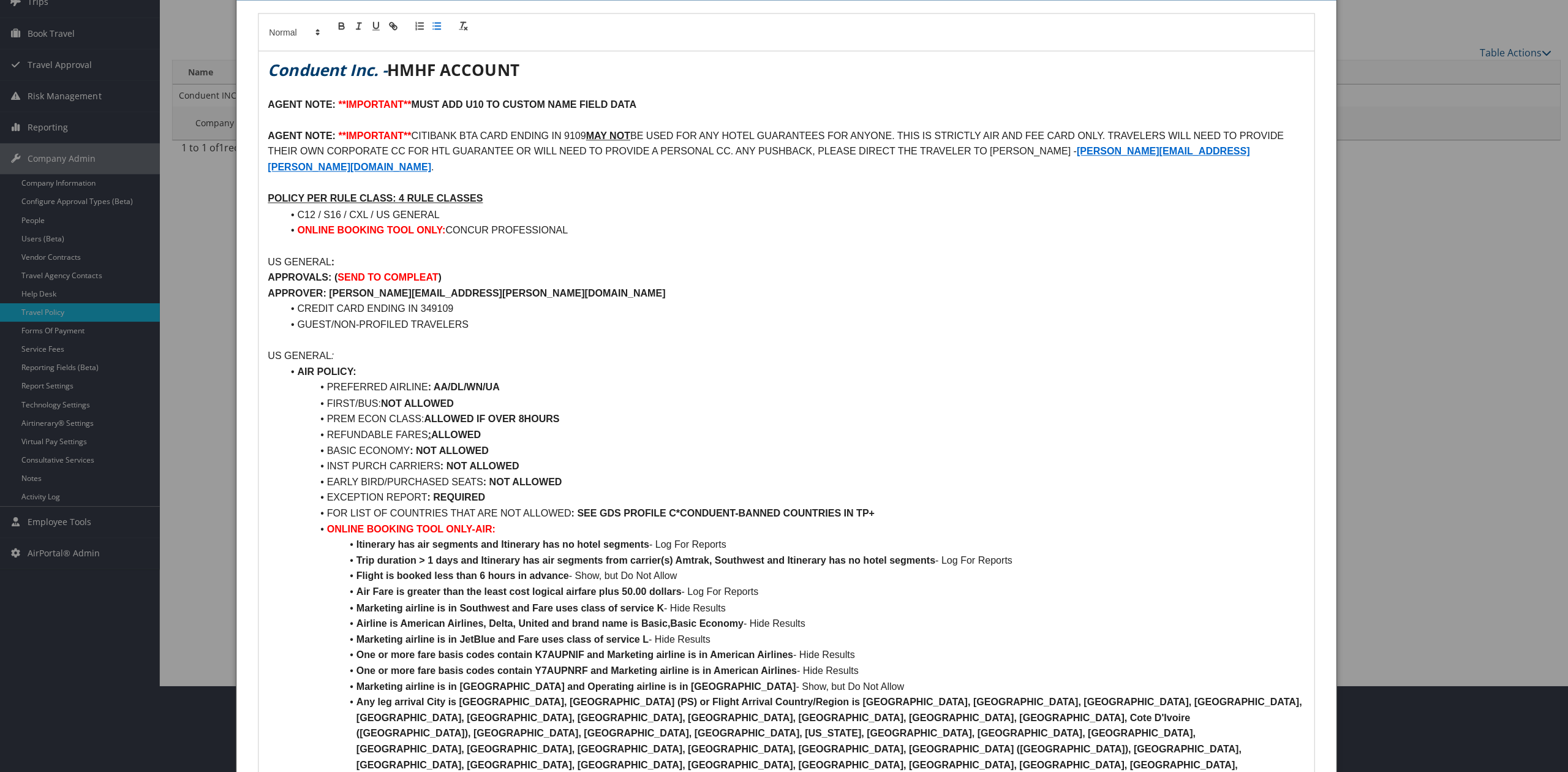
scroll to position [0, 0]
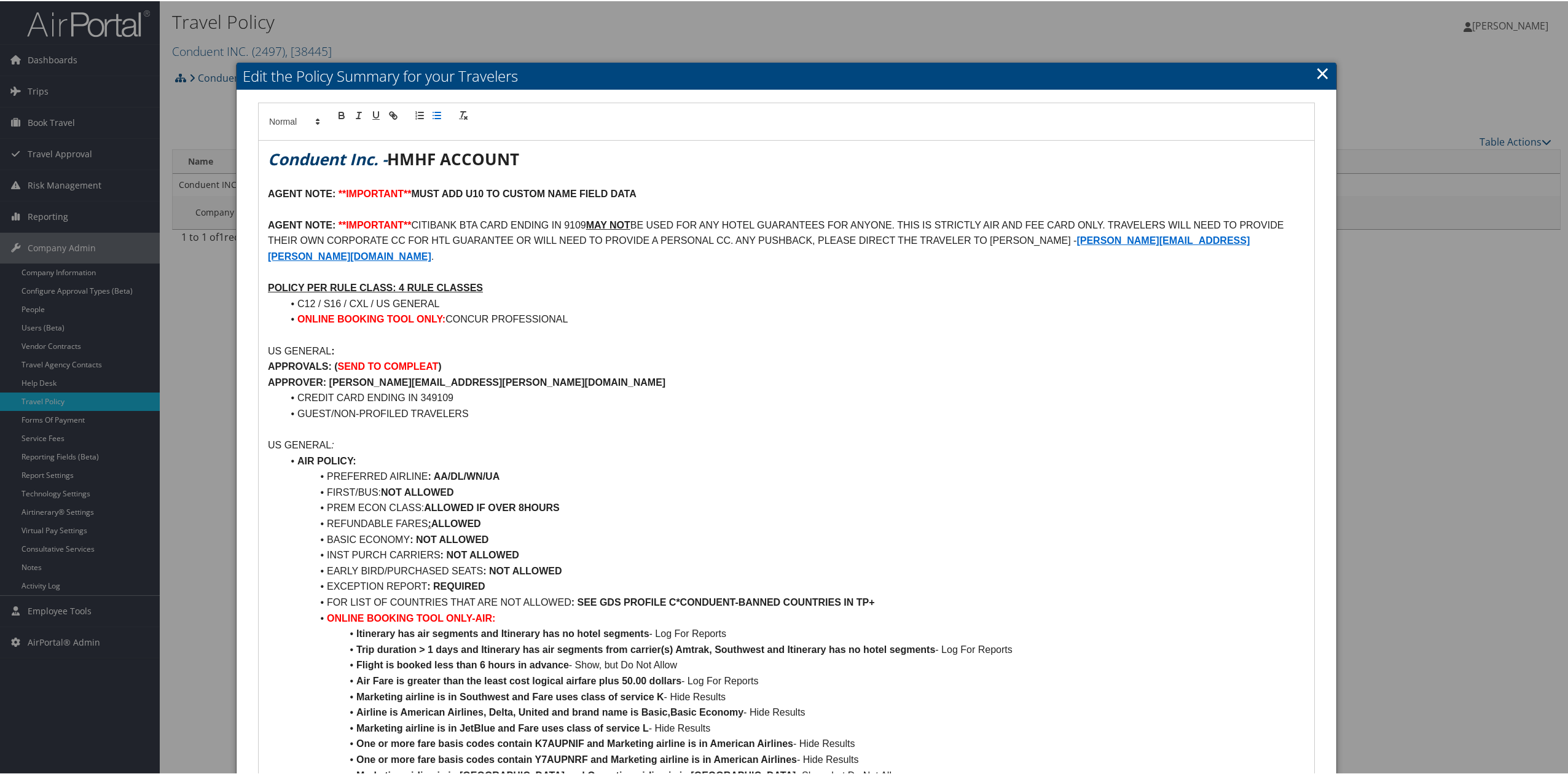
drag, startPoint x: 1316, startPoint y: 75, endPoint x: 1273, endPoint y: 200, distance: 132.2
click at [1315, 75] on link "×" at bounding box center [1322, 72] width 14 height 25
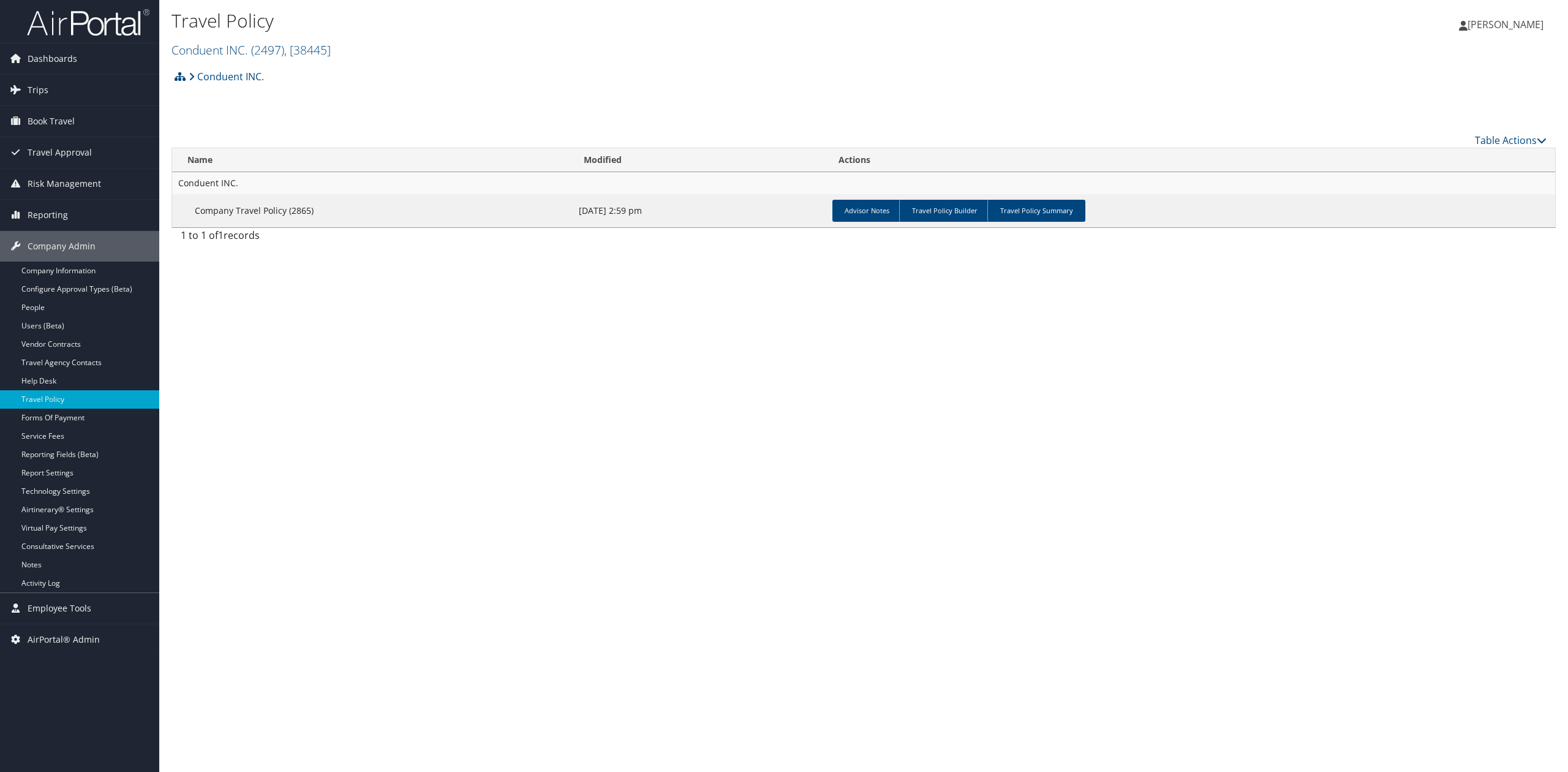
click at [381, 513] on div "Travel Policy Conduent INC. ( 2497 ) , [ 38445 ] Conduent INC. Forefront Health…" at bounding box center [863, 386] width 1409 height 772
click at [71, 512] on link "Airtinerary® Settings" at bounding box center [79, 510] width 159 height 18
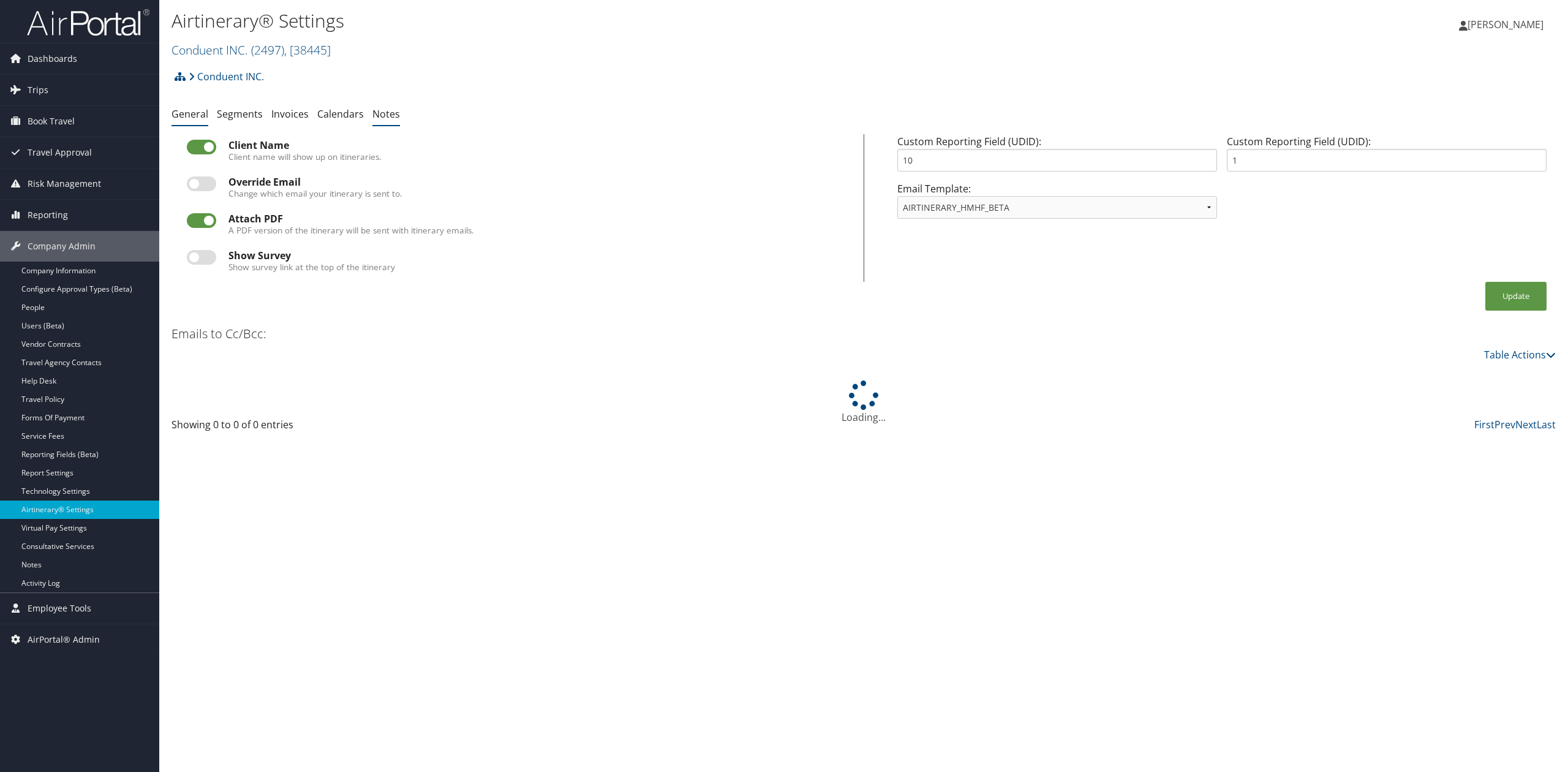
click at [387, 116] on link "Notes" at bounding box center [386, 114] width 27 height 14
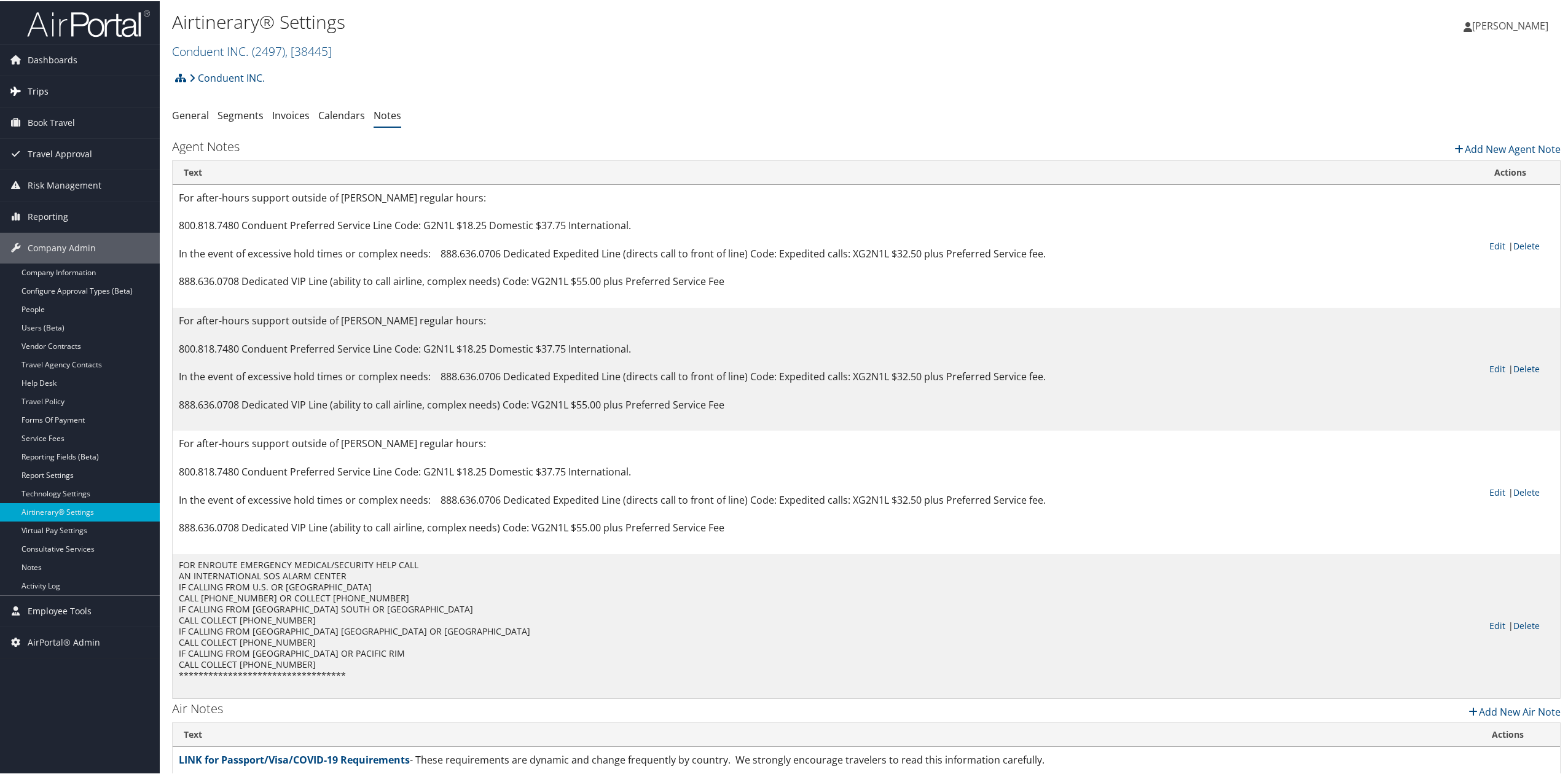
drag, startPoint x: 101, startPoint y: 26, endPoint x: 113, endPoint y: 81, distance: 56.3
click at [101, 26] on img at bounding box center [88, 22] width 123 height 29
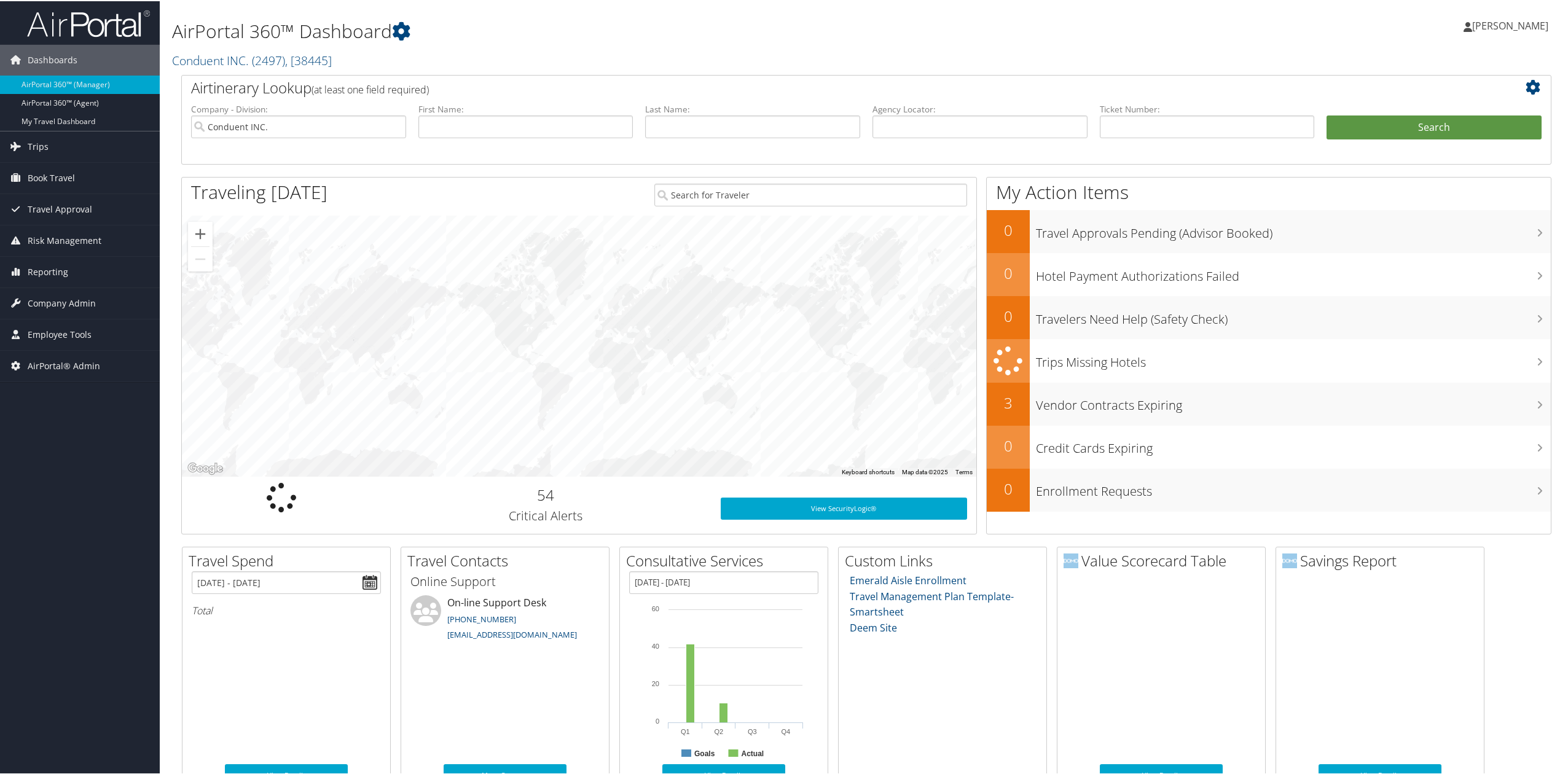
drag, startPoint x: 111, startPoint y: 465, endPoint x: 104, endPoint y: 468, distance: 7.6
click at [109, 466] on div "Dashboards AirPortal 360™ (Manager) AirPortal 360™ (Agent) My Travel Dashboard …" at bounding box center [786, 528] width 1573 height 1056
